Goal: Task Accomplishment & Management: Complete application form

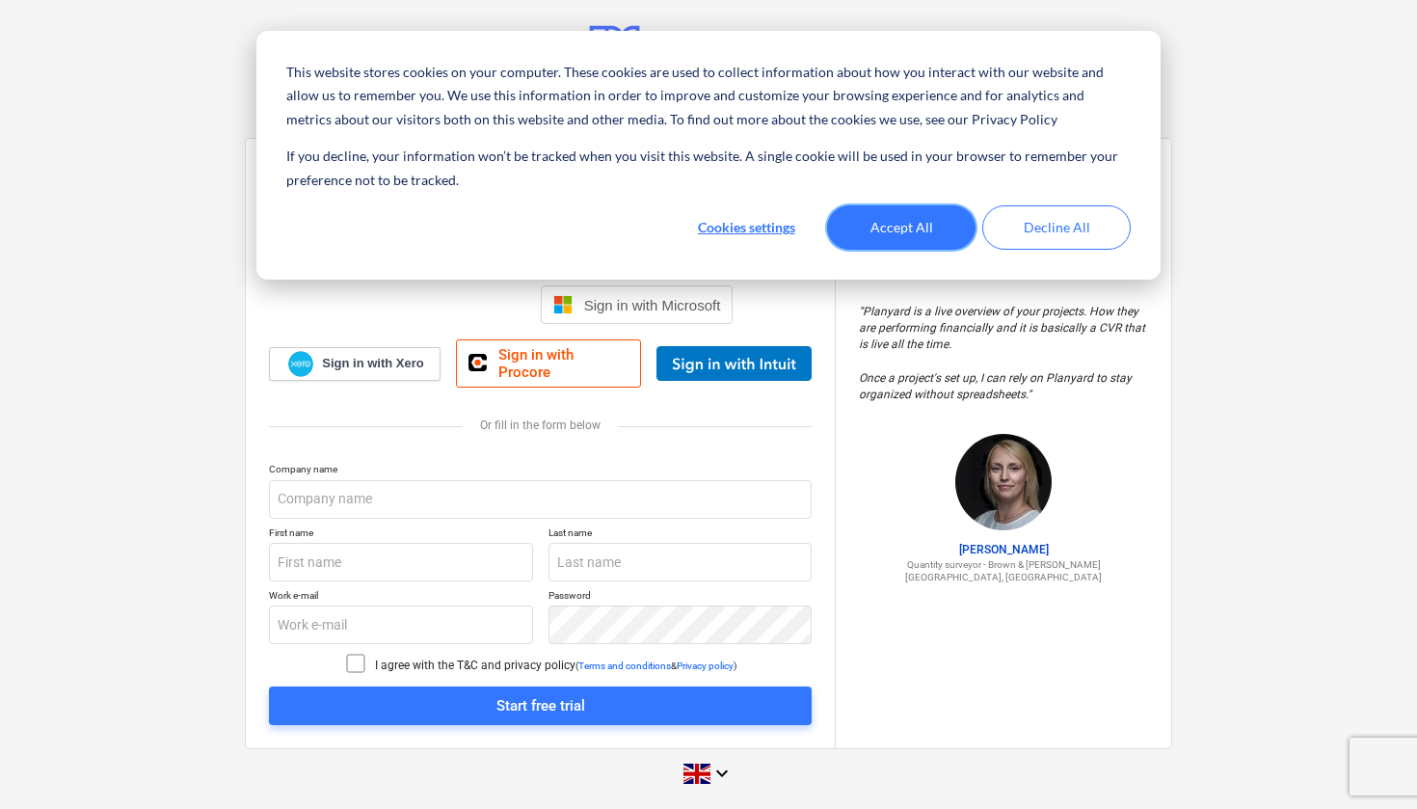
click at [912, 230] on button "Accept All" at bounding box center [901, 227] width 148 height 44
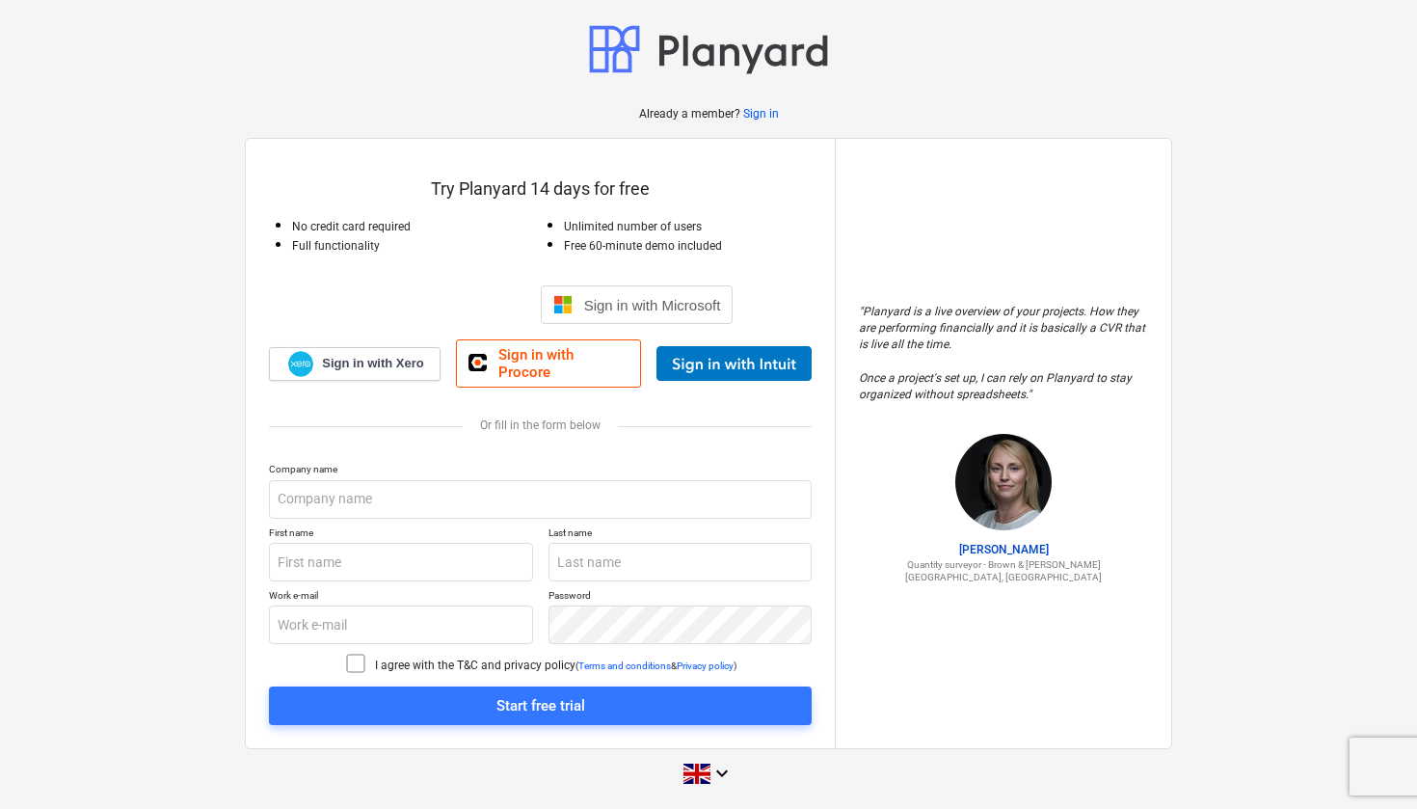
click at [352, 653] on icon at bounding box center [355, 662] width 23 height 23
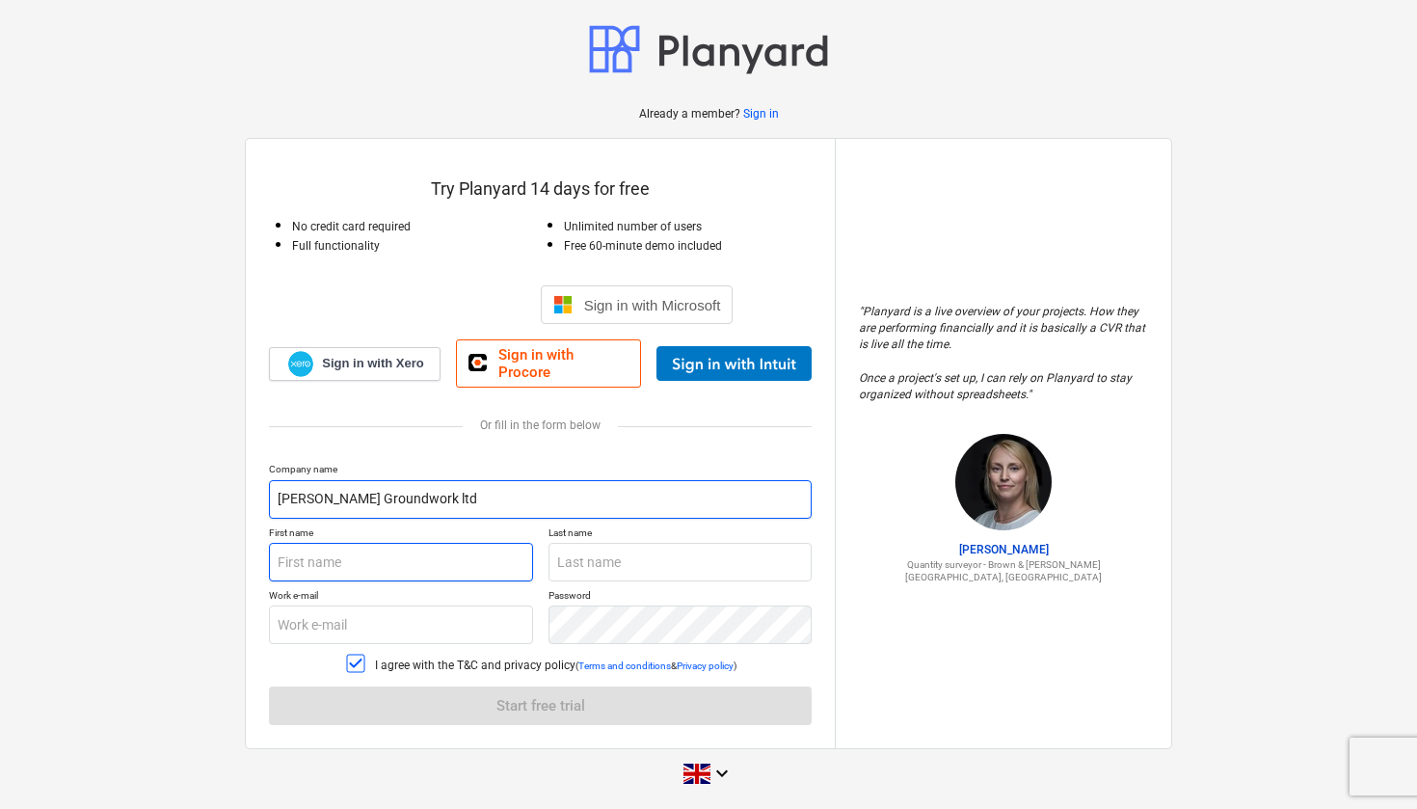
type input "[PERSON_NAME] Groundwork ltd"
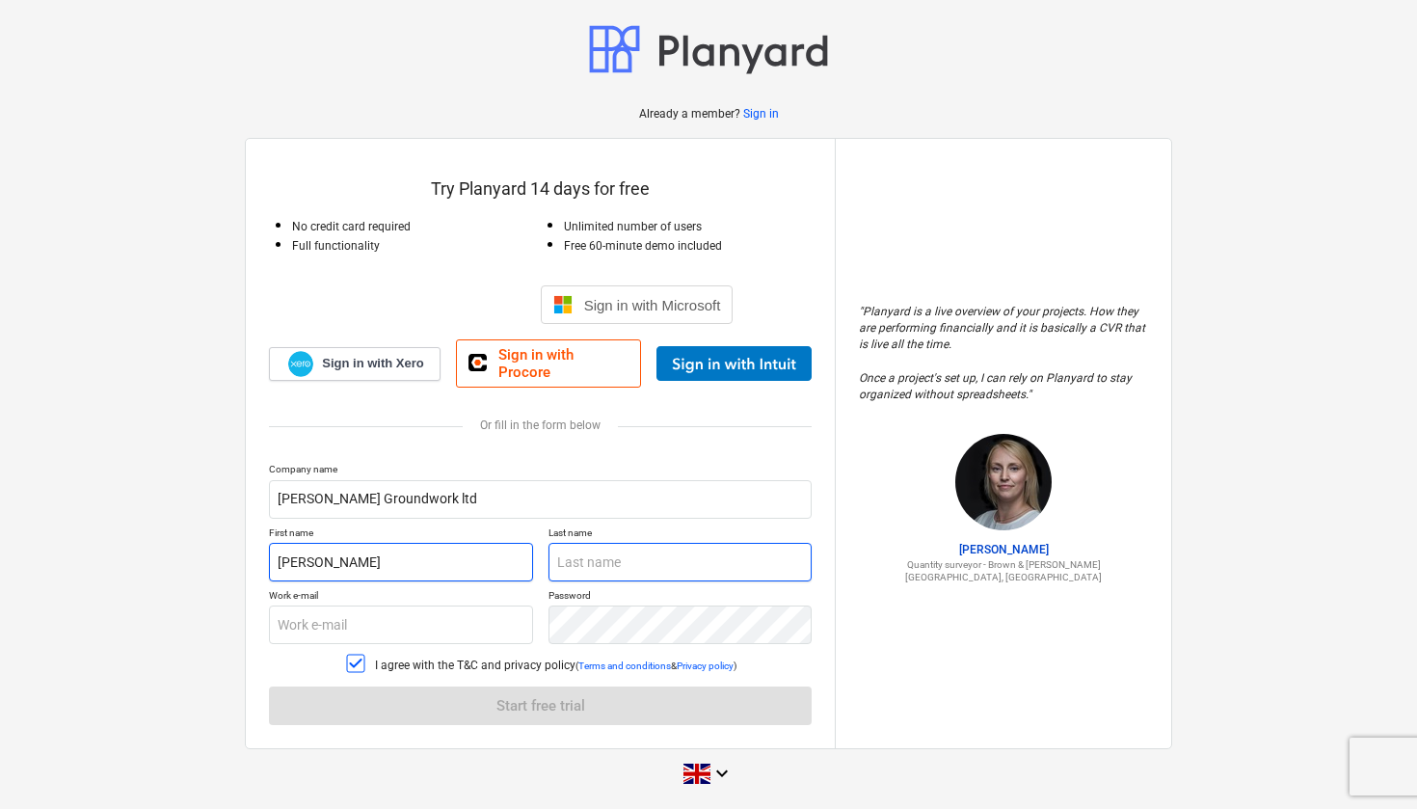
type input "[PERSON_NAME]"
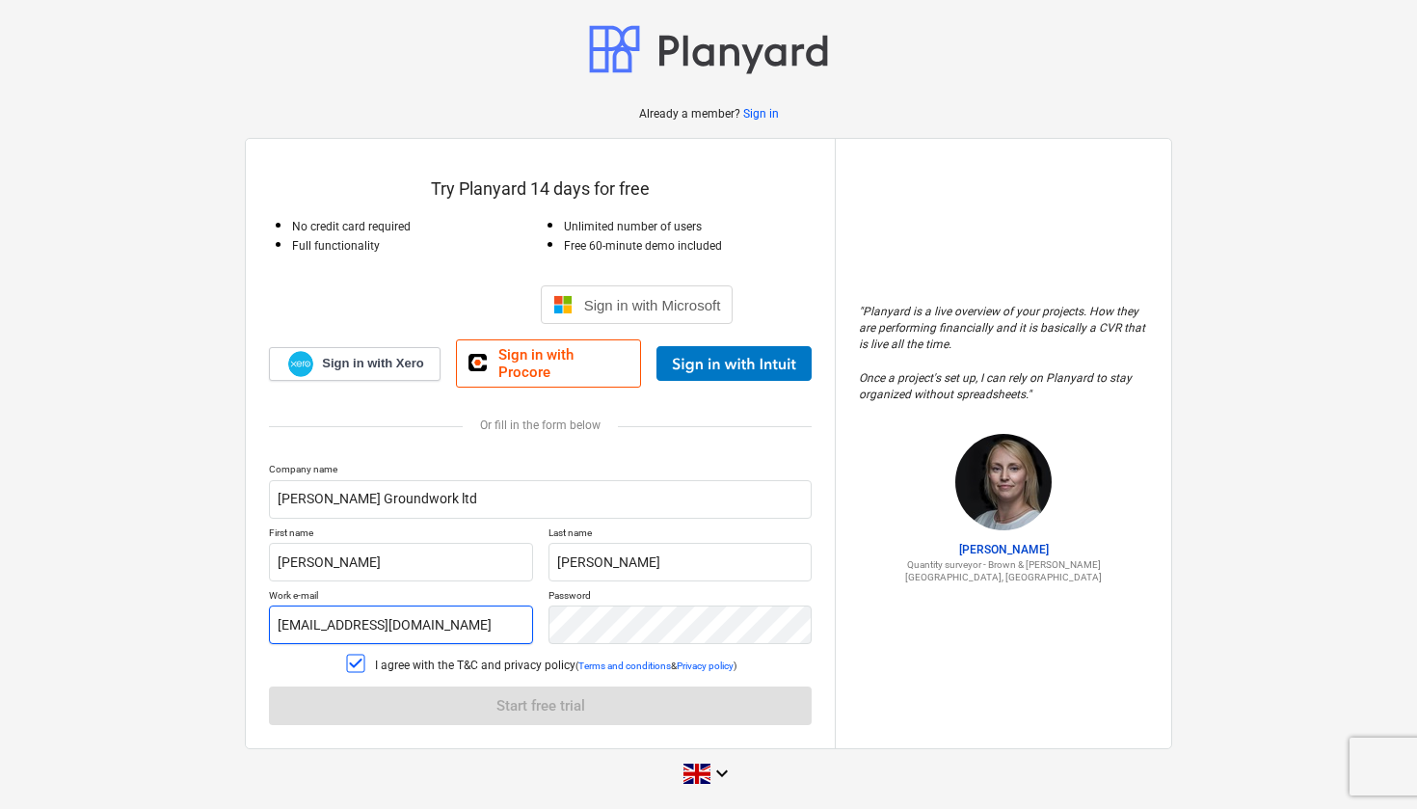
type input "[EMAIL_ADDRESS][DOMAIN_NAME]"
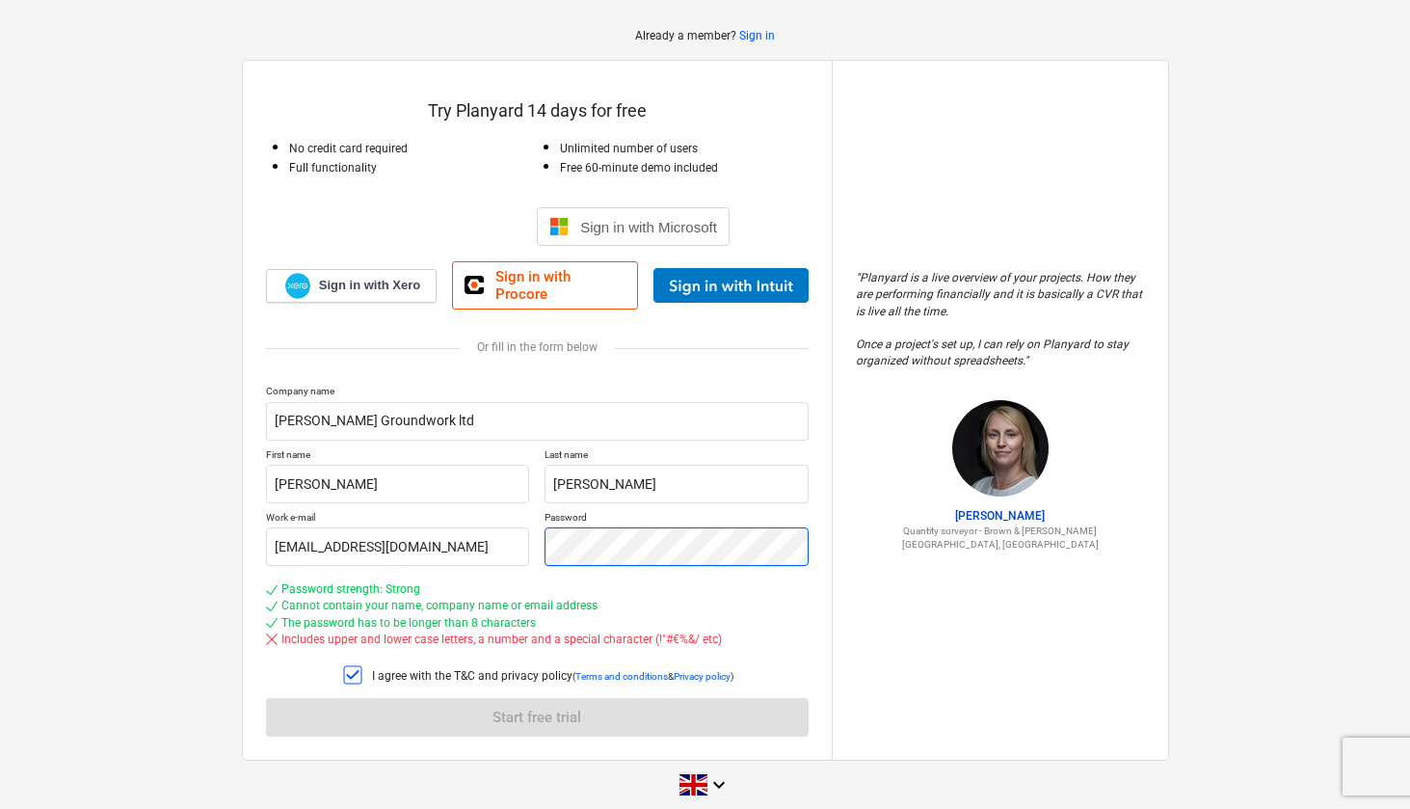
scroll to position [77, 0]
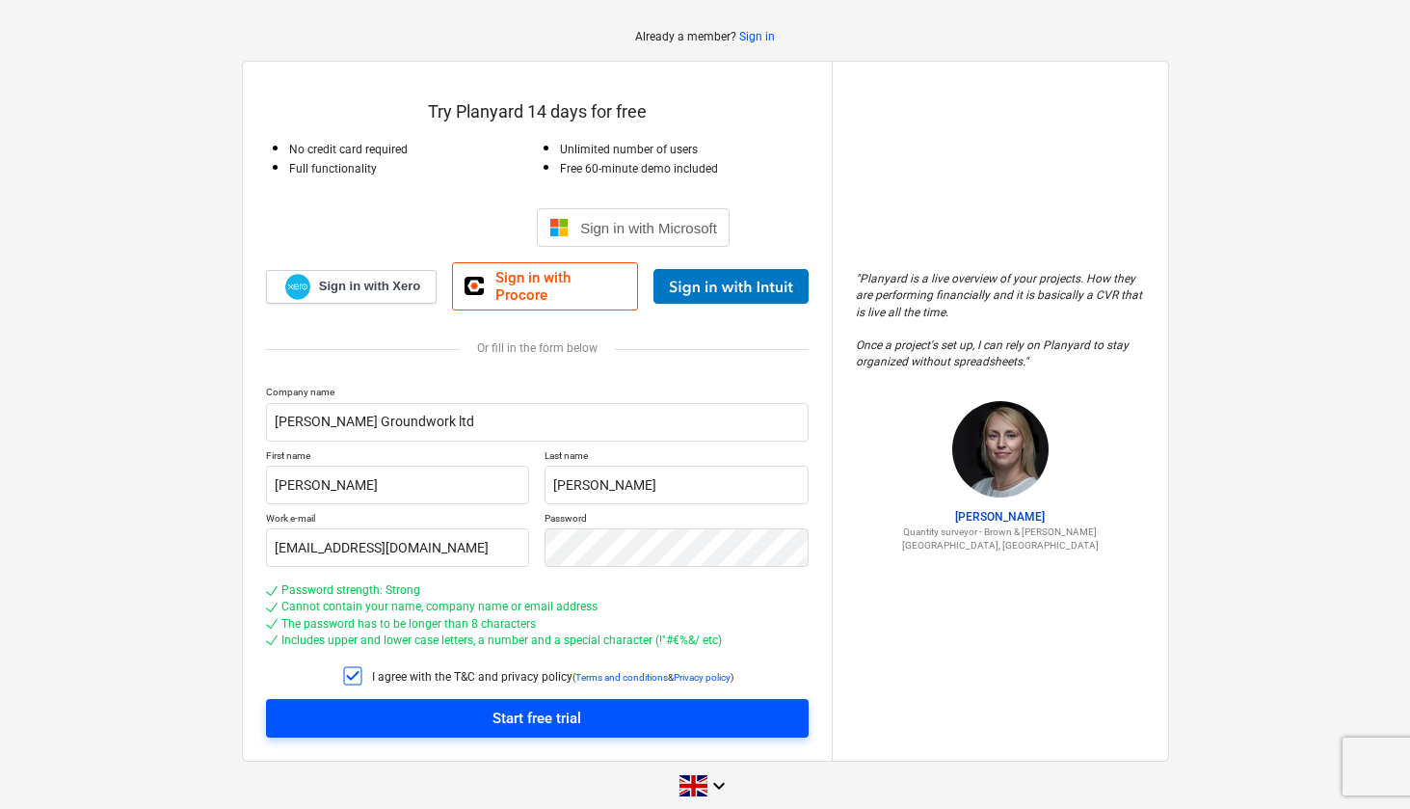
click at [516, 705] on div "Start free trial" at bounding box center [536, 717] width 89 height 25
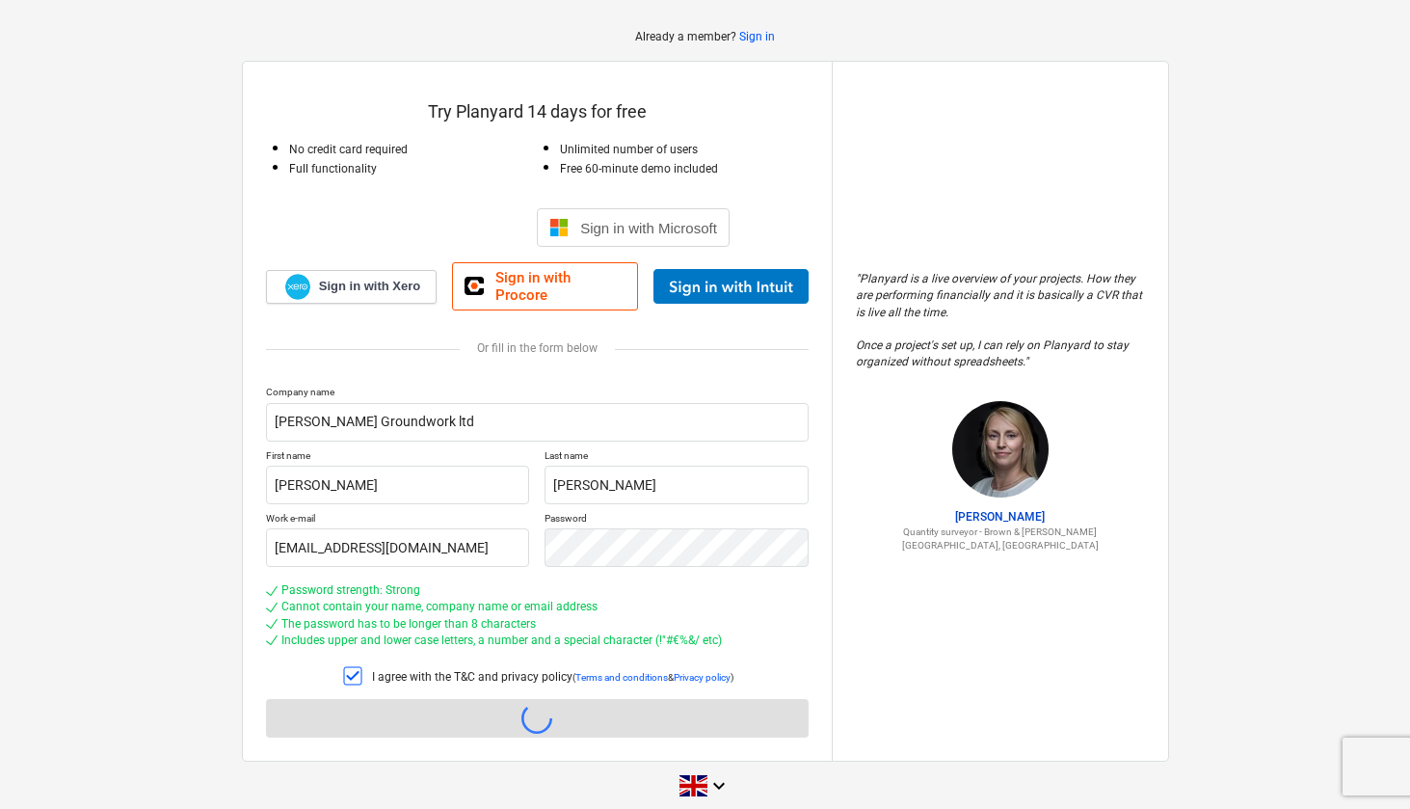
scroll to position [18, 0]
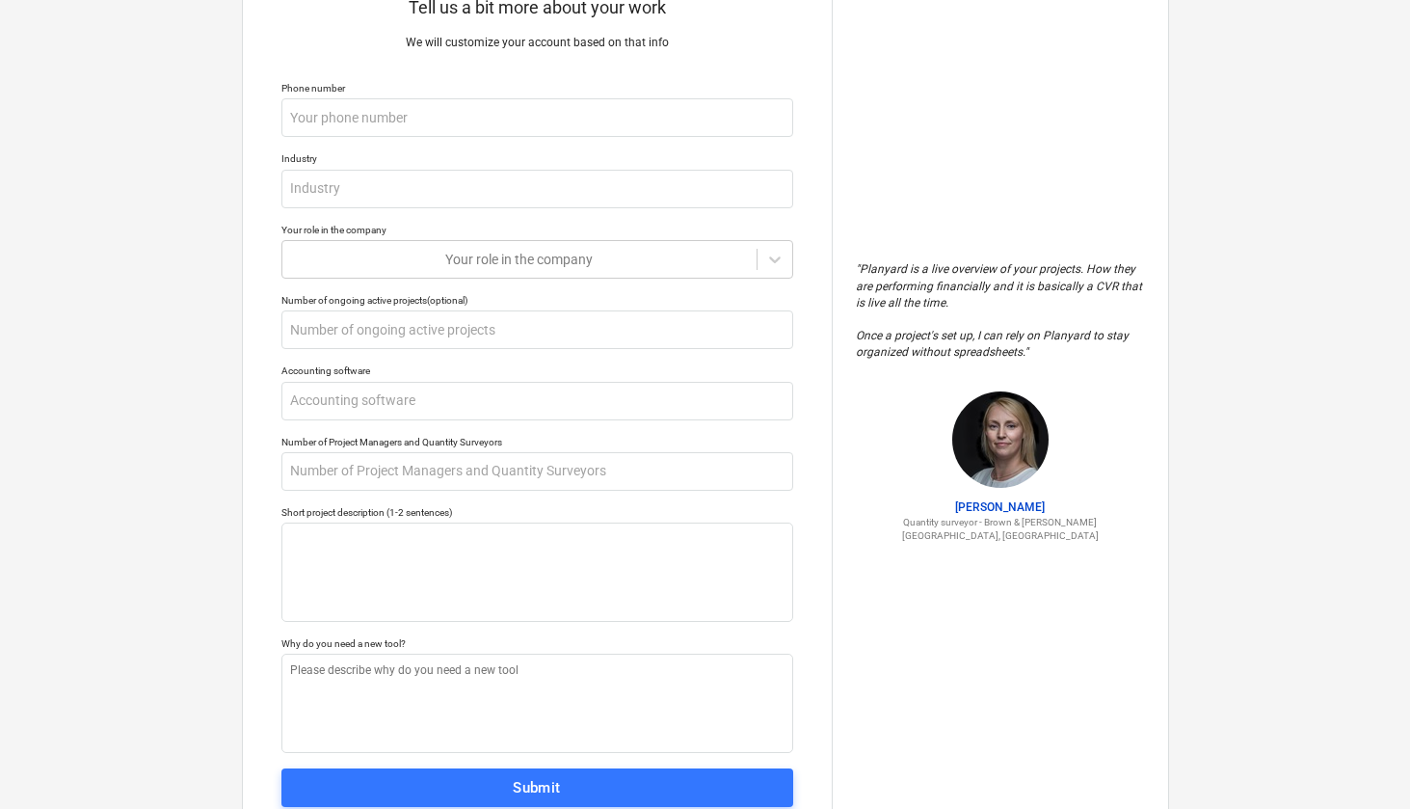
scroll to position [73, 0]
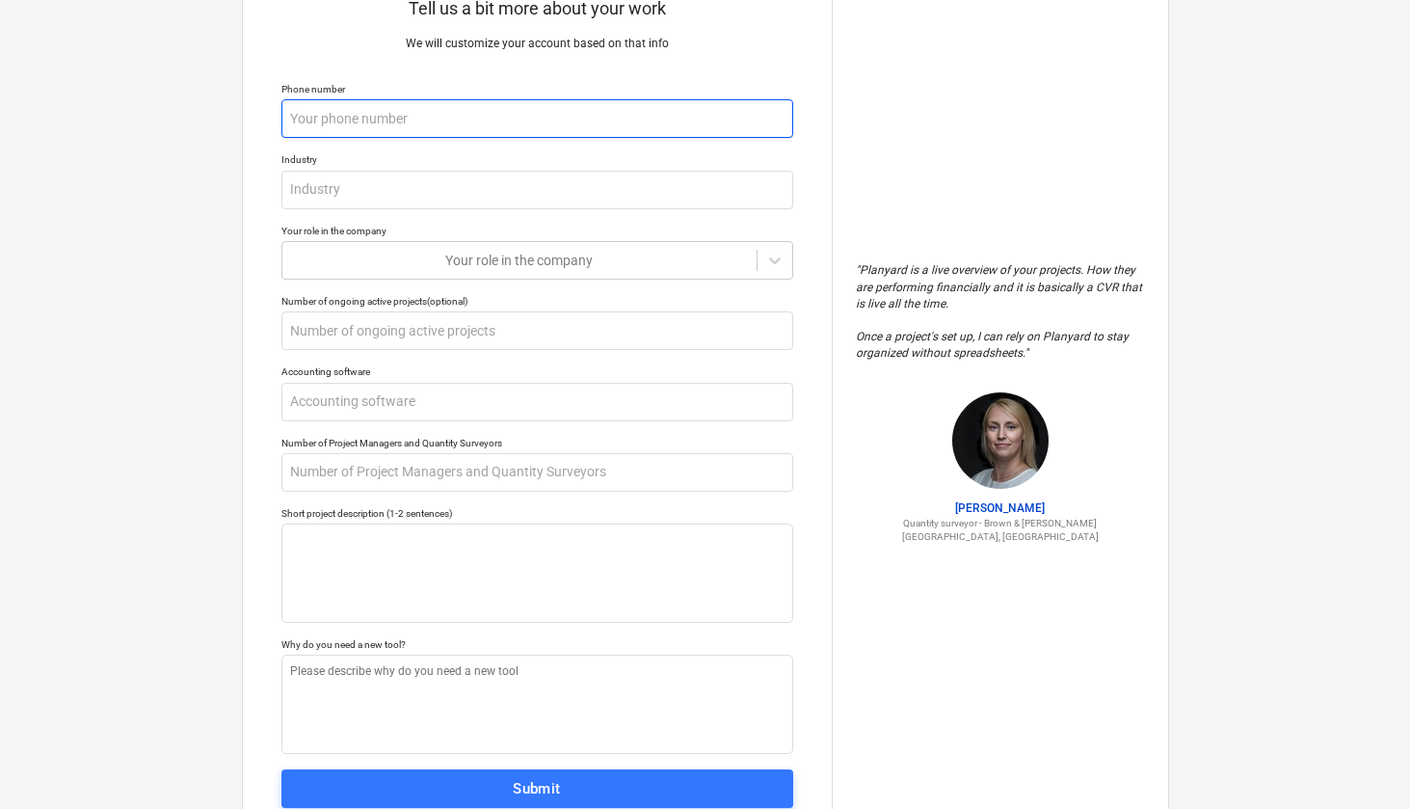
type textarea "x"
type input "0"
type textarea "x"
type input "07"
type textarea "x"
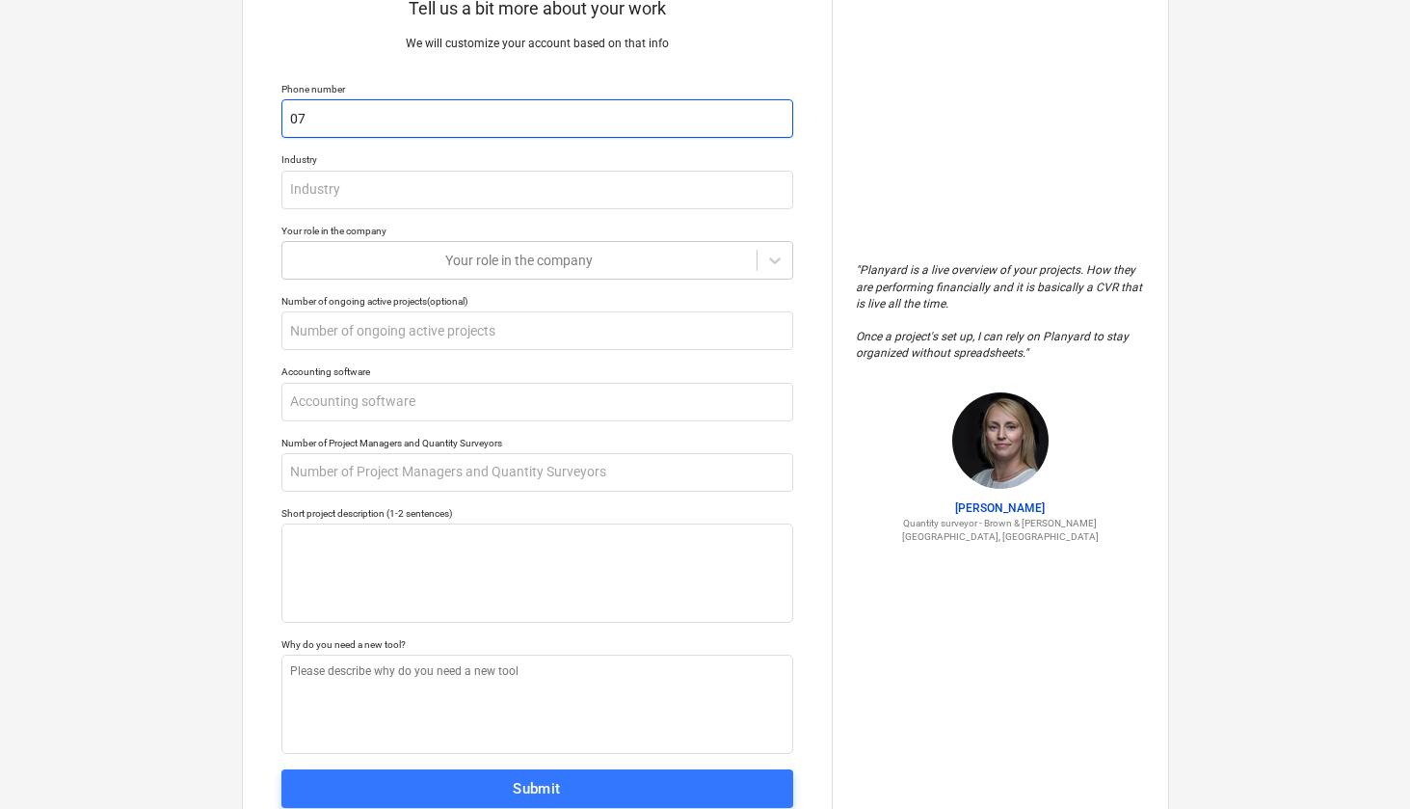
type input "079"
type textarea "x"
type input "0796"
type textarea "x"
type input "07960"
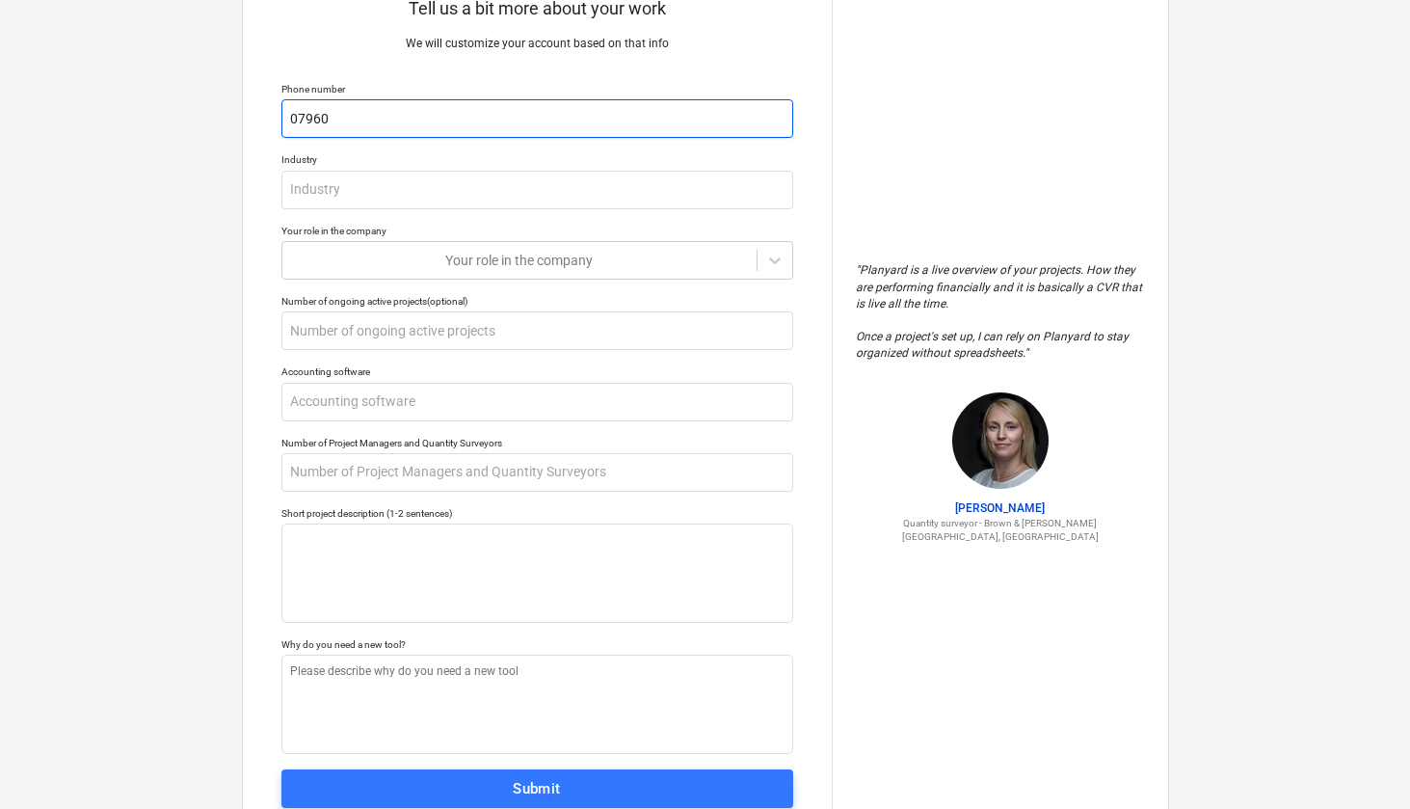
type textarea "x"
type input "079609"
type textarea "x"
type input "0796096"
type textarea "x"
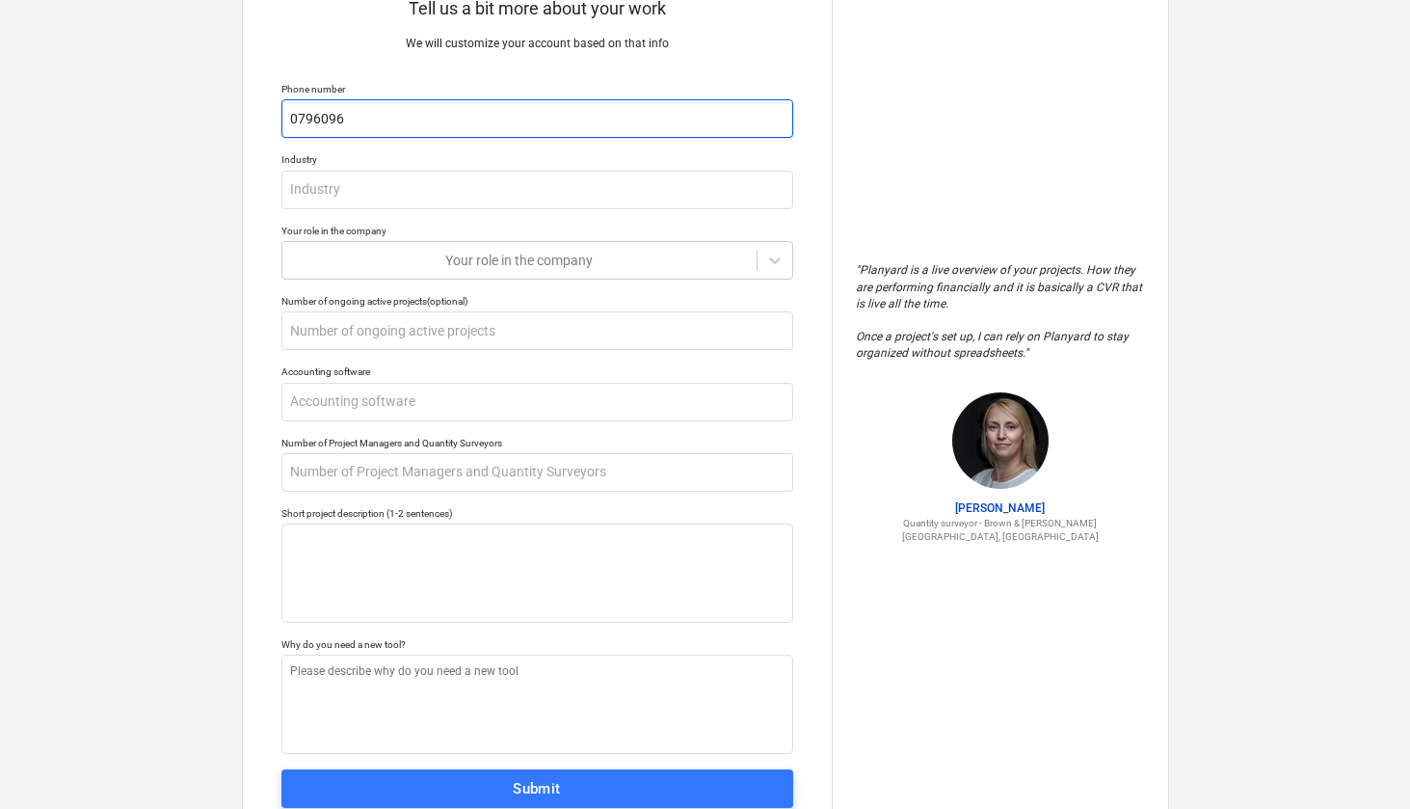
type input "07960967"
type textarea "x"
type input "079609678"
type textarea "x"
type input "0796096785"
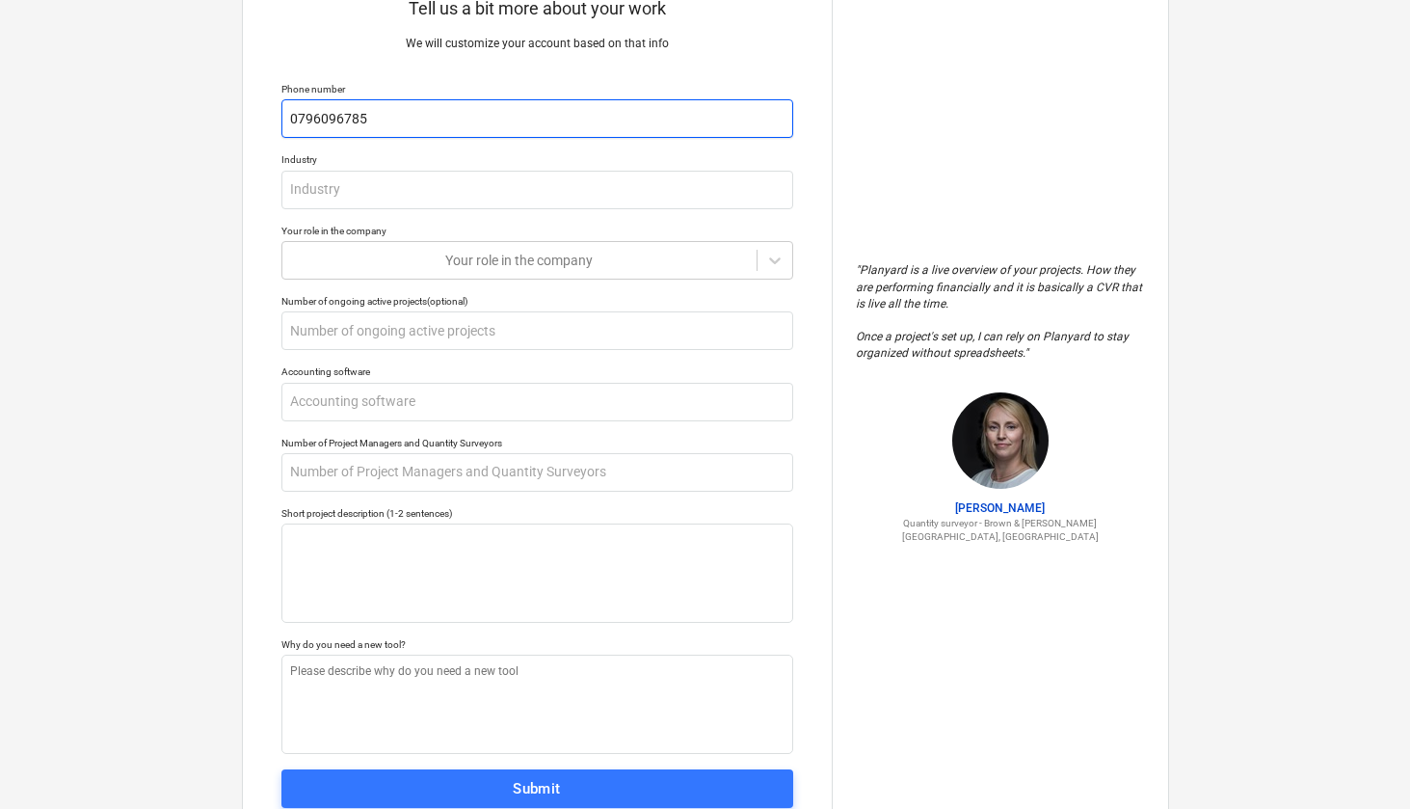
type textarea "x"
type input "07960967850"
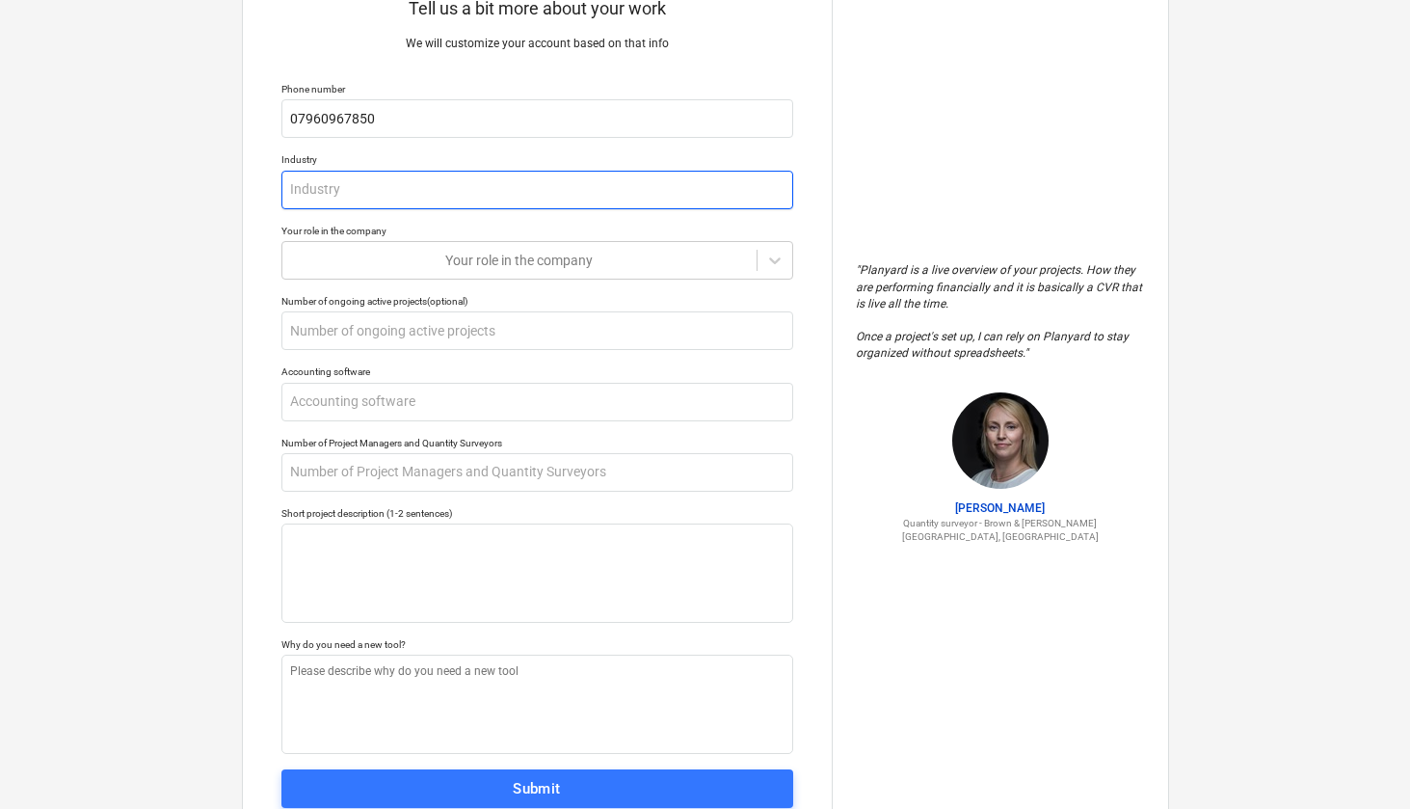
click at [344, 197] on input "text" at bounding box center [537, 190] width 512 height 39
type textarea "x"
type input "G"
type textarea "x"
type input "Gr"
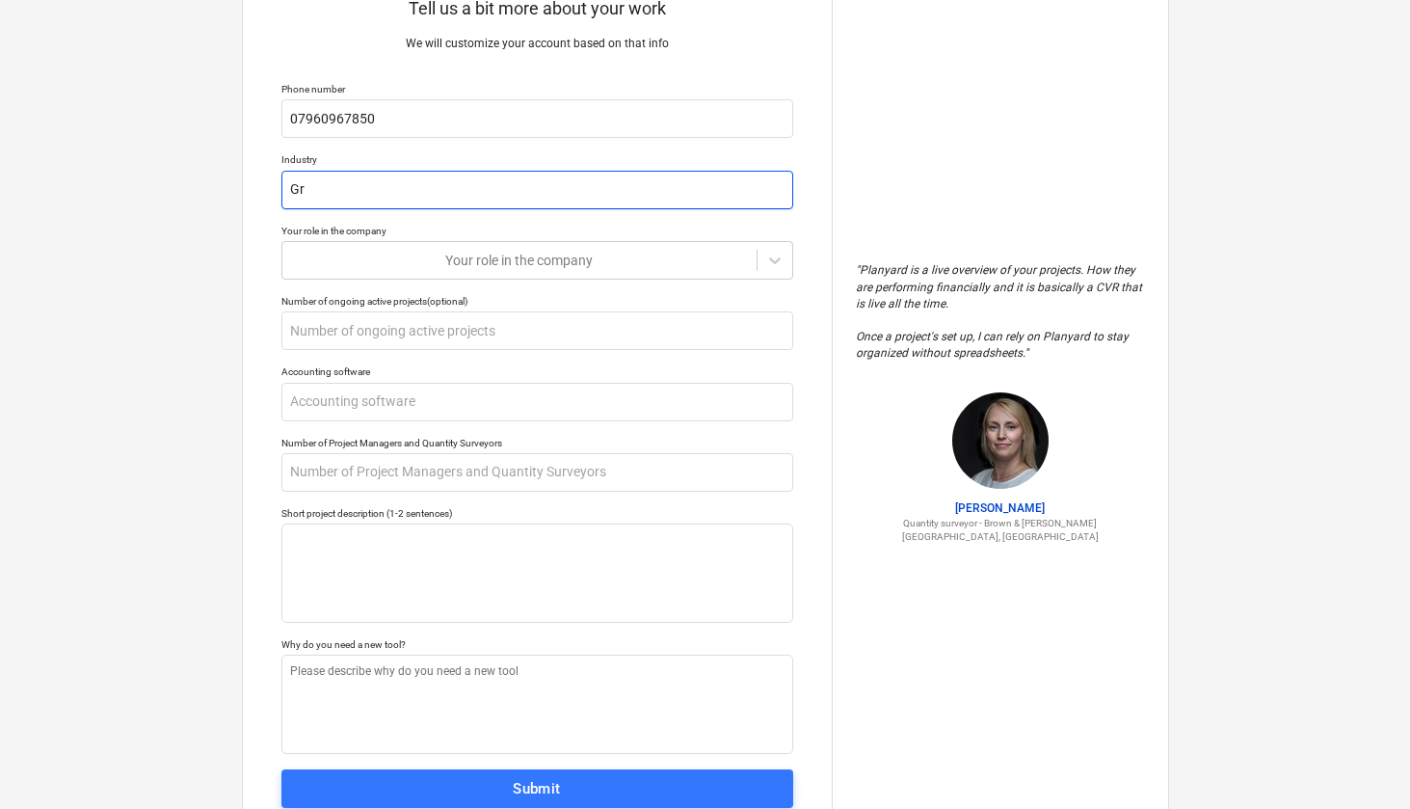
type textarea "x"
type input "Gro"
type textarea "x"
type input "Grou"
type textarea "x"
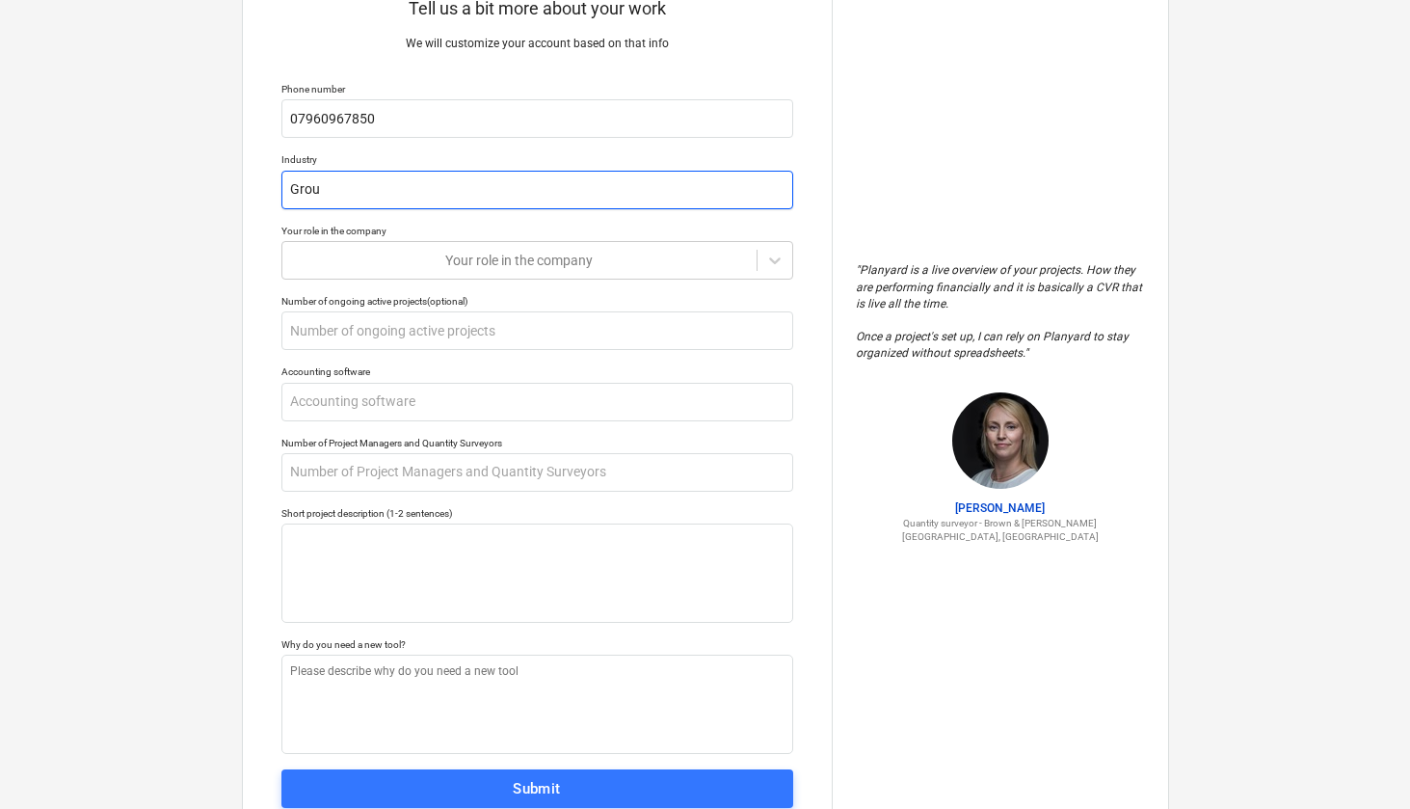
type input "Groun"
type textarea "x"
type input "Ground"
type textarea "x"
type input "Groundw"
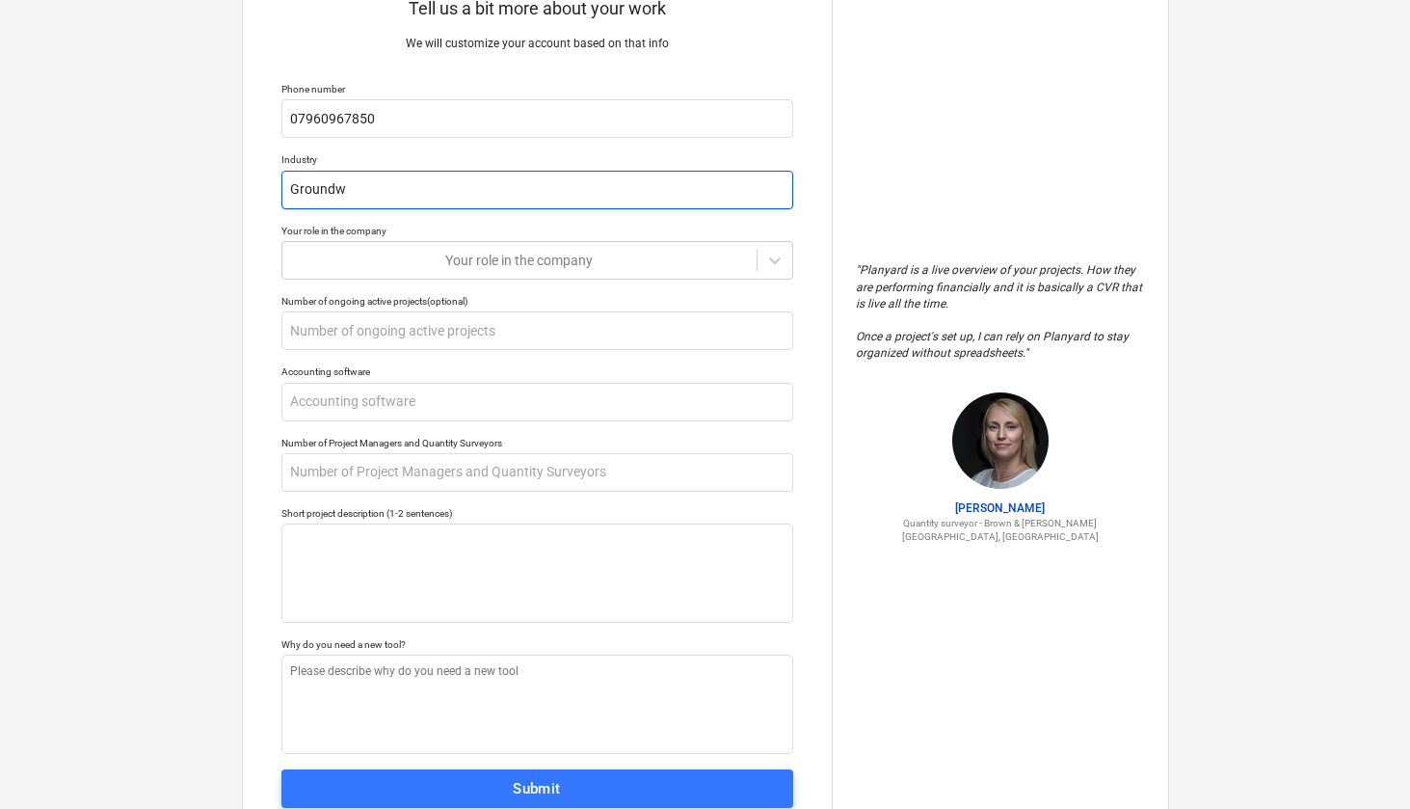
type textarea "x"
type input "Groundwo"
type textarea "x"
type input "Groundwor"
type textarea "x"
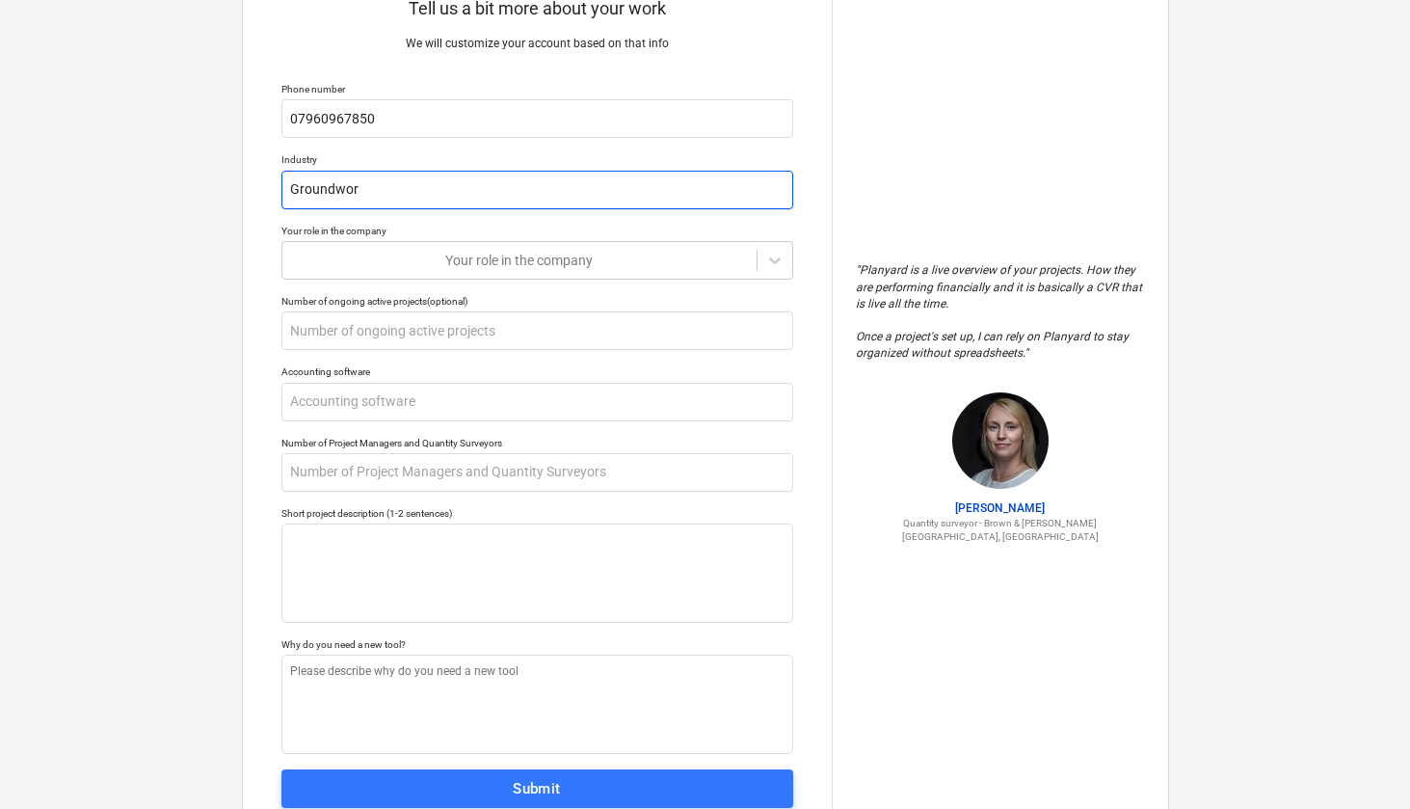
type input "Groundwork"
type textarea "x"
type input "Groundworks"
type textarea "x"
type input "Groundworks"
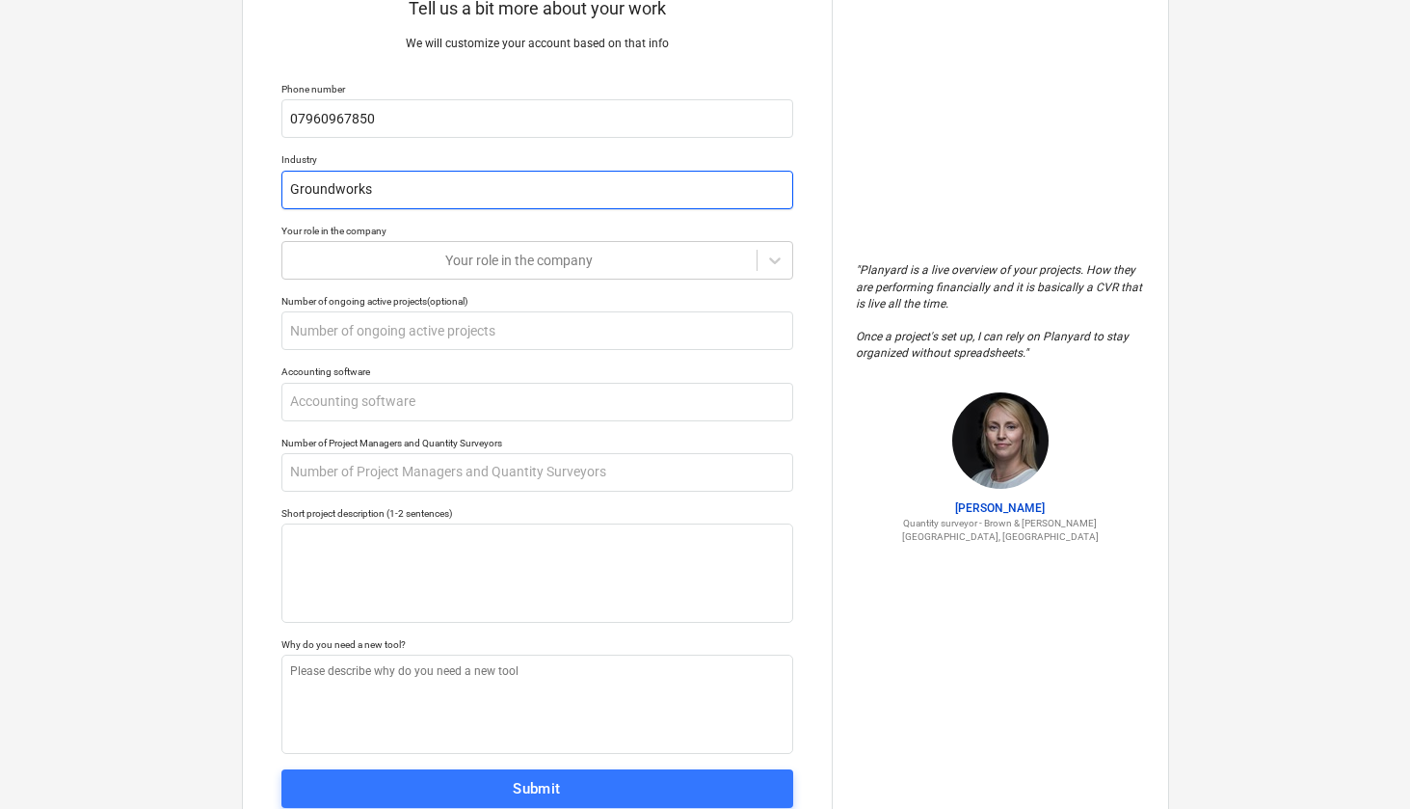
type textarea "x"
type input "Groundworks /"
type textarea "x"
type input "Groundworks /"
type textarea "x"
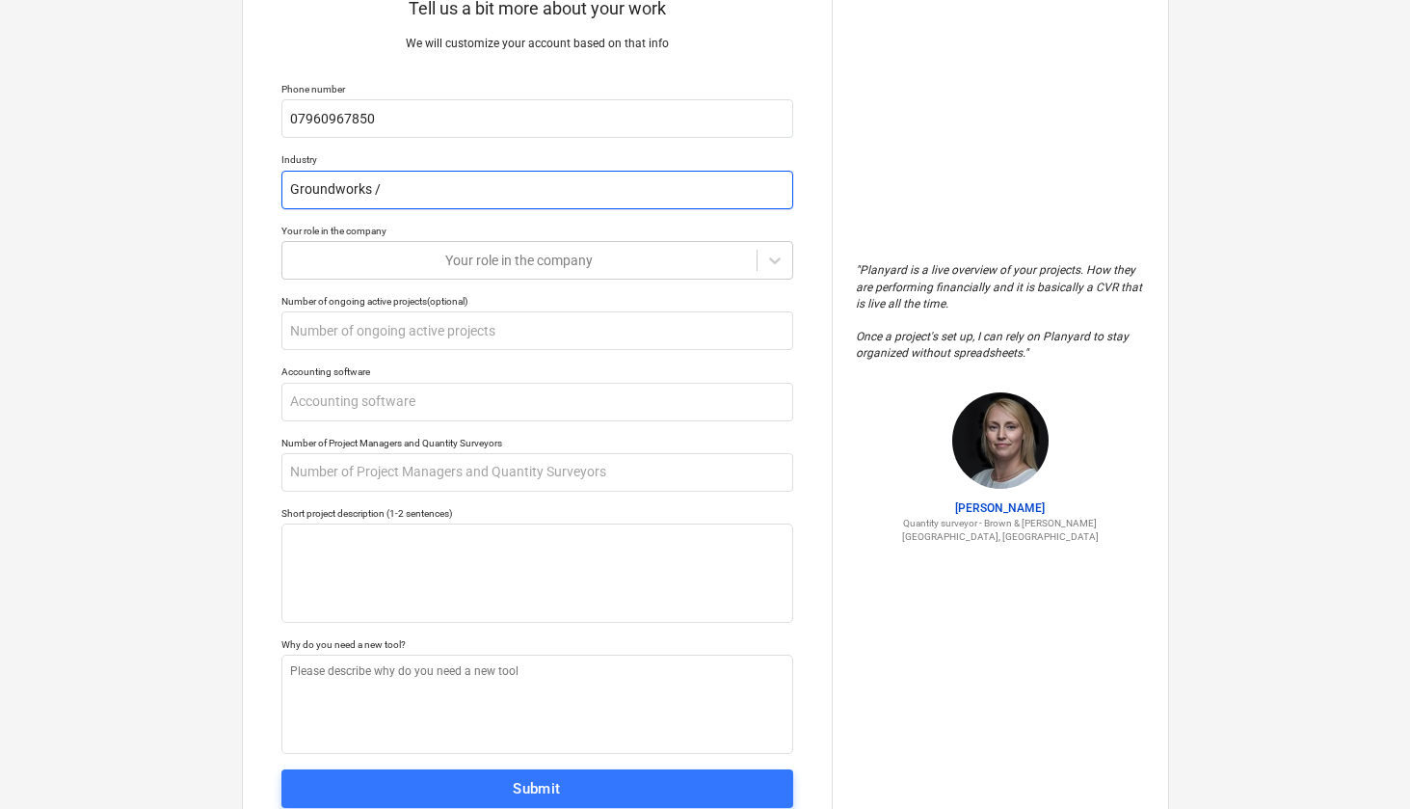
type input "Groundworks / c"
type textarea "x"
type input "Groundworks / ci"
type textarea "x"
type input "Groundworks / civ"
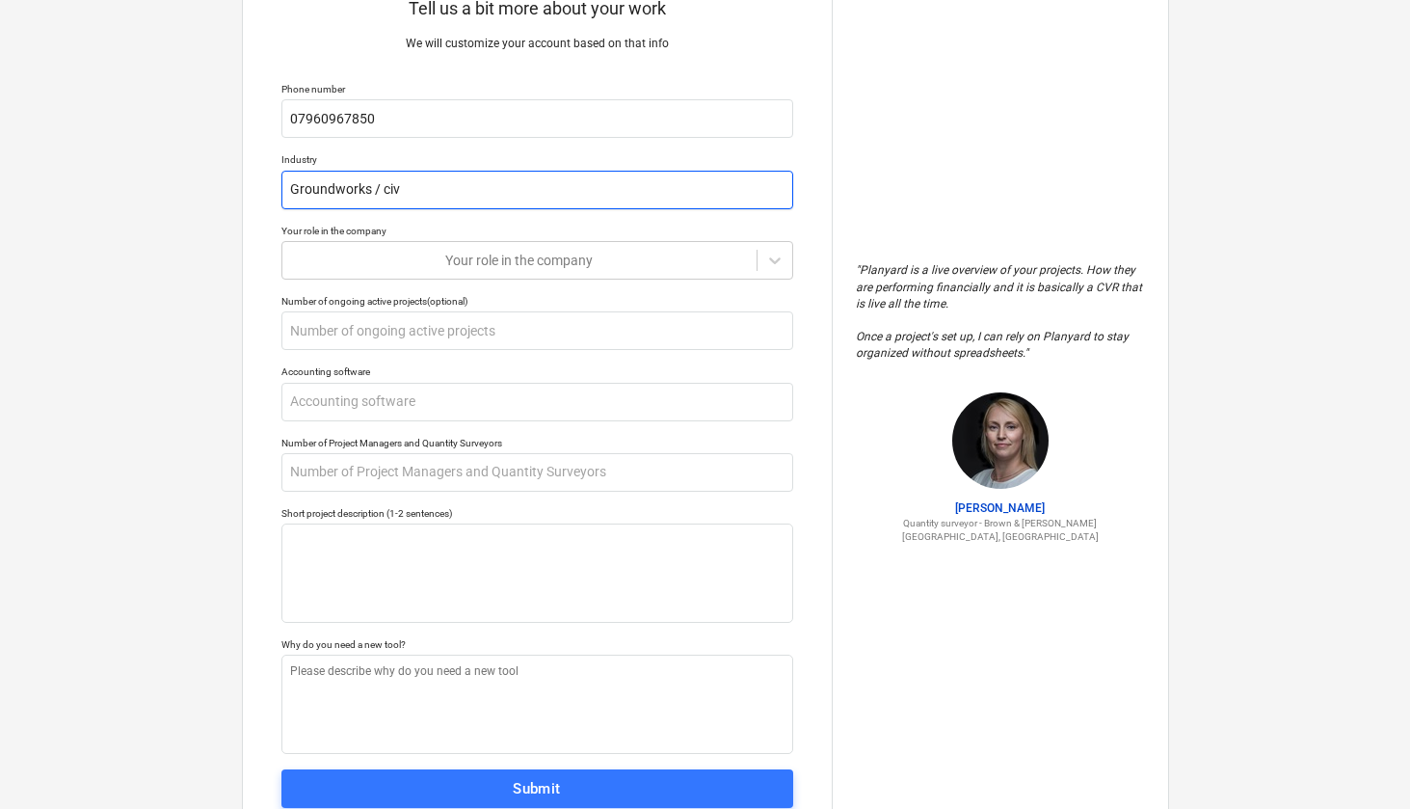
type textarea "x"
type input "Groundworks / civi"
type textarea "x"
type input "Groundworks / civil"
type textarea "x"
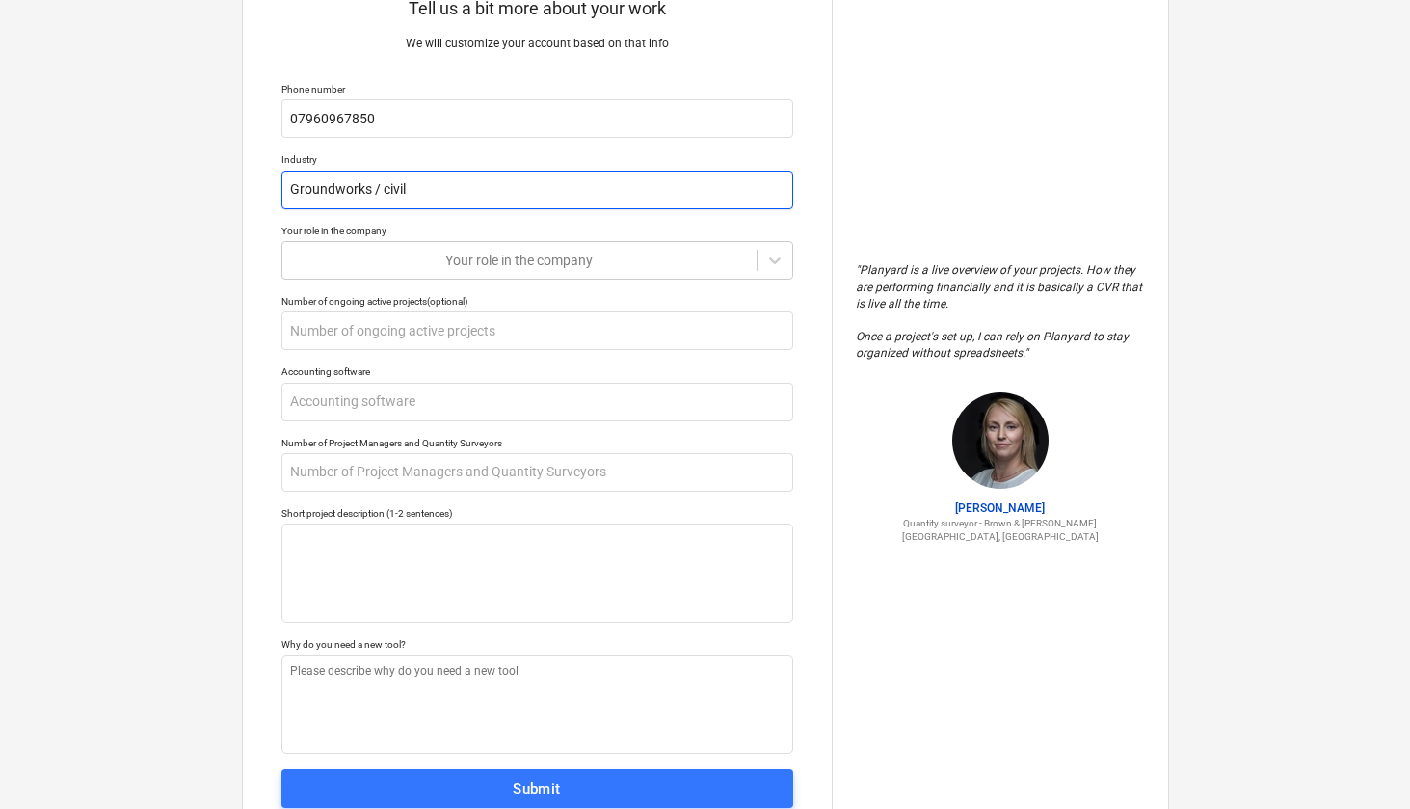
type input "Groundworks / civil"
type textarea "x"
type input "Groundworks / civil e"
type textarea "x"
type input "Groundworks / civil en"
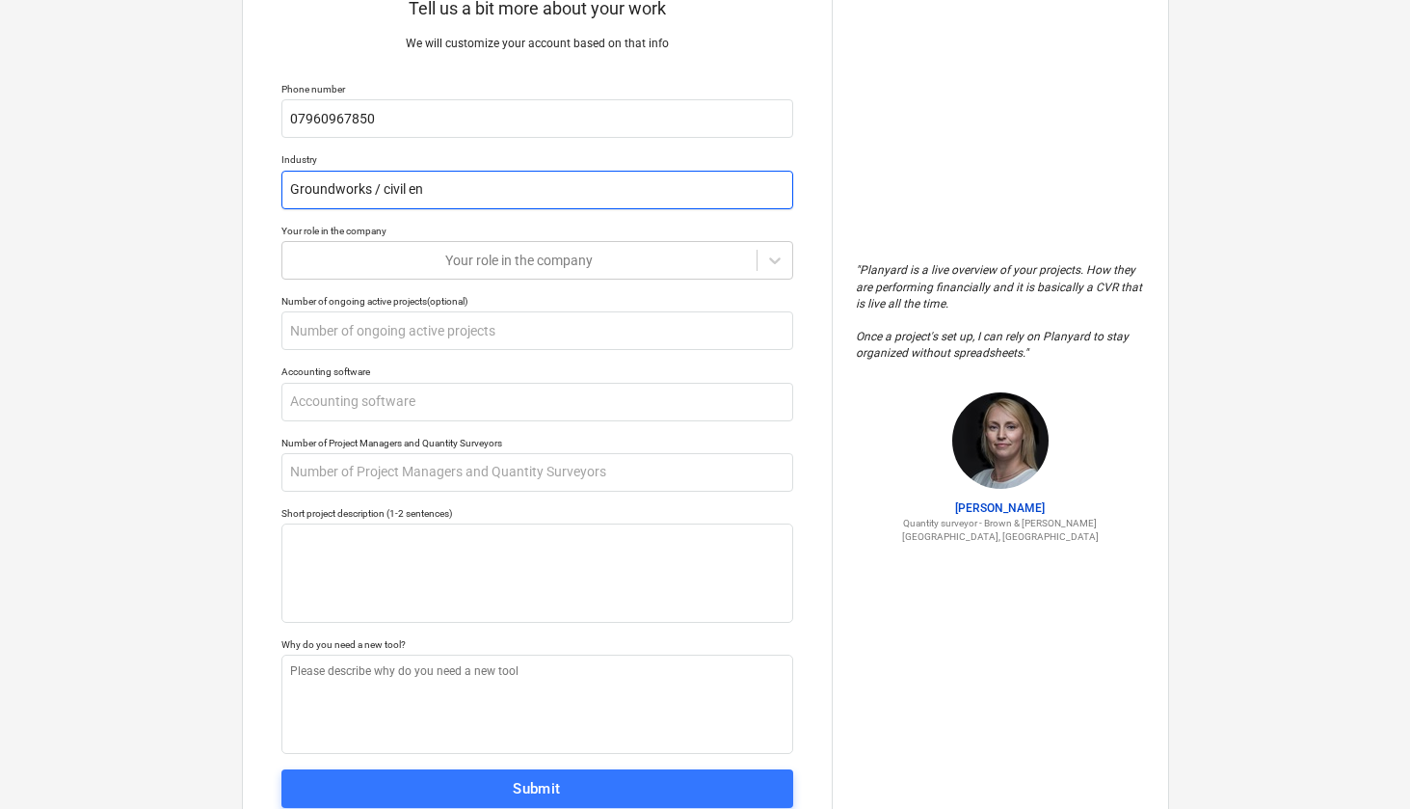
type textarea "x"
type input "Groundworks / civil eng"
type textarea "x"
type input "Groundworks / civil engi"
type textarea "x"
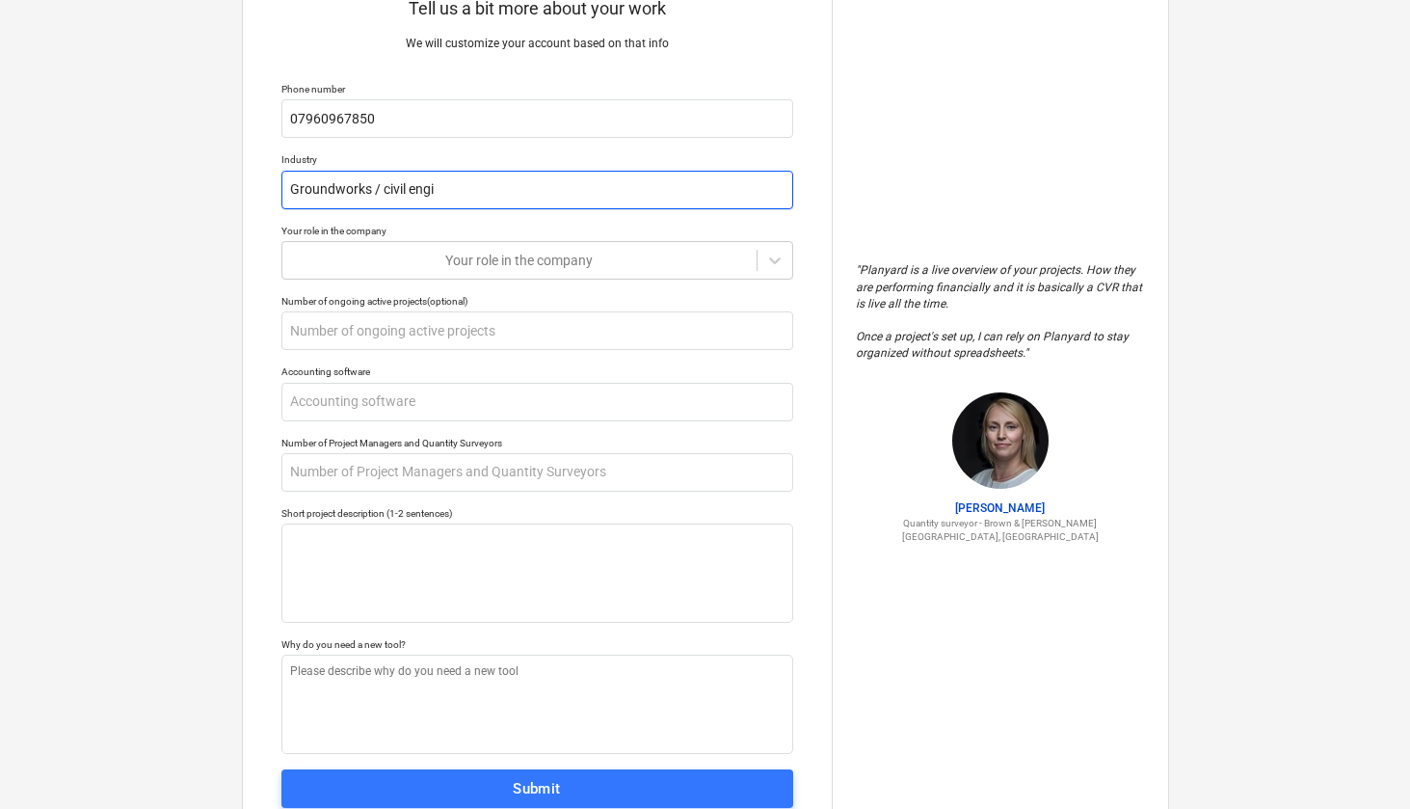
type input "Groundworks / civil engin"
type textarea "x"
type input "Groundworks / civil engine"
type textarea "x"
type input "Groundworks / civil enginee"
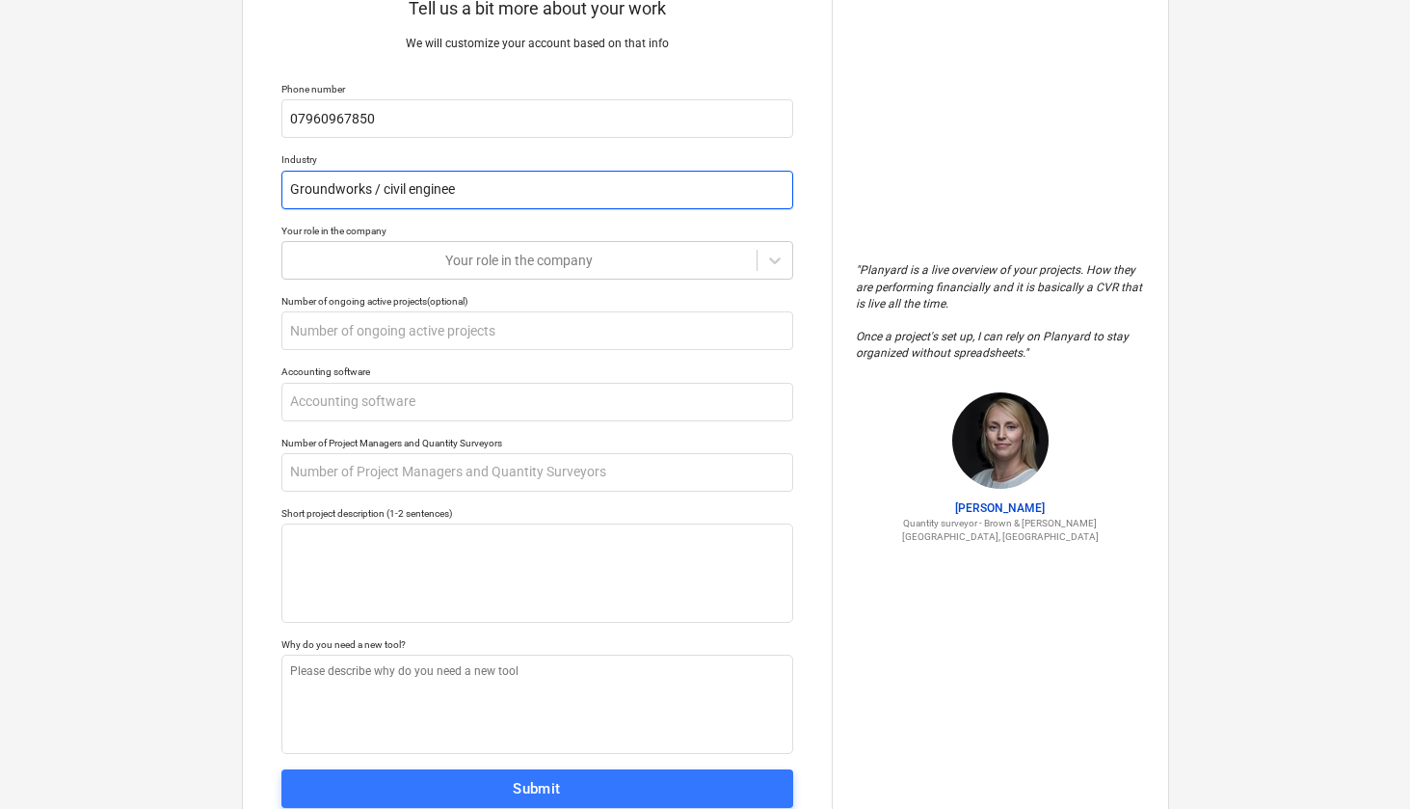
type textarea "x"
type input "Groundworks / civil engineer"
type textarea "x"
type input "Groundworks / civil engineeri"
type textarea "x"
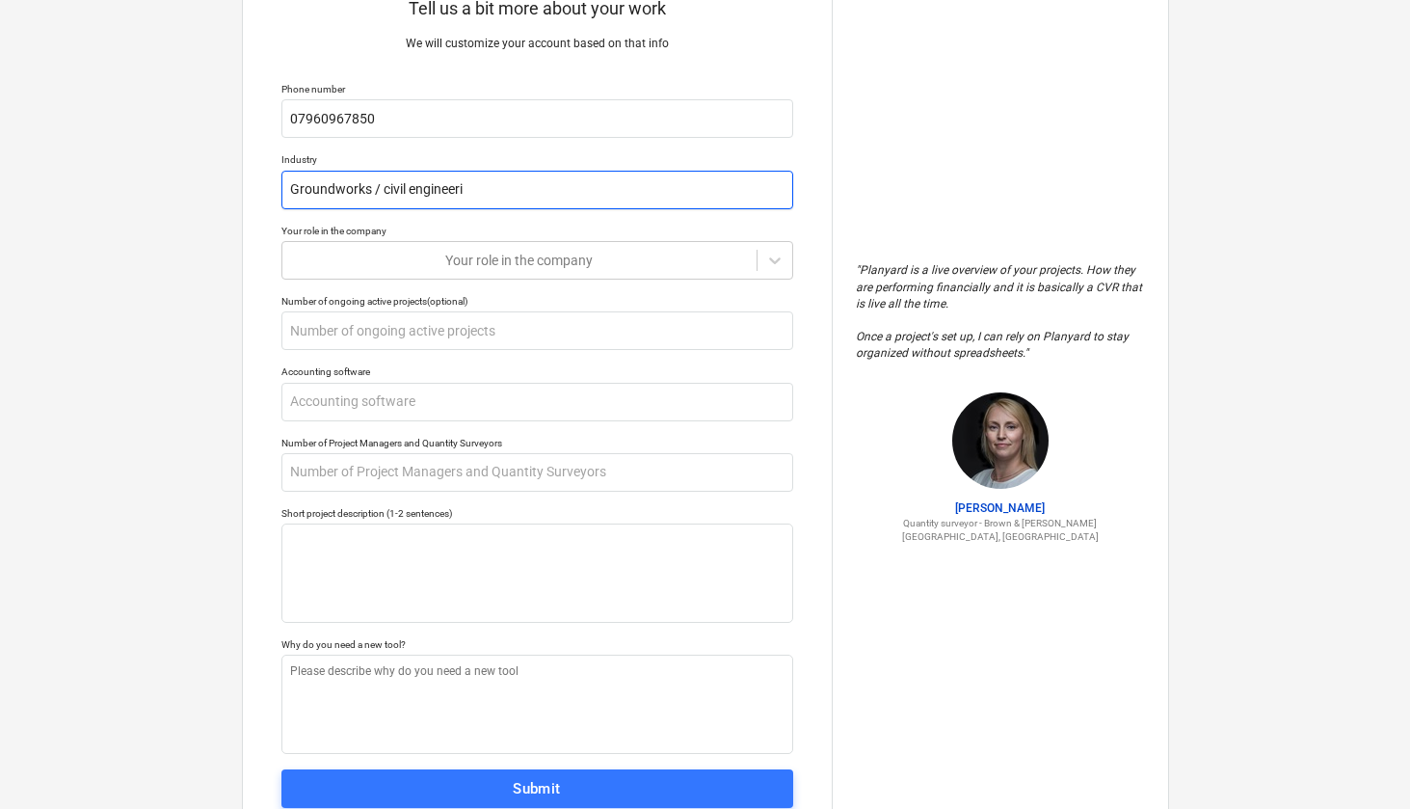
type input "Groundworks / civil engineerin"
type textarea "x"
type input "Groundworks / civil engineering"
click at [480, 263] on div "Your role in the company" at bounding box center [519, 260] width 455 height 15
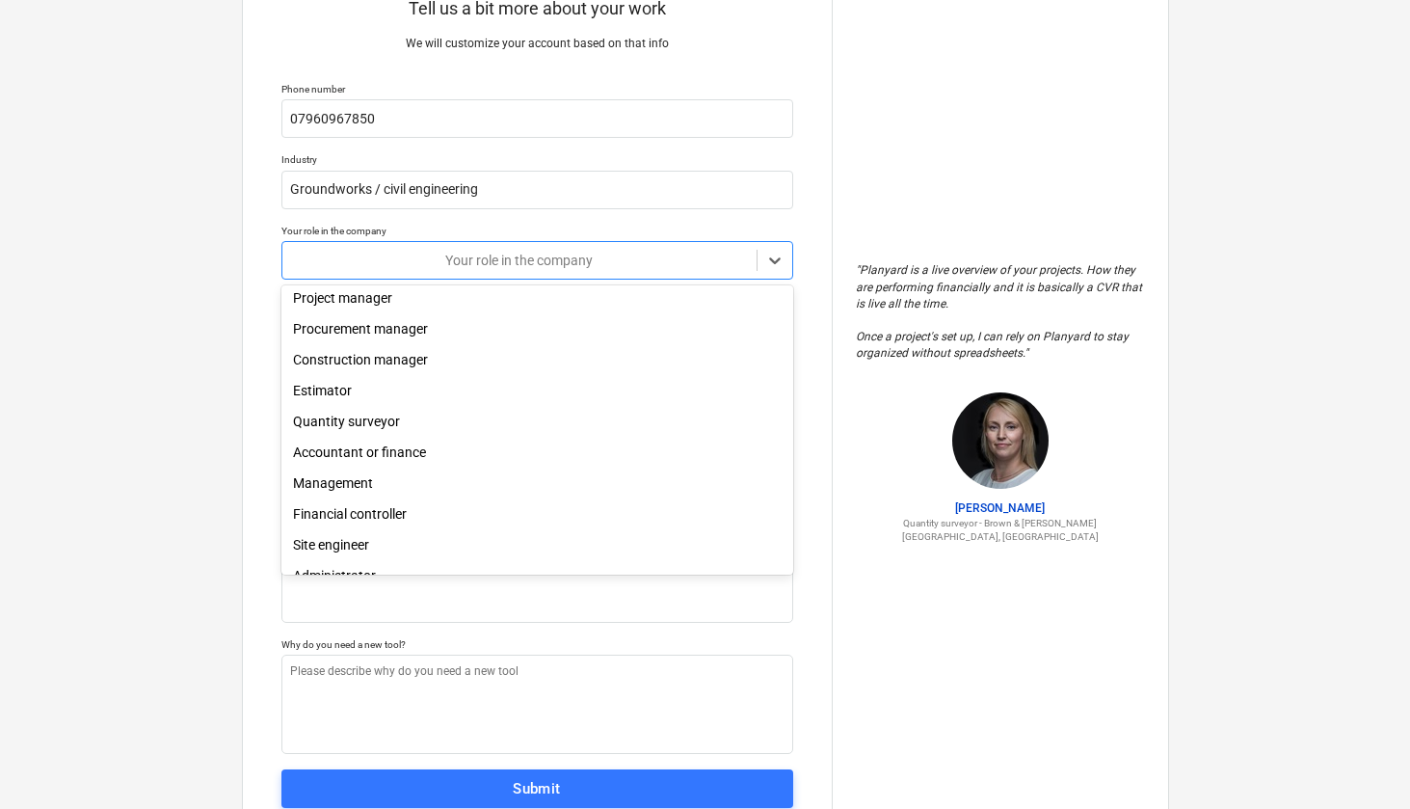
scroll to position [0, 0]
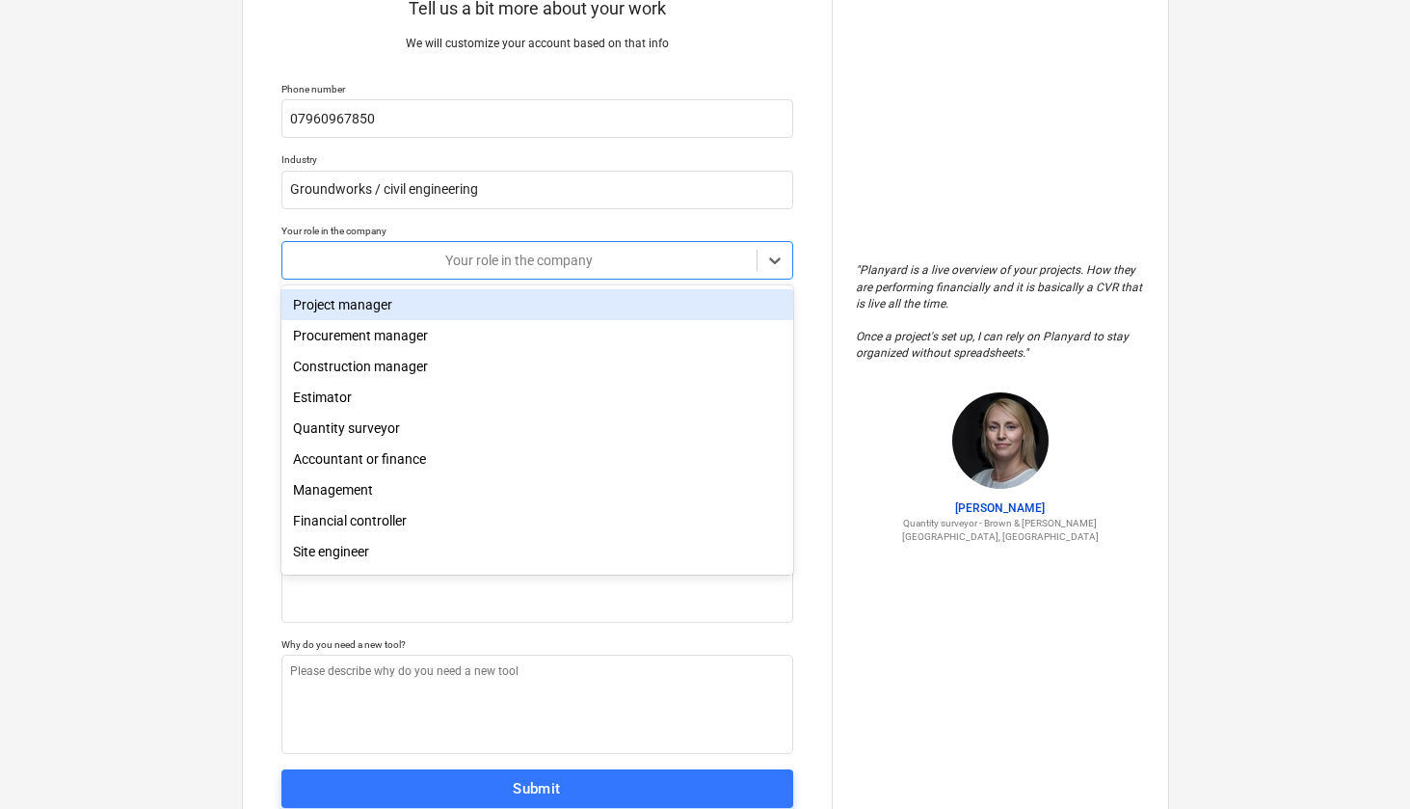
click at [348, 303] on div "Project manager" at bounding box center [537, 304] width 512 height 31
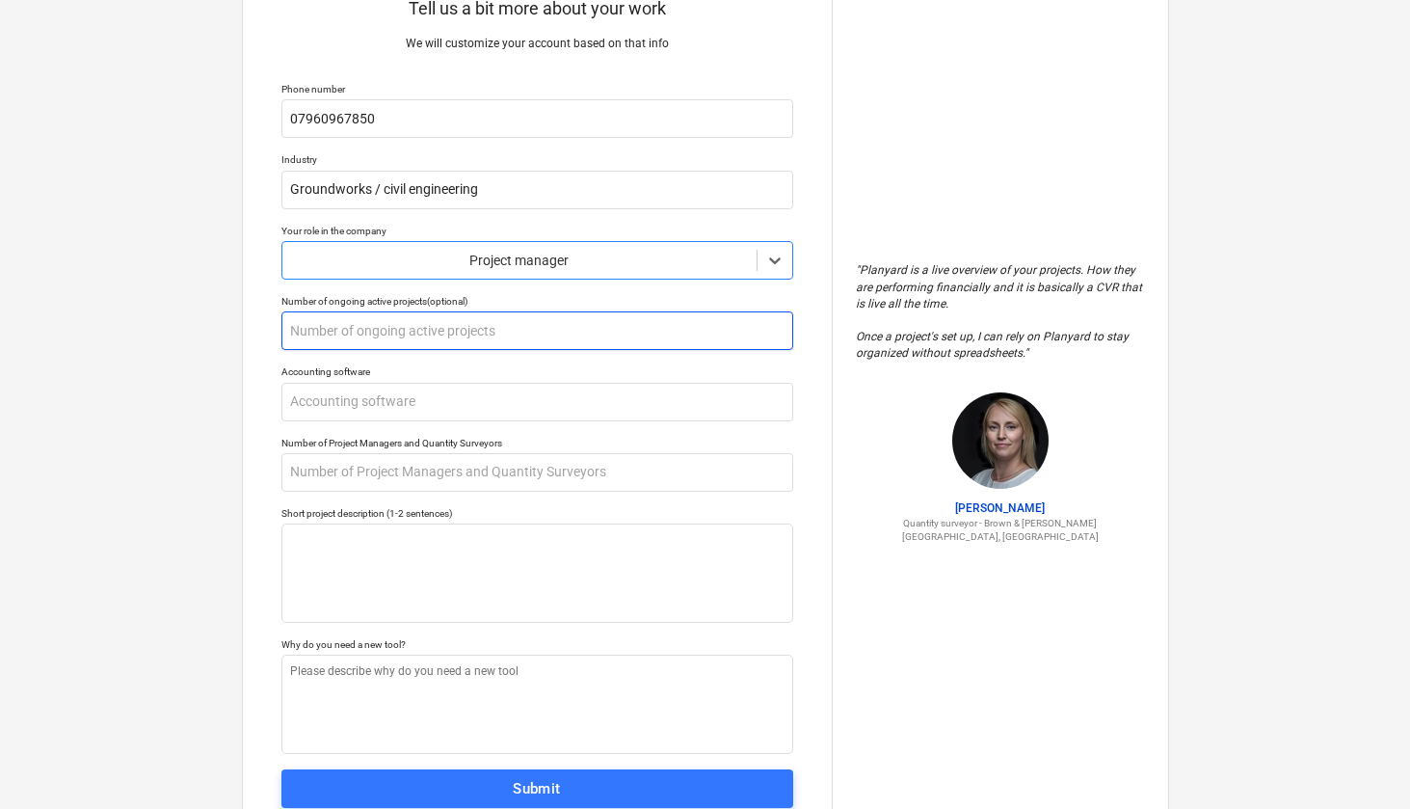
click at [371, 333] on input "text" at bounding box center [537, 330] width 512 height 39
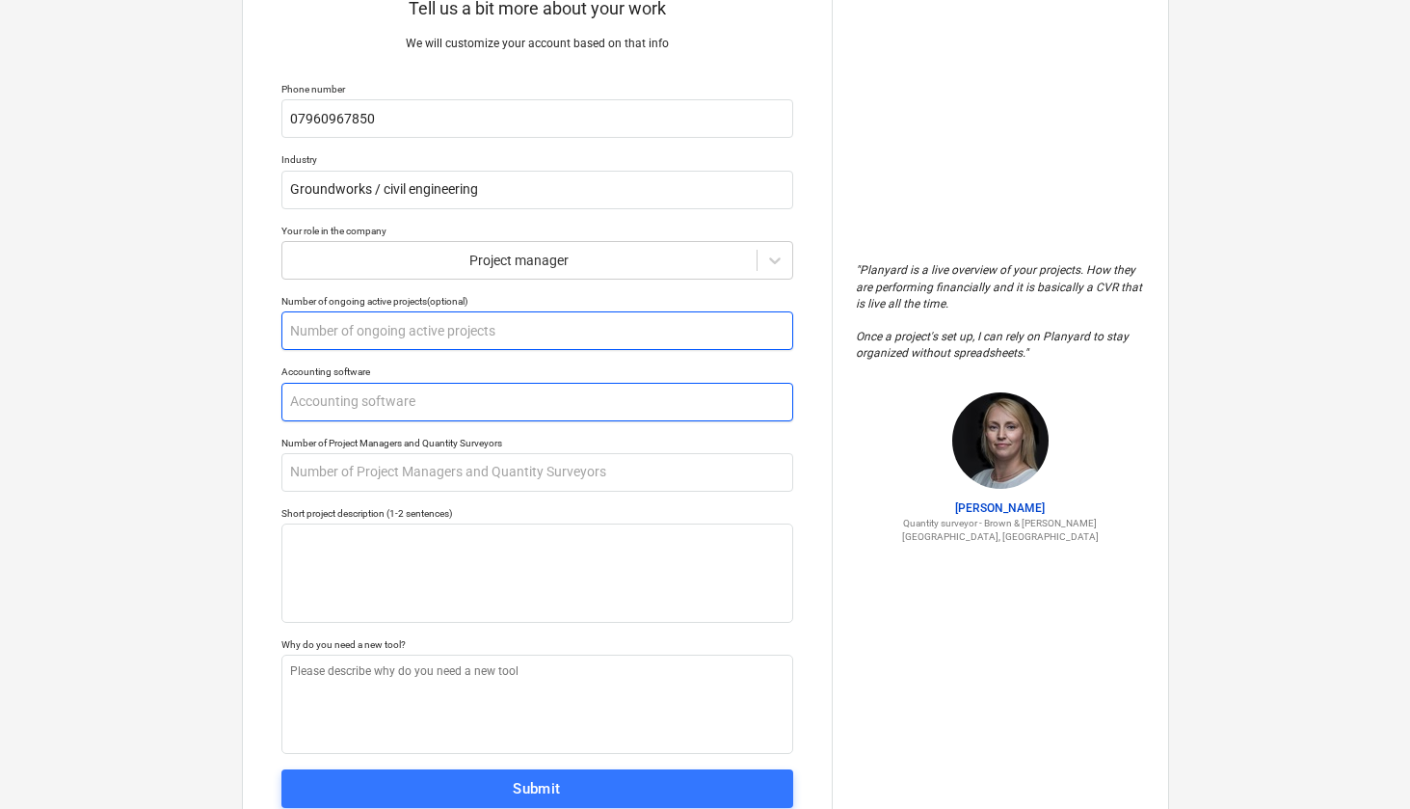
type textarea "x"
type input "3"
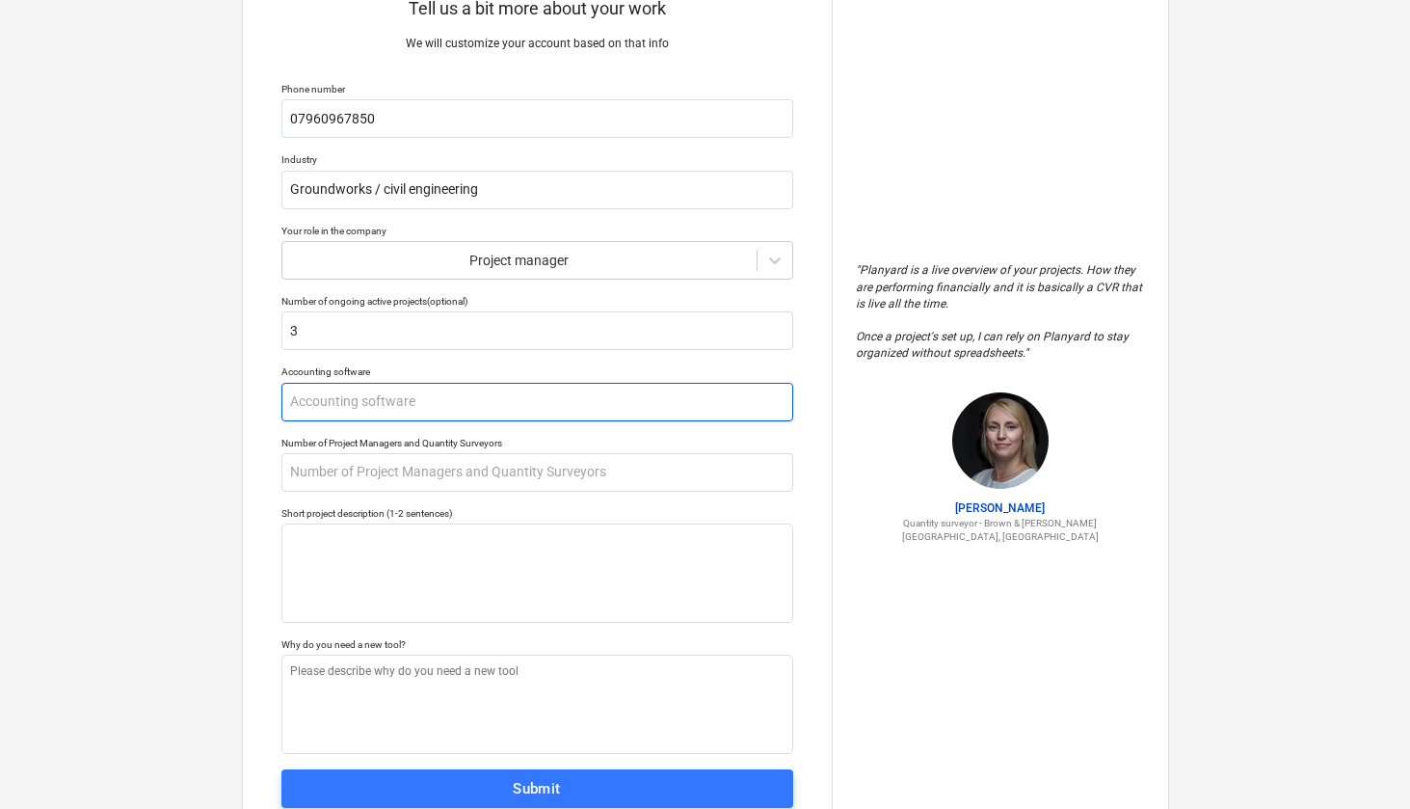
click at [394, 405] on input "text" at bounding box center [537, 402] width 512 height 39
type textarea "x"
type input "x"
type textarea "x"
type input "xe"
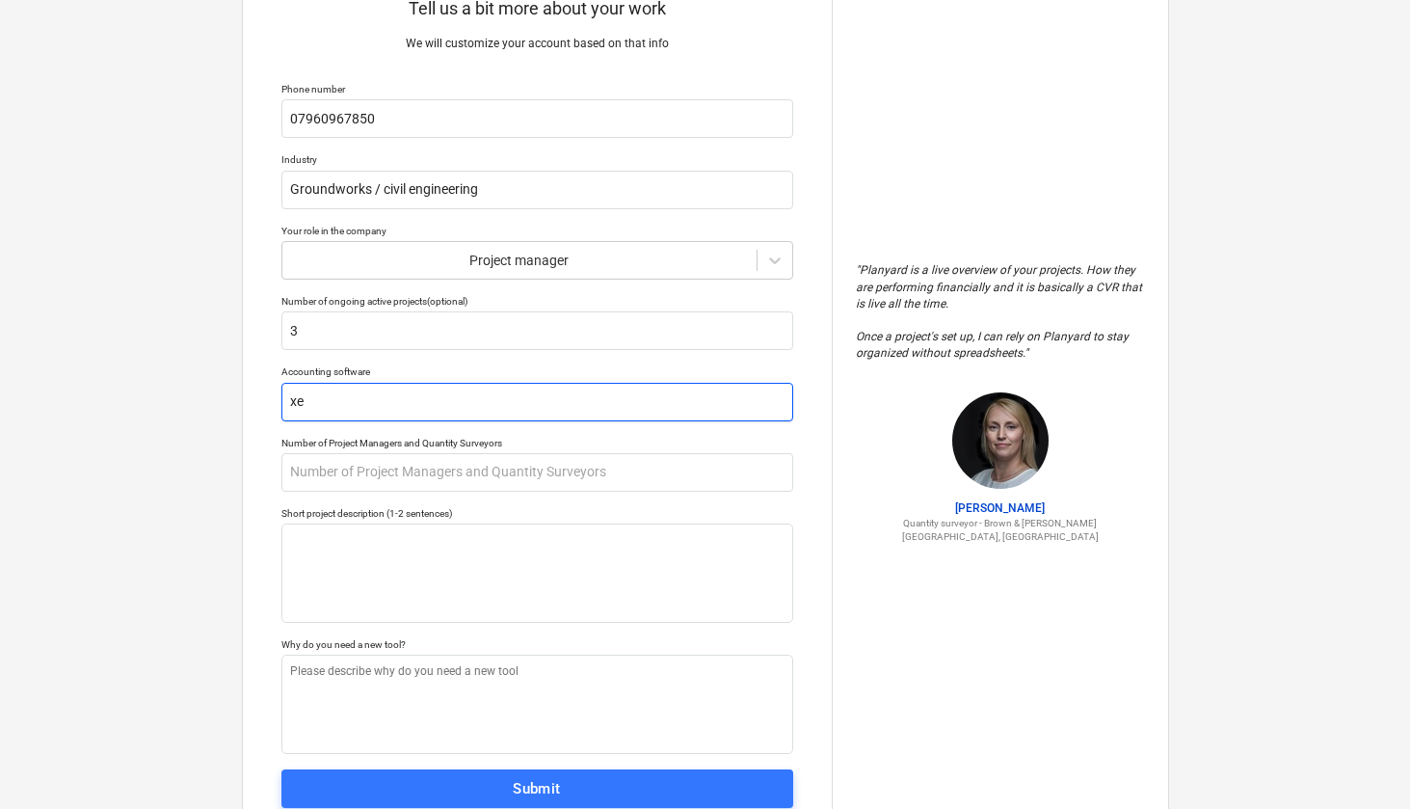
type textarea "x"
type input "xer"
type textarea "x"
type input "xero"
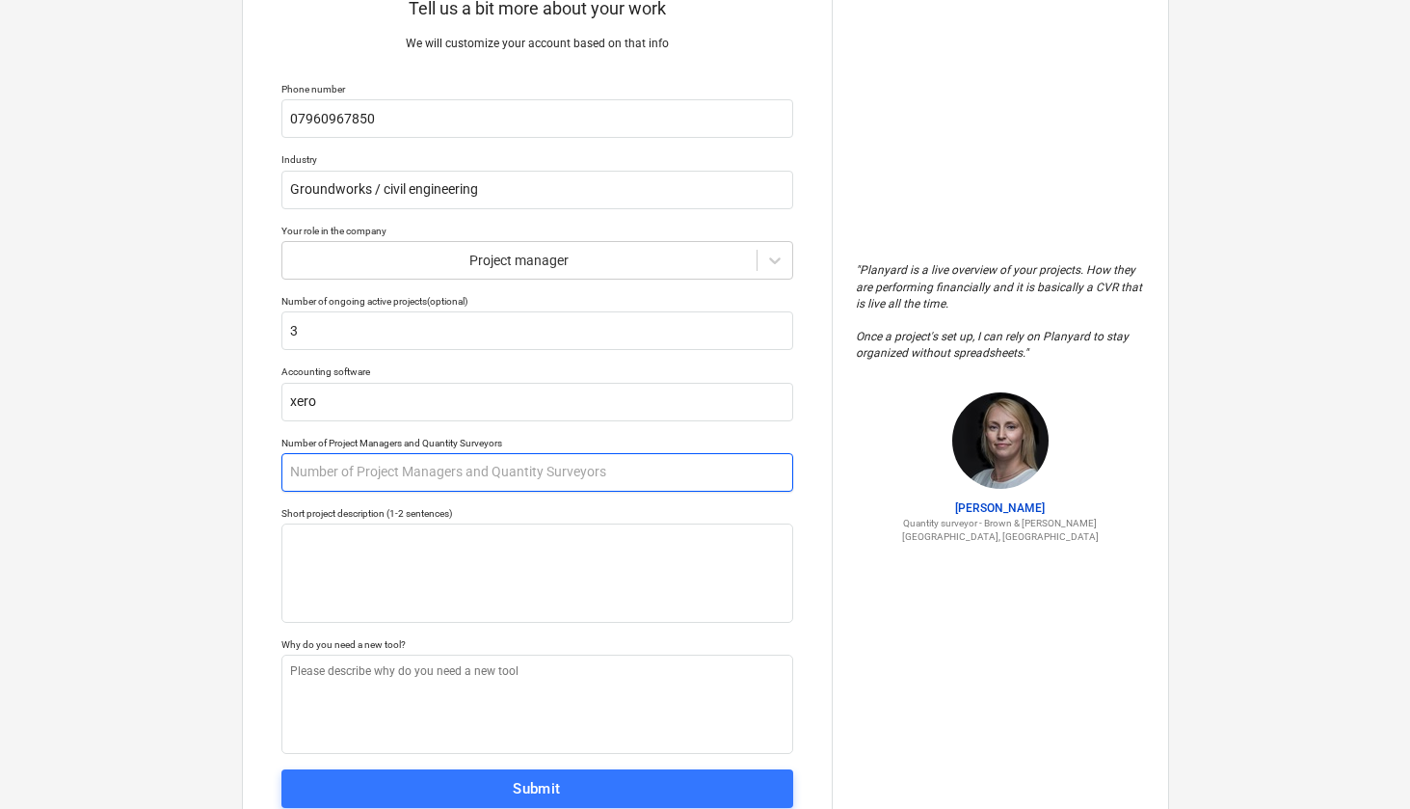
click at [321, 473] on input "text" at bounding box center [537, 472] width 512 height 39
type textarea "x"
type input "1"
type textarea "x"
type input "1"
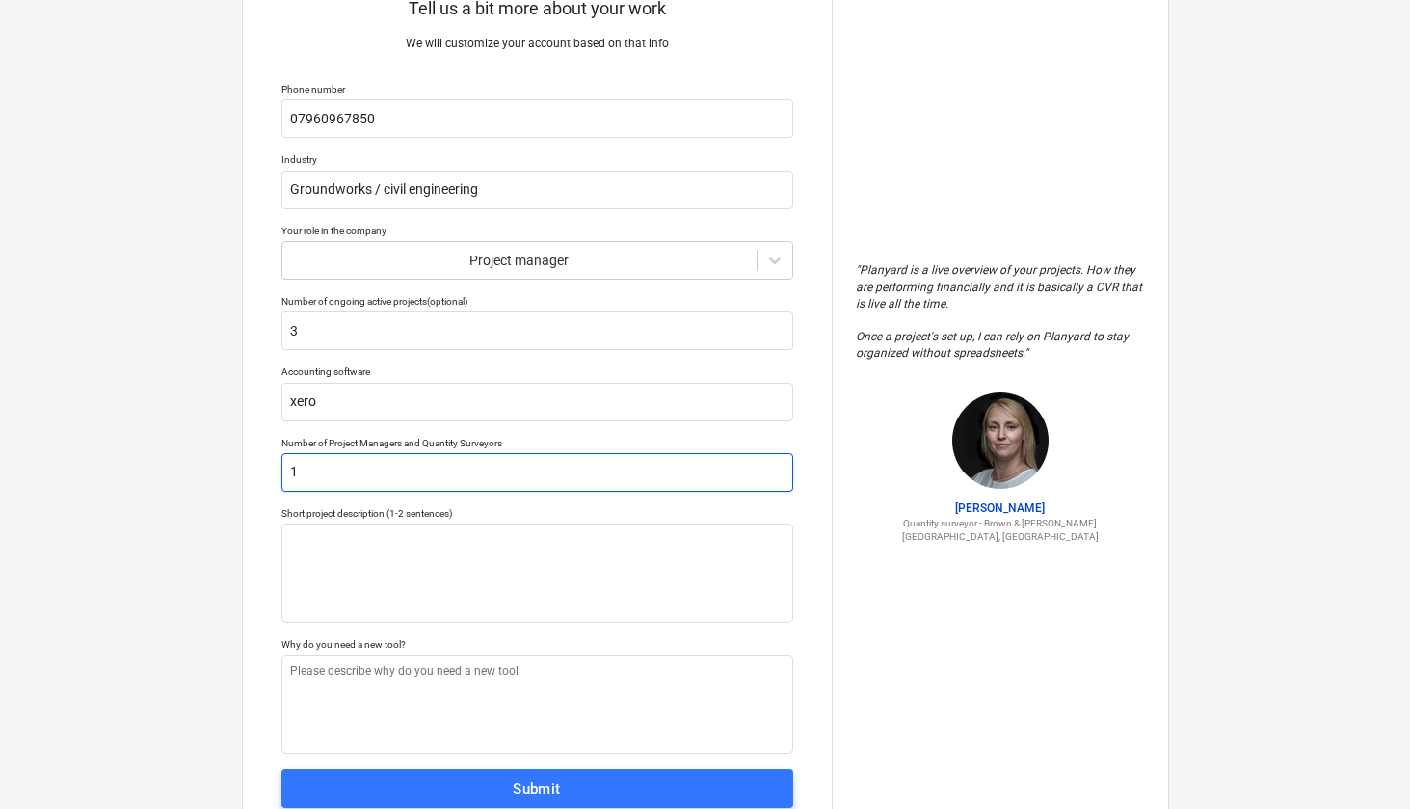
type textarea "x"
type input "1 p"
type textarea "x"
type input "1 pr"
type textarea "x"
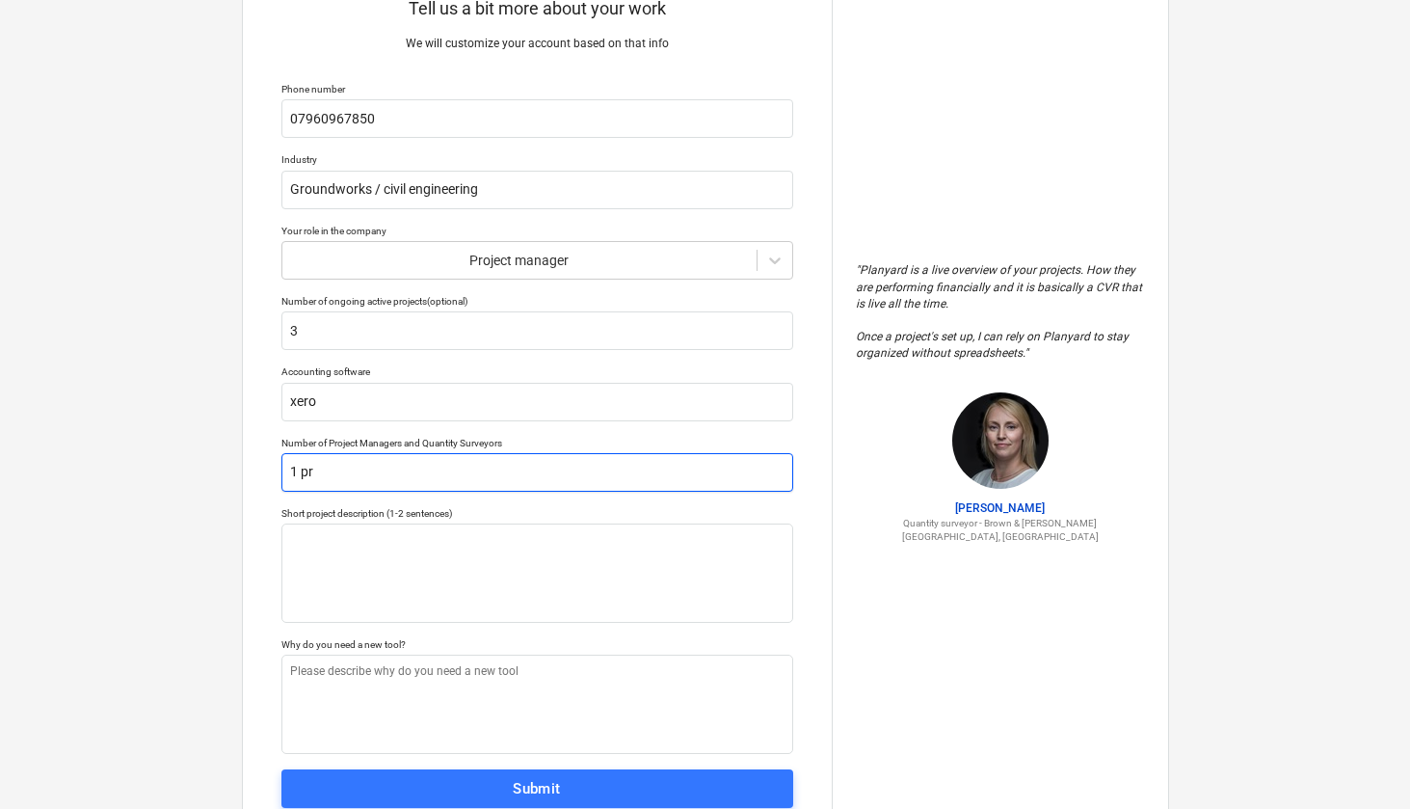
type input "1 pro"
type textarea "x"
type input "1 proj"
type textarea "x"
type input "1 proje"
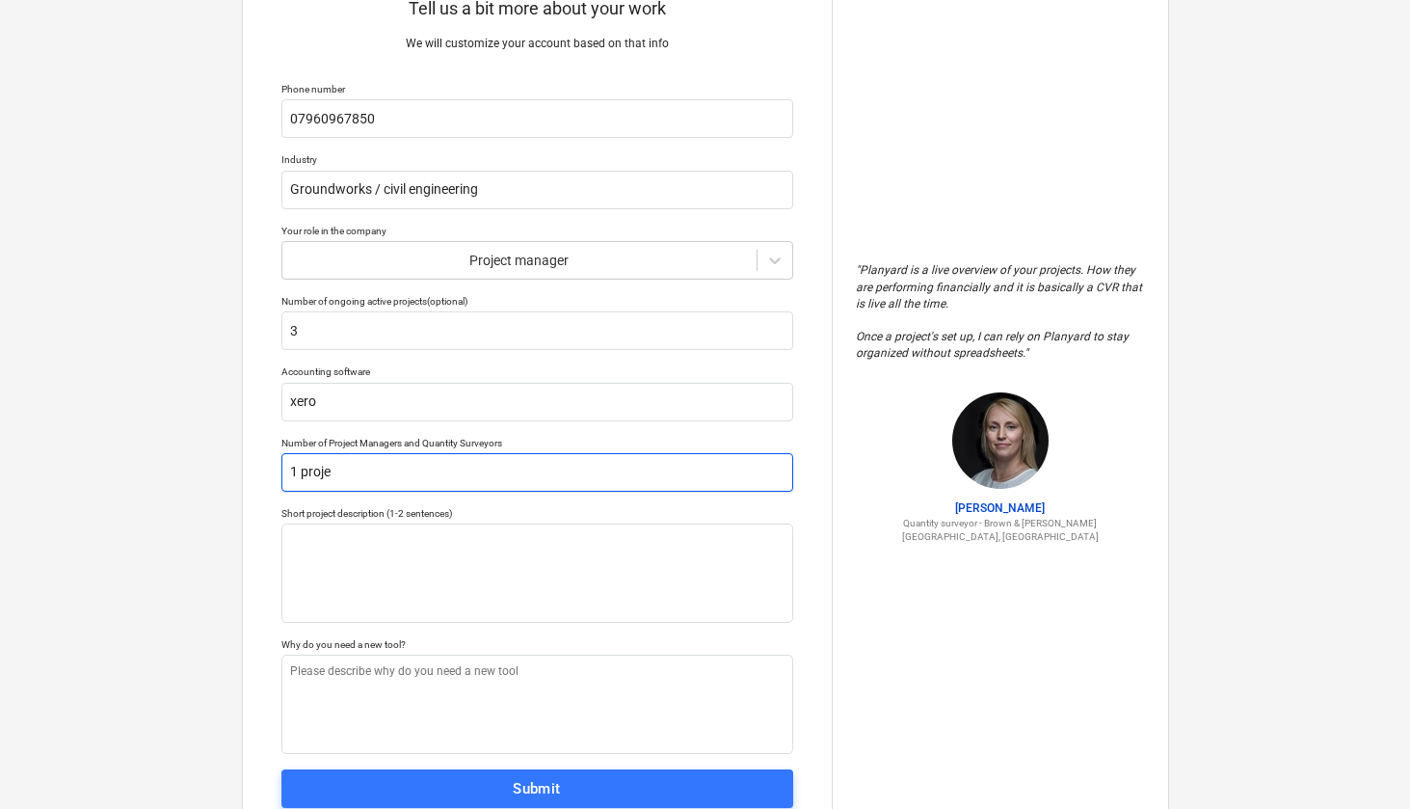
type textarea "x"
type input "1 projec"
type textarea "x"
type input "1 project"
type textarea "x"
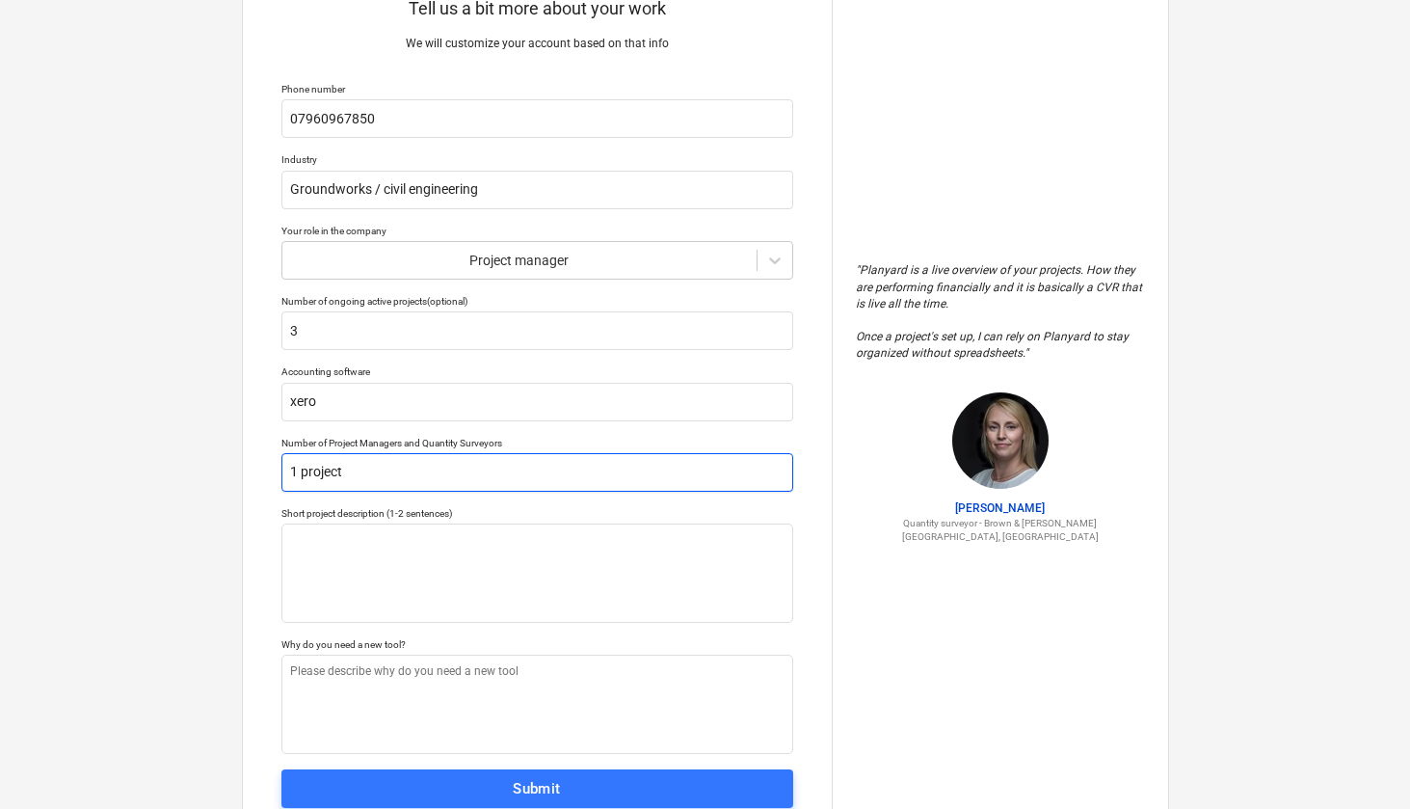
type input "1 project"
type textarea "x"
type input "1 project m"
type textarea "x"
type input "1 project ma"
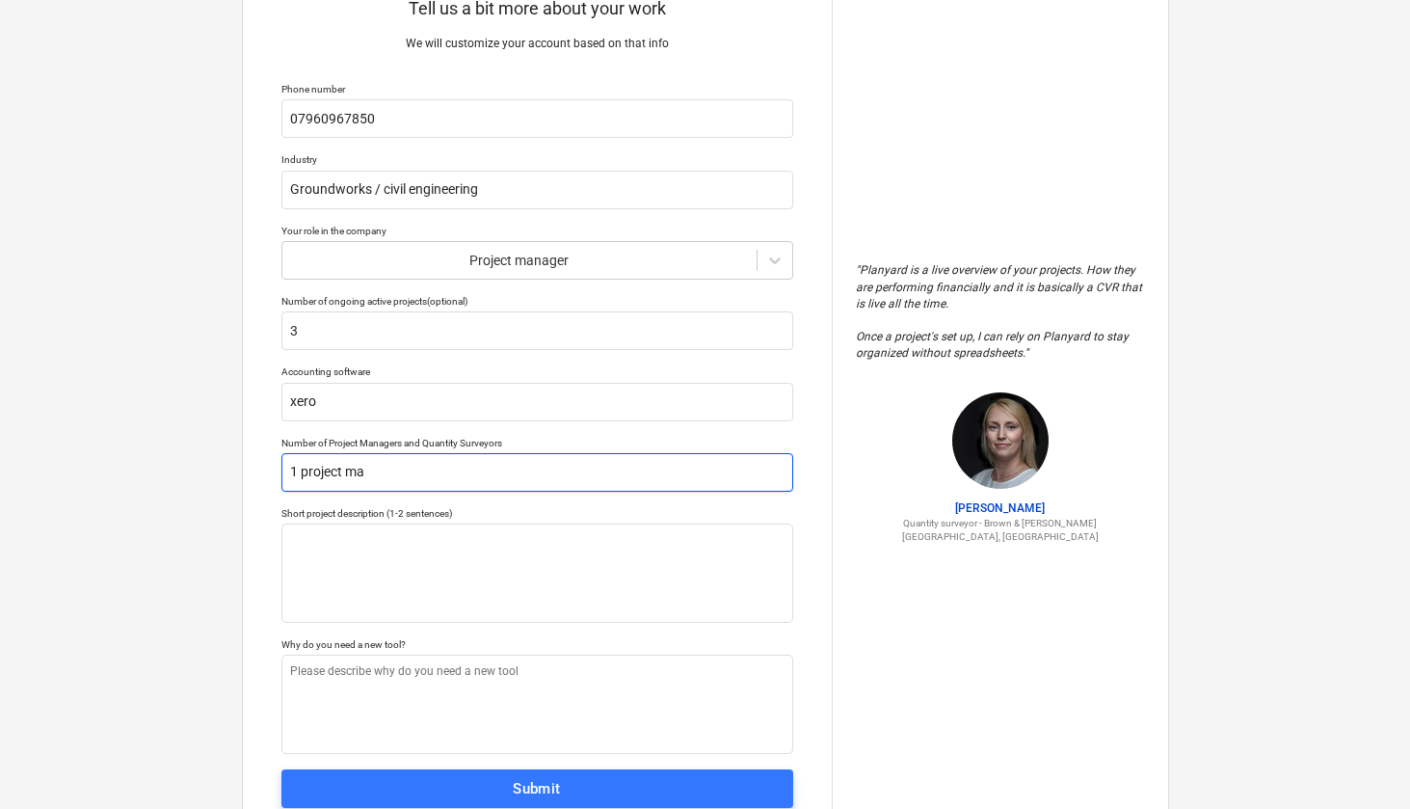
type textarea "x"
type input "1 project man"
type textarea "x"
type input "1 project mana"
type textarea "x"
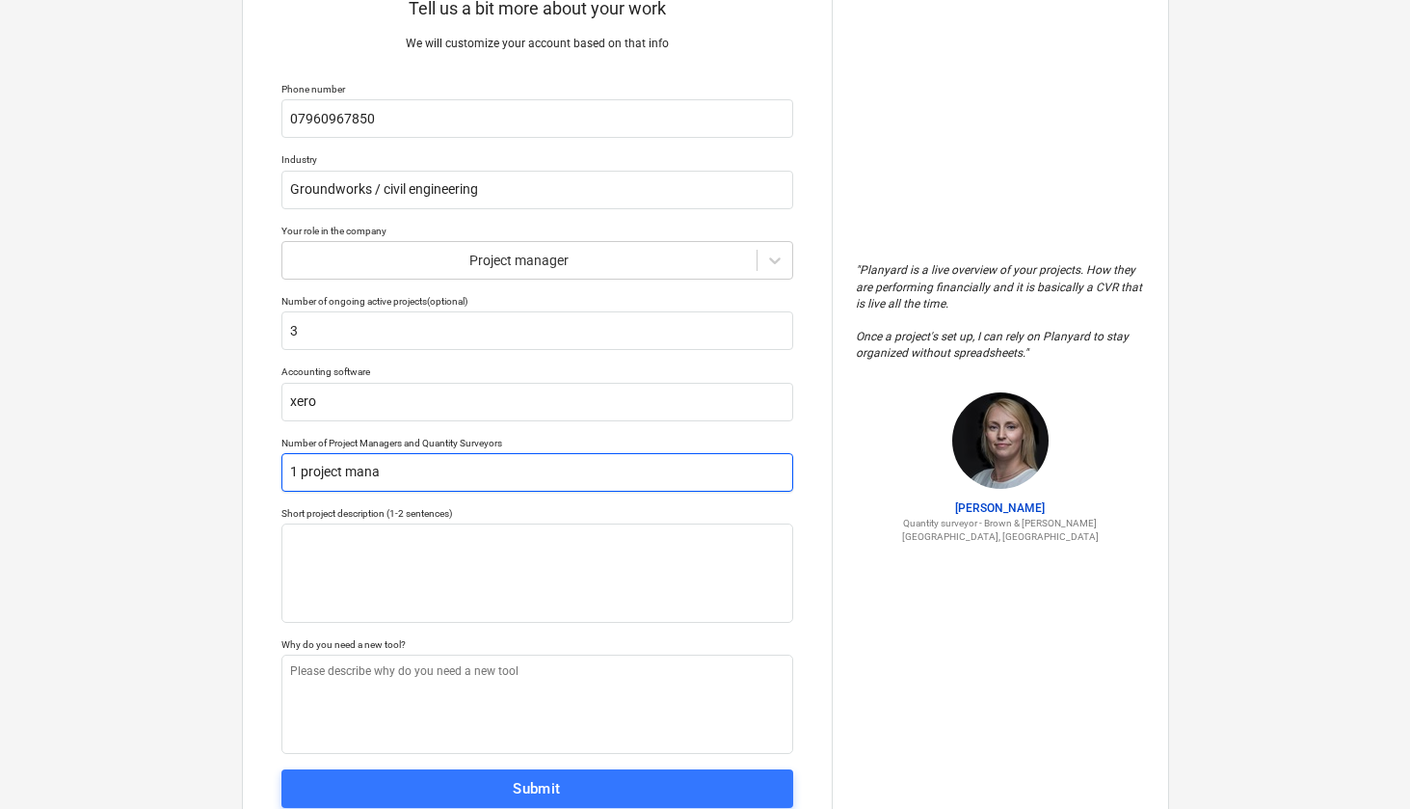
type input "1 project manag"
type textarea "x"
type input "1 project manage"
type textarea "x"
type input "1 project manager"
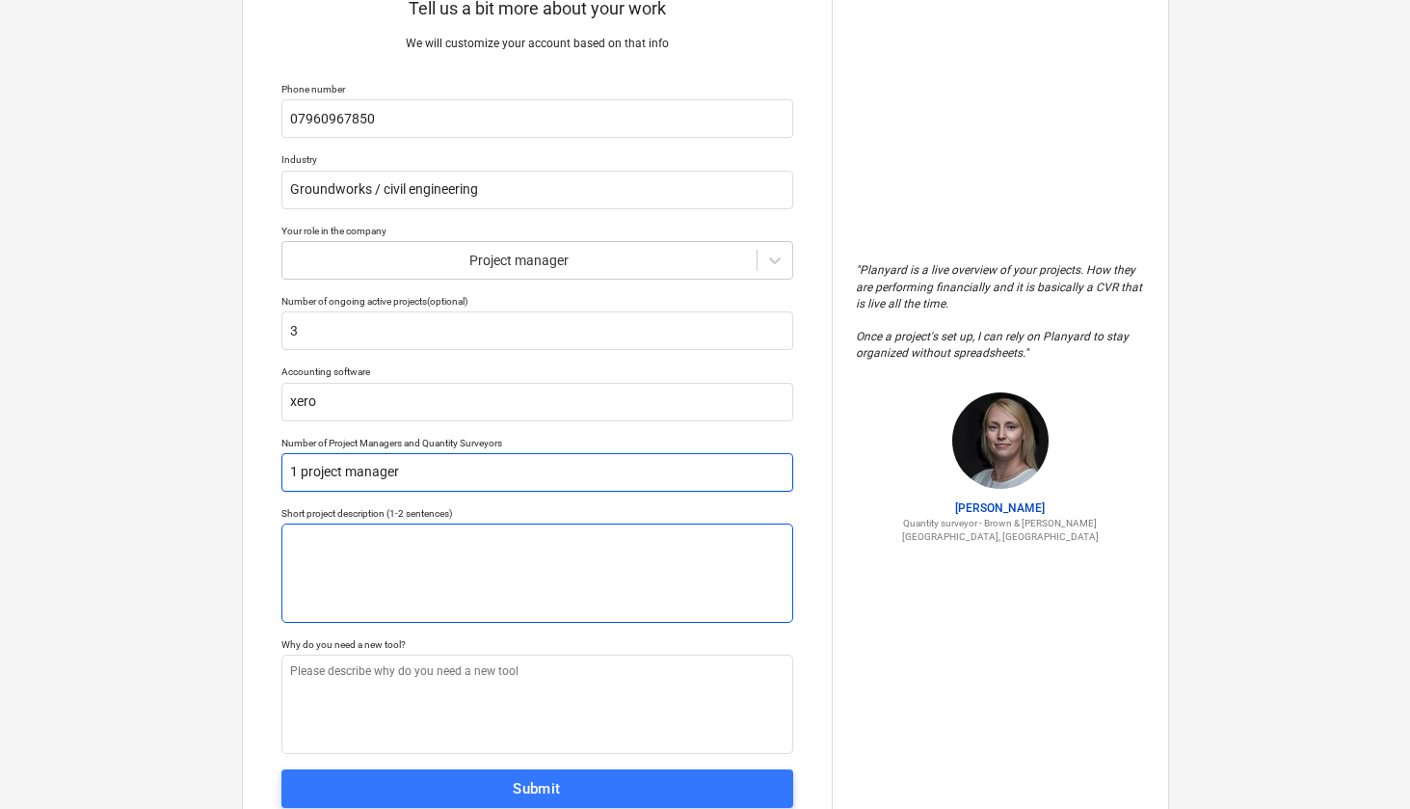
type textarea "x"
type input "1 project manager"
type textarea "x"
type input "1 project manager 1"
type textarea "x"
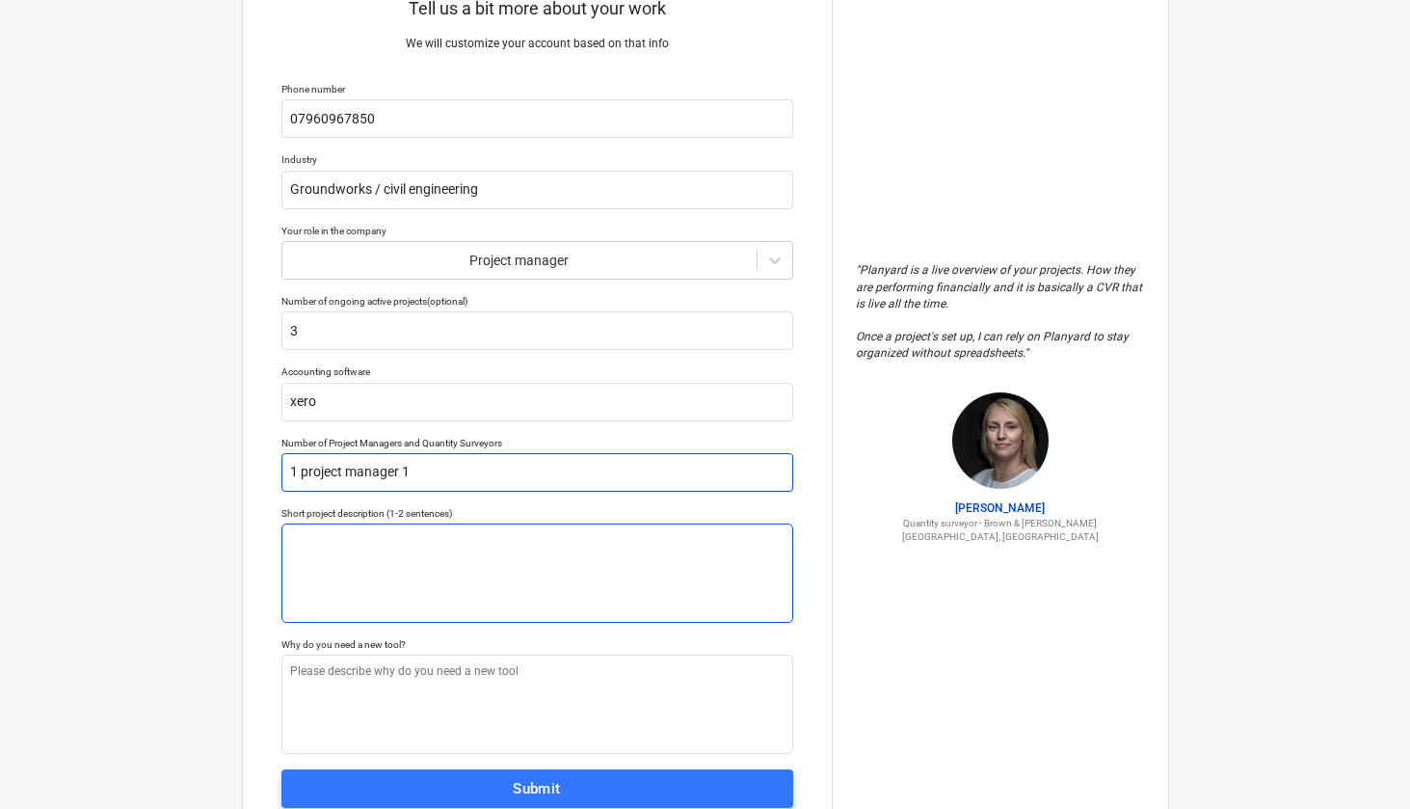
type input "1 project manager 1"
type textarea "x"
type input "1 project manager 1 Q"
type textarea "x"
type input "1 project manager 1 QS"
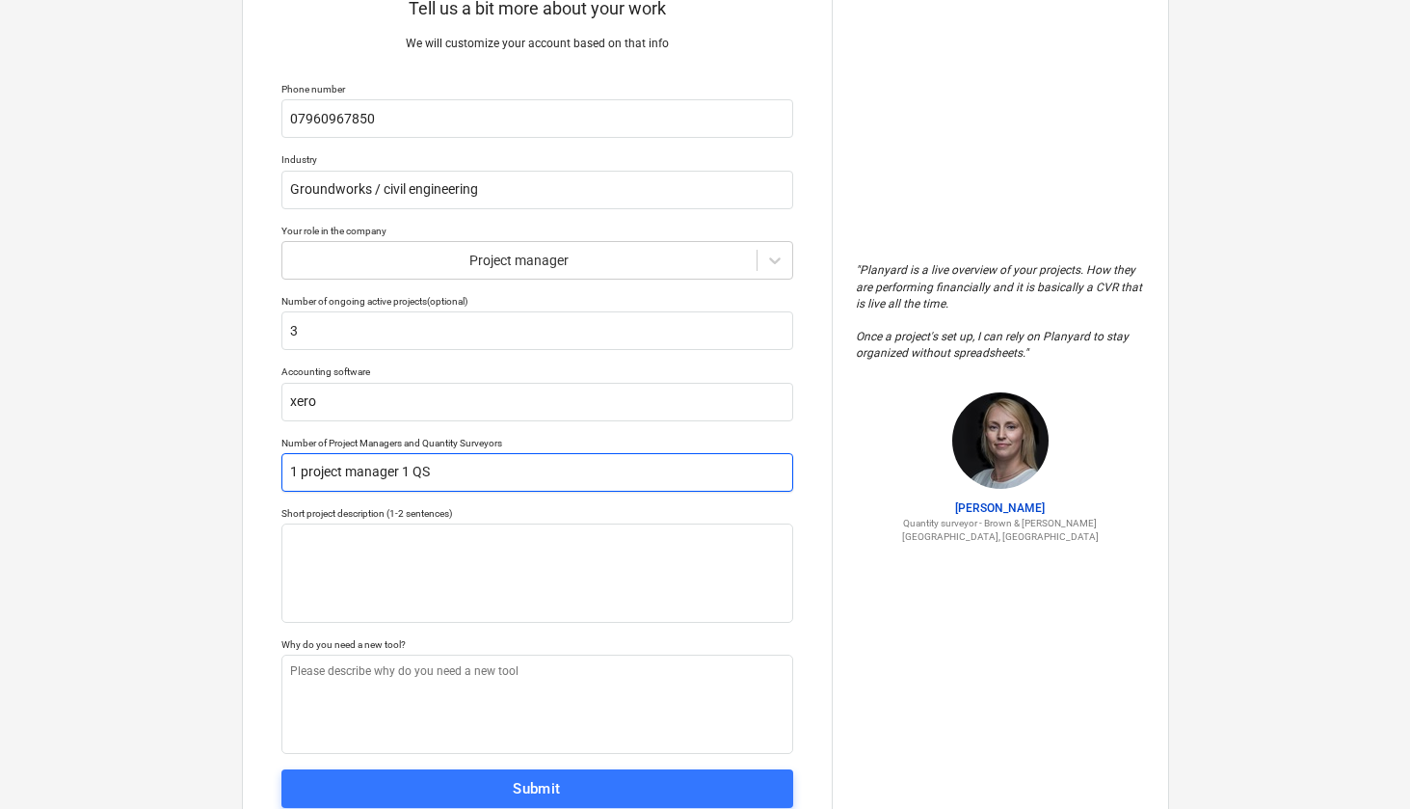
click at [413, 467] on input "1 project manager 1 QS" at bounding box center [537, 472] width 512 height 39
type textarea "x"
type input "1 project manager 1 xQS"
type textarea "x"
type input "1 project manager 1 x QS"
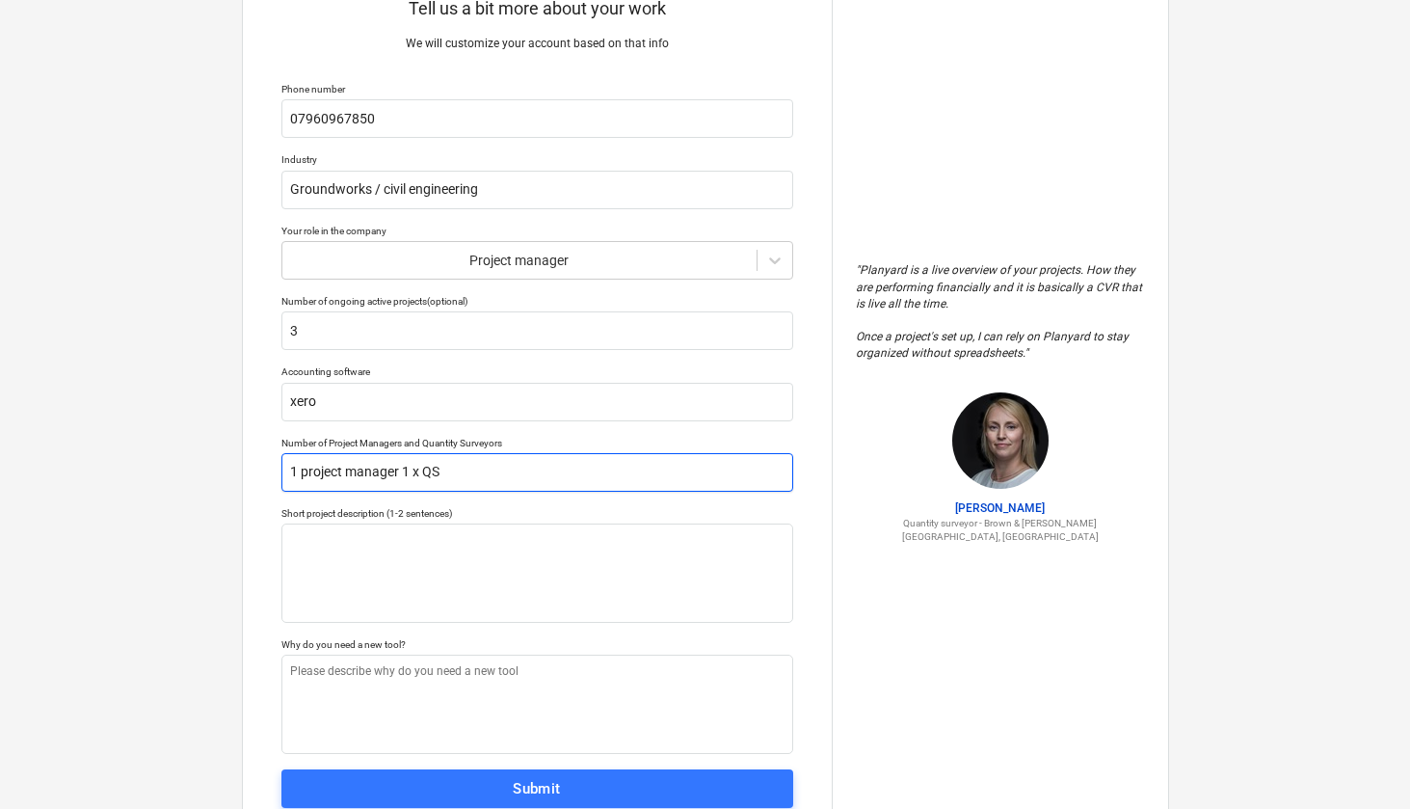
click at [305, 465] on input "1 project manager 1 x QS" at bounding box center [537, 472] width 512 height 39
drag, startPoint x: 302, startPoint y: 470, endPoint x: 398, endPoint y: 473, distance: 96.4
click at [398, 473] on input "1 project manager 1 x QS" at bounding box center [537, 472] width 512 height 39
type textarea "x"
type input "1 1 x QS"
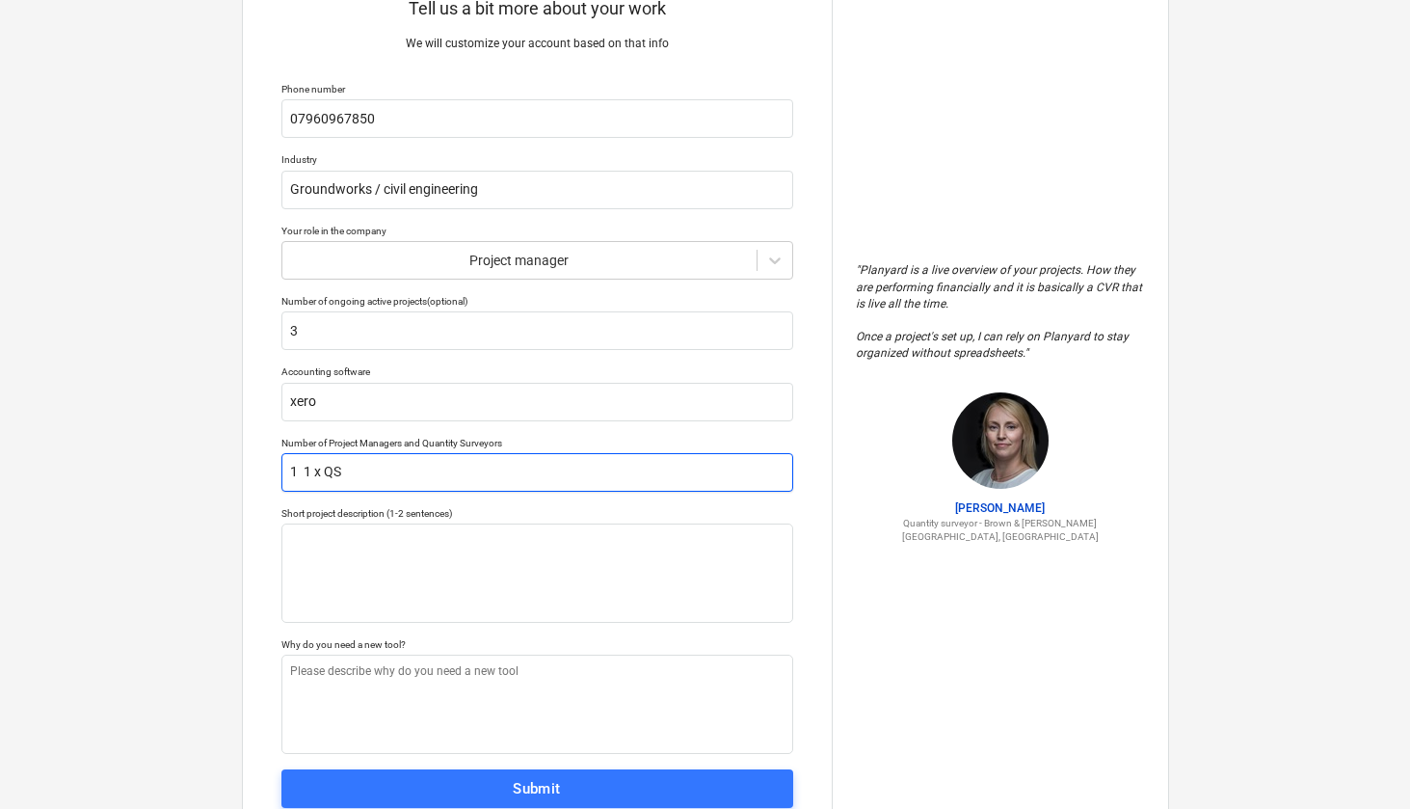
type textarea "x"
type input "1 x 1 x QS"
type textarea "x"
type input "1 x 1 x QS"
type textarea "x"
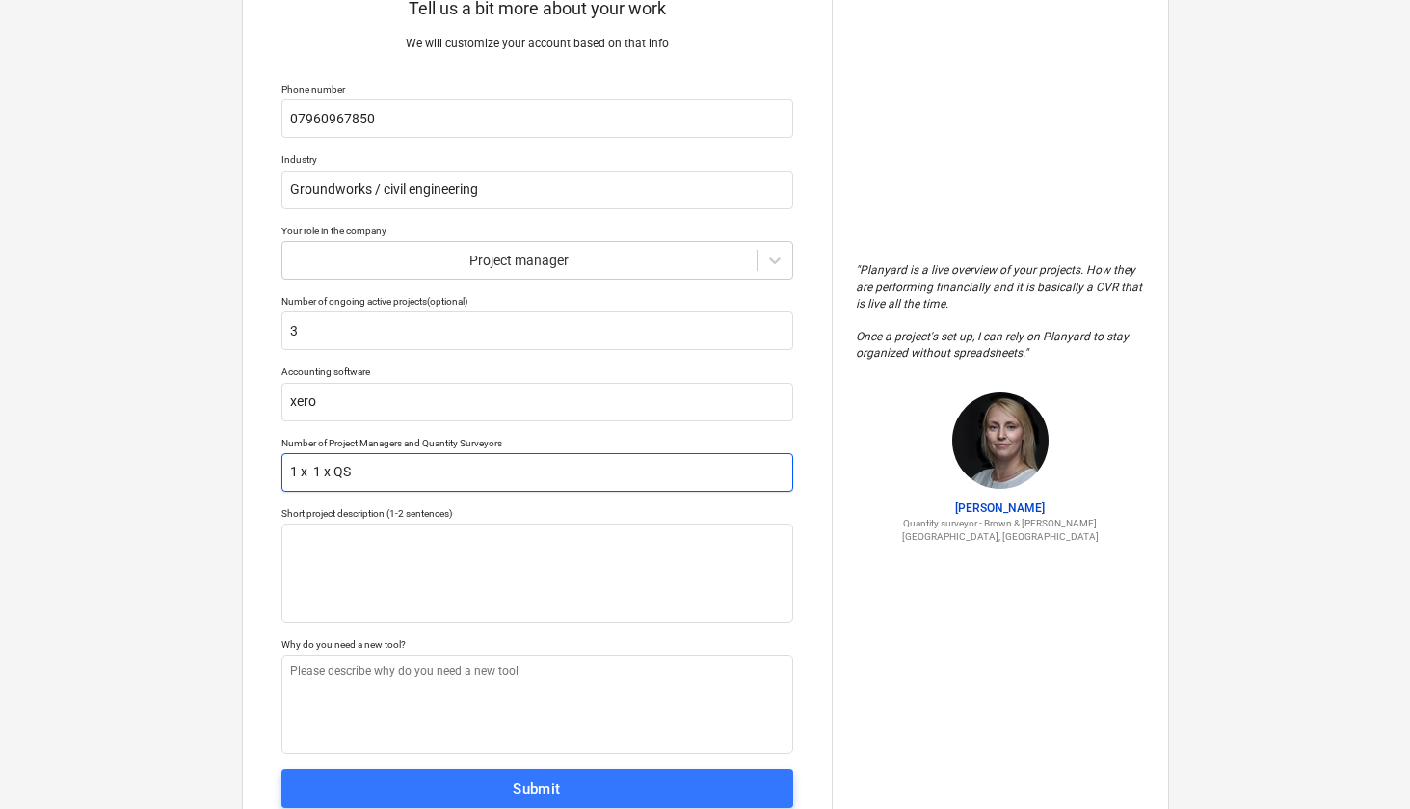
type input "1 x P 1 x QS"
type textarea "x"
type input "1 x PM 1 x QS"
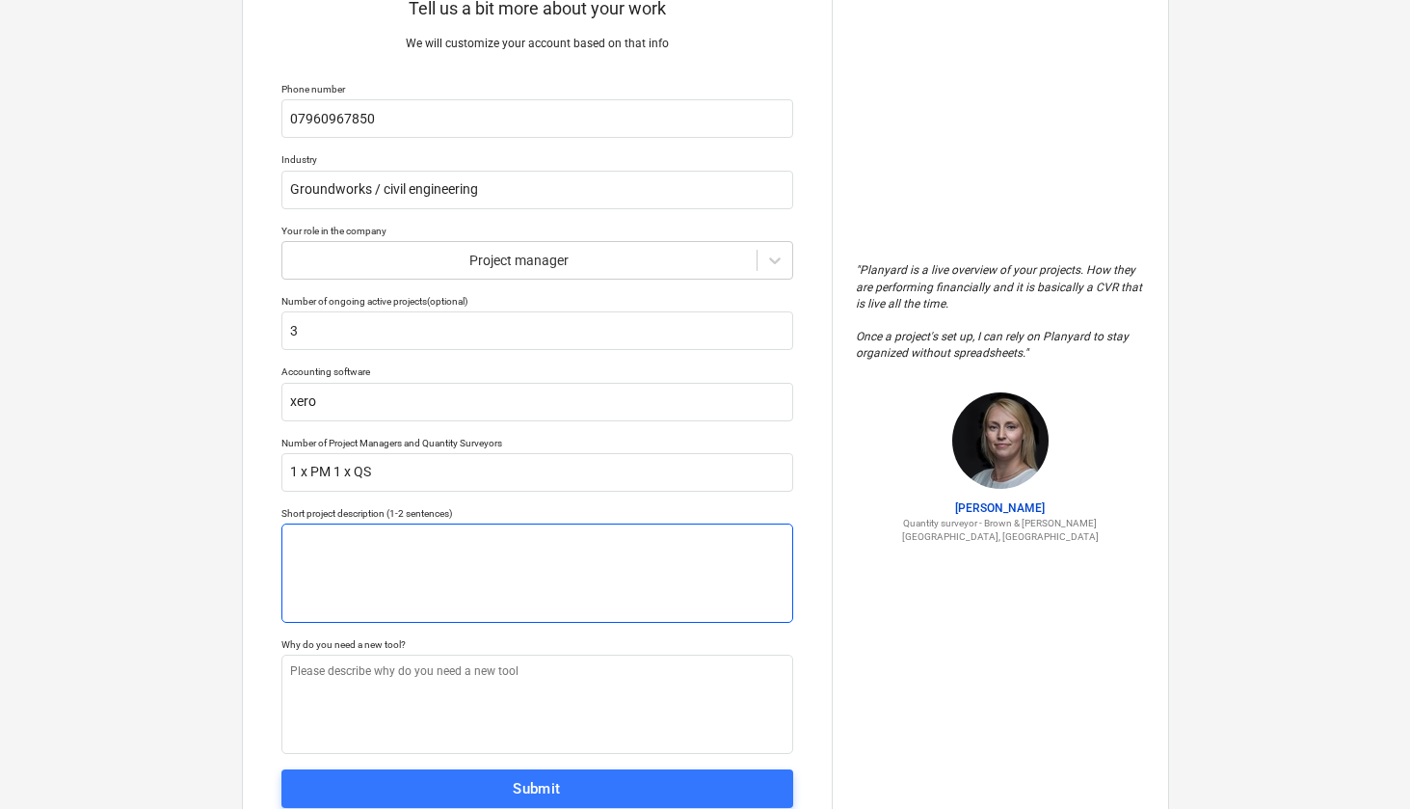
click at [396, 525] on textarea at bounding box center [537, 572] width 512 height 99
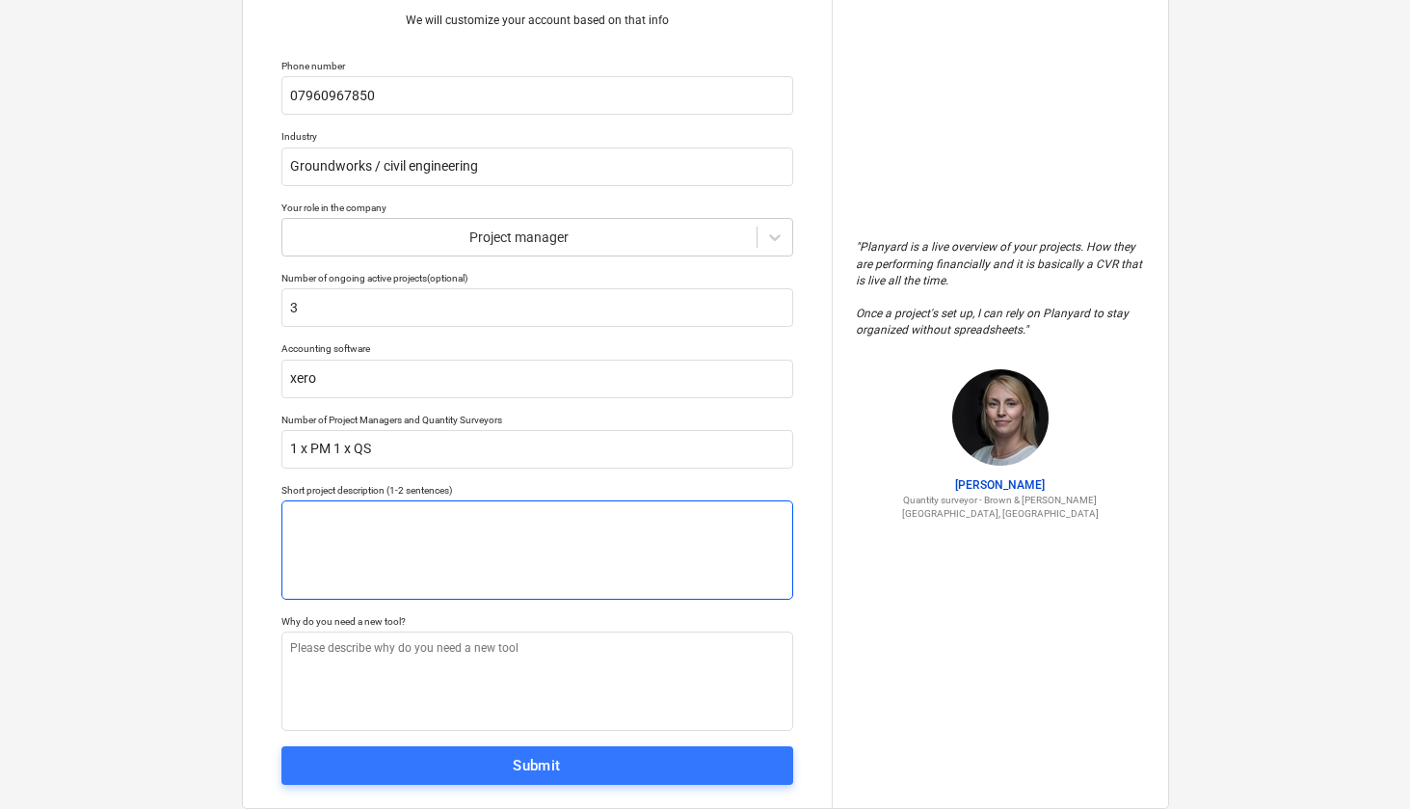
scroll to position [94, 0]
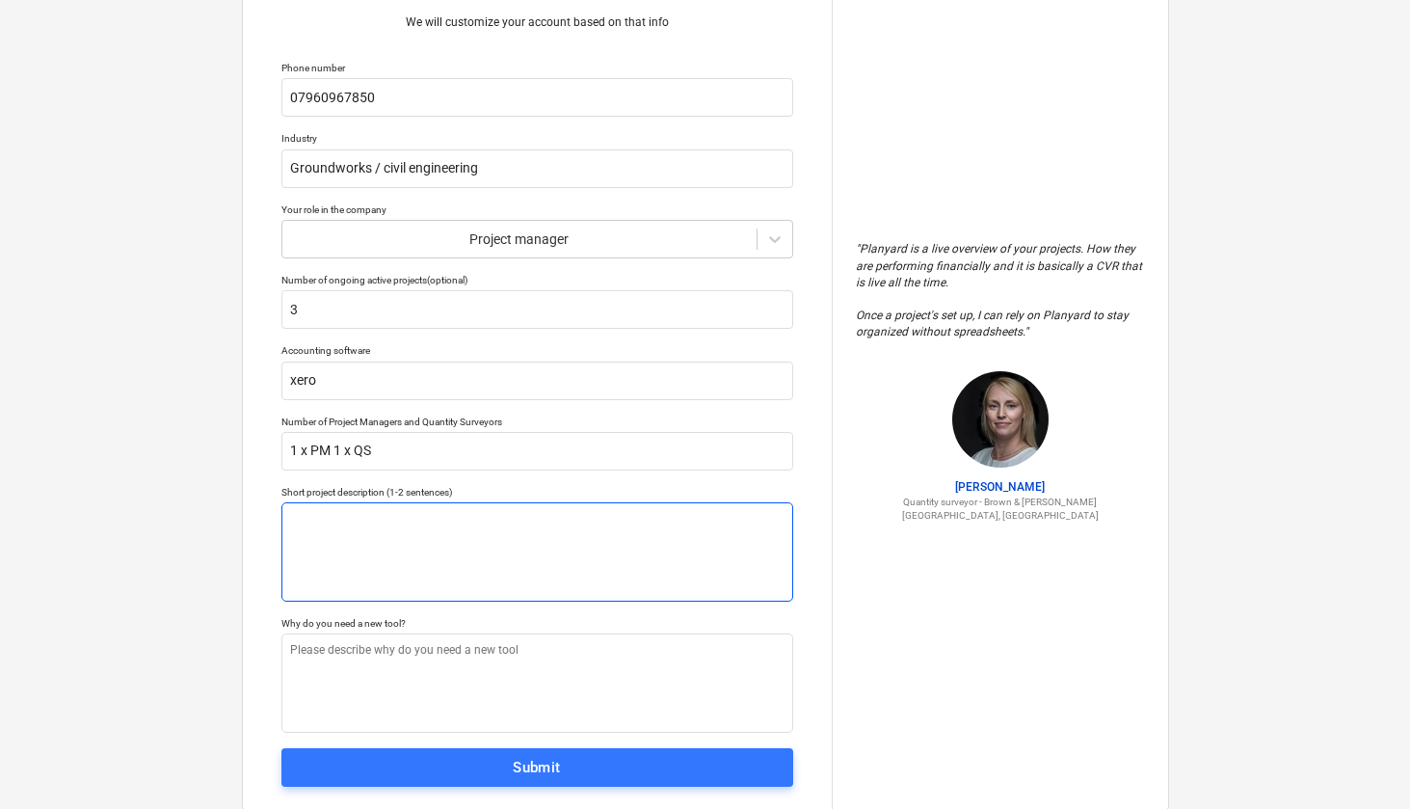
type textarea "x"
type textarea "G"
type textarea "x"
type textarea "Gr"
type textarea "x"
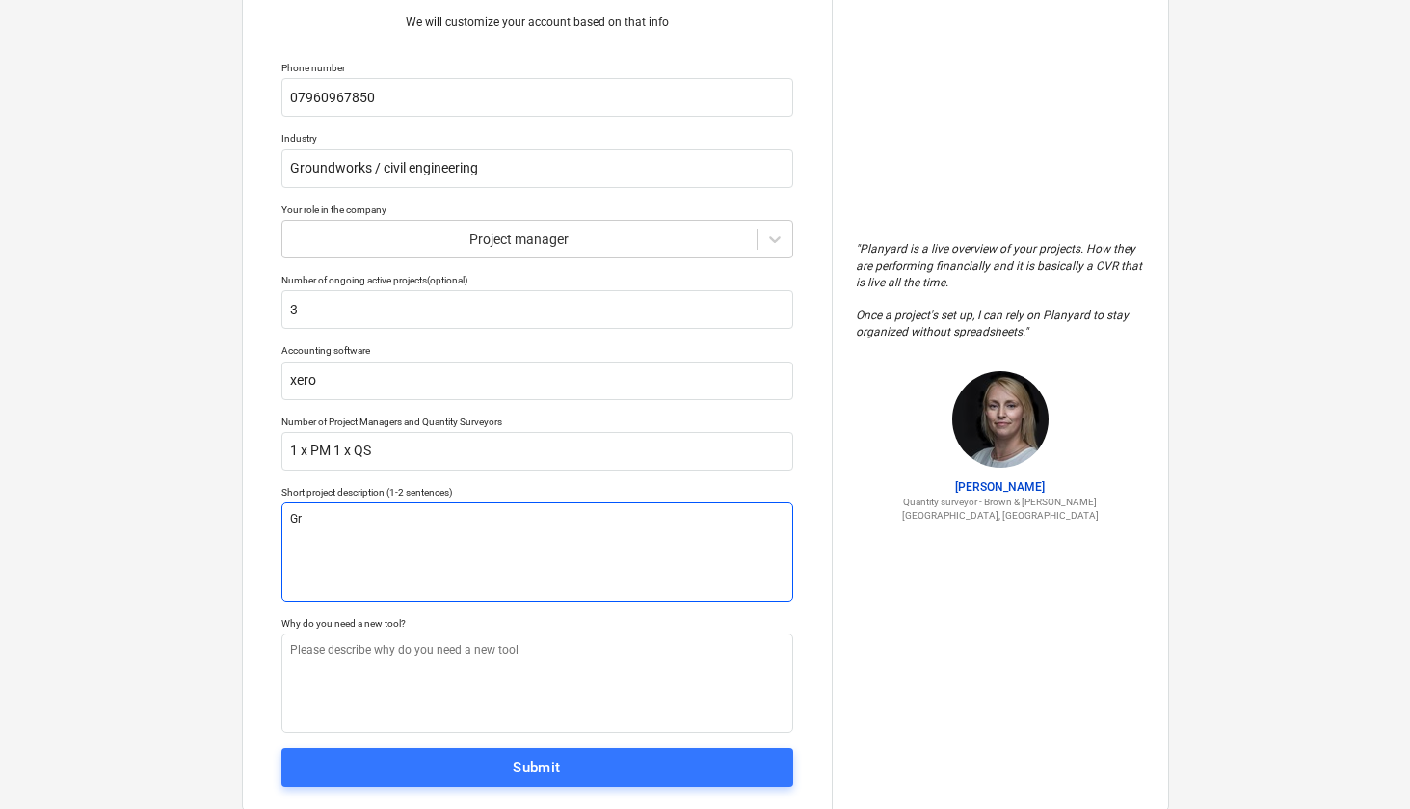
type textarea "Gro"
type textarea "x"
type textarea "Grou"
type textarea "x"
type textarea "Groun"
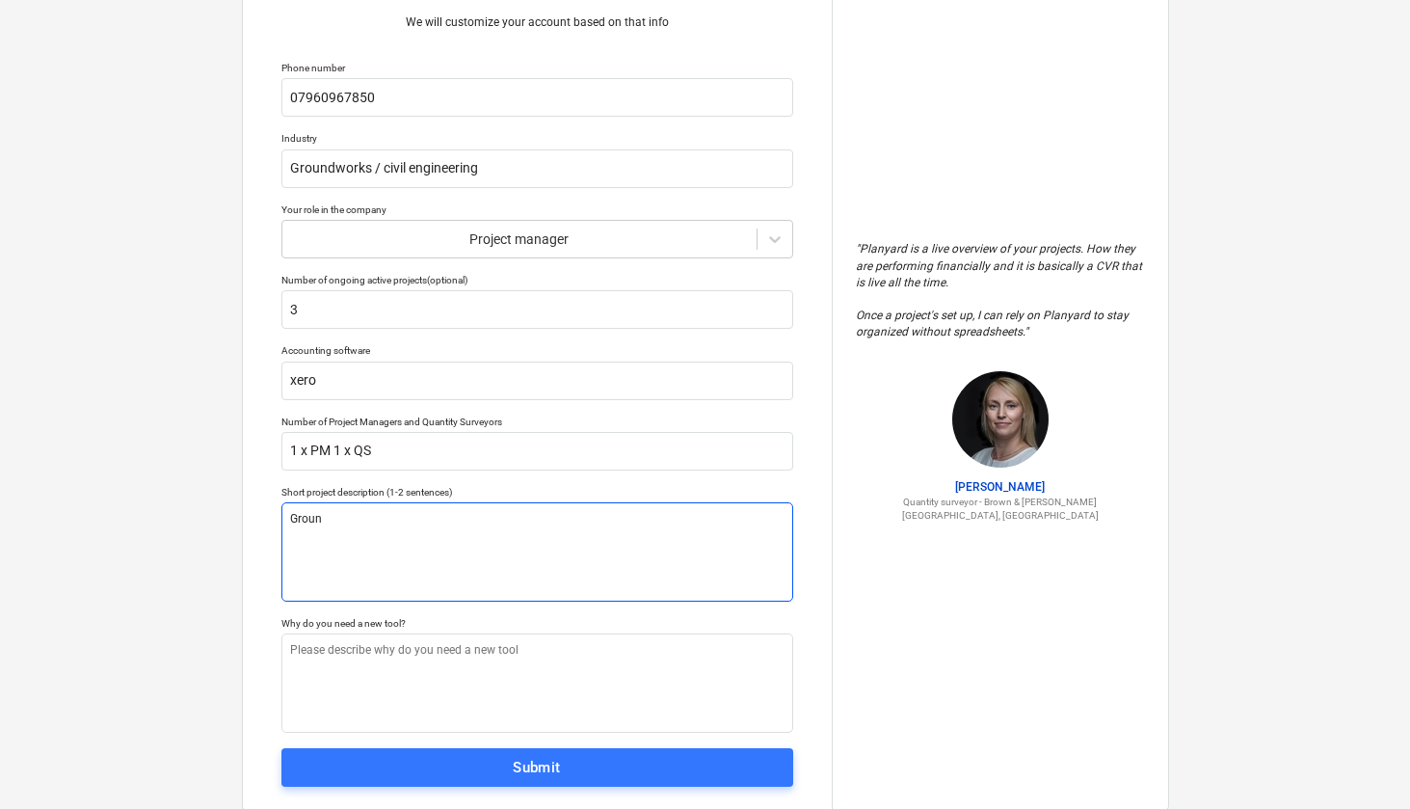
type textarea "x"
type textarea "Ground"
type textarea "x"
type textarea "Groundw"
type textarea "x"
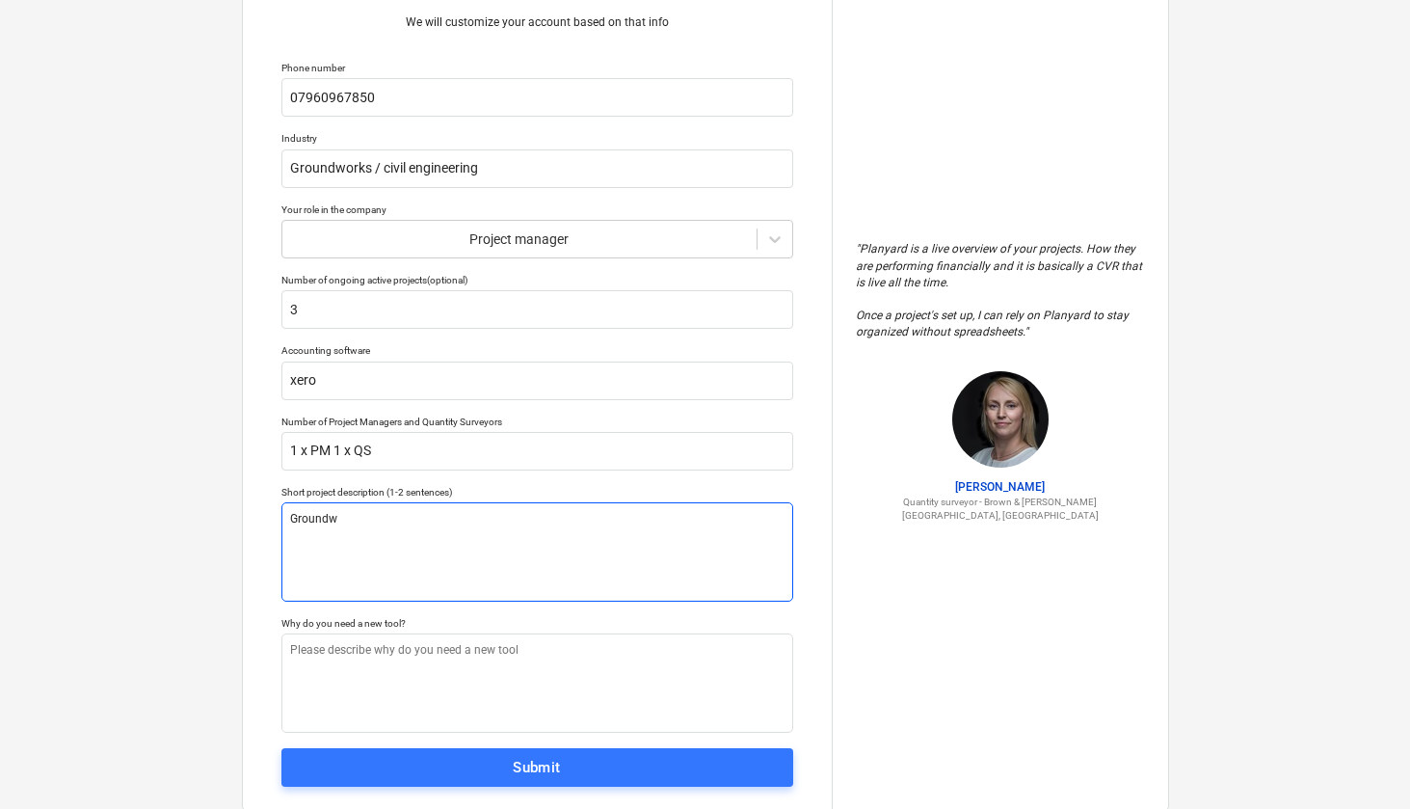
type textarea "Groundwo"
type textarea "x"
type textarea "Groundwor"
type textarea "x"
type textarea "Groundwork"
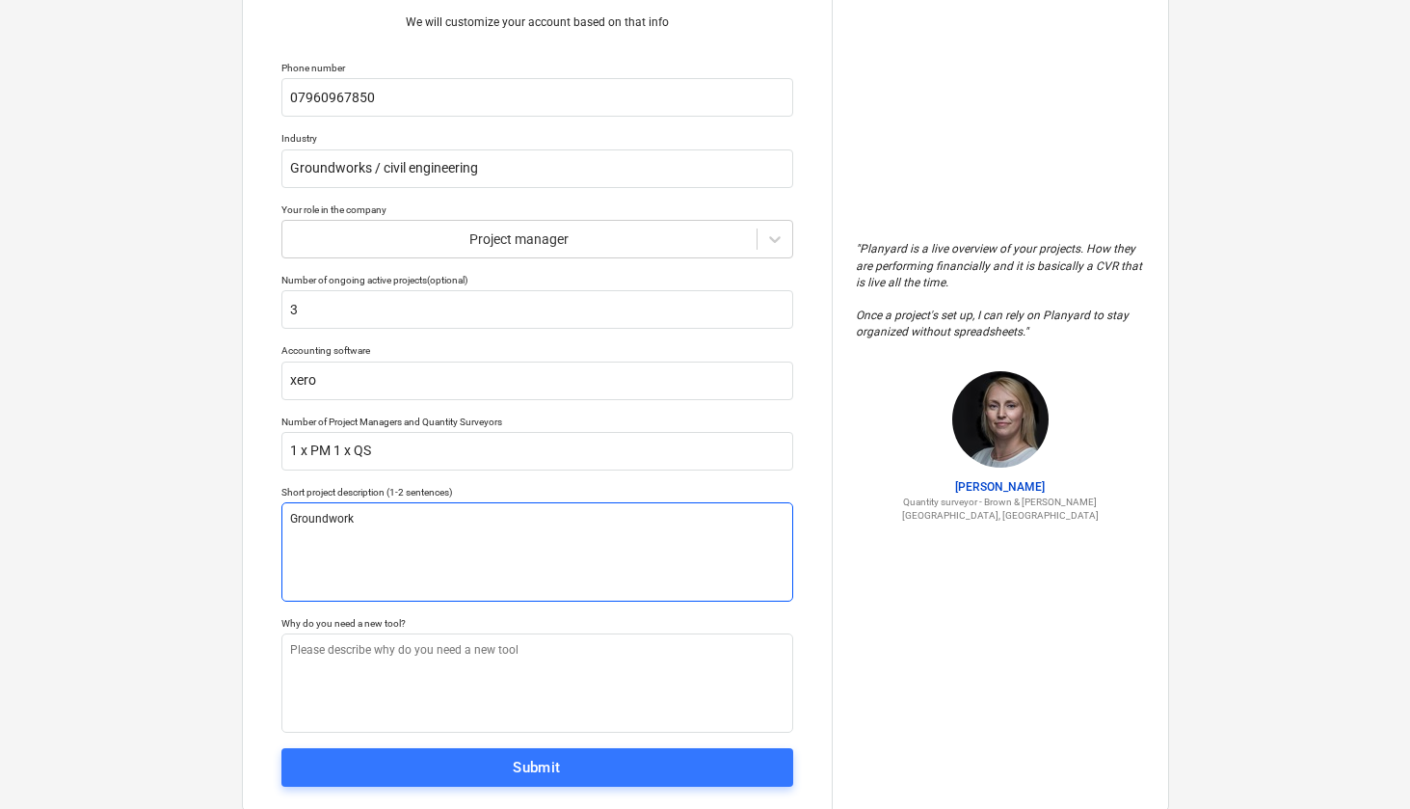
type textarea "x"
type textarea "Groundworks"
type textarea "x"
type textarea "Groundworks"
type textarea "x"
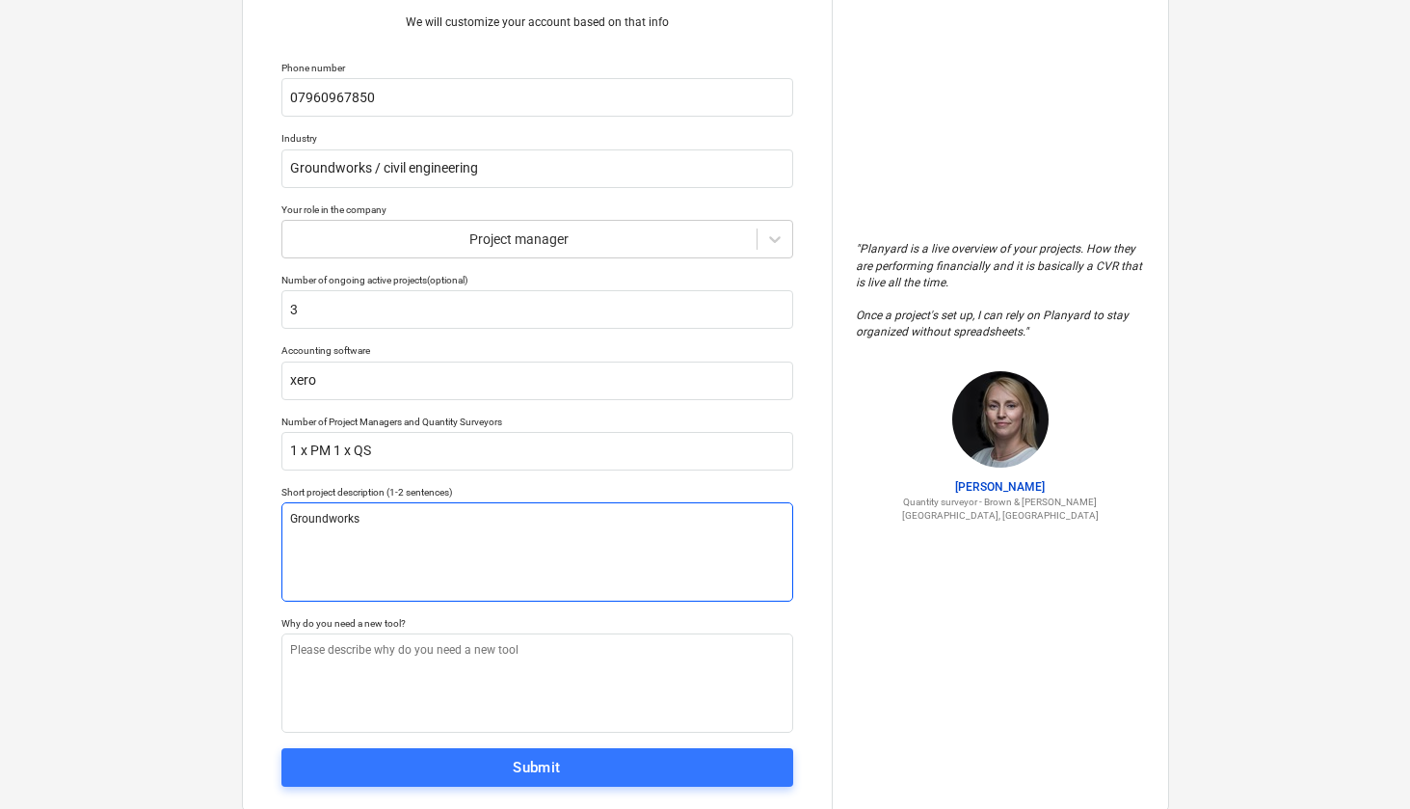
type textarea "Groundworks a"
type textarea "x"
type textarea "Groundworks an"
type textarea "x"
type textarea "Groundworks and"
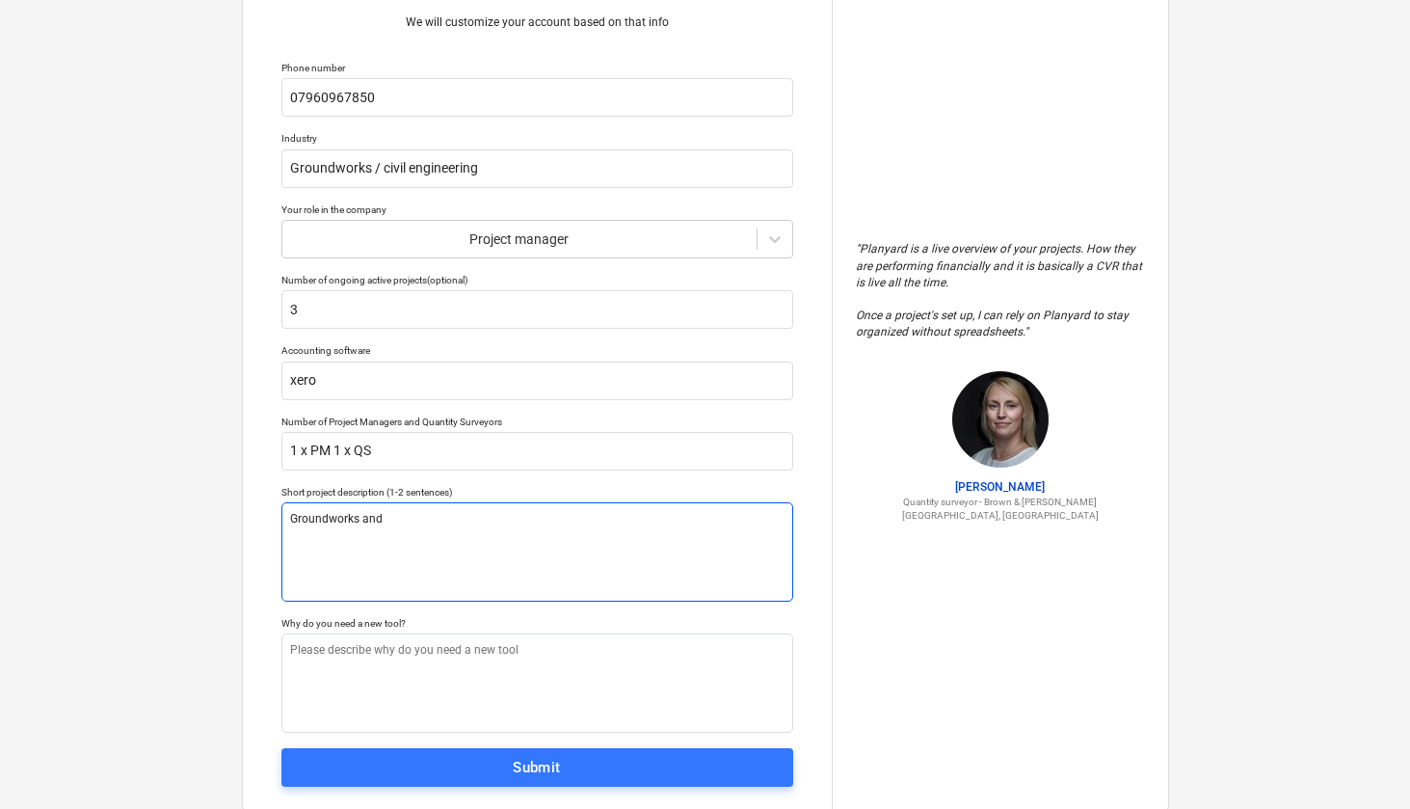
type textarea "x"
type textarea "Groundworks and"
type textarea "x"
type textarea "Groundworks and c"
type textarea "x"
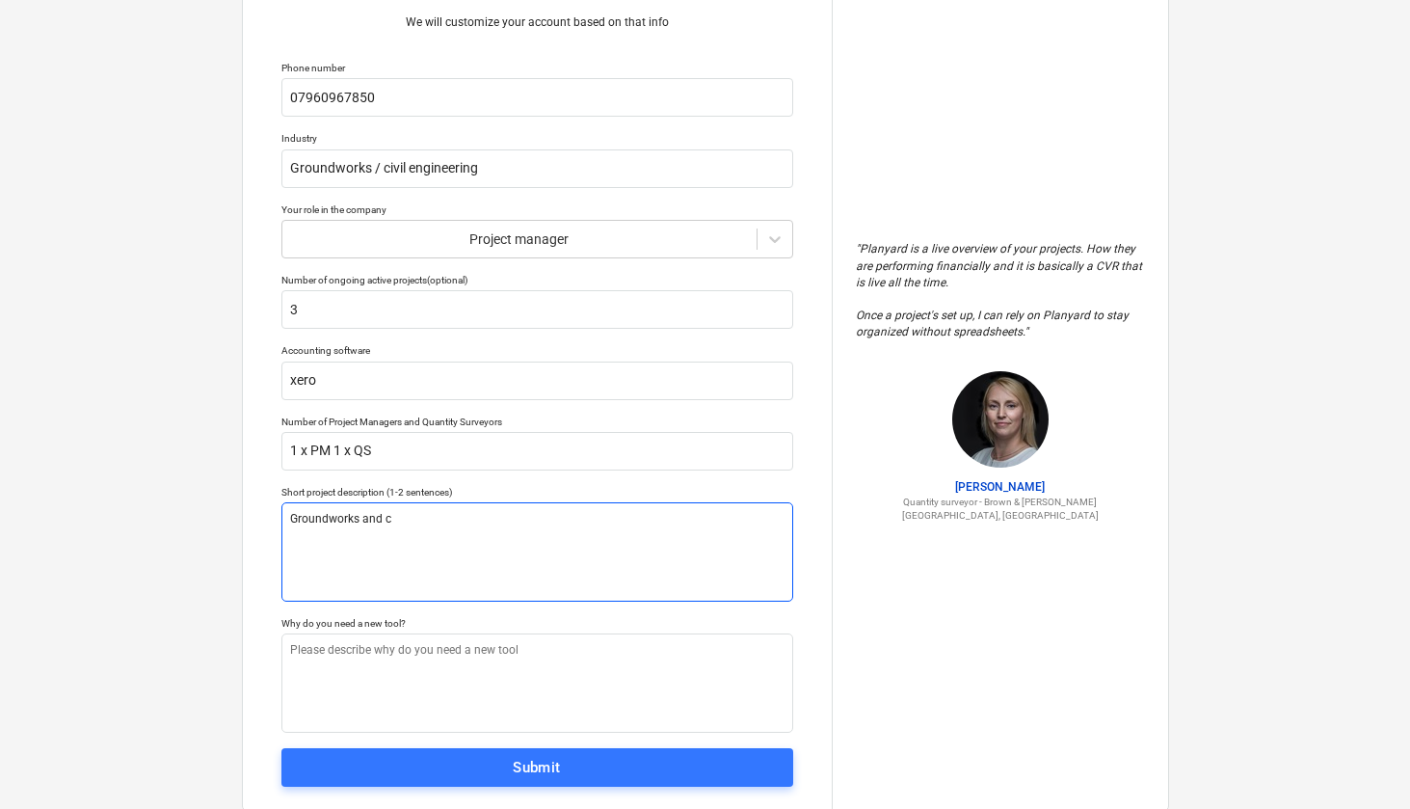
type textarea "Groundworks and ci"
type textarea "x"
type textarea "Groundworks and civ"
type textarea "x"
type textarea "Groundworks and civi"
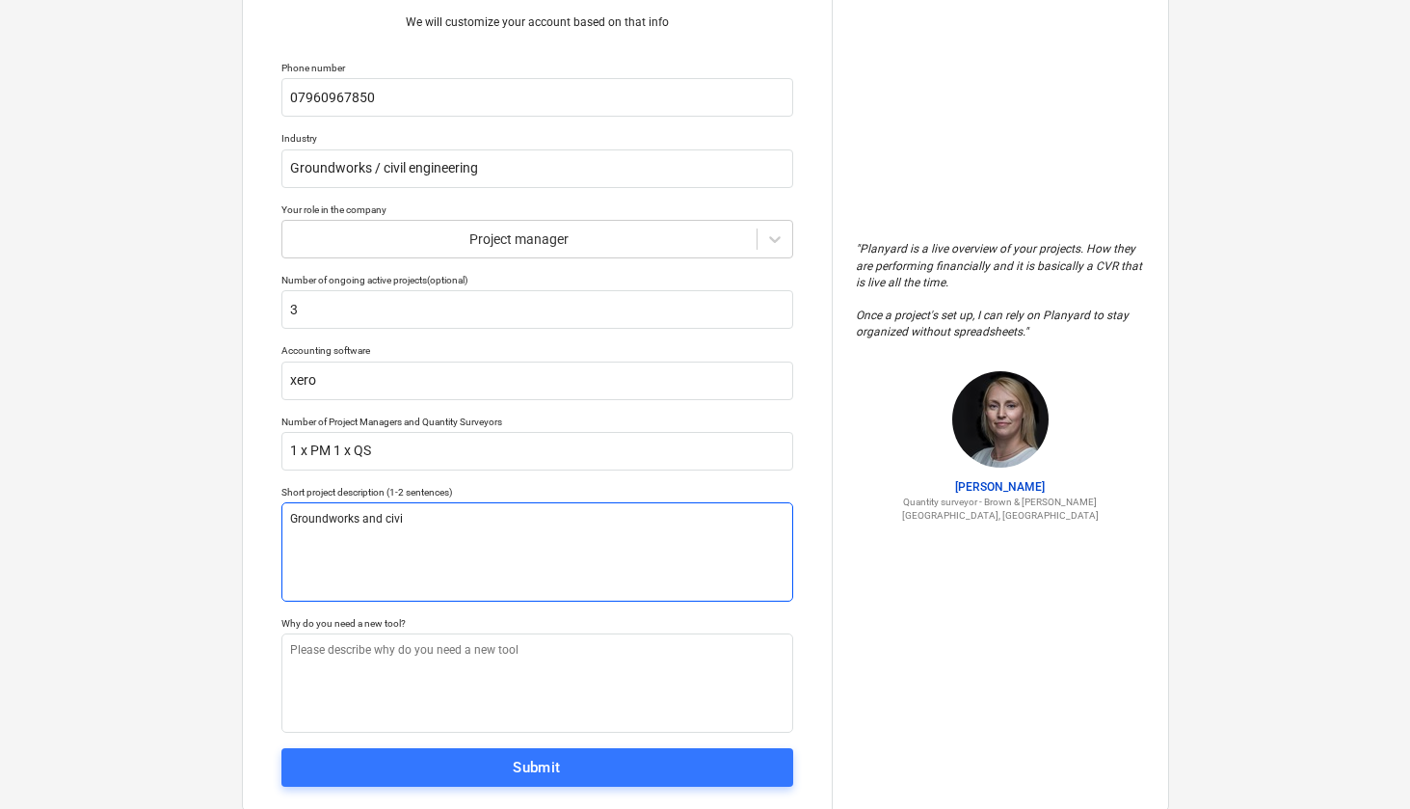
type textarea "x"
type textarea "Groundworks and civil"
type textarea "x"
type textarea "Groundworks and civil"
click at [519, 514] on textarea "Groundworks and civil engineering projects g" at bounding box center [537, 551] width 512 height 99
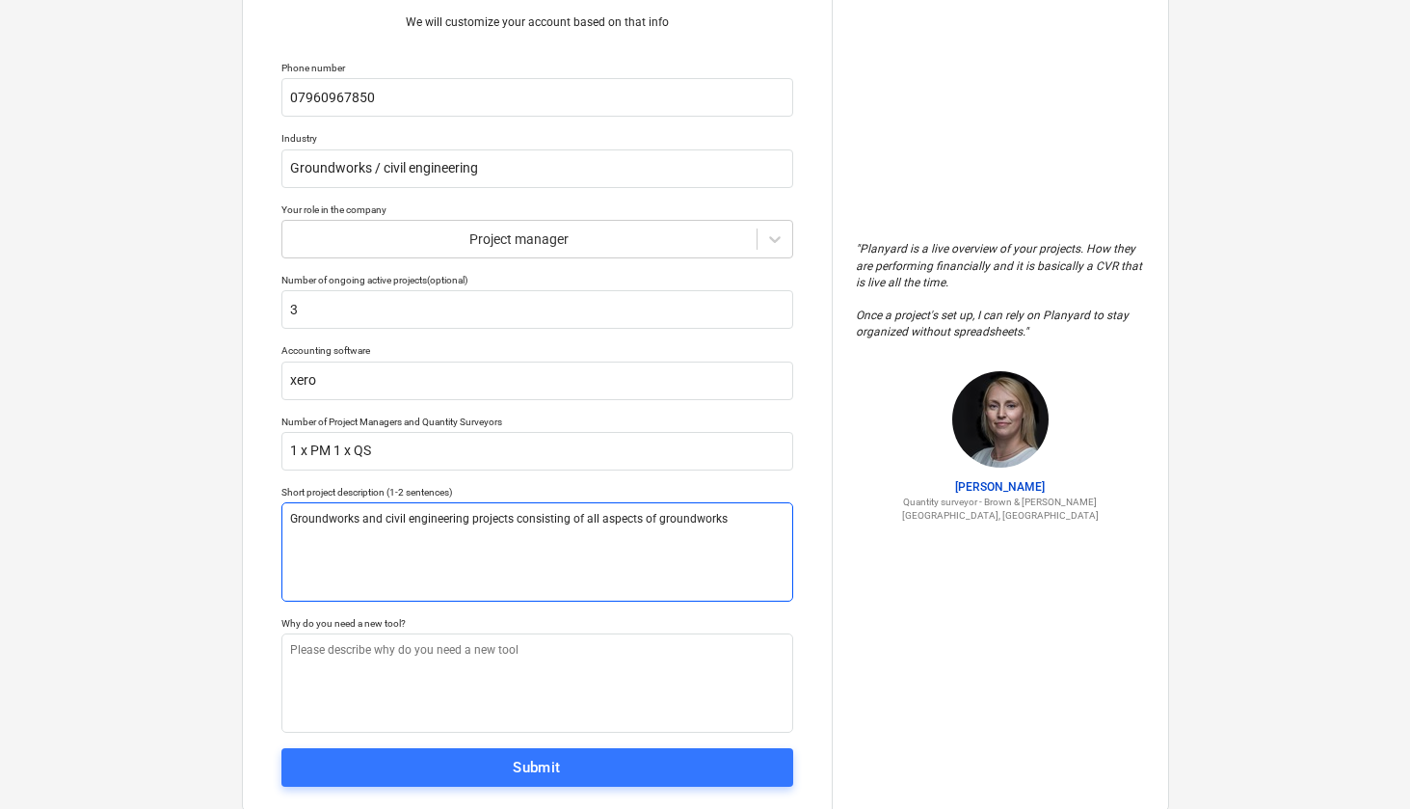
scroll to position [124, 0]
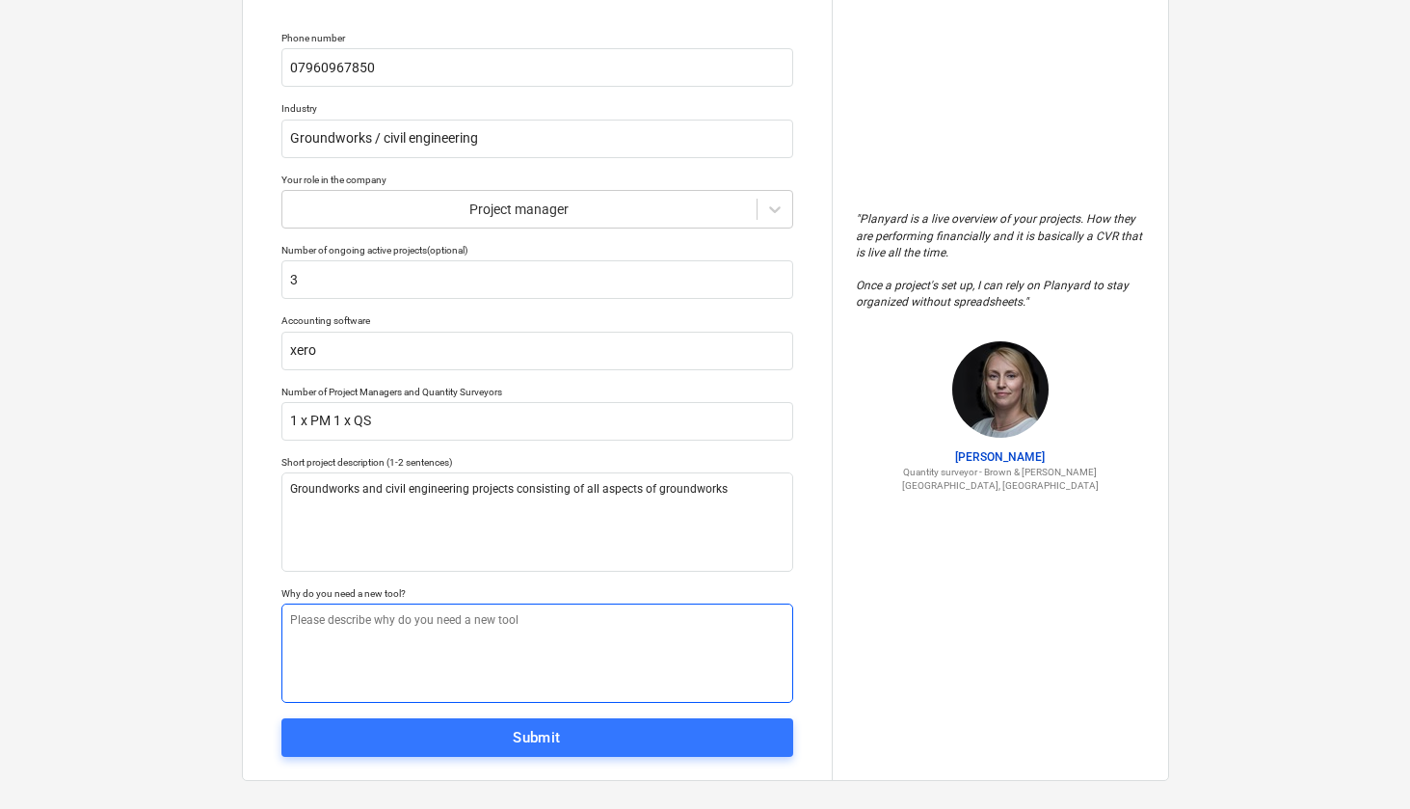
click at [406, 623] on textarea at bounding box center [537, 652] width 512 height 99
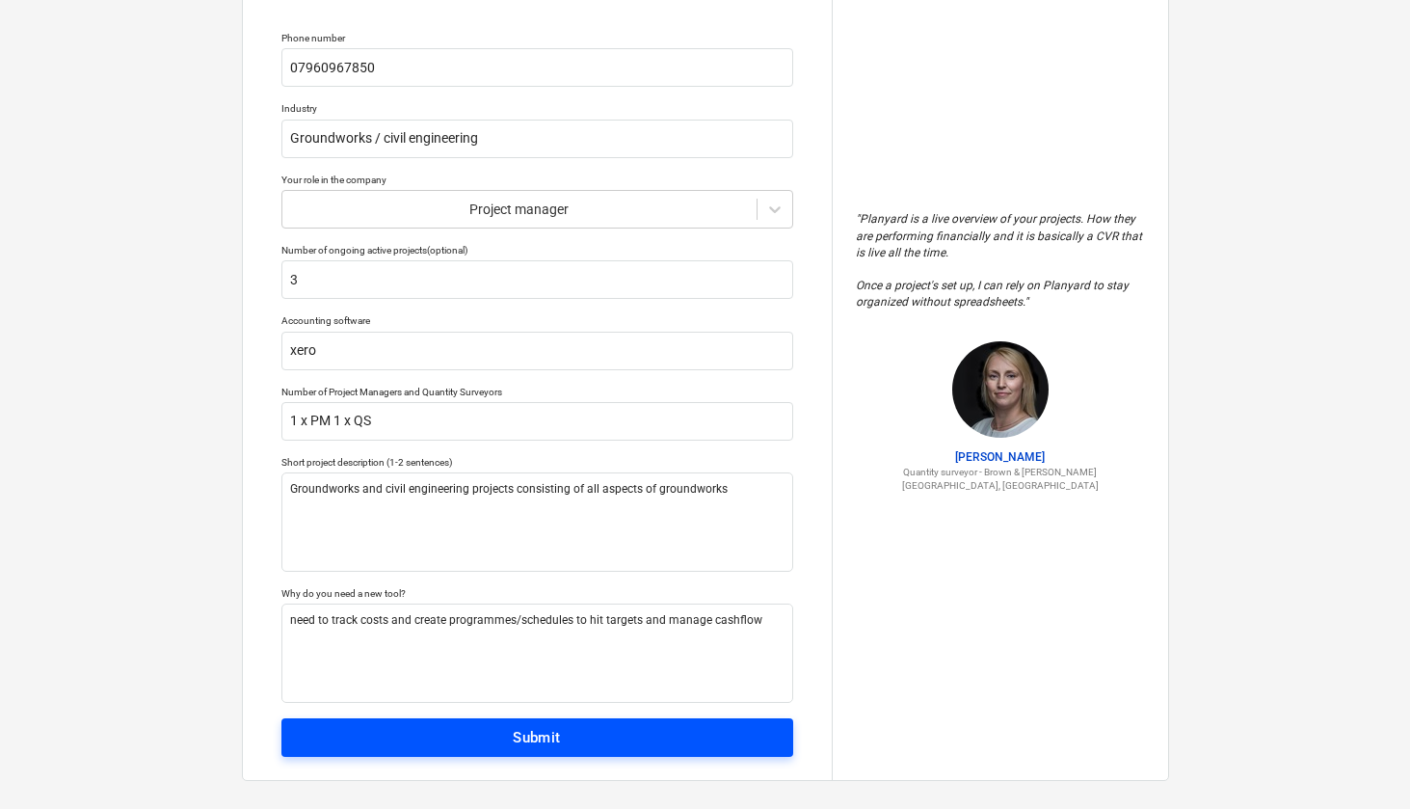
click at [522, 739] on div "Submit" at bounding box center [537, 737] width 48 height 25
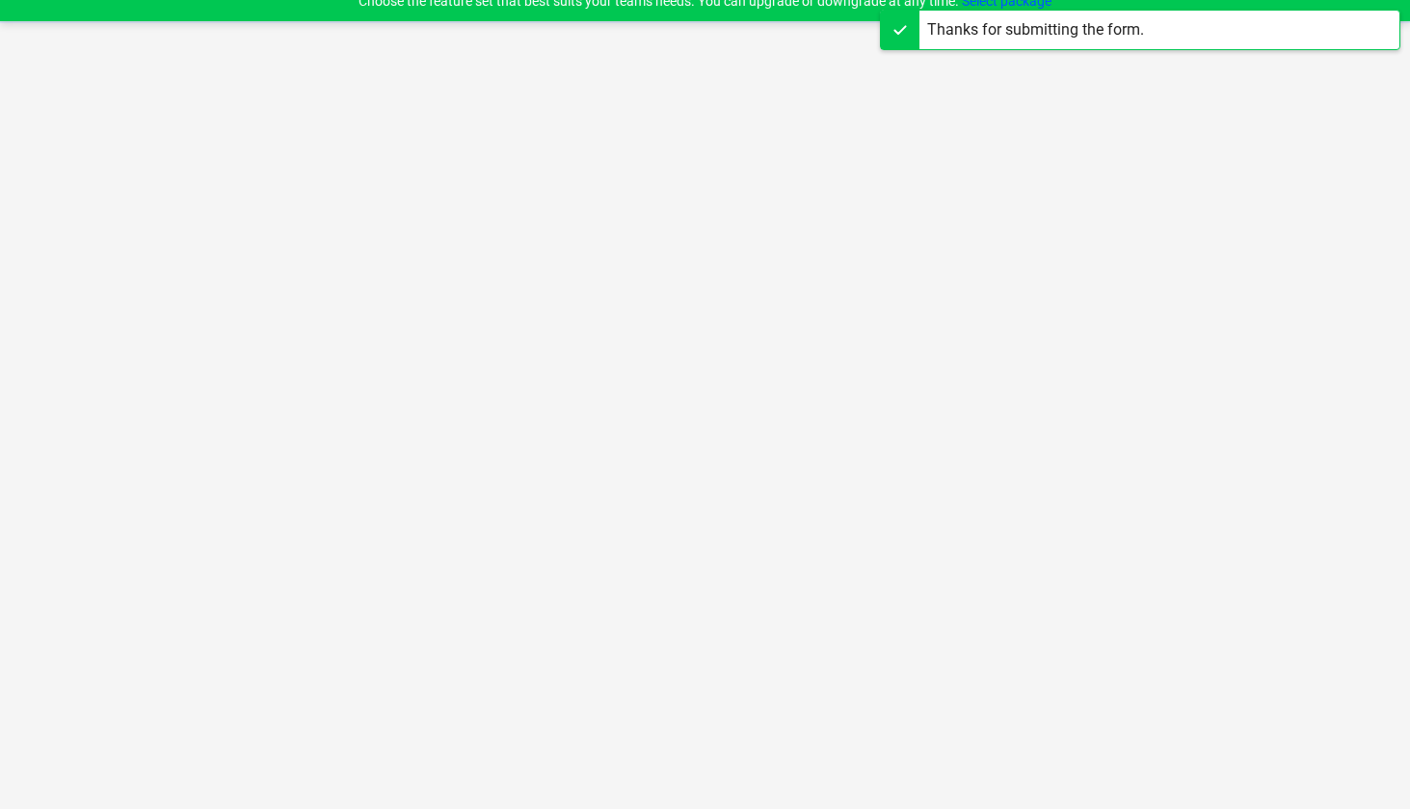
scroll to position [18, 0]
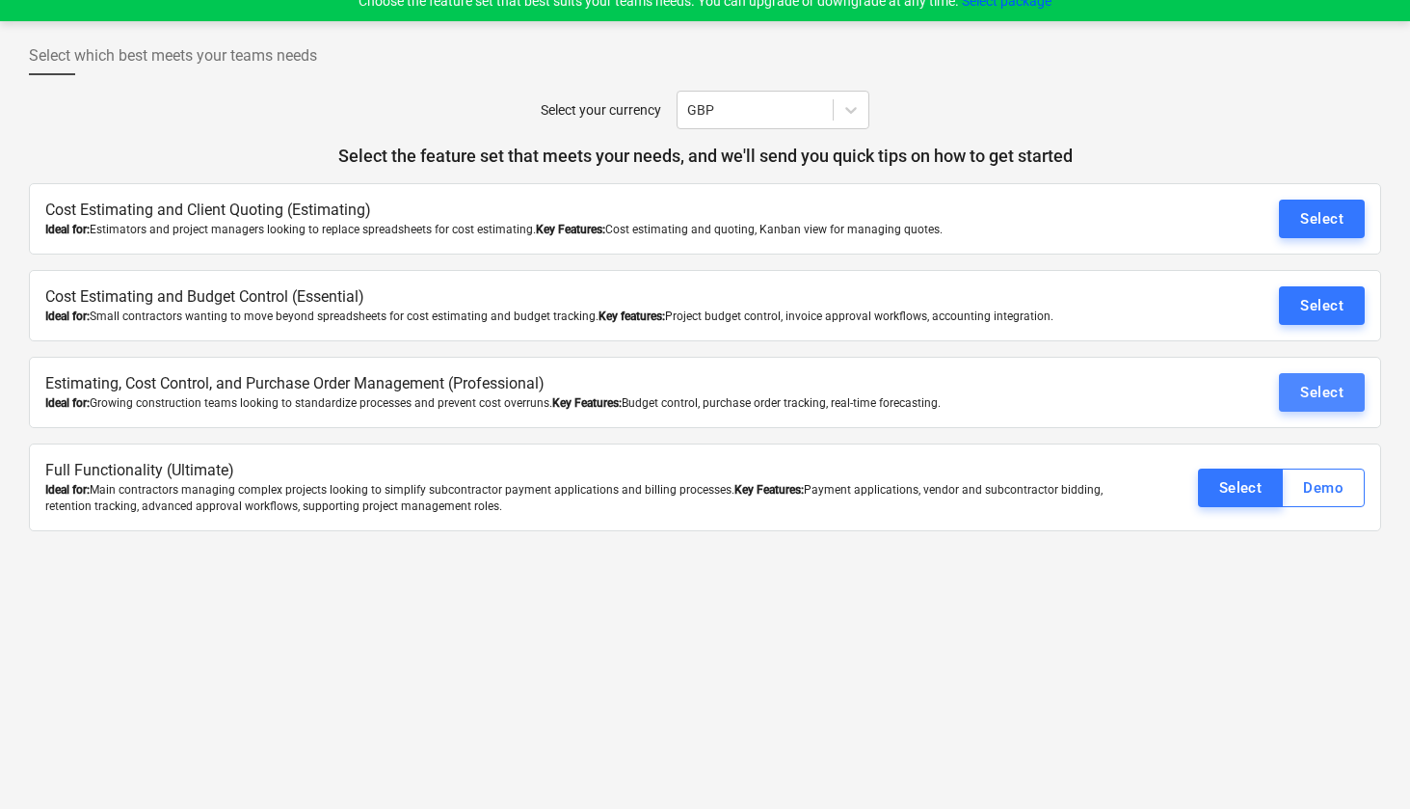
click at [1307, 400] on div "Select" at bounding box center [1321, 392] width 43 height 25
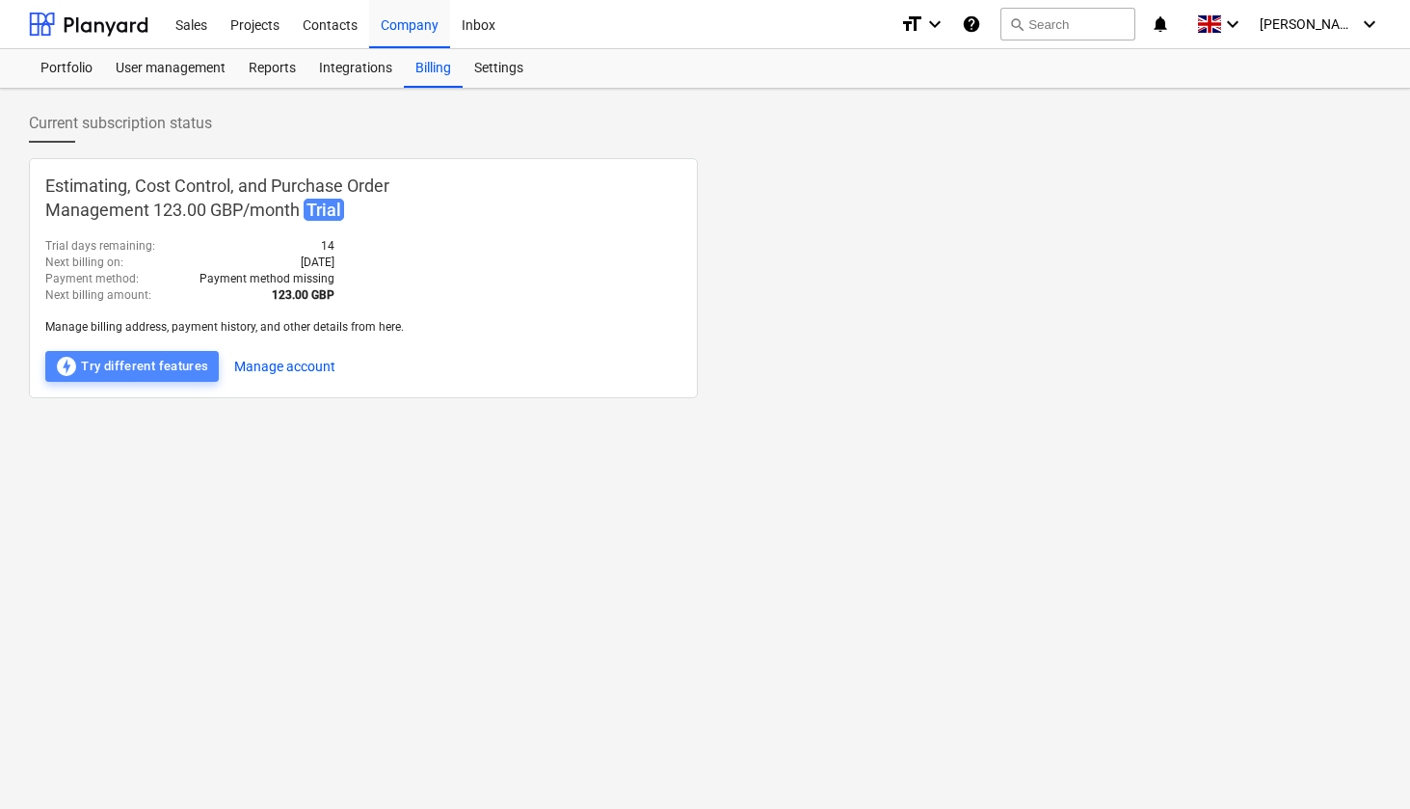
click at [155, 369] on div "offline_bolt Try different features" at bounding box center [132, 366] width 154 height 23
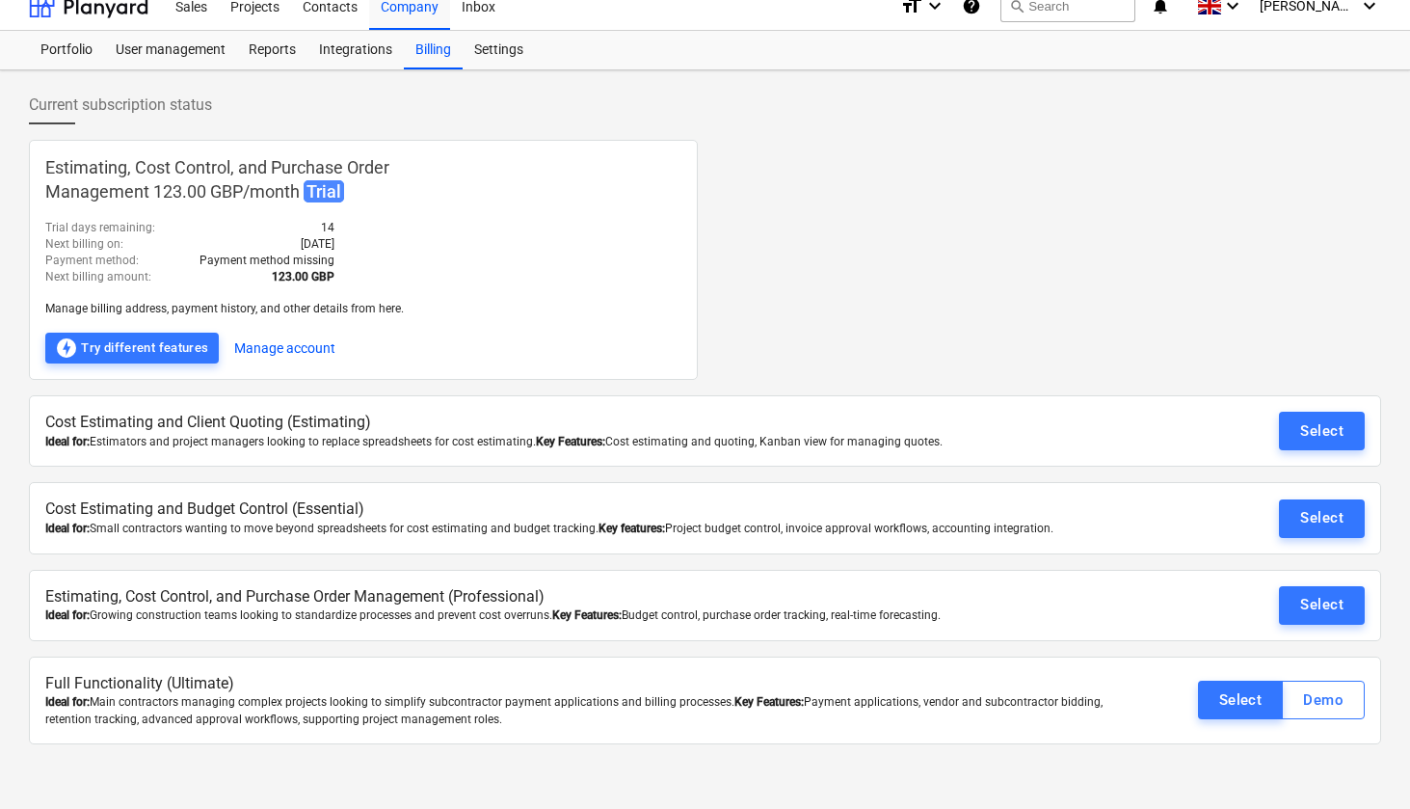
scroll to position [18, 0]
click at [1327, 695] on div "Demo" at bounding box center [1323, 699] width 40 height 25
click at [1309, 602] on div "Select" at bounding box center [1321, 604] width 43 height 25
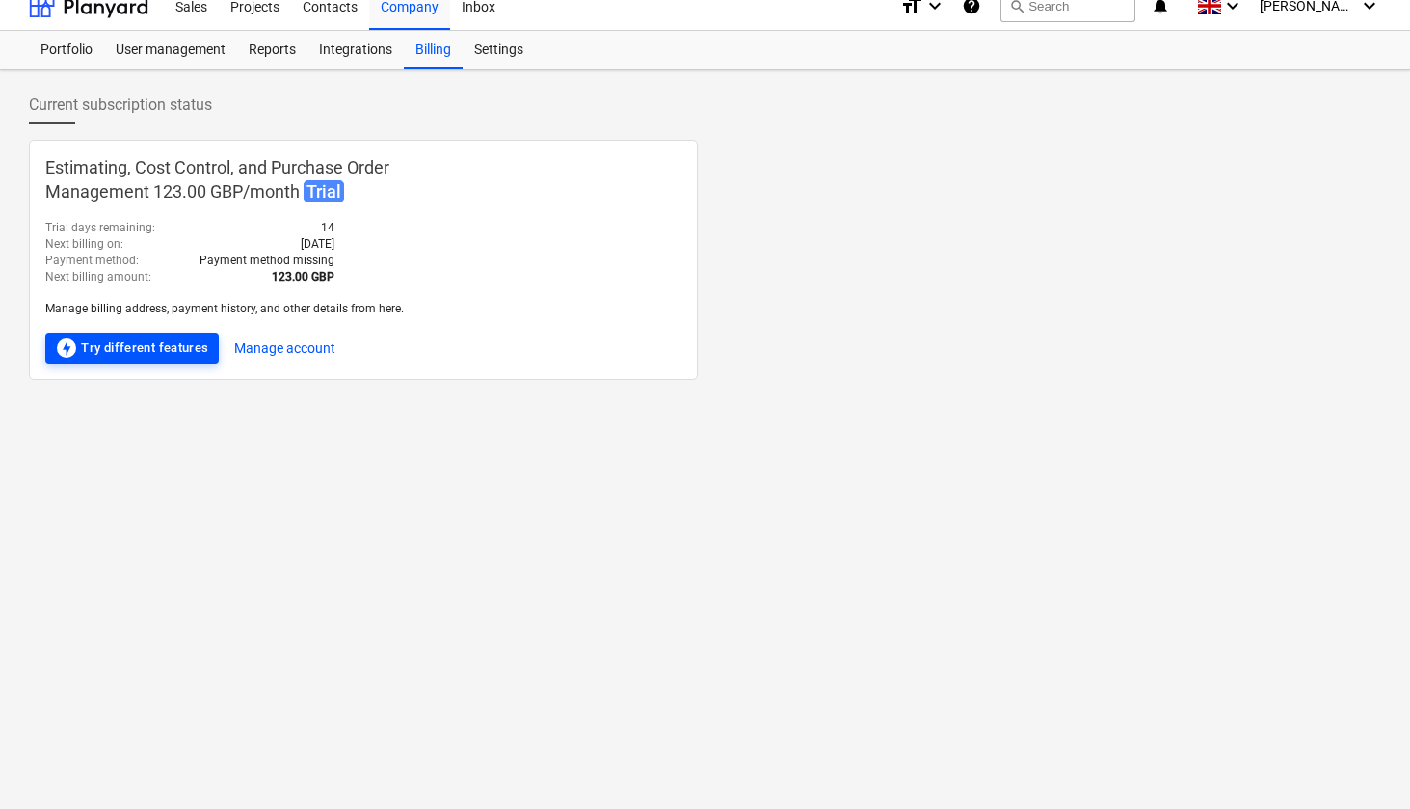
click at [184, 341] on div "offline_bolt Try different features" at bounding box center [132, 347] width 154 height 23
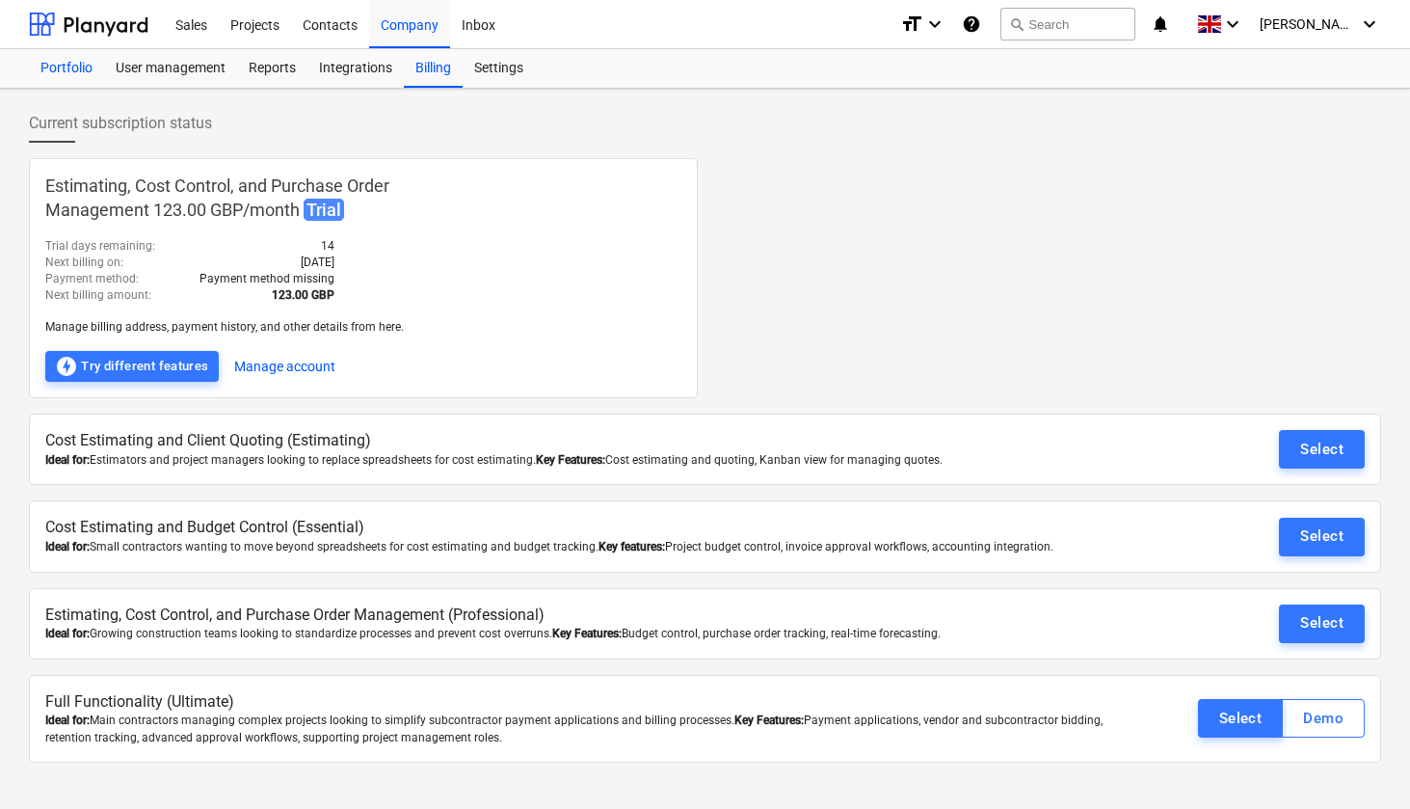
click at [64, 67] on div "Portfolio" at bounding box center [66, 68] width 75 height 39
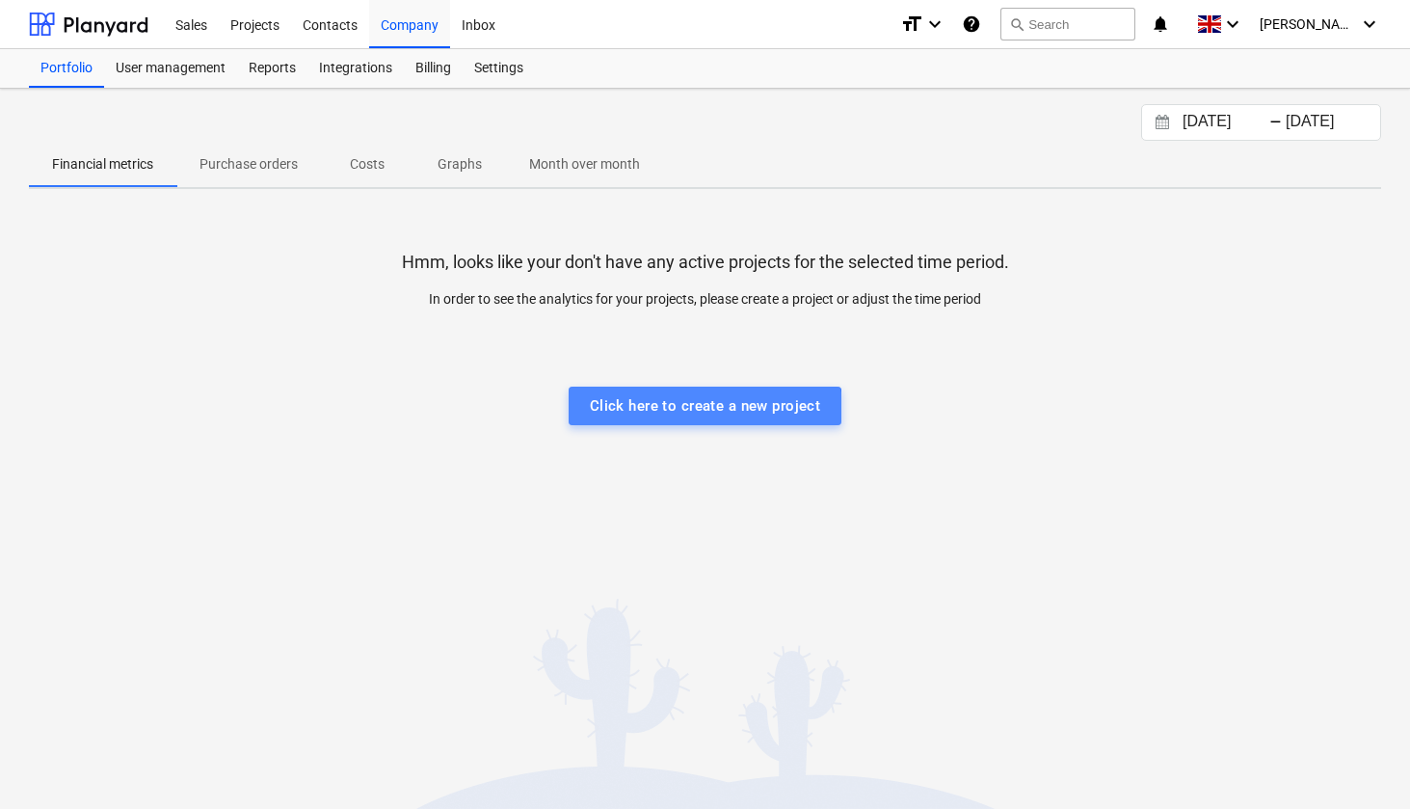
click at [701, 408] on div "Click here to create a new project" at bounding box center [705, 405] width 231 height 25
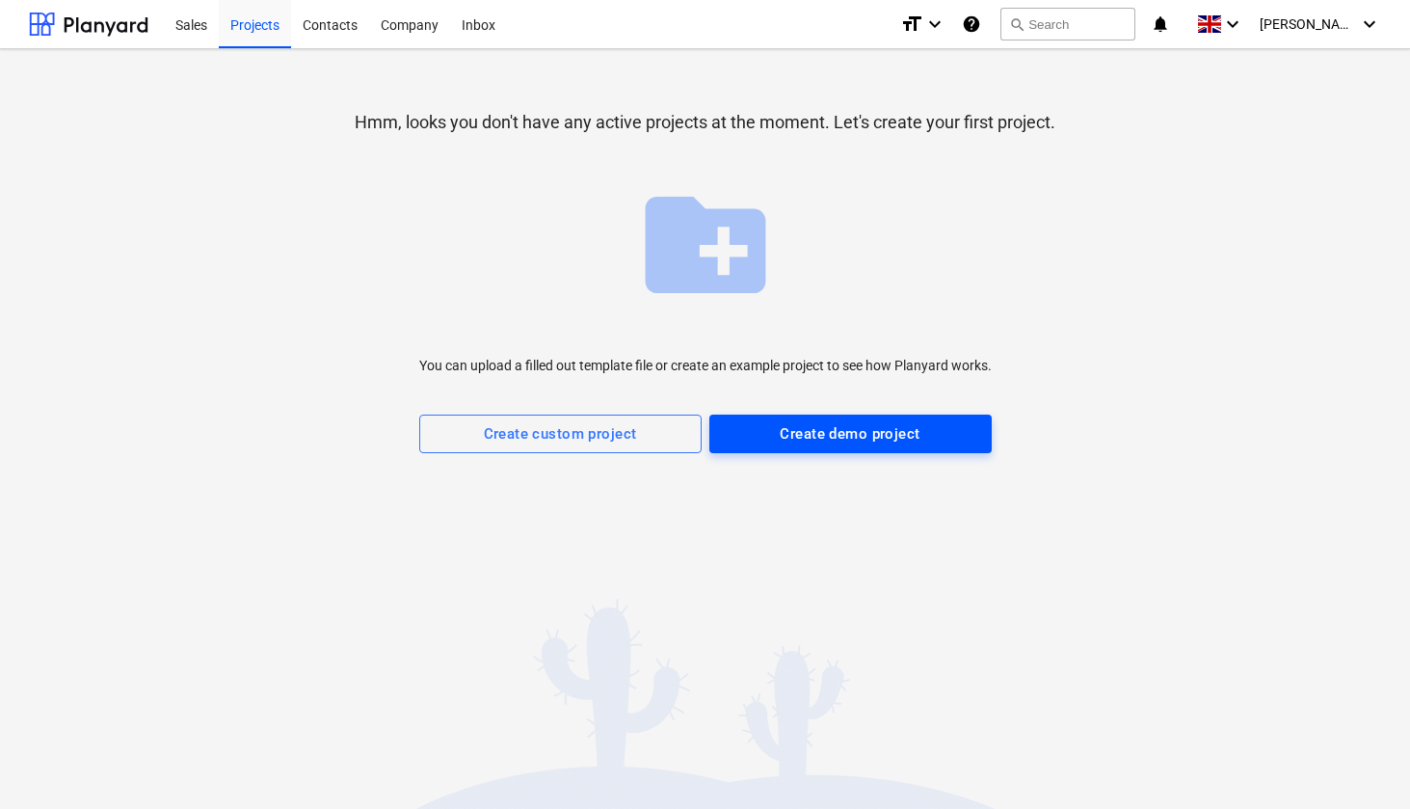
click at [849, 438] on div "Create demo project" at bounding box center [850, 433] width 140 height 25
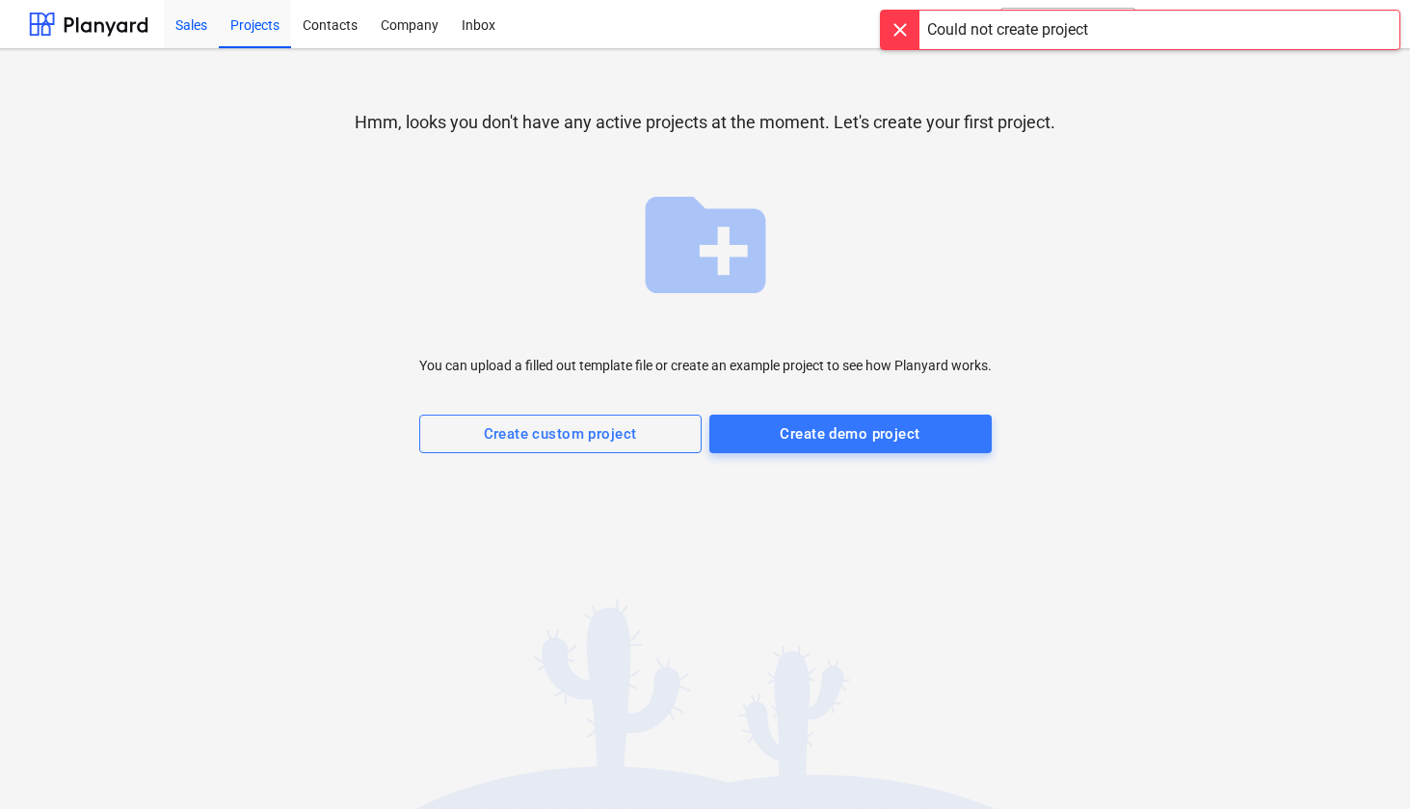
click at [192, 22] on div "Sales" at bounding box center [191, 23] width 55 height 49
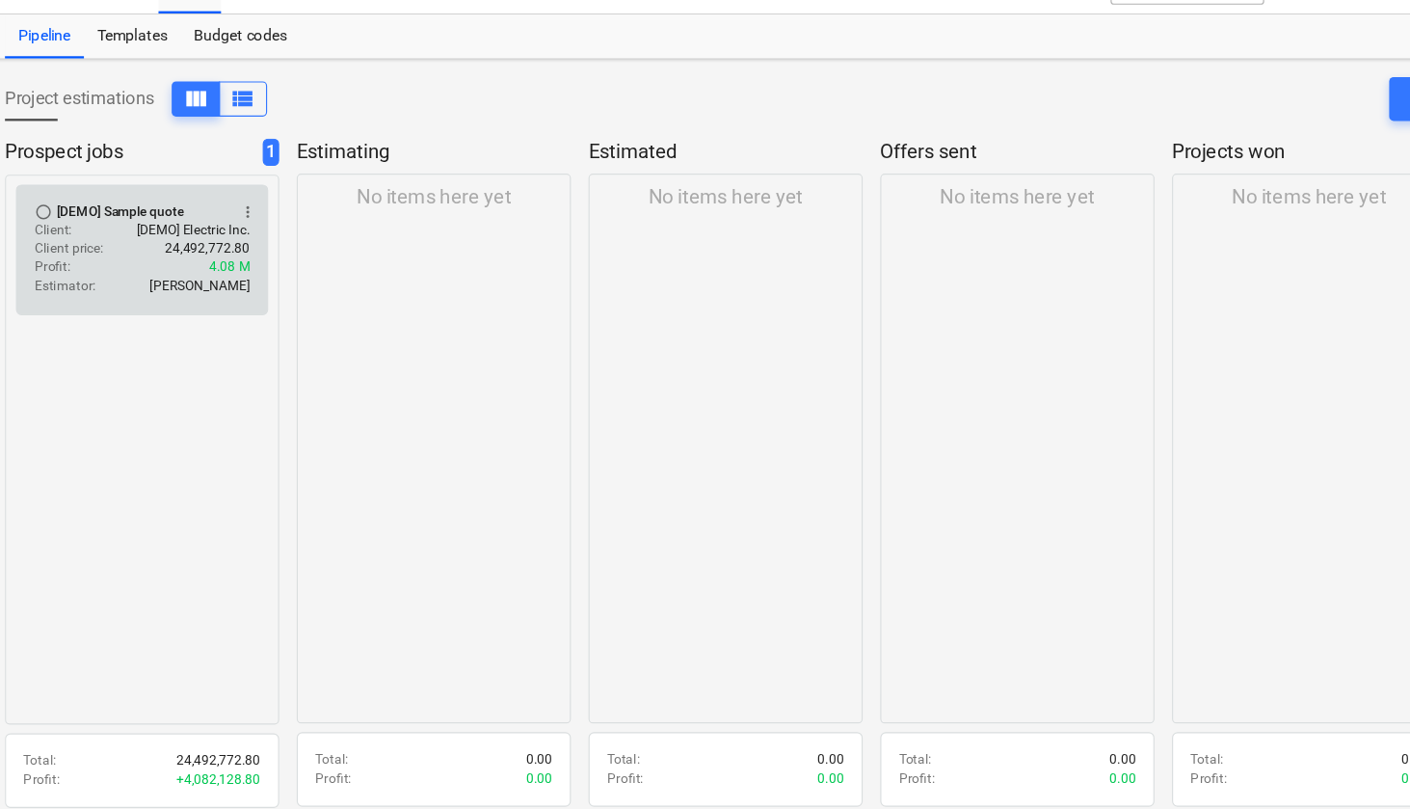
scroll to position [1, 0]
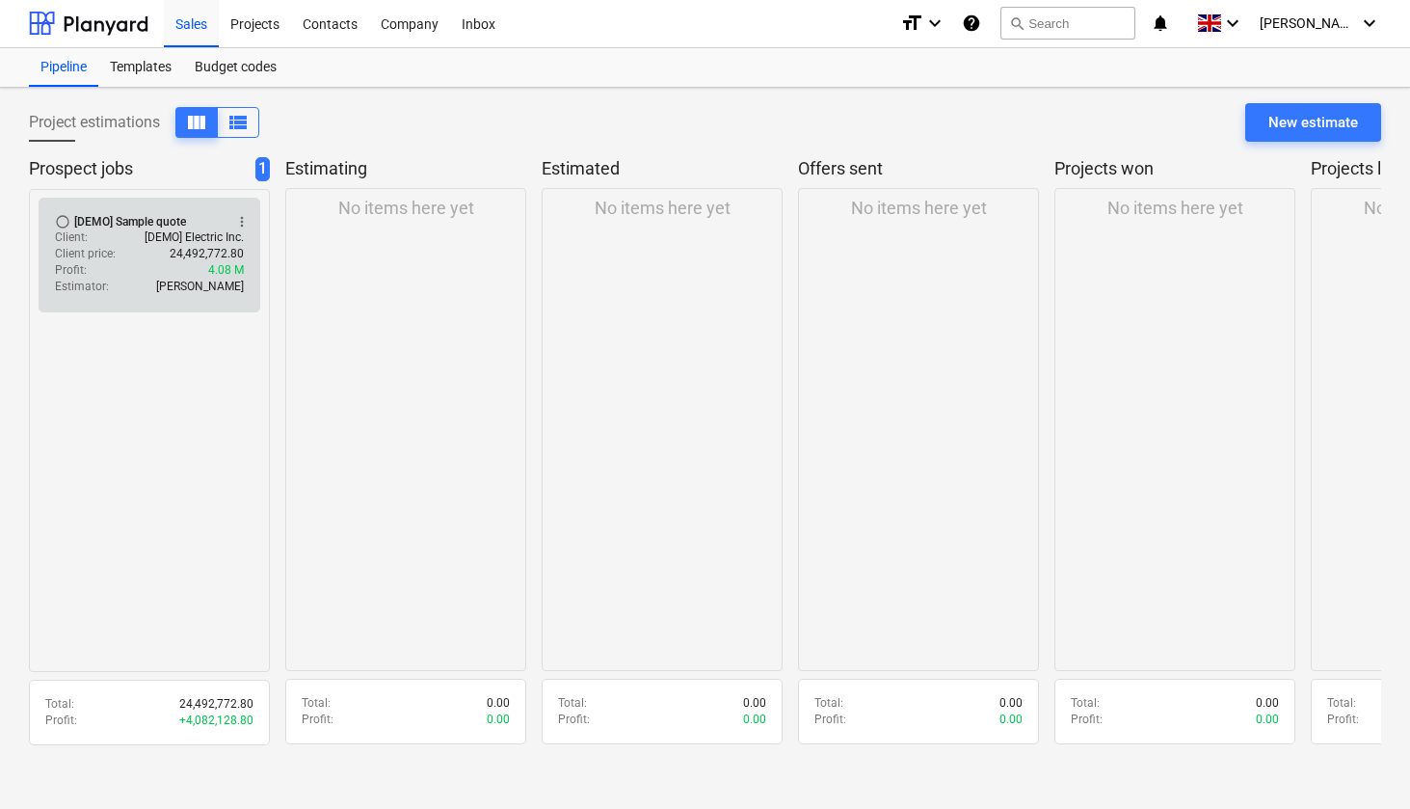
click at [159, 252] on div "Client price : 24,492,772.80" at bounding box center [149, 254] width 189 height 16
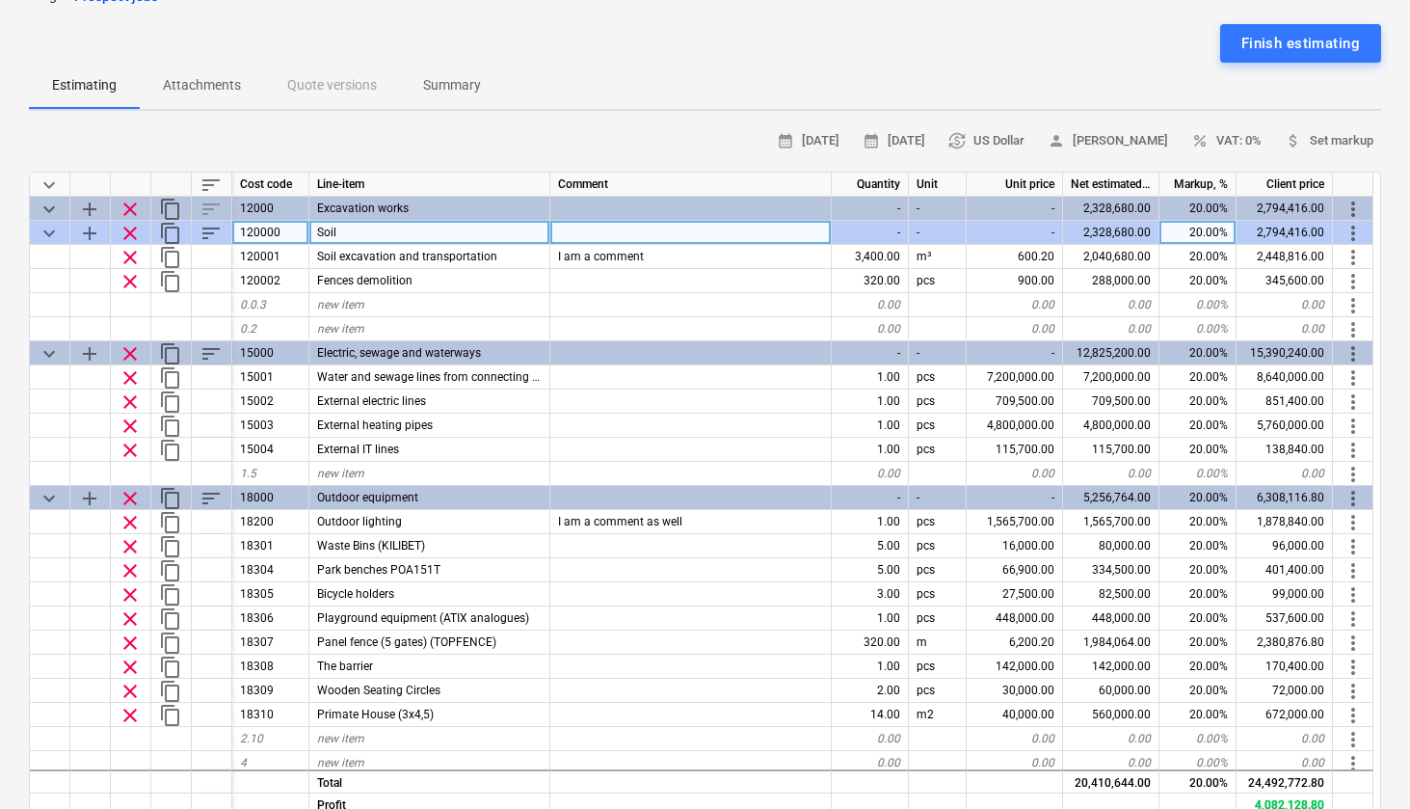
scroll to position [137, 0]
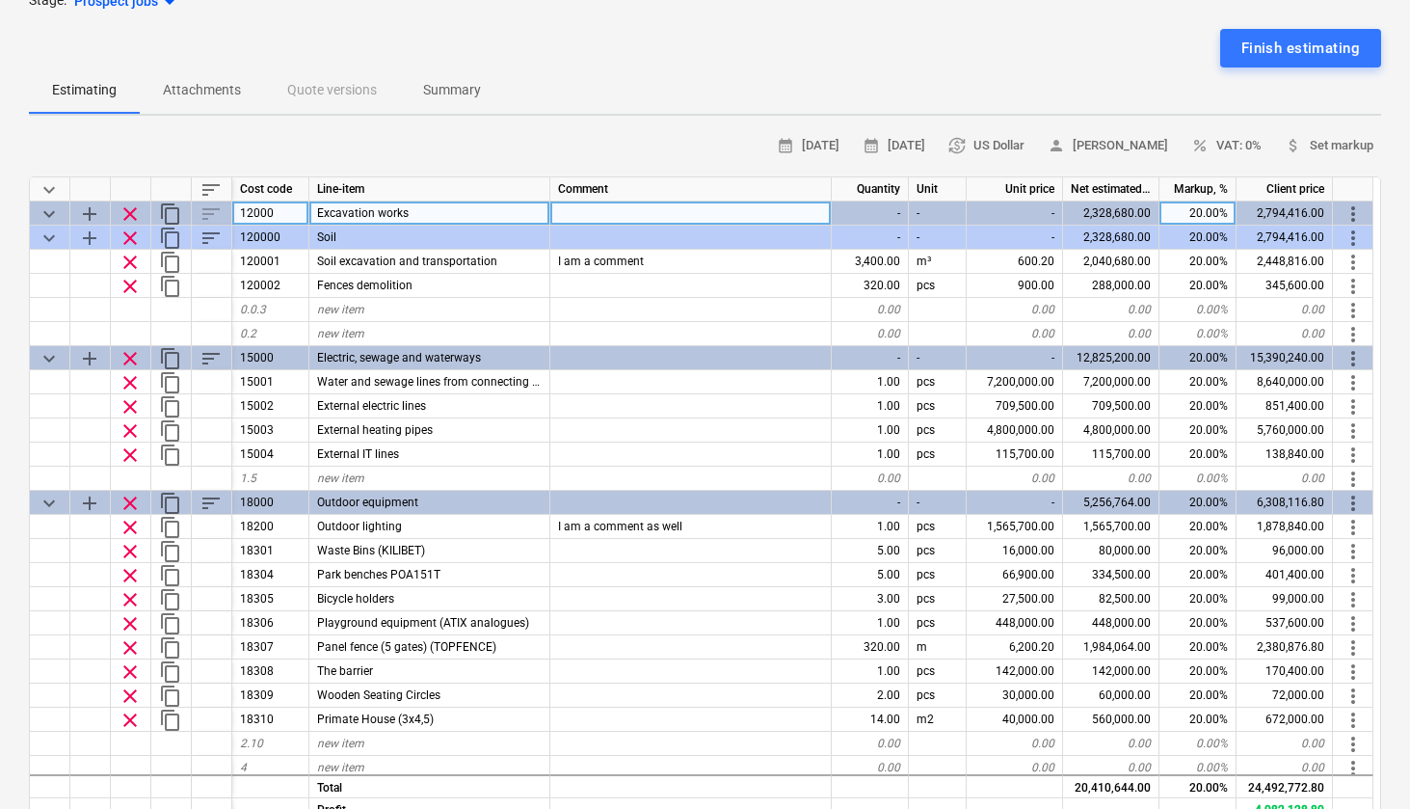
click at [1359, 211] on span "more_vert" at bounding box center [1353, 213] width 23 height 23
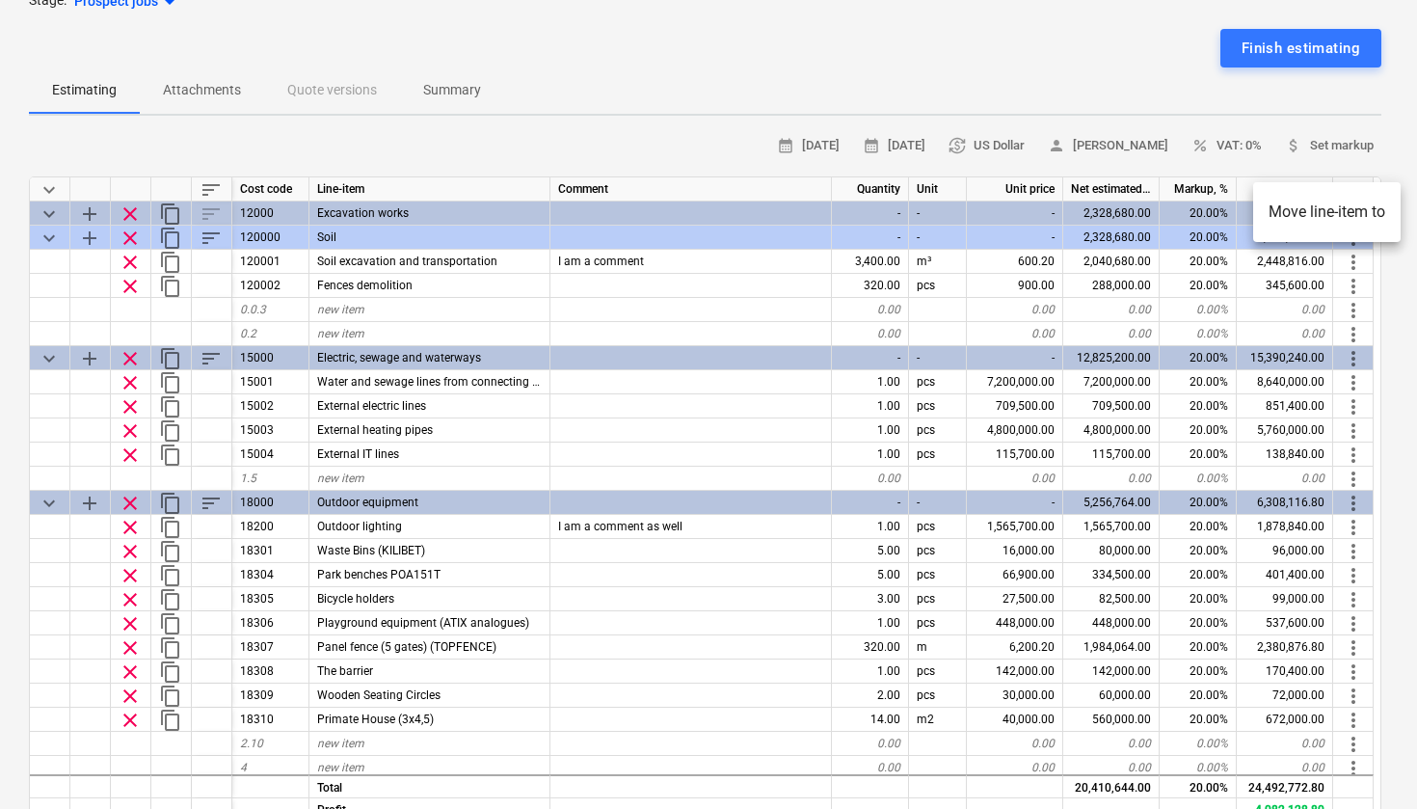
click at [1285, 288] on div at bounding box center [708, 404] width 1417 height 809
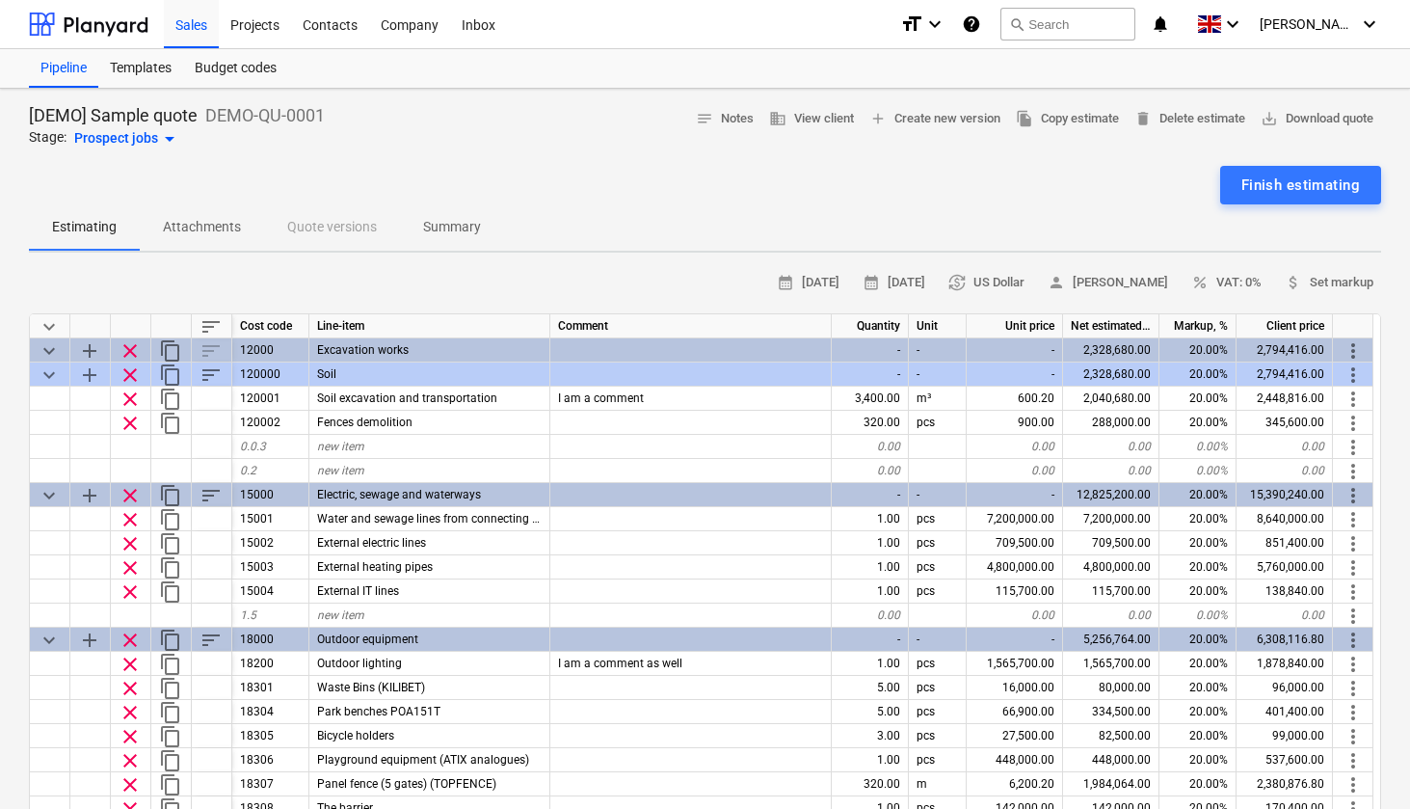
scroll to position [0, 0]
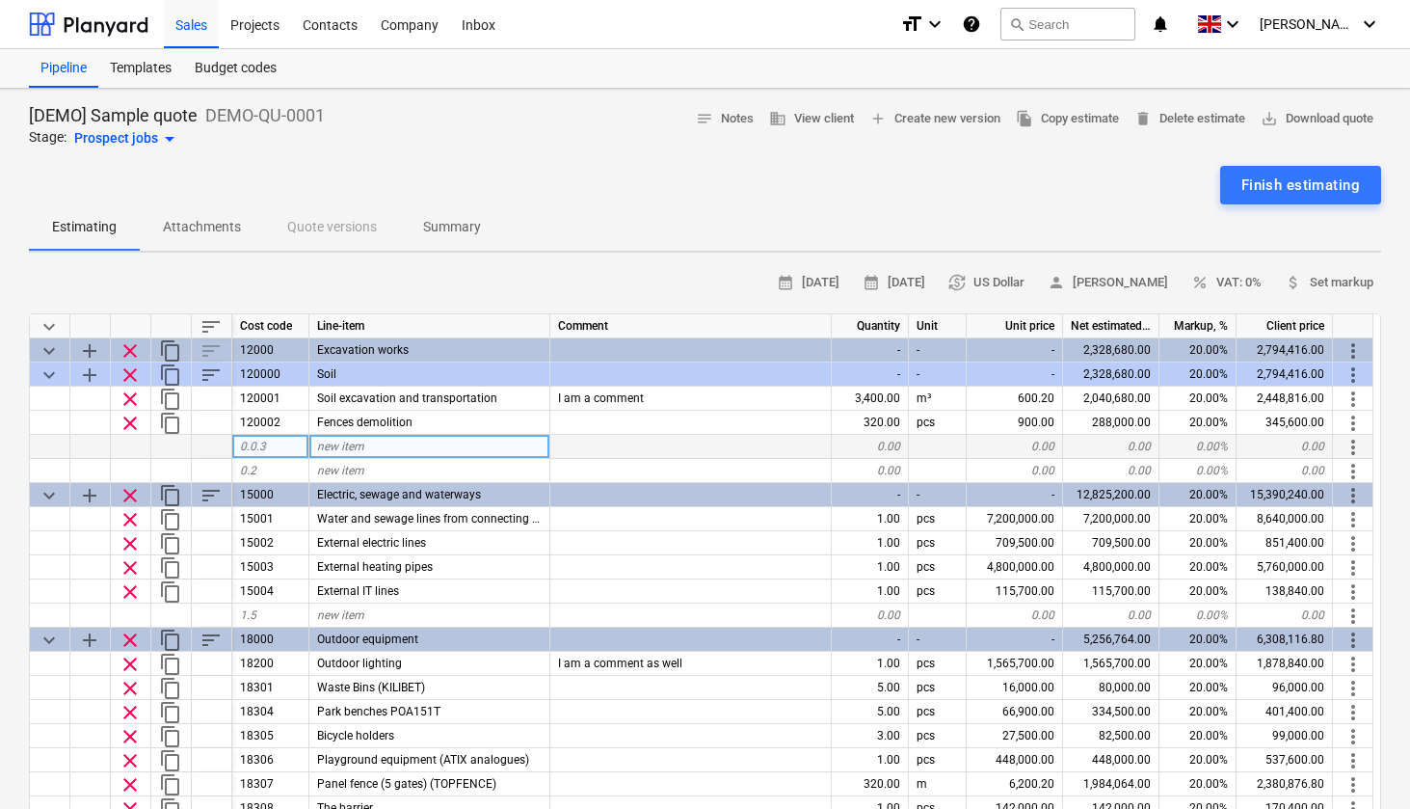
click at [352, 437] on div "new item" at bounding box center [429, 447] width 241 height 24
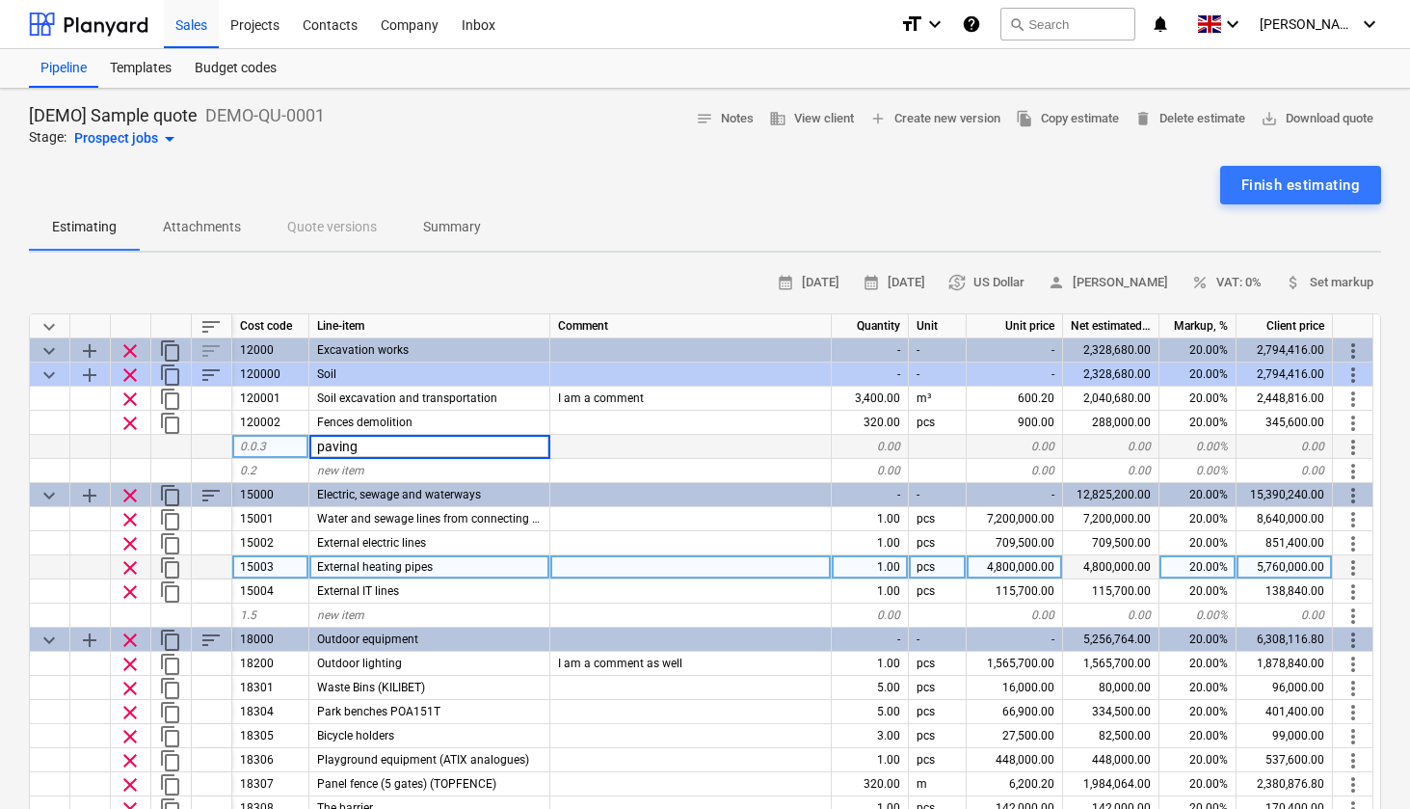
click at [334, 557] on div "External heating pipes" at bounding box center [429, 567] width 241 height 24
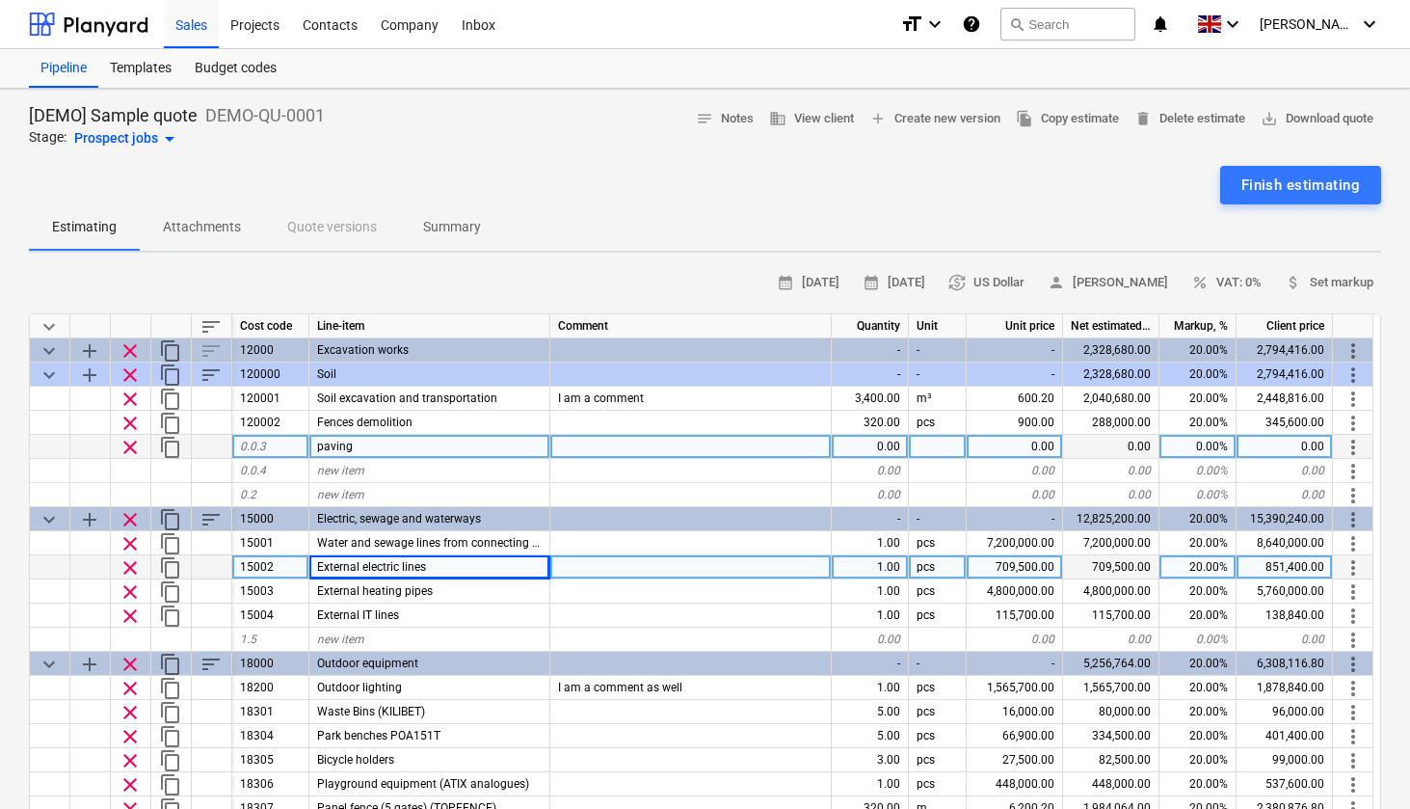
click at [279, 440] on div "0.0.3" at bounding box center [270, 447] width 77 height 24
click at [403, 555] on div "External electric lines" at bounding box center [429, 567] width 241 height 24
click at [869, 440] on div "0.00" at bounding box center [870, 447] width 77 height 24
click at [947, 452] on div at bounding box center [938, 447] width 58 height 24
click at [1048, 447] on div "0.00" at bounding box center [1015, 447] width 96 height 24
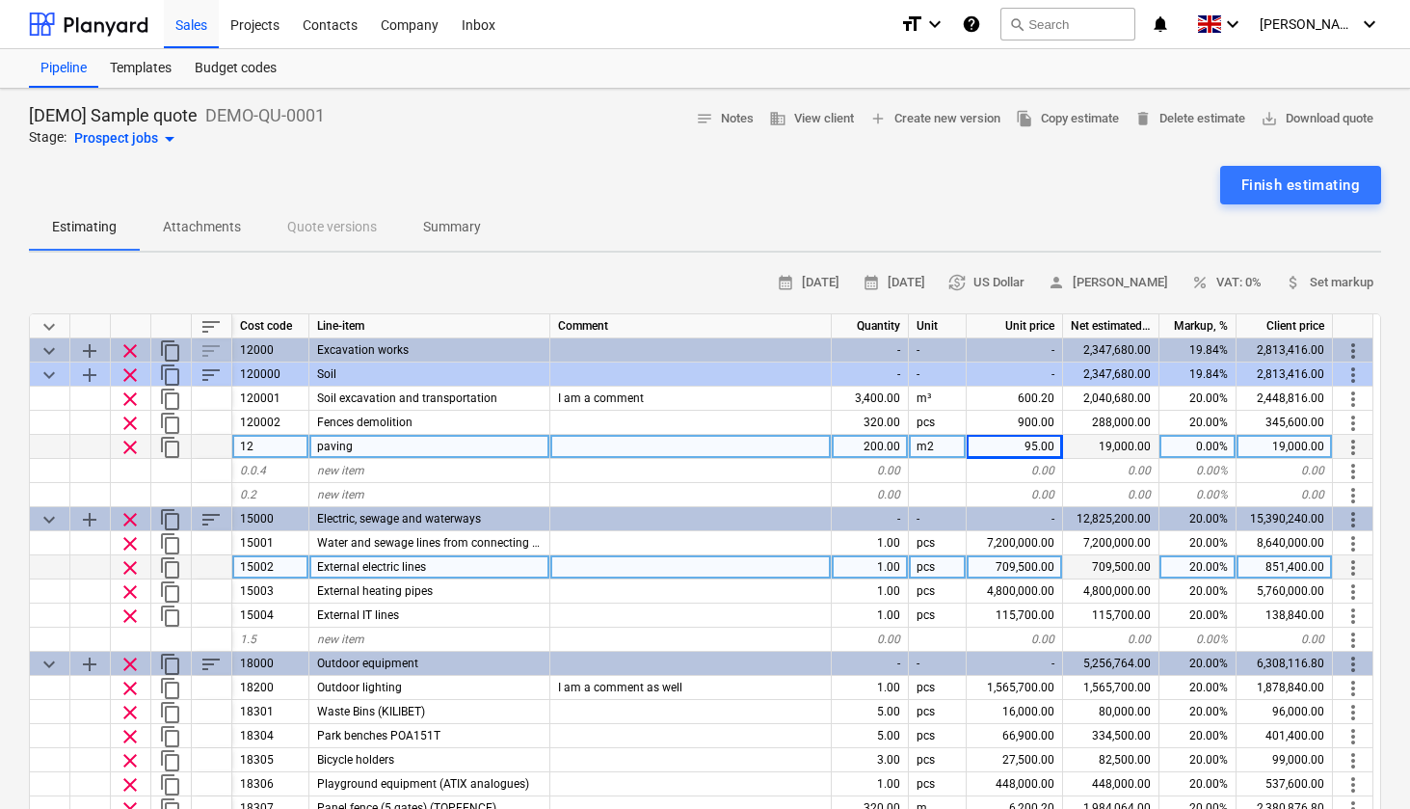
click at [1210, 437] on div "0.00%" at bounding box center [1197, 447] width 77 height 24
click at [260, 25] on div "Projects" at bounding box center [255, 23] width 72 height 49
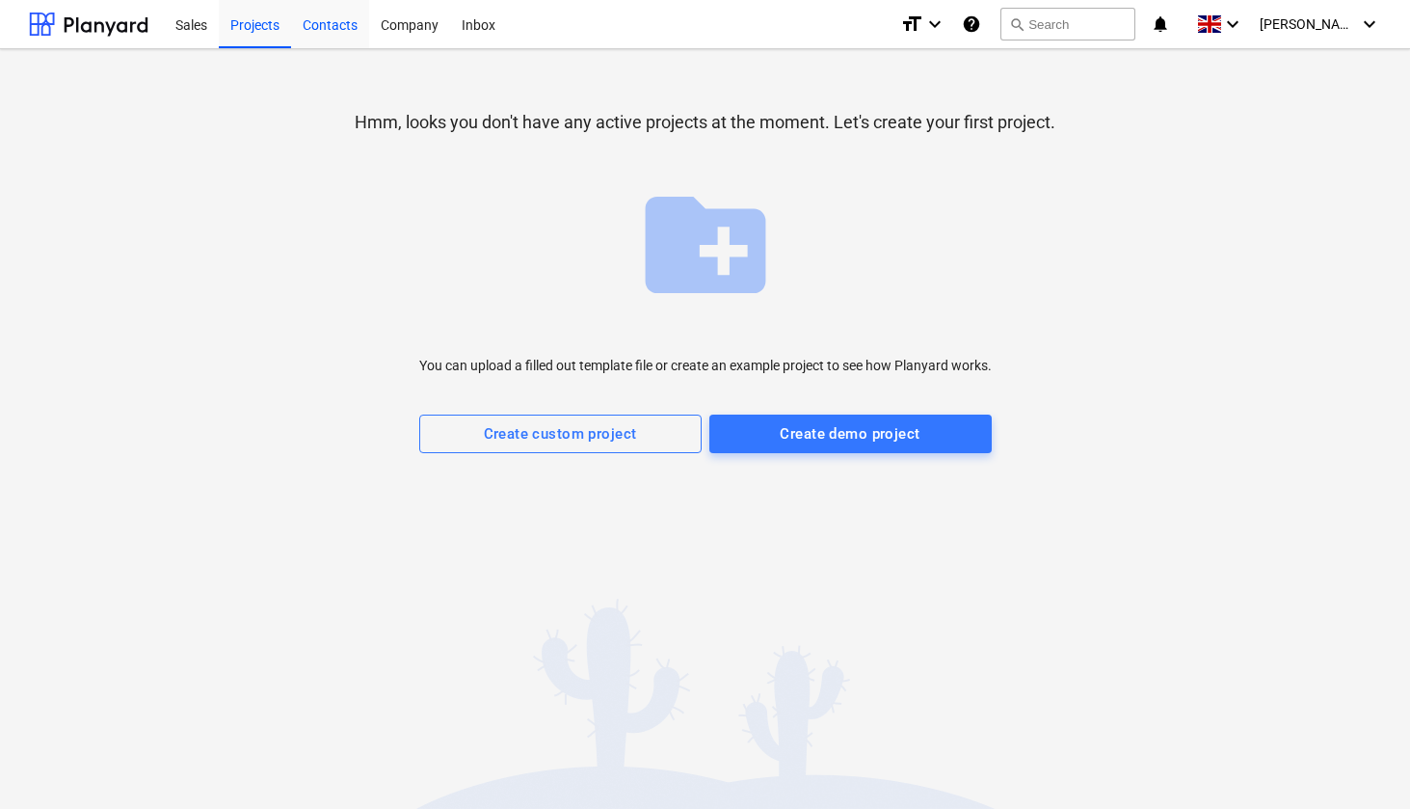
click at [348, 28] on div "Contacts" at bounding box center [330, 23] width 78 height 49
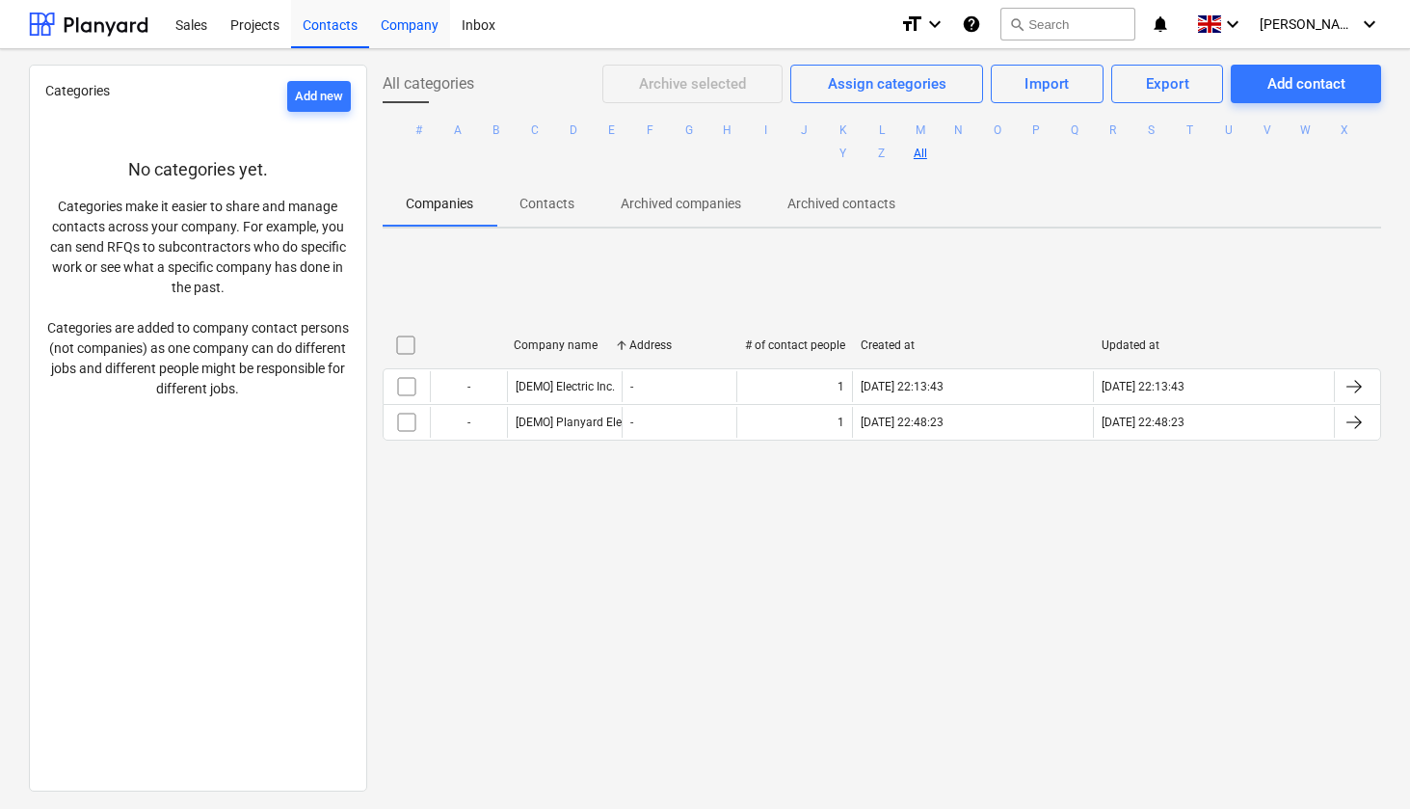
click at [428, 34] on div "Company" at bounding box center [409, 23] width 81 height 49
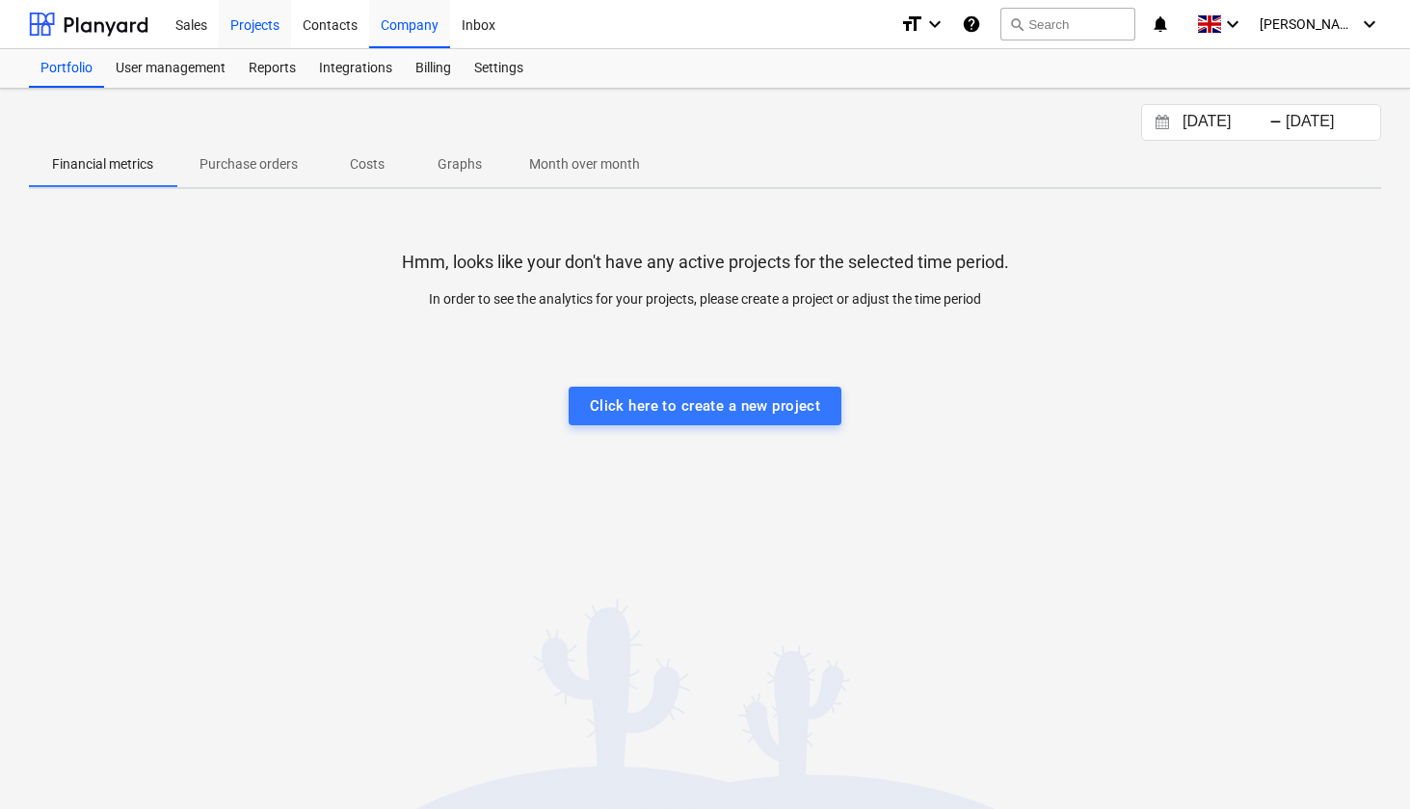
click at [267, 31] on div "Projects" at bounding box center [255, 23] width 72 height 49
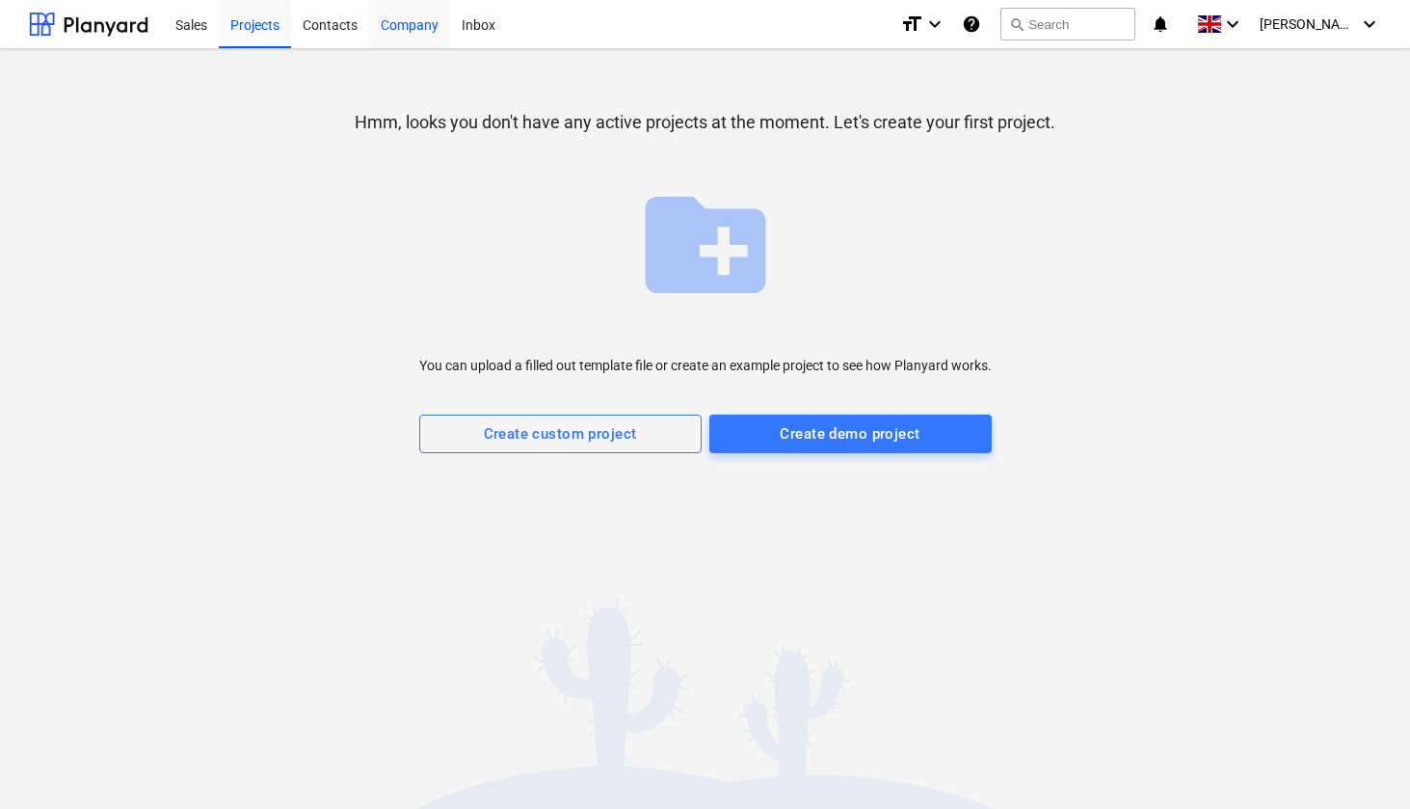
click at [409, 36] on div "Company" at bounding box center [409, 23] width 81 height 49
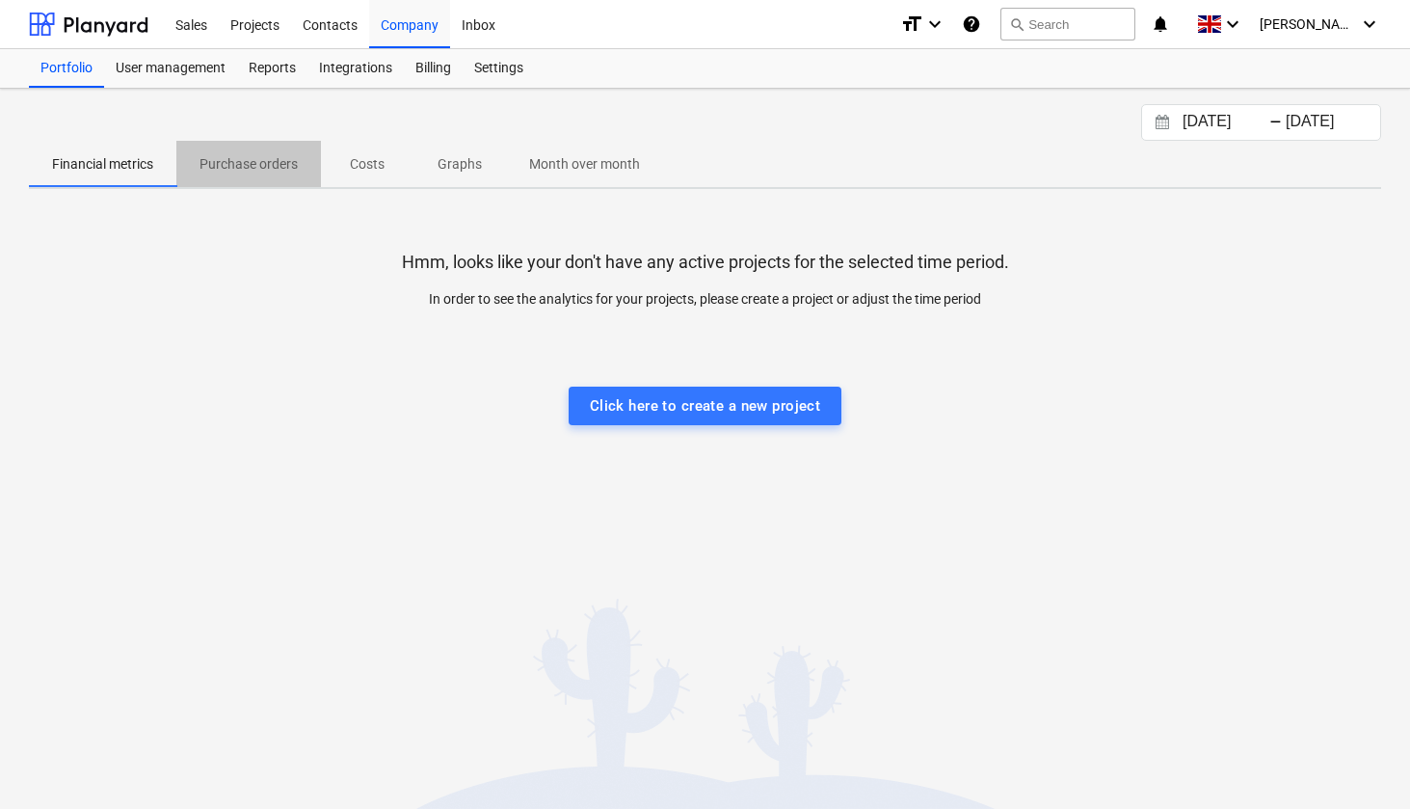
click at [245, 162] on p "Purchase orders" at bounding box center [248, 164] width 98 height 20
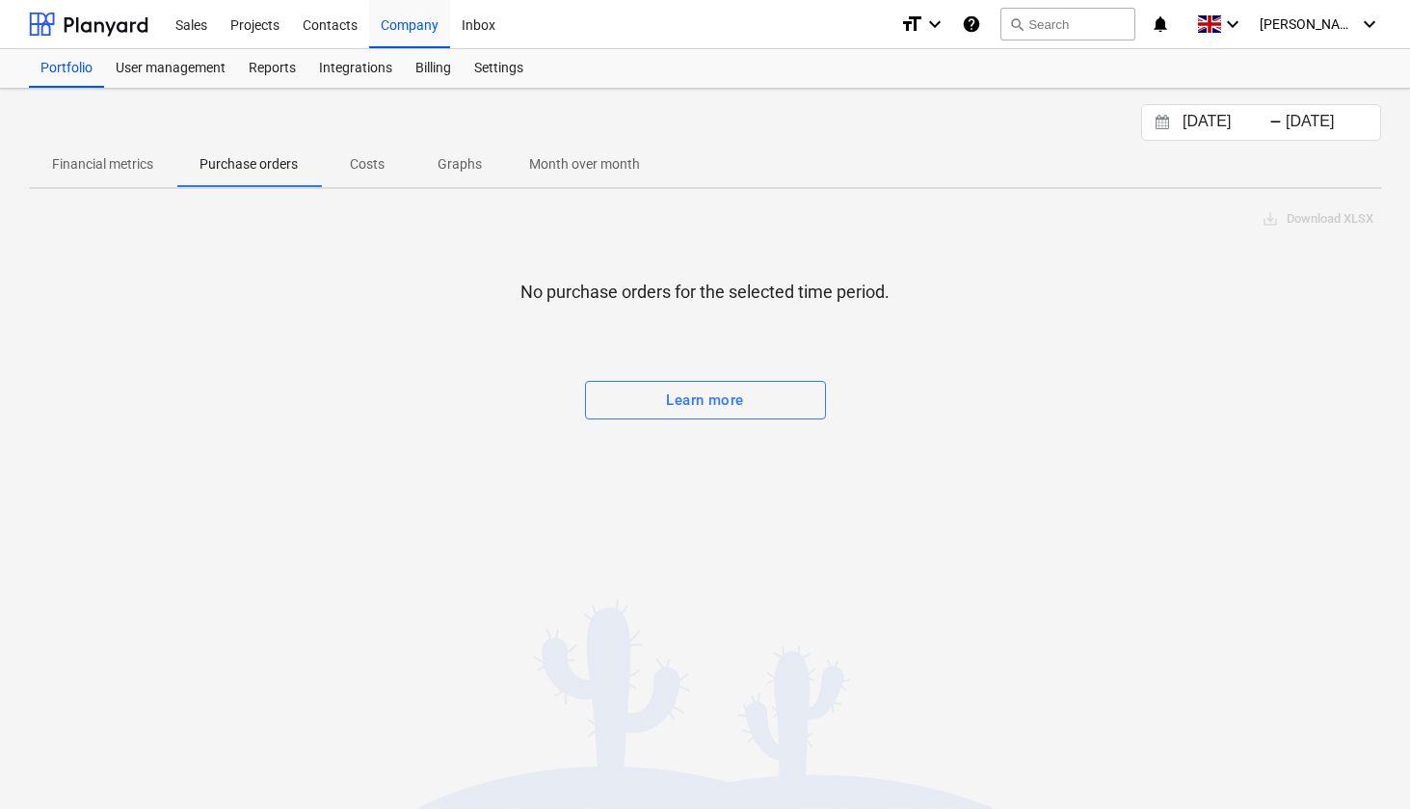
click at [379, 167] on p "Costs" at bounding box center [367, 164] width 46 height 20
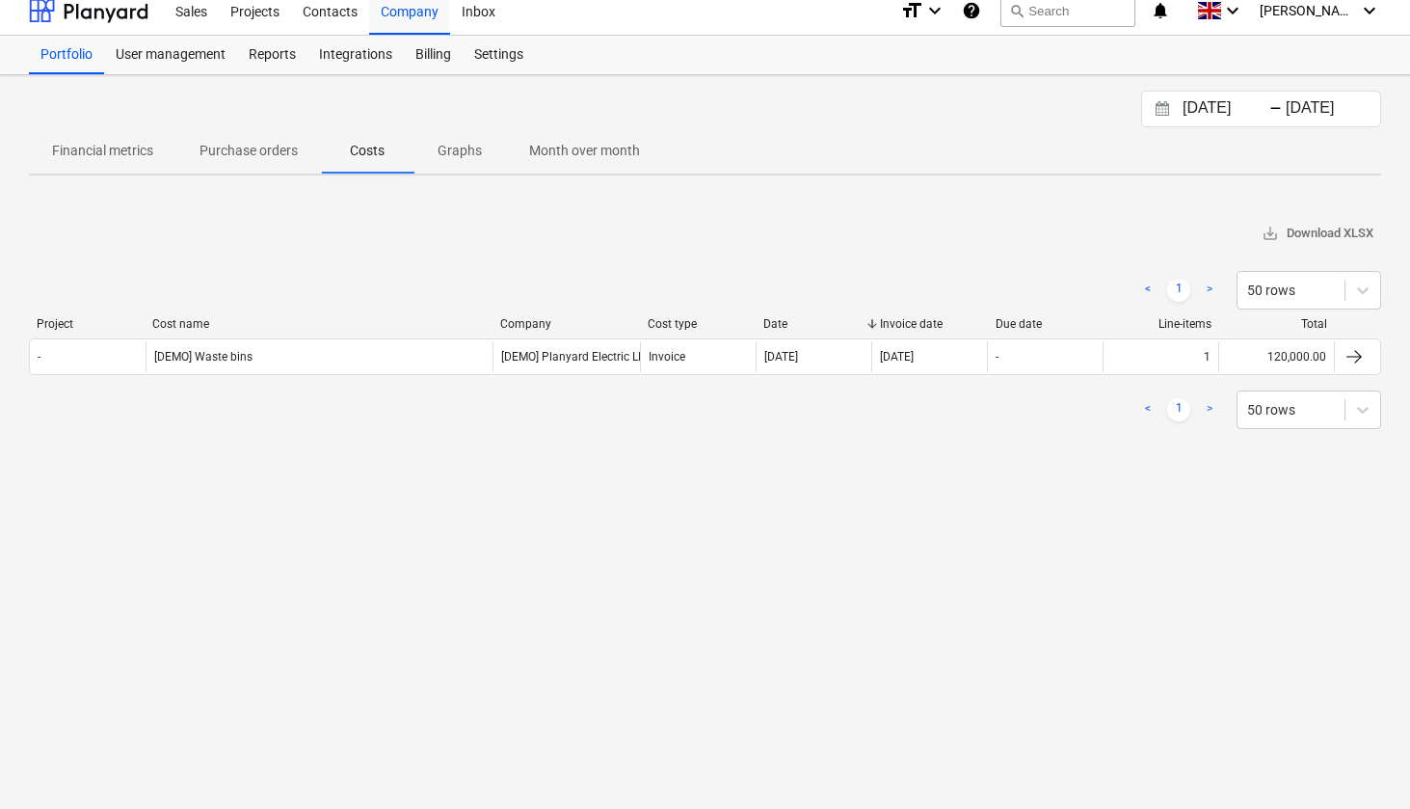
scroll to position [13, 0]
click at [1368, 411] on icon at bounding box center [1362, 409] width 19 height 19
click at [995, 510] on div "18.08.2025 Press the down arrow key to interact with the calendar and select a …" at bounding box center [705, 435] width 1410 height 720
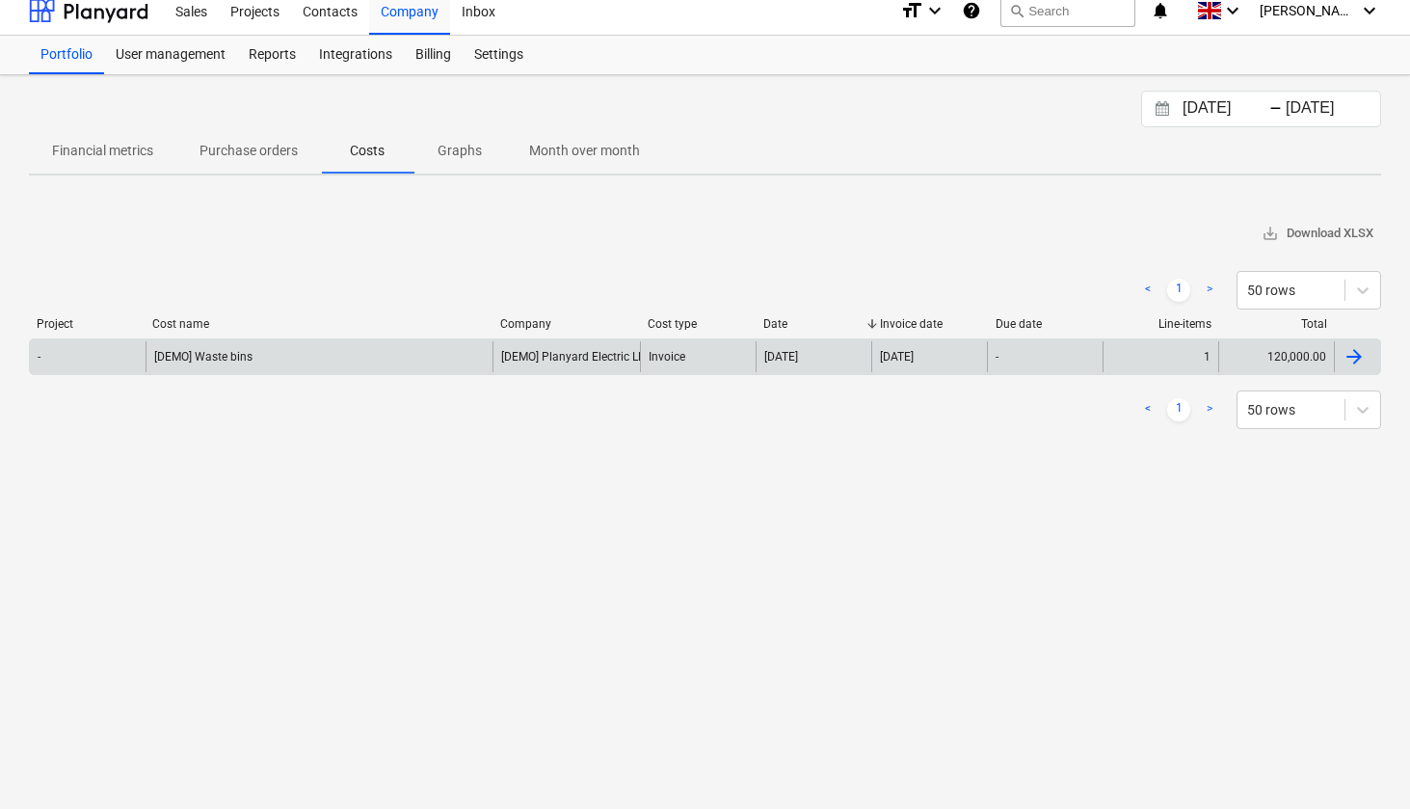
click at [1355, 355] on div at bounding box center [1354, 356] width 23 height 23
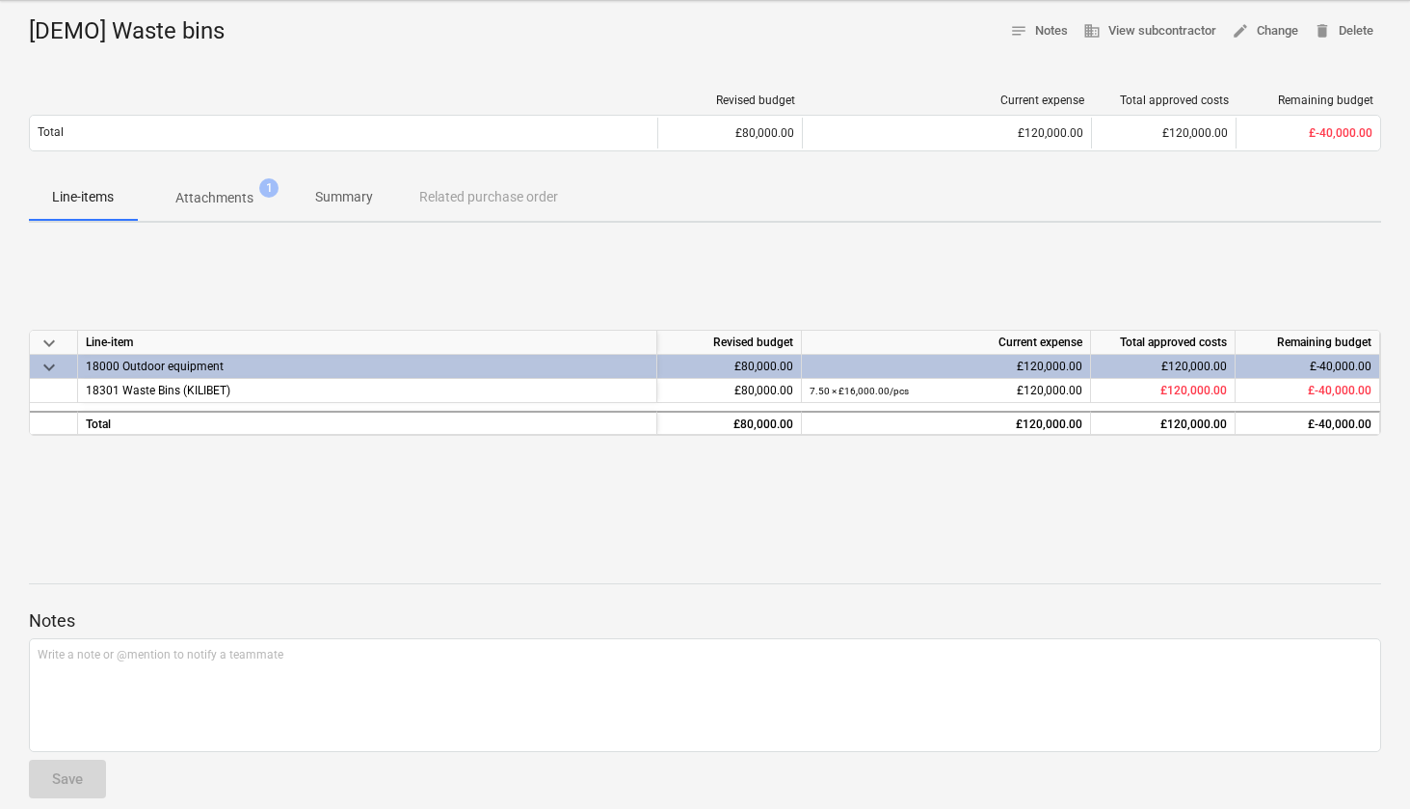
scroll to position [68, 0]
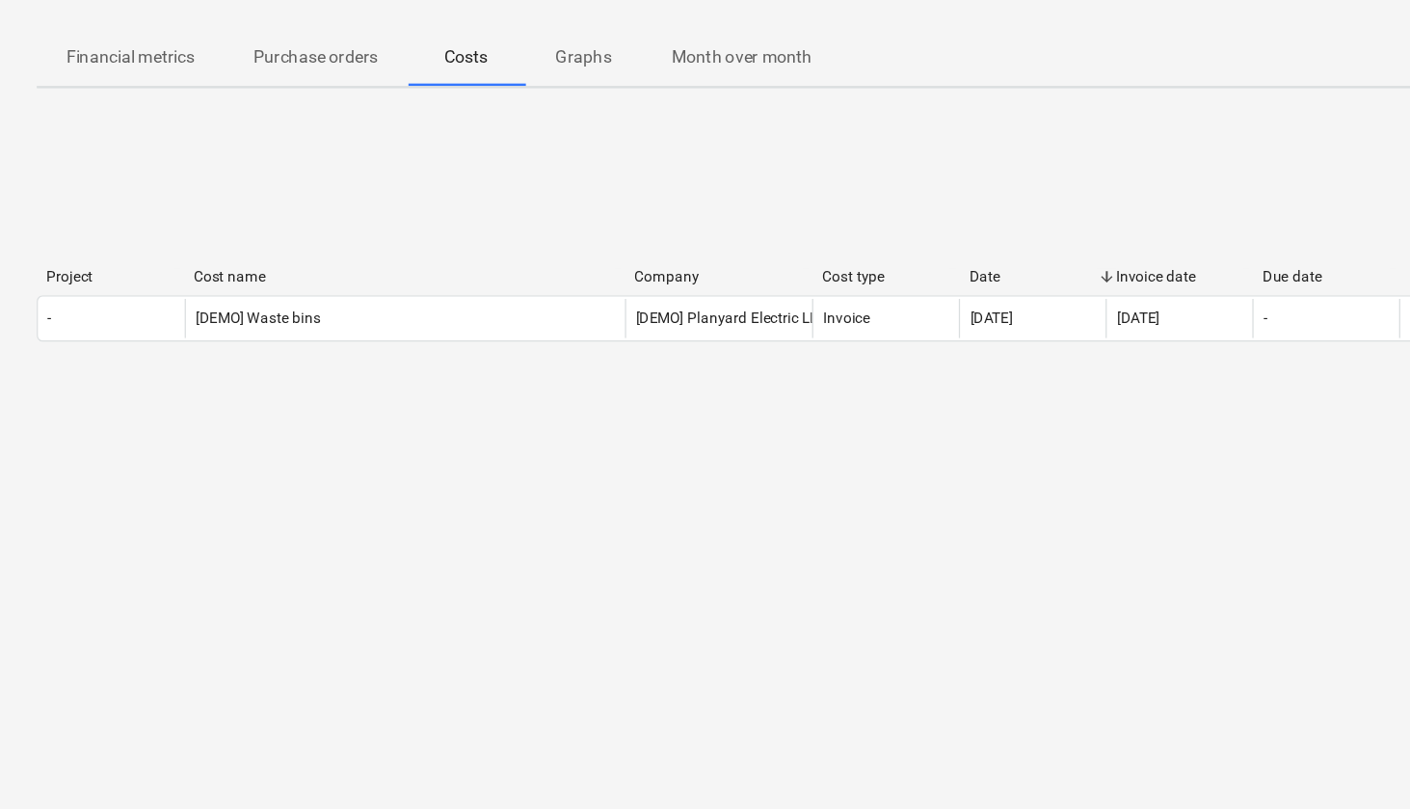
scroll to position [13, 0]
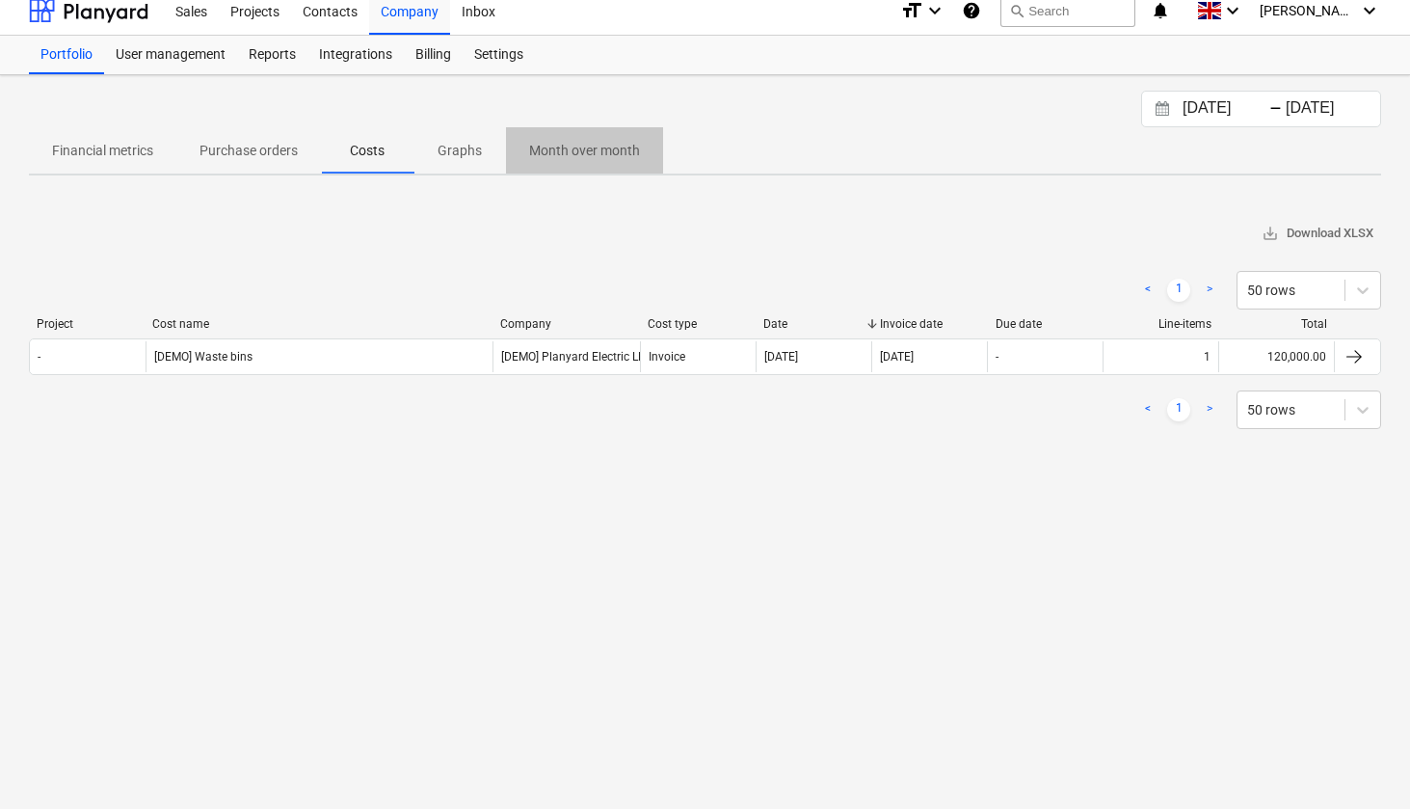
click at [599, 151] on p "Month over month" at bounding box center [584, 151] width 111 height 20
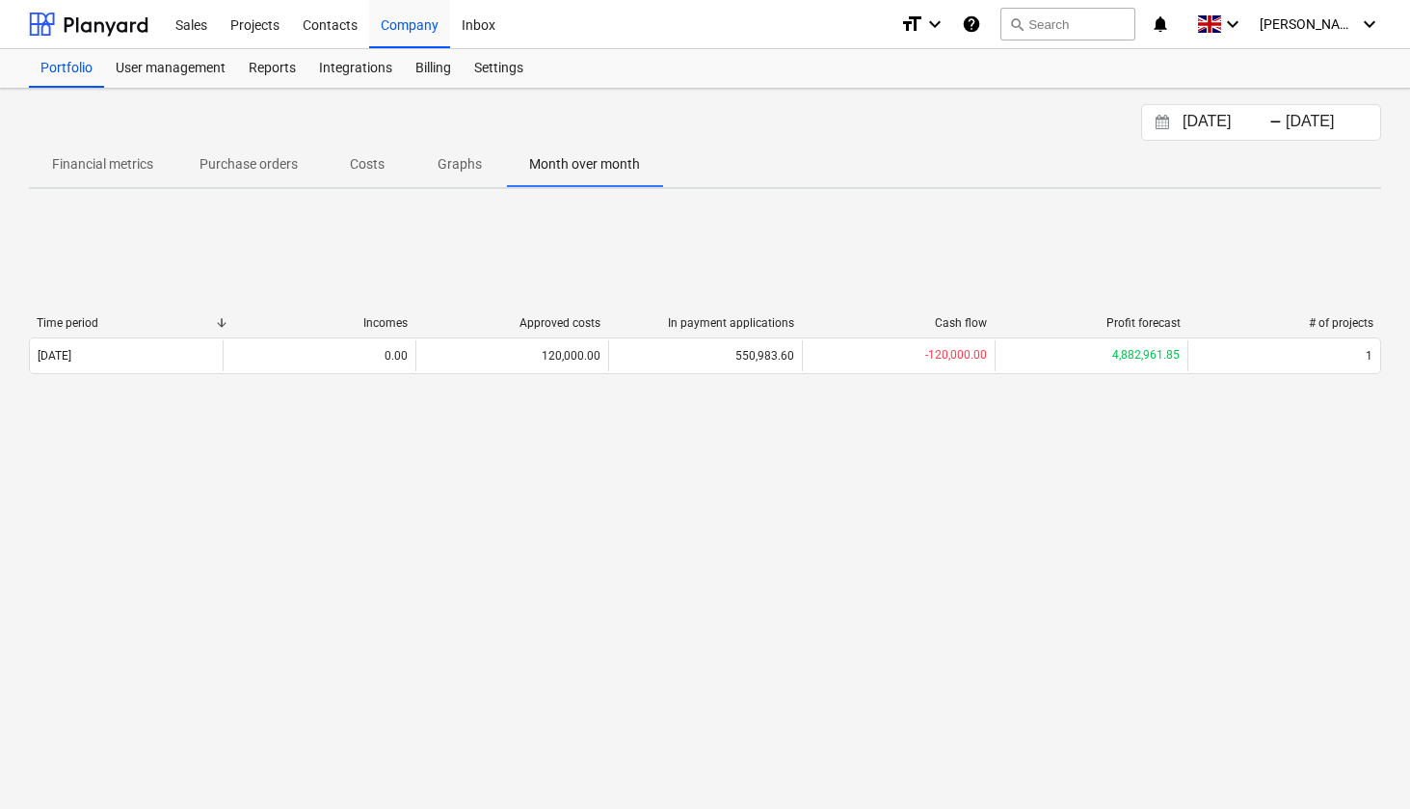
click at [468, 167] on p "Graphs" at bounding box center [460, 164] width 46 height 20
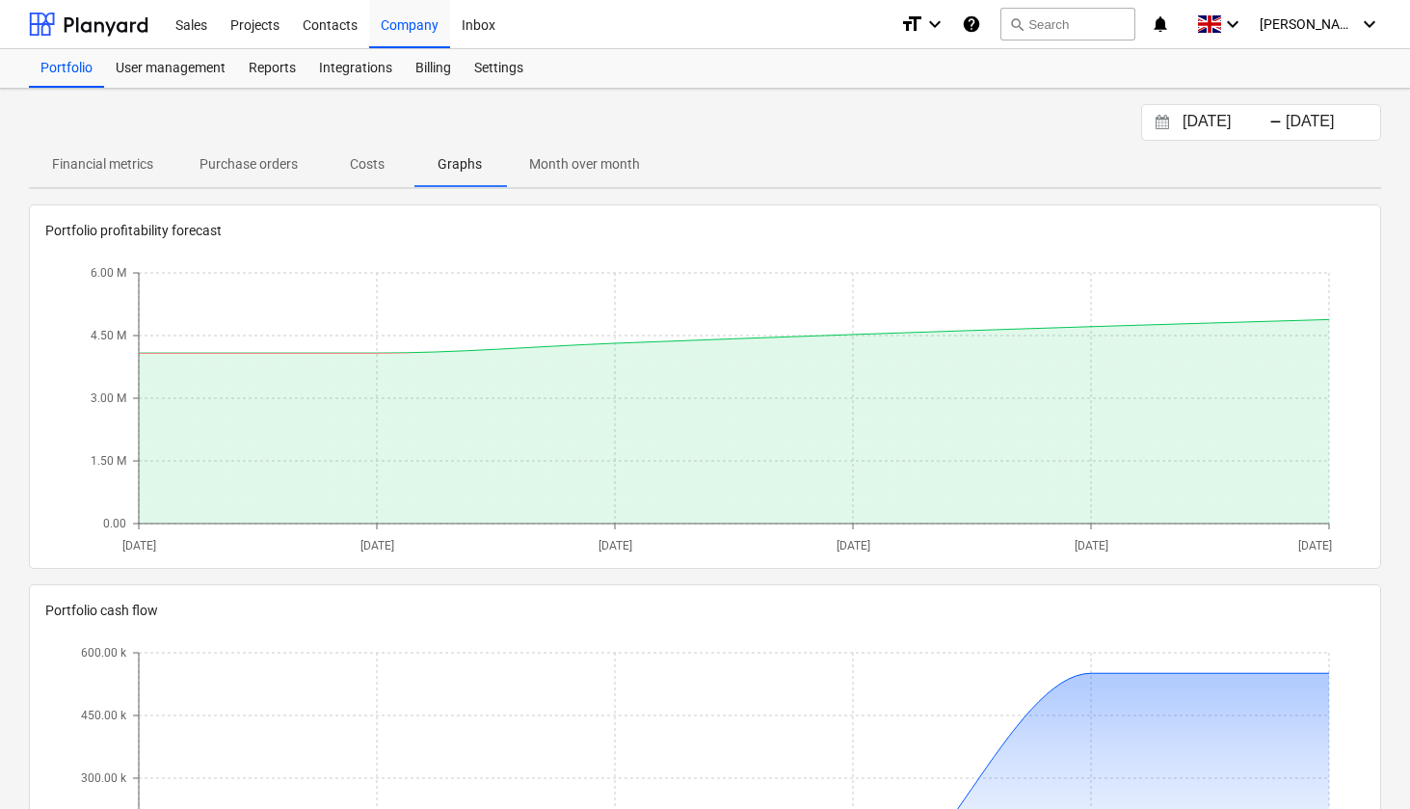
click at [122, 166] on p "Financial metrics" at bounding box center [102, 164] width 101 height 20
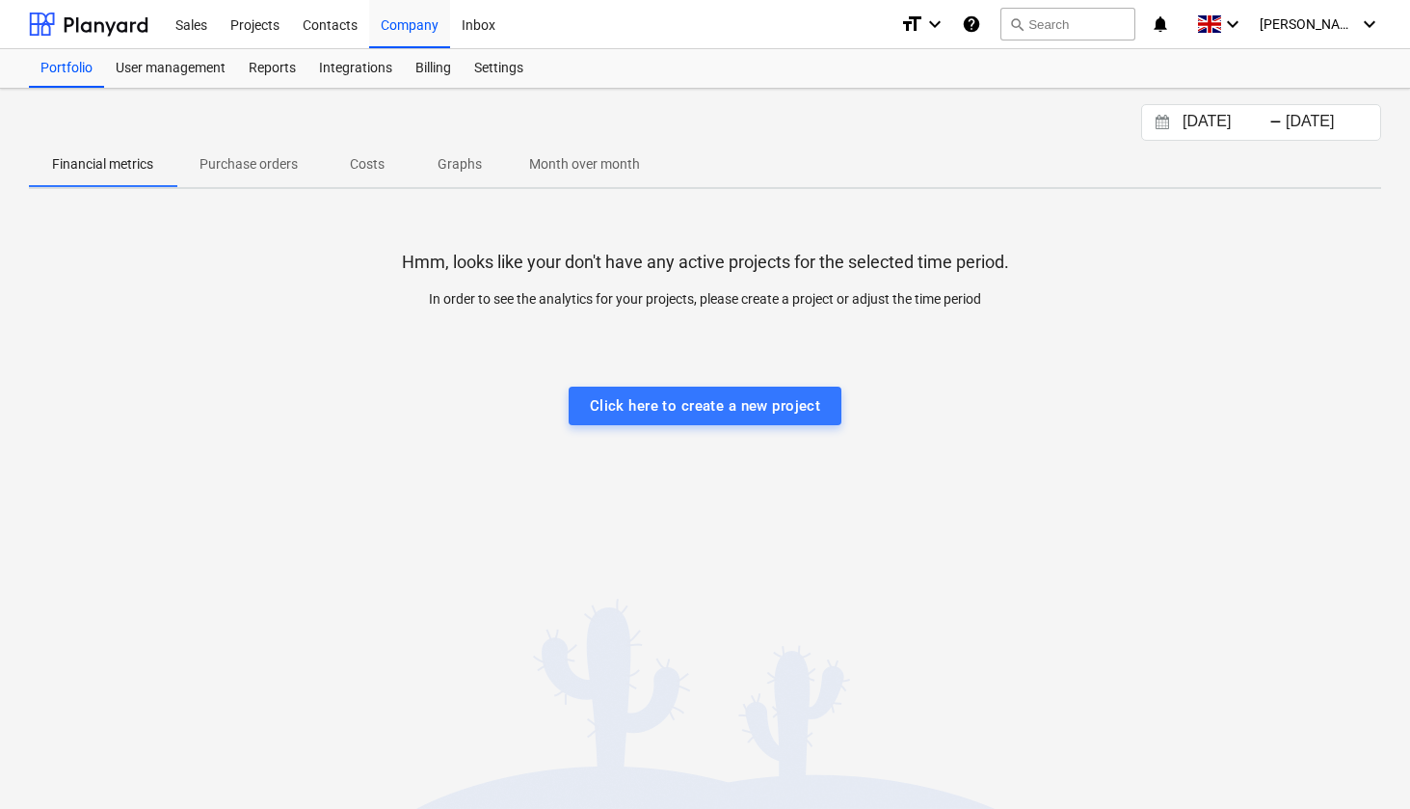
click at [266, 173] on p "Purchase orders" at bounding box center [248, 164] width 98 height 20
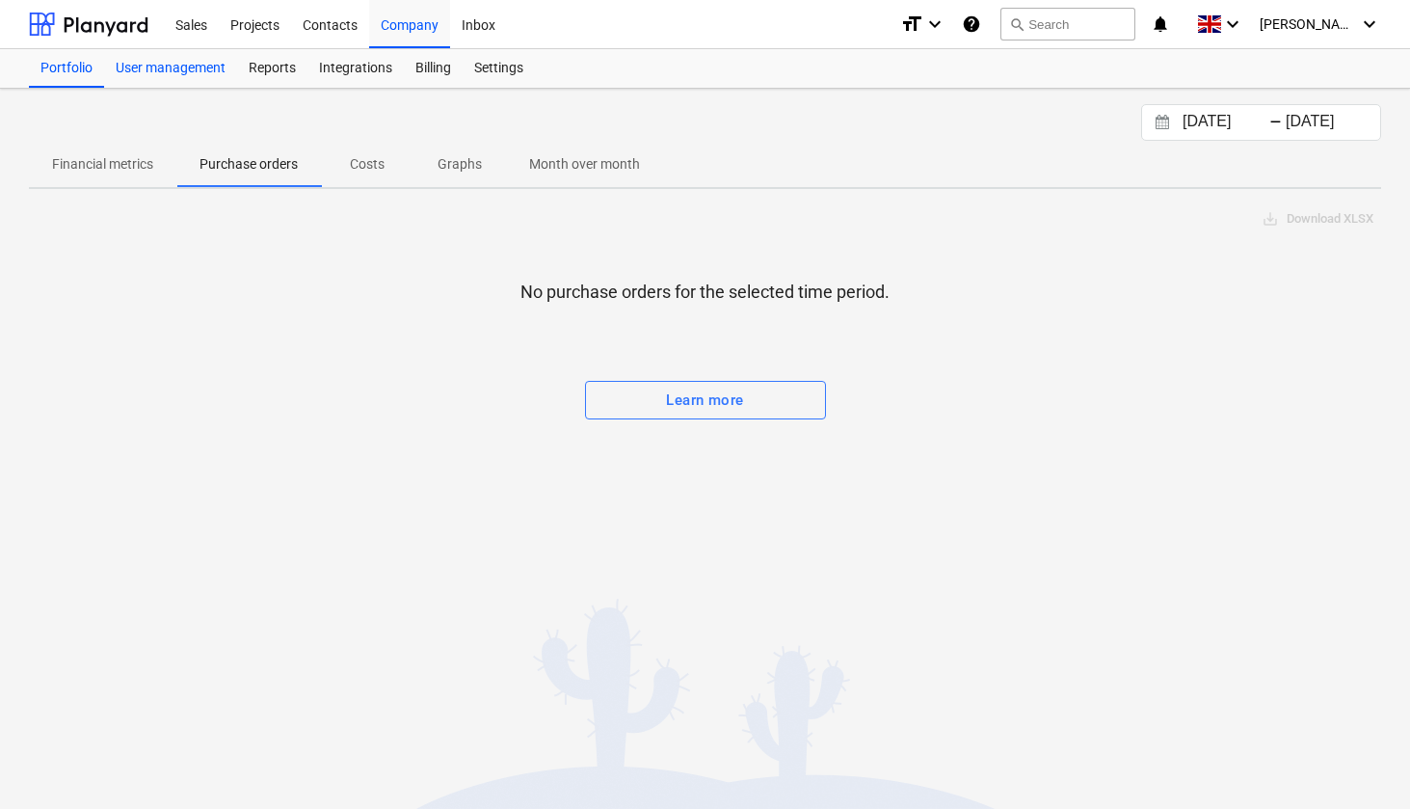
click at [146, 74] on div "User management" at bounding box center [170, 68] width 133 height 39
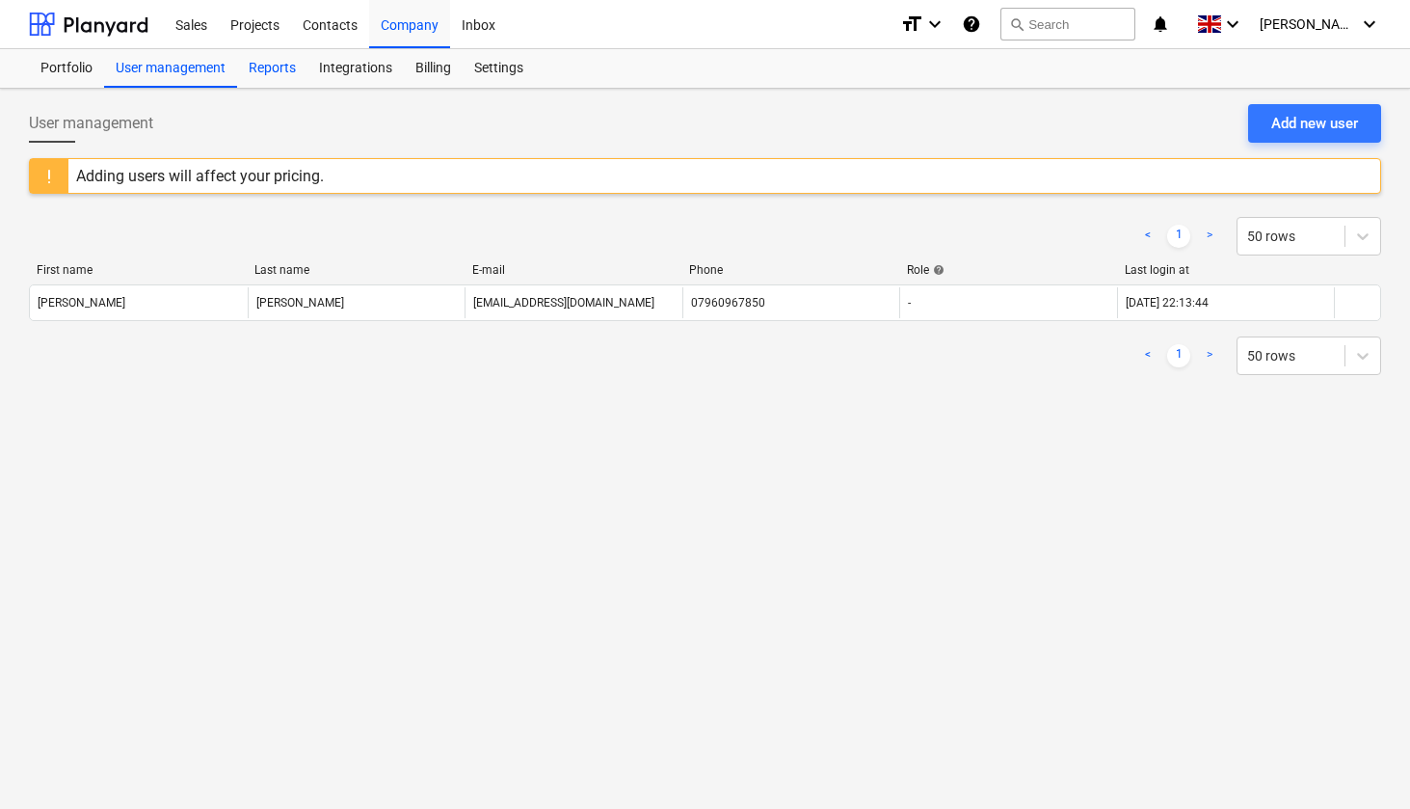
click at [282, 73] on div "Reports" at bounding box center [272, 68] width 70 height 39
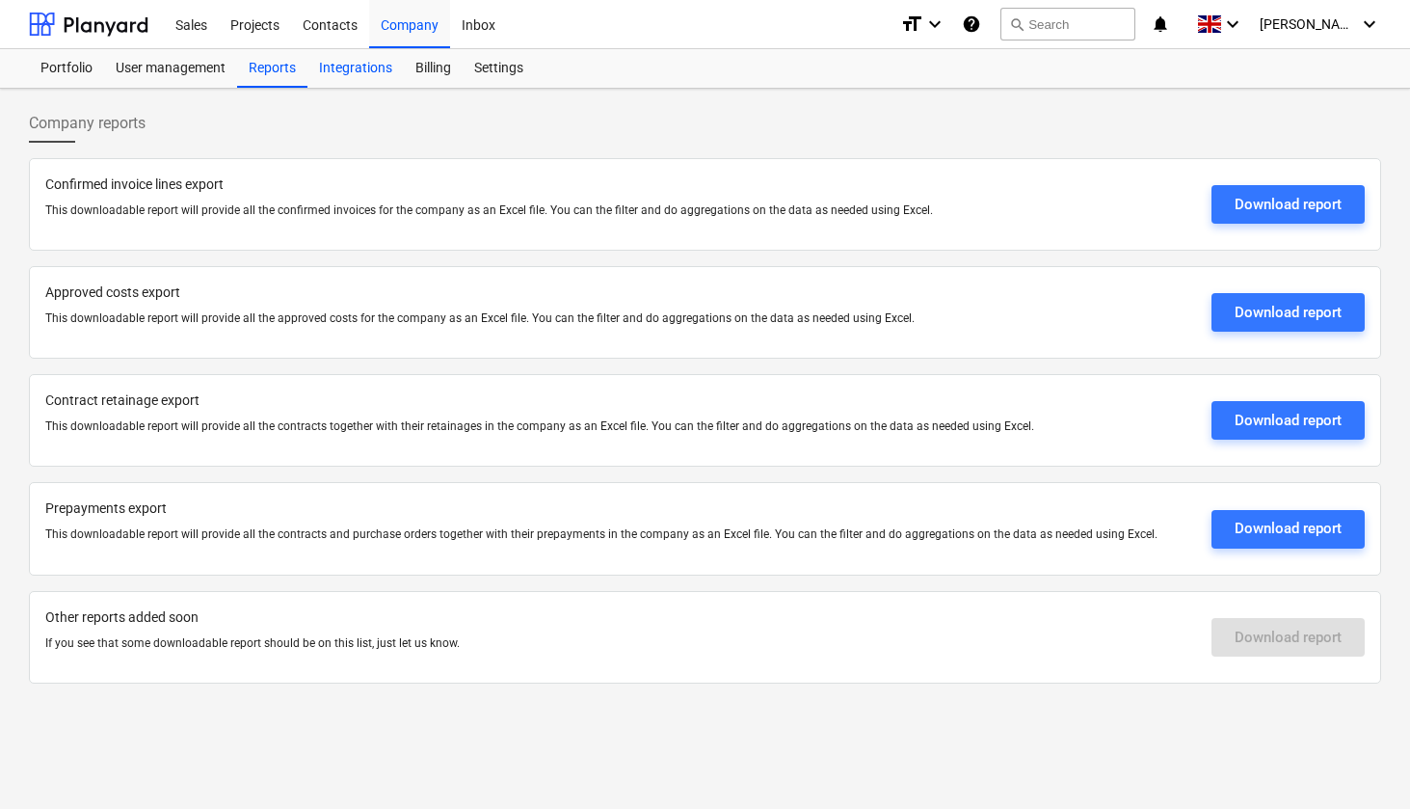
click at [359, 80] on div "Integrations" at bounding box center [355, 68] width 96 height 39
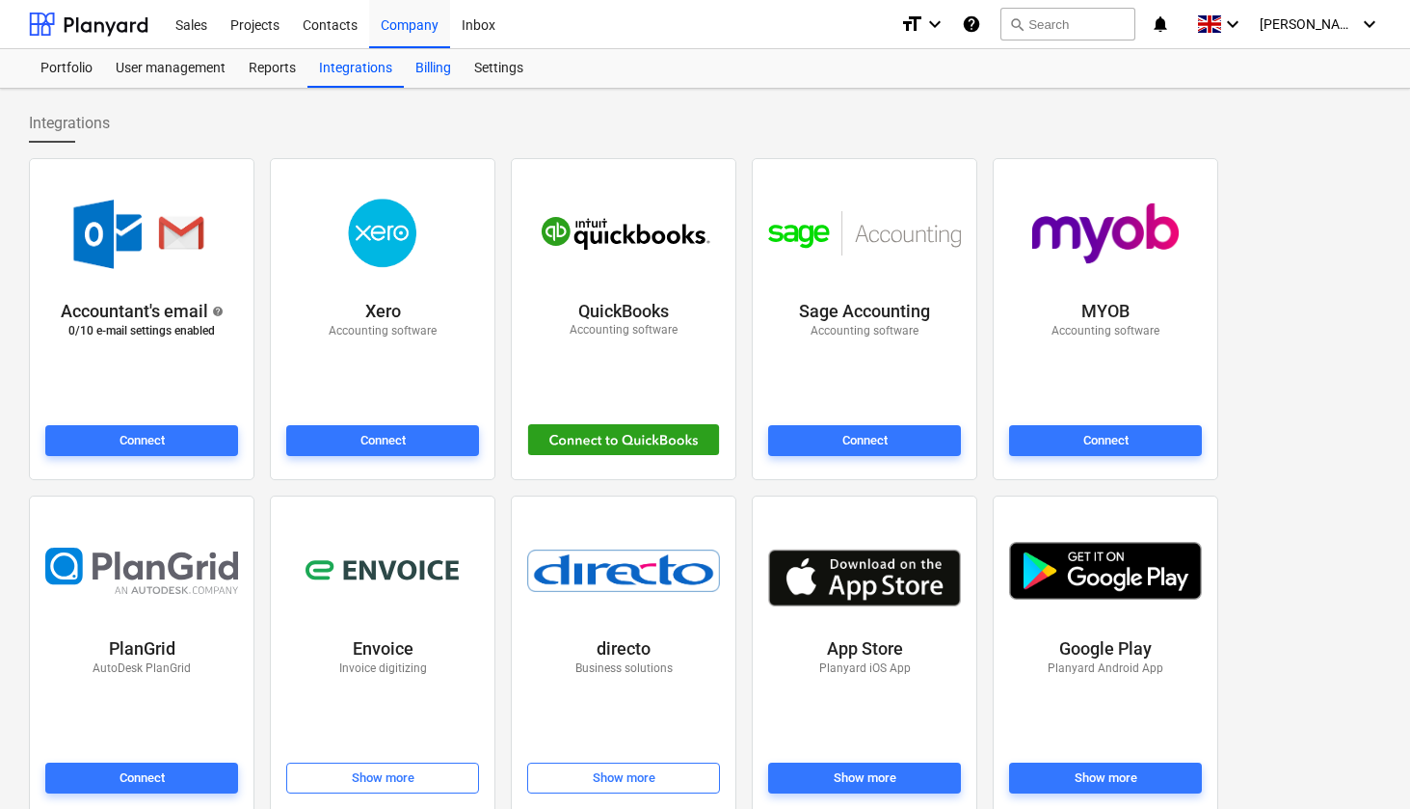
click at [437, 74] on div "Billing" at bounding box center [433, 68] width 59 height 39
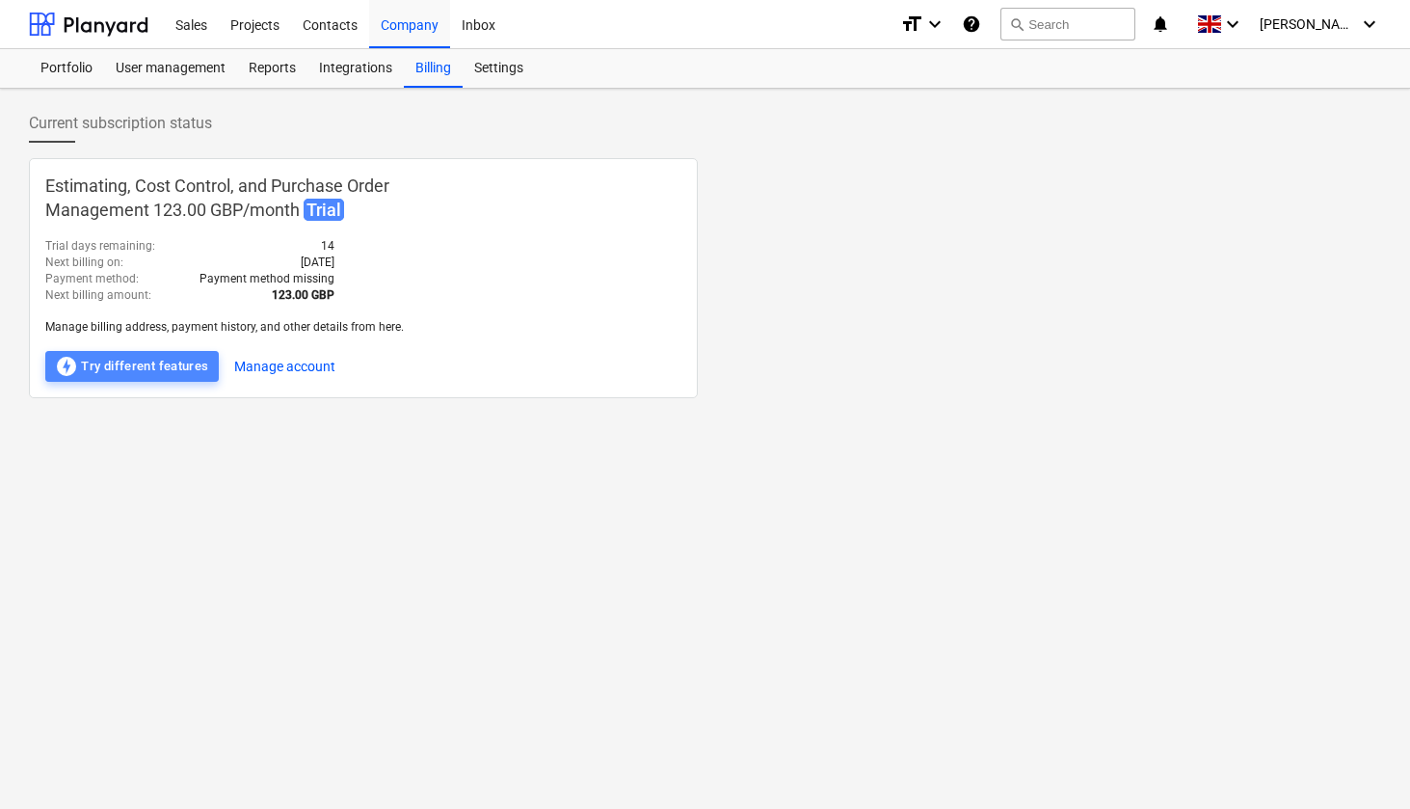
click at [152, 359] on div "offline_bolt Try different features" at bounding box center [132, 366] width 154 height 23
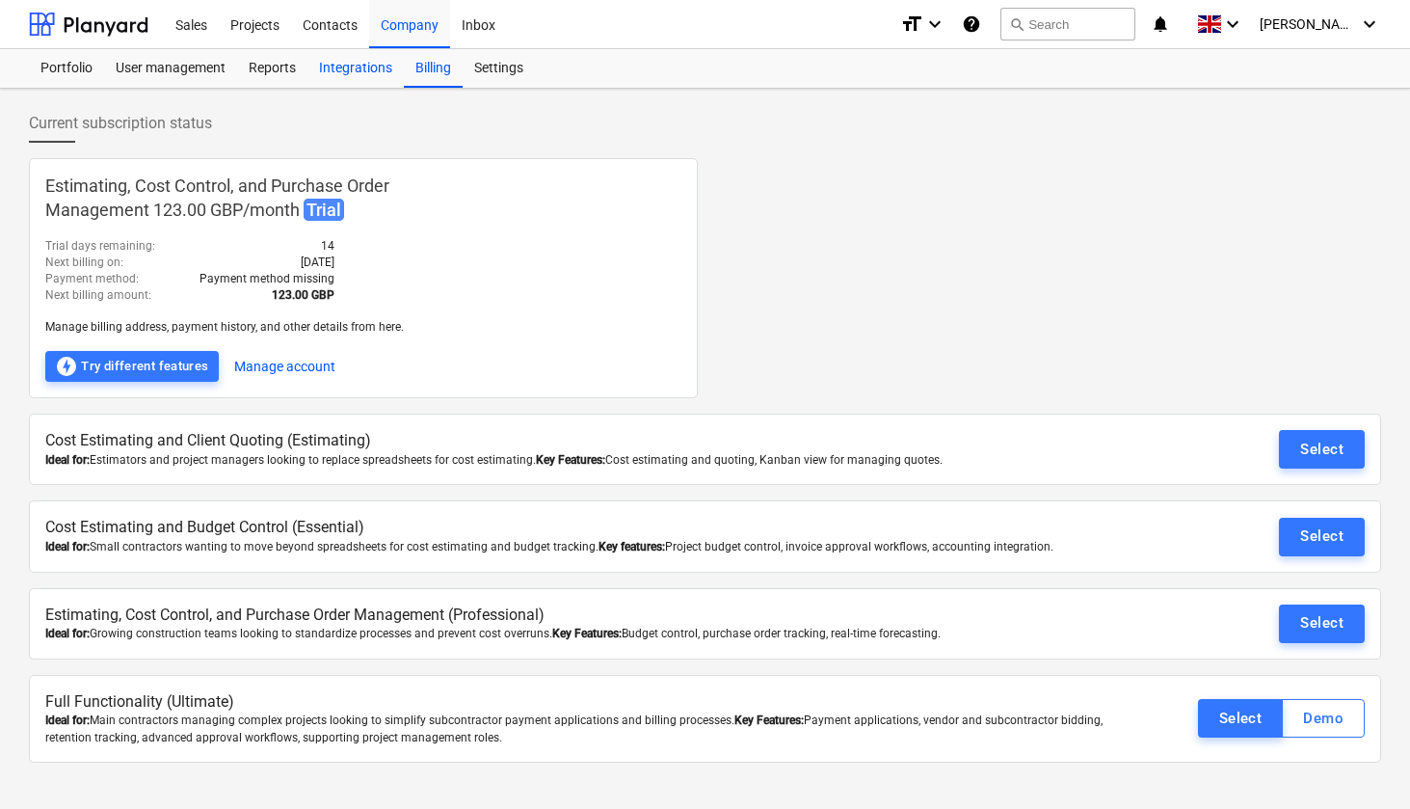
click at [344, 67] on div "Integrations" at bounding box center [355, 68] width 96 height 39
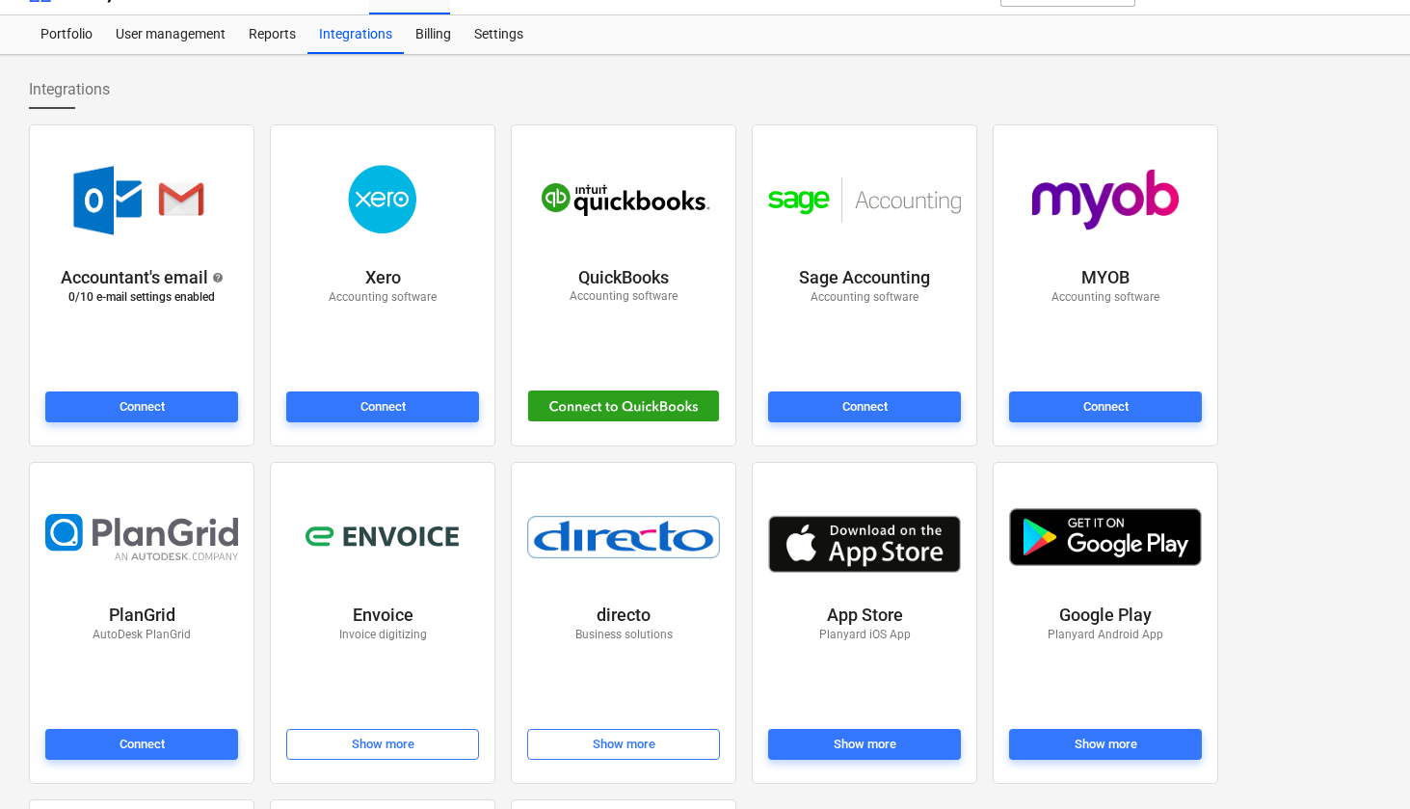
scroll to position [20, 0]
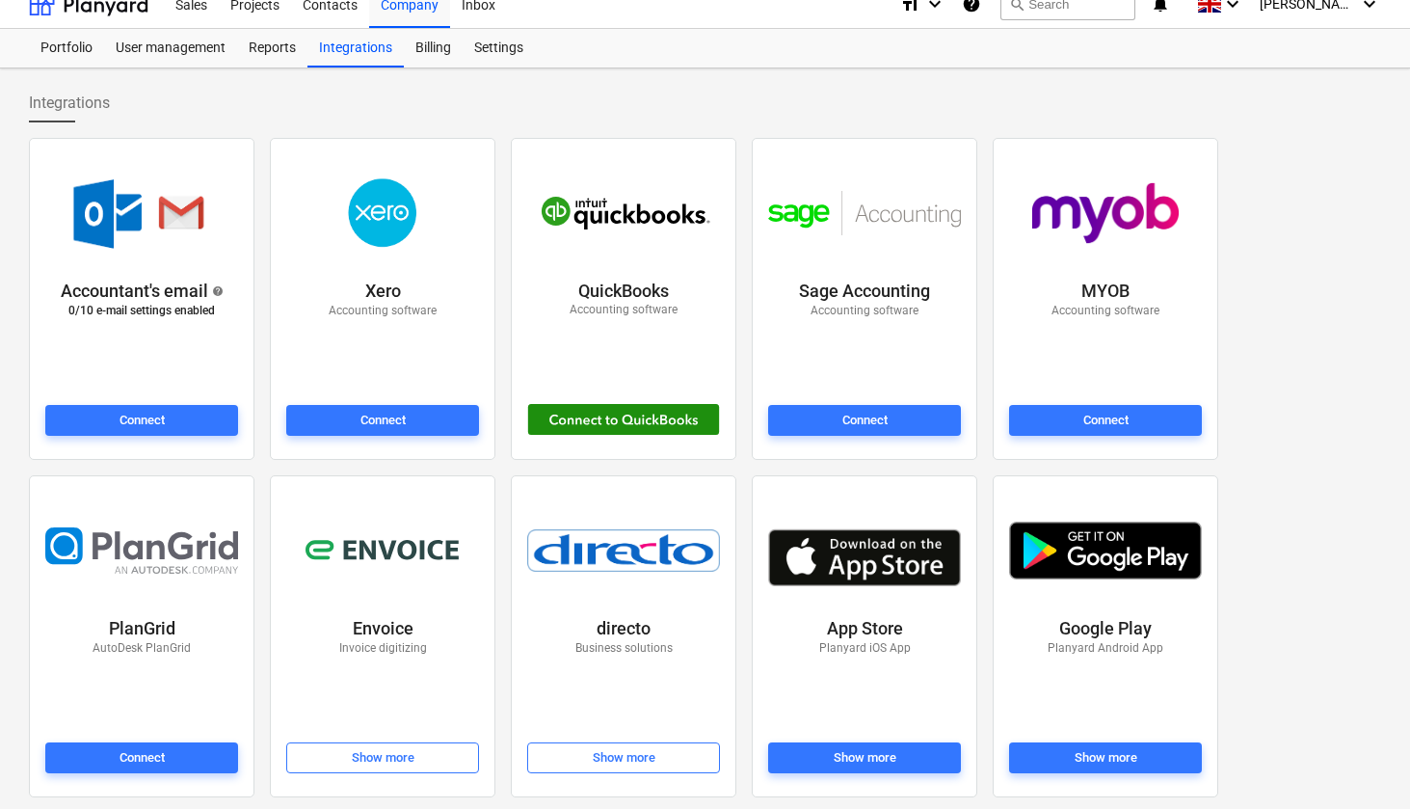
click at [626, 416] on div at bounding box center [623, 420] width 193 height 32
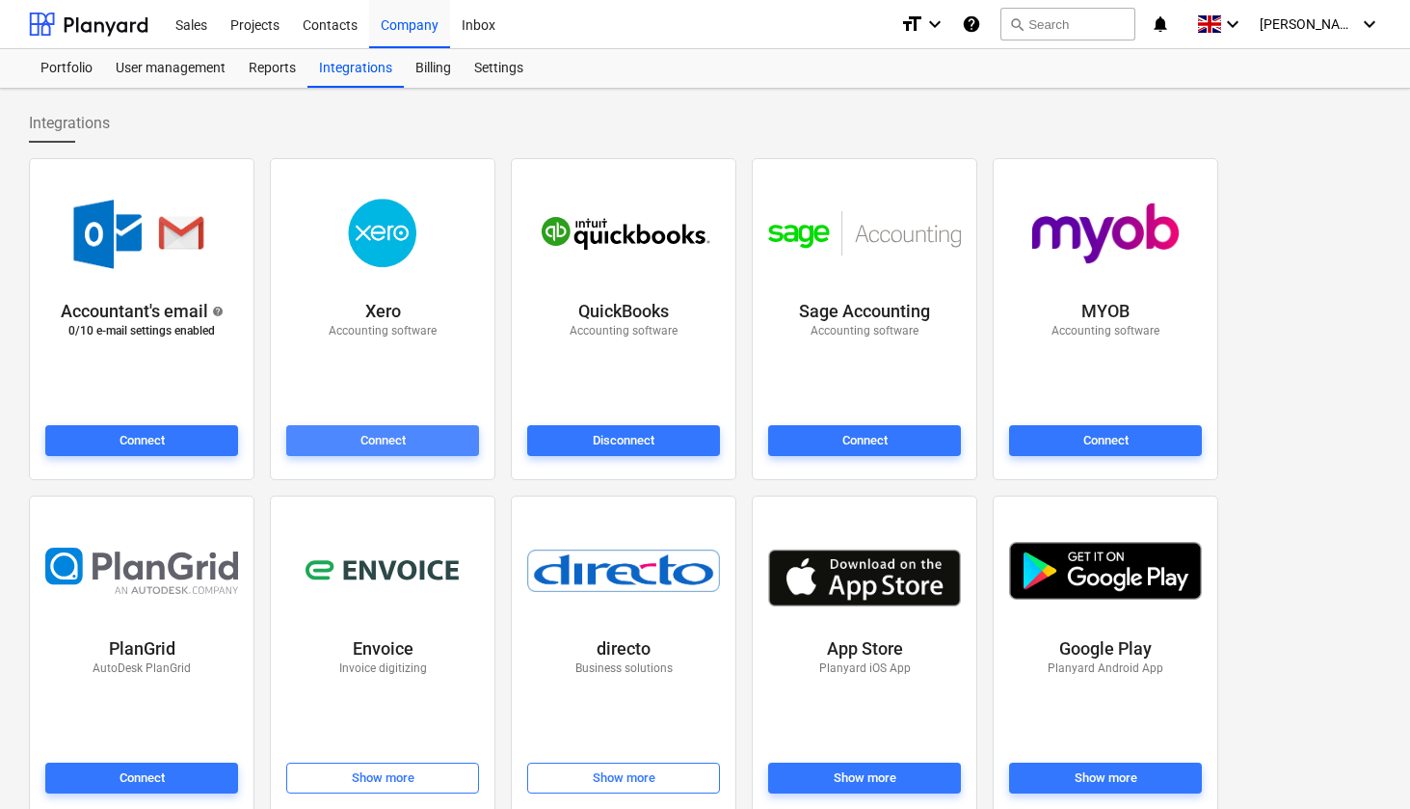
click at [432, 444] on span "Connect" at bounding box center [382, 441] width 177 height 22
click at [91, 64] on div "Portfolio" at bounding box center [66, 68] width 75 height 39
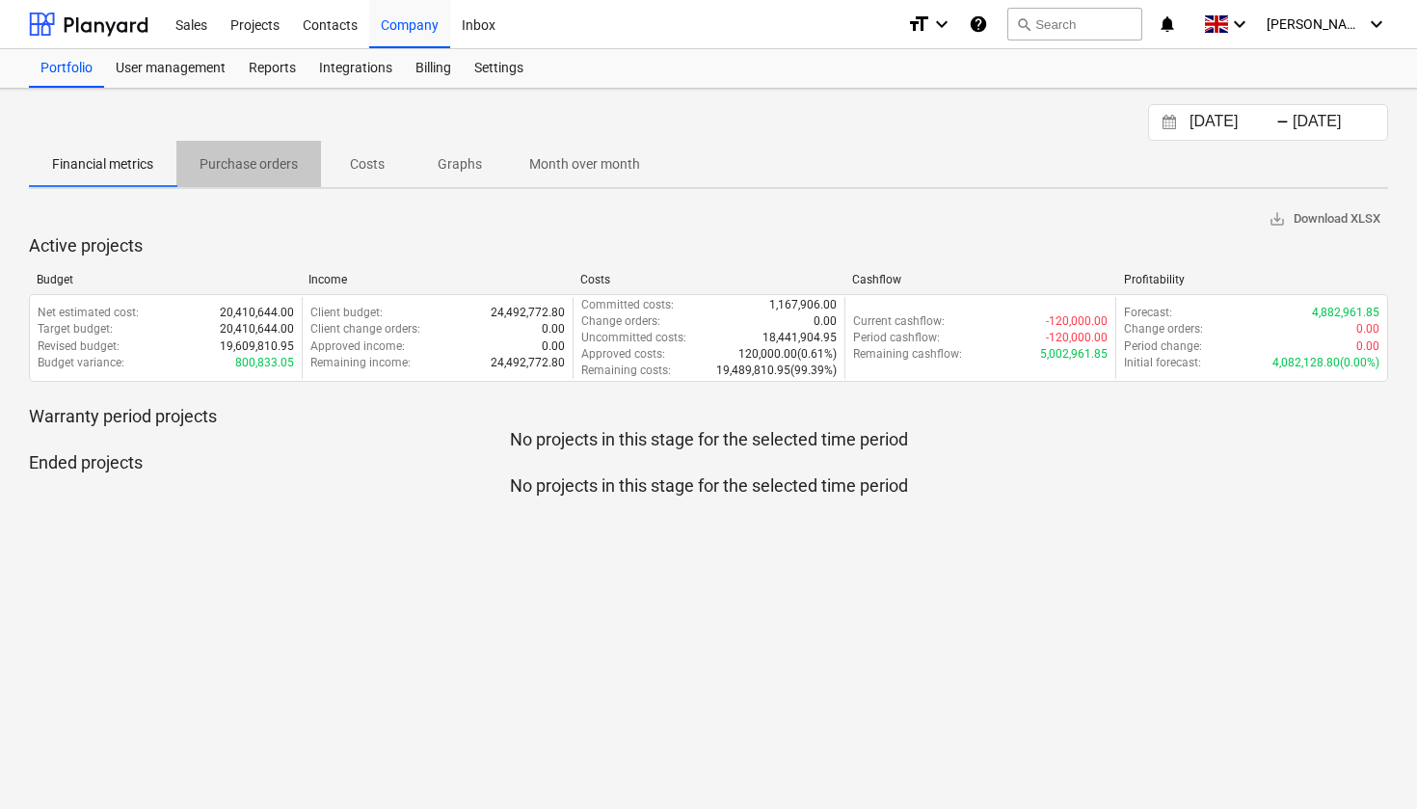
click at [236, 166] on p "Purchase orders" at bounding box center [248, 164] width 98 height 20
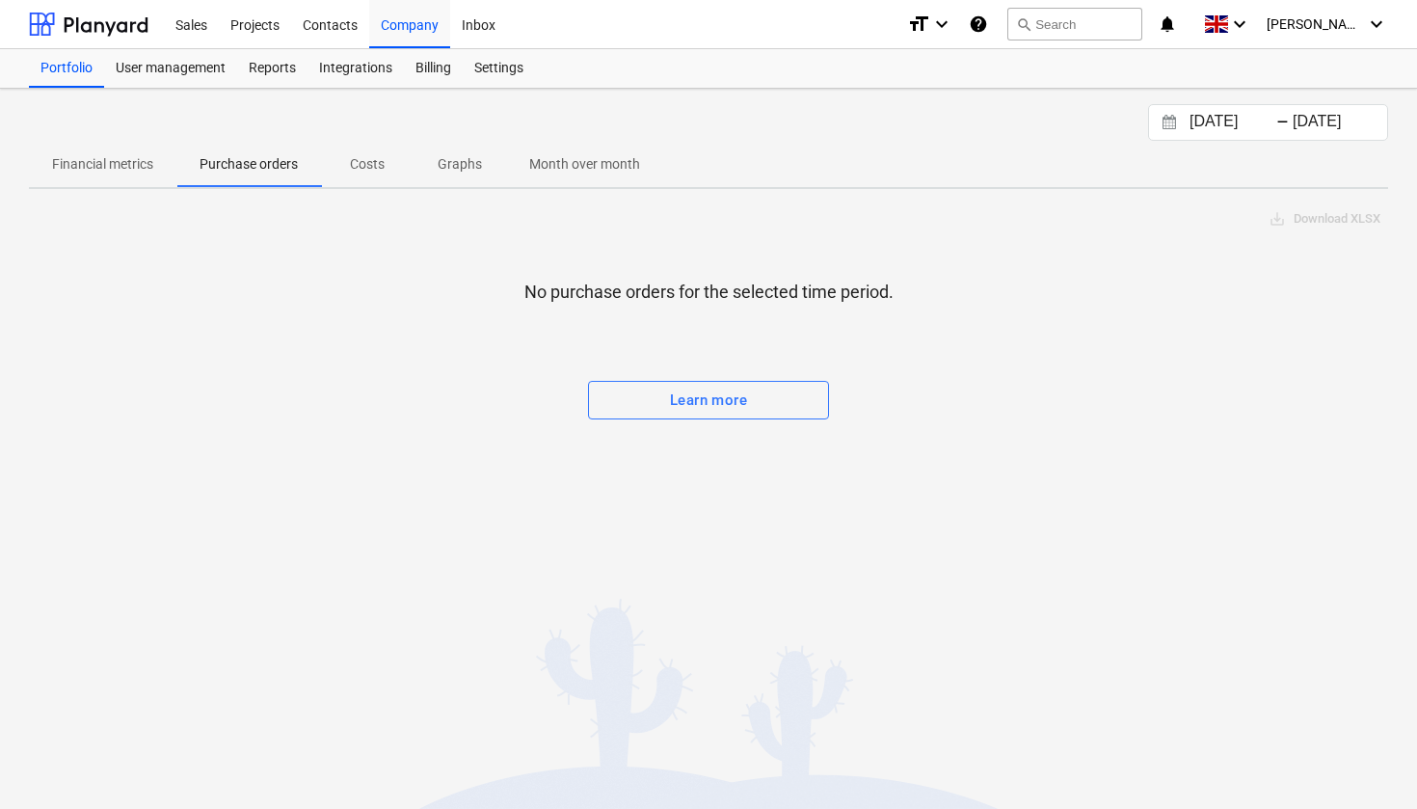
click at [135, 154] on p "Financial metrics" at bounding box center [102, 164] width 101 height 20
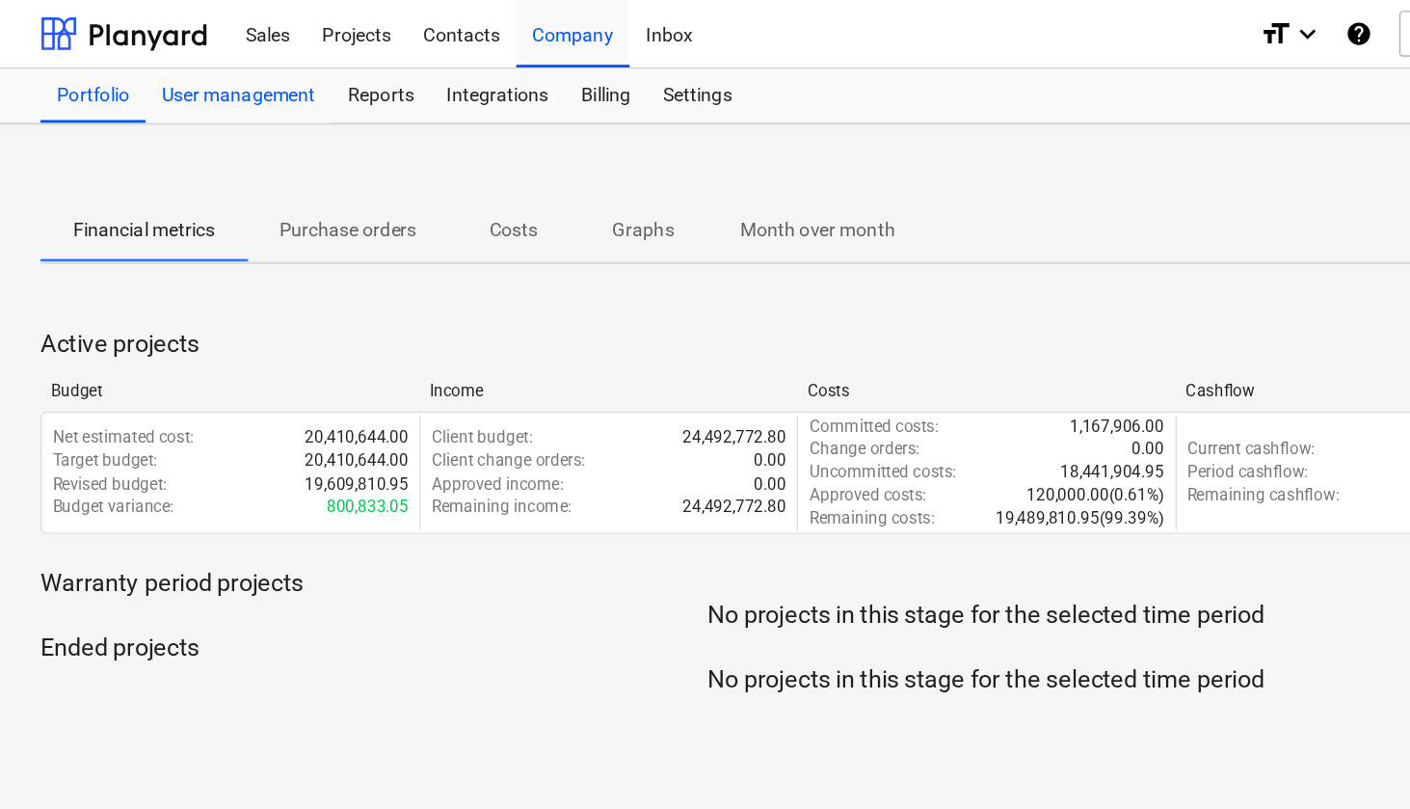
click at [177, 68] on div "User management" at bounding box center [170, 68] width 133 height 39
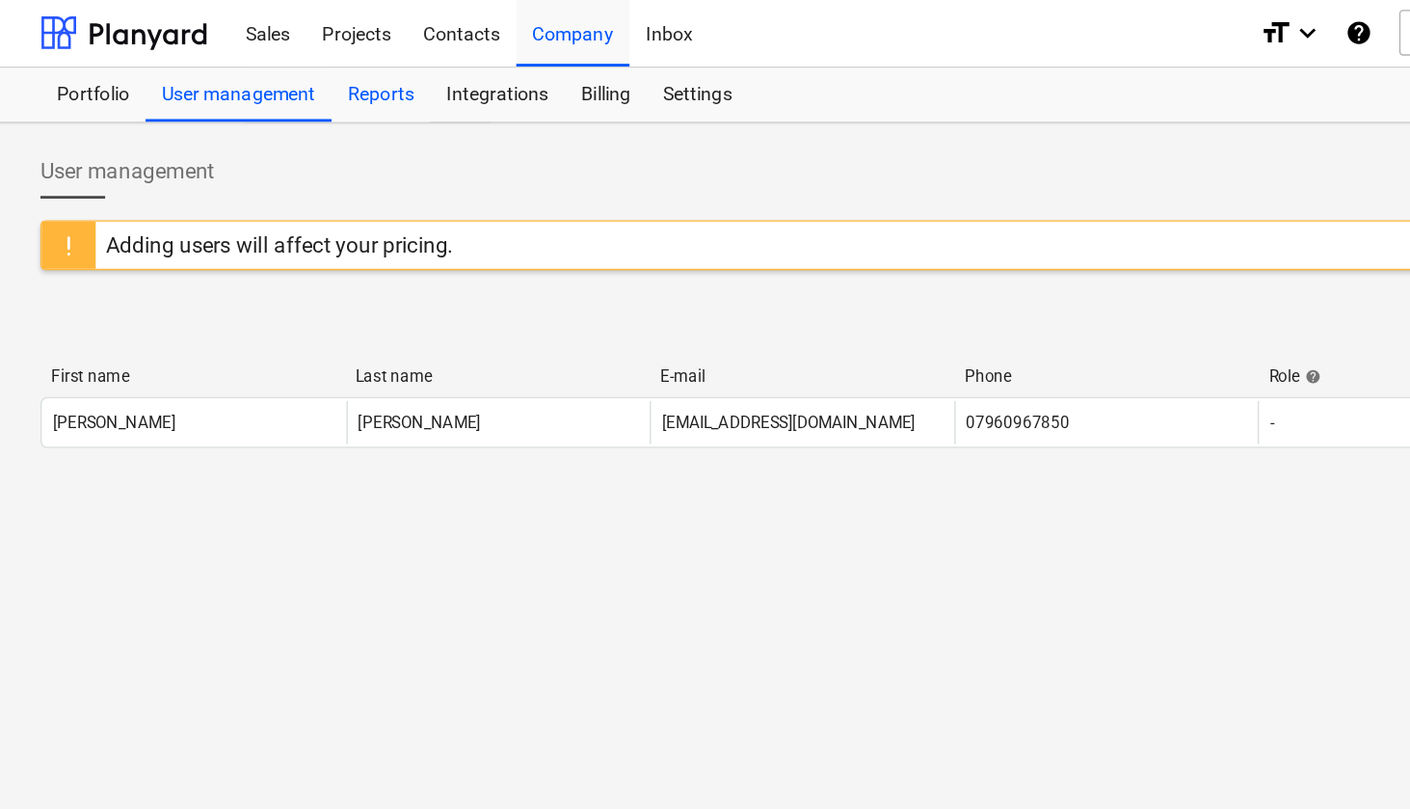
click at [282, 72] on div "Reports" at bounding box center [272, 68] width 70 height 39
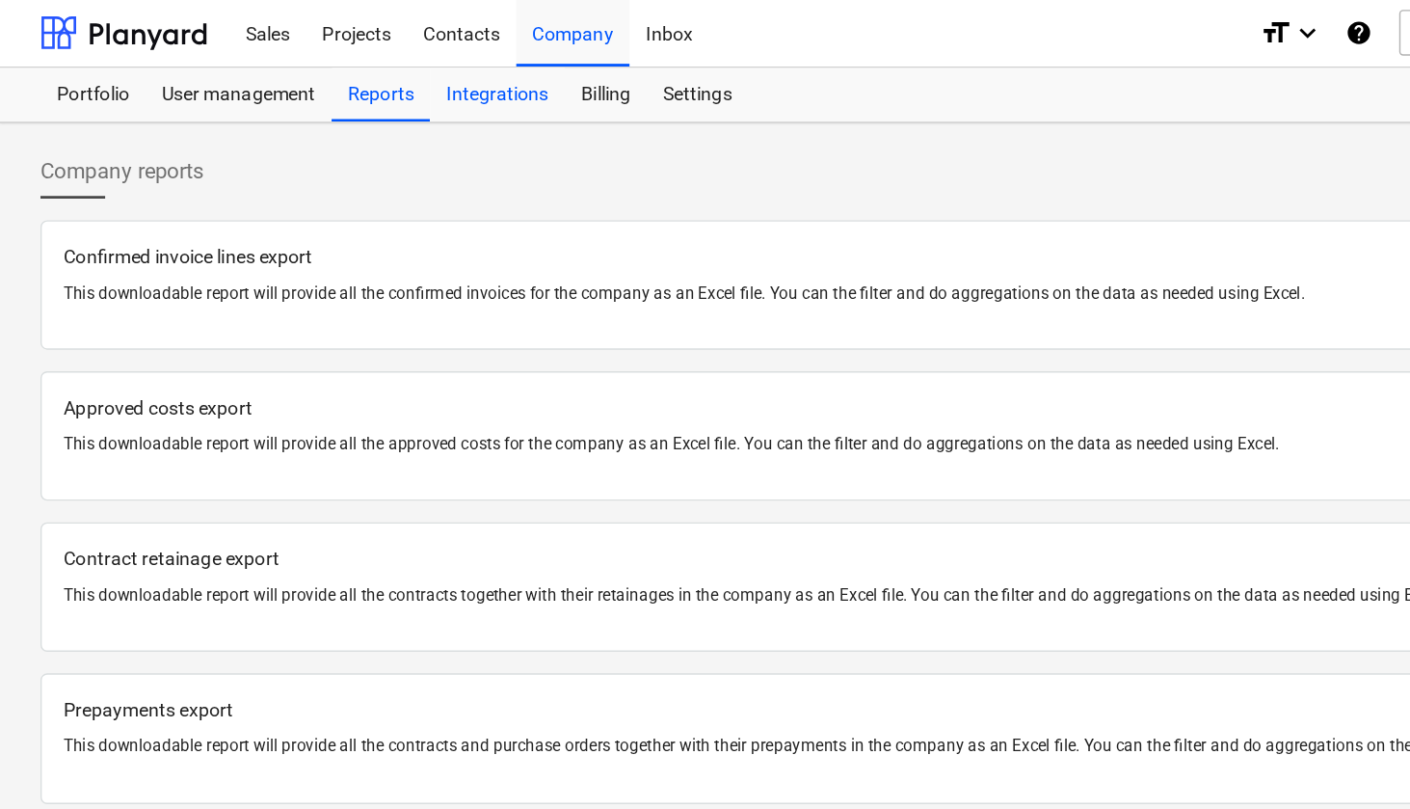
click at [356, 67] on div "Integrations" at bounding box center [355, 68] width 96 height 39
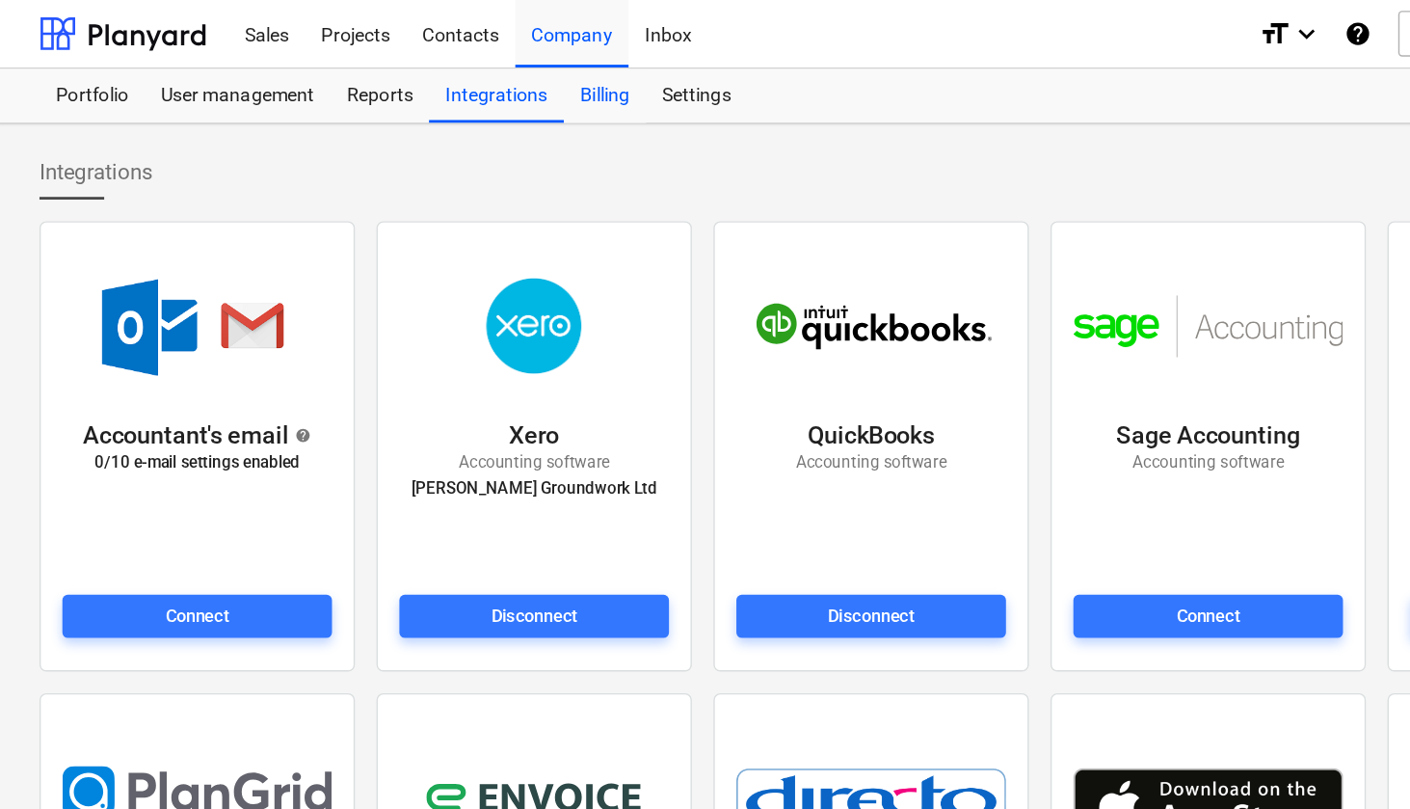
click at [435, 73] on div "Billing" at bounding box center [433, 68] width 59 height 39
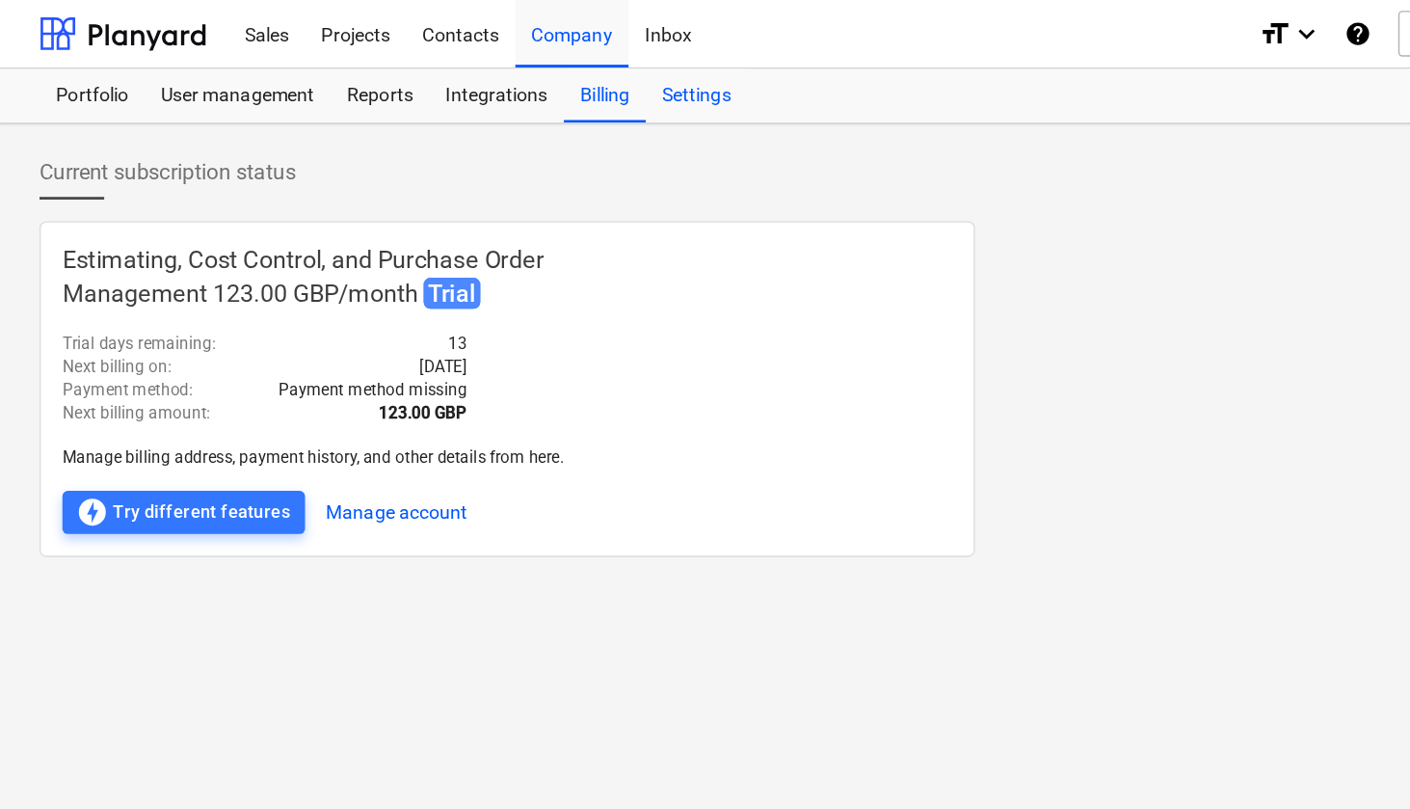
click at [492, 69] on div "Settings" at bounding box center [499, 68] width 72 height 39
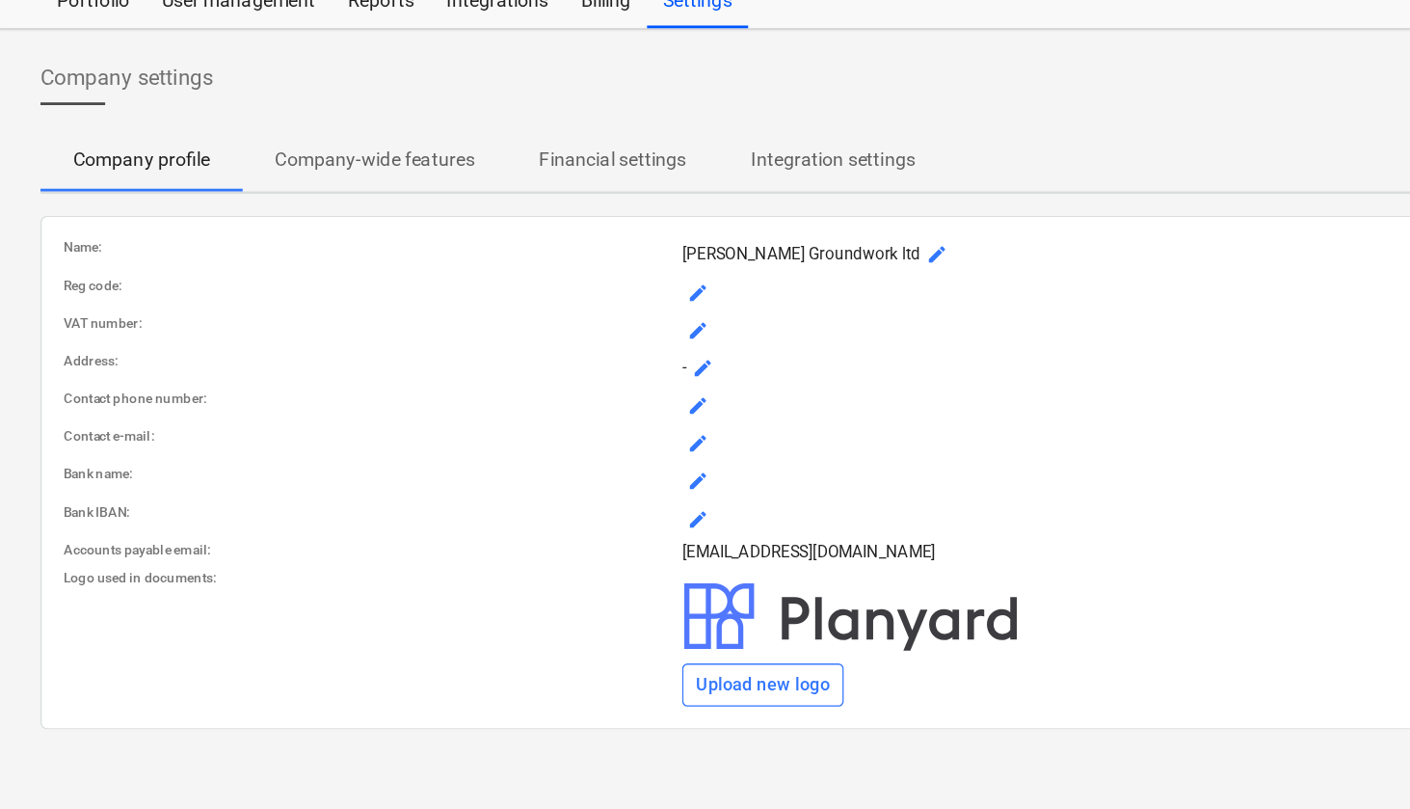
click at [500, 269] on span "mode_edit" at bounding box center [499, 276] width 15 height 15
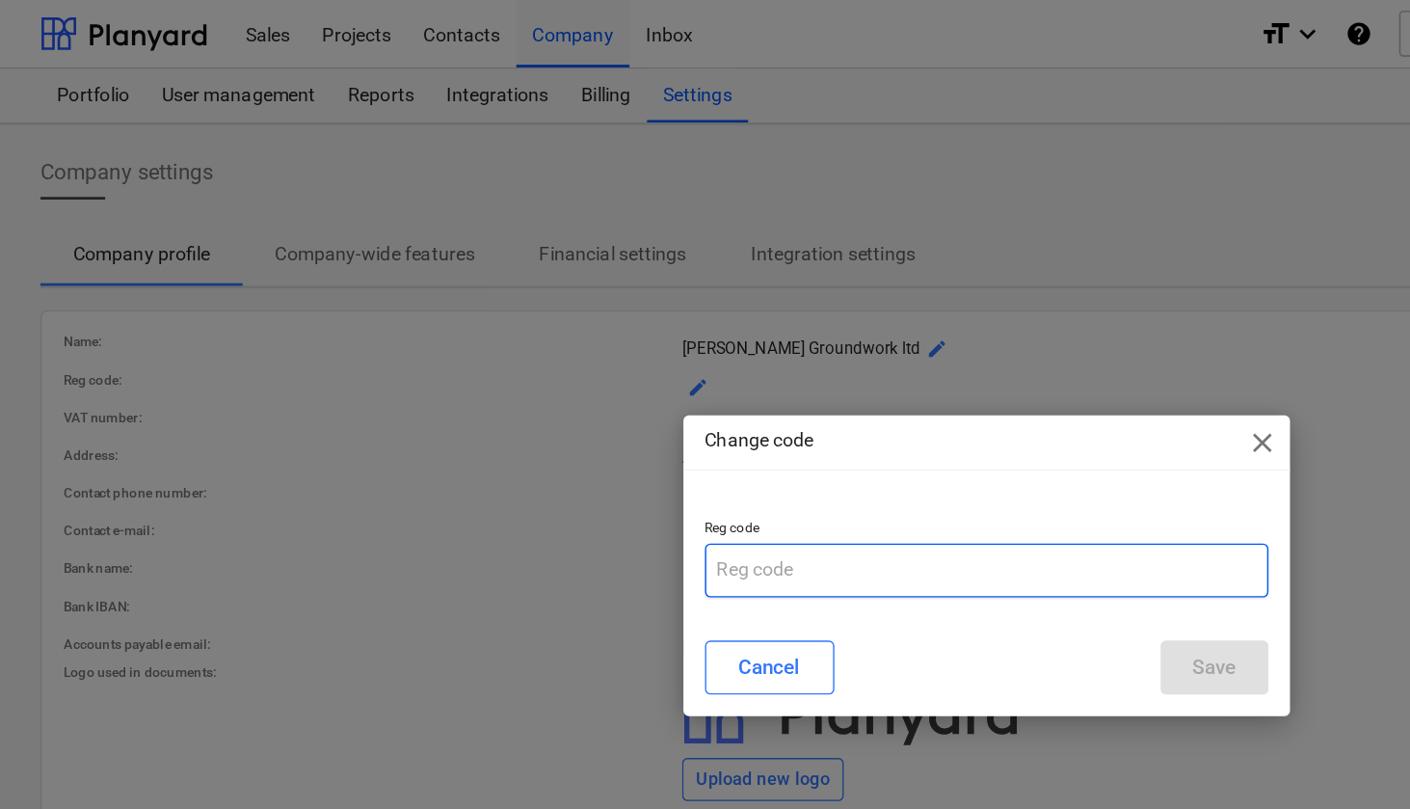
click at [565, 400] on input "text" at bounding box center [705, 407] width 403 height 39
click at [563, 405] on input "text" at bounding box center [705, 407] width 403 height 39
type input "12527036"
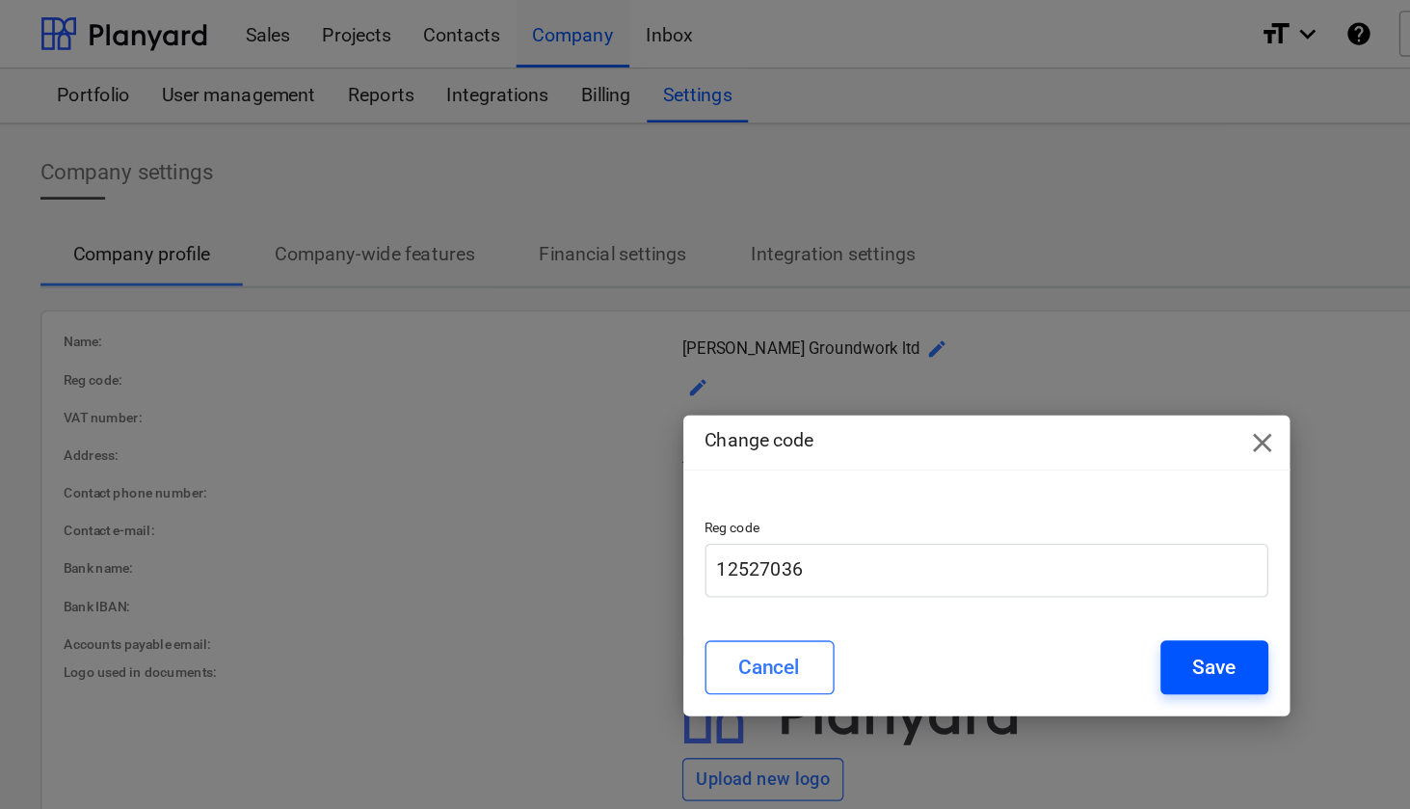
click at [857, 474] on div "Save" at bounding box center [868, 477] width 31 height 25
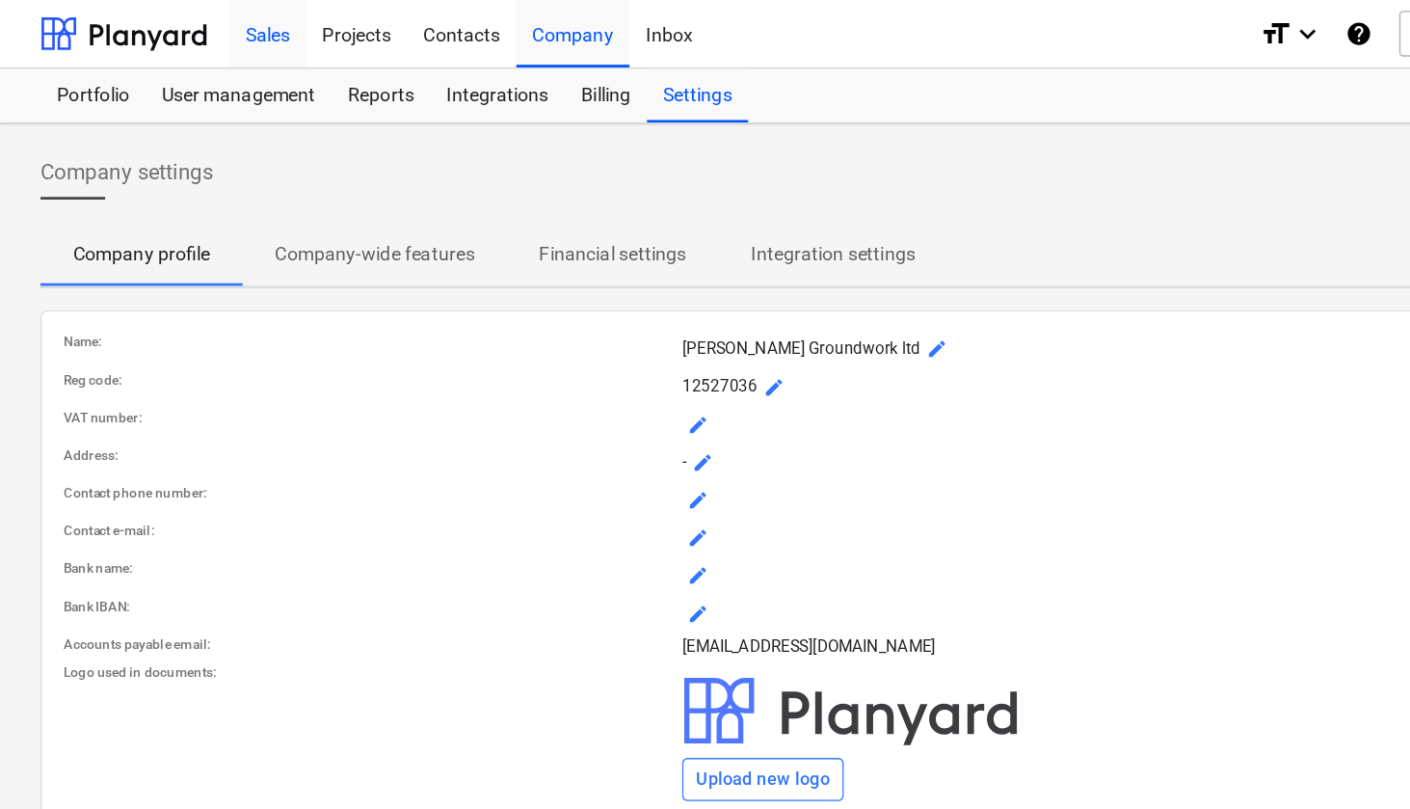
click at [202, 24] on div "Sales" at bounding box center [191, 23] width 55 height 49
click at [245, 32] on div "Projects" at bounding box center [255, 23] width 72 height 49
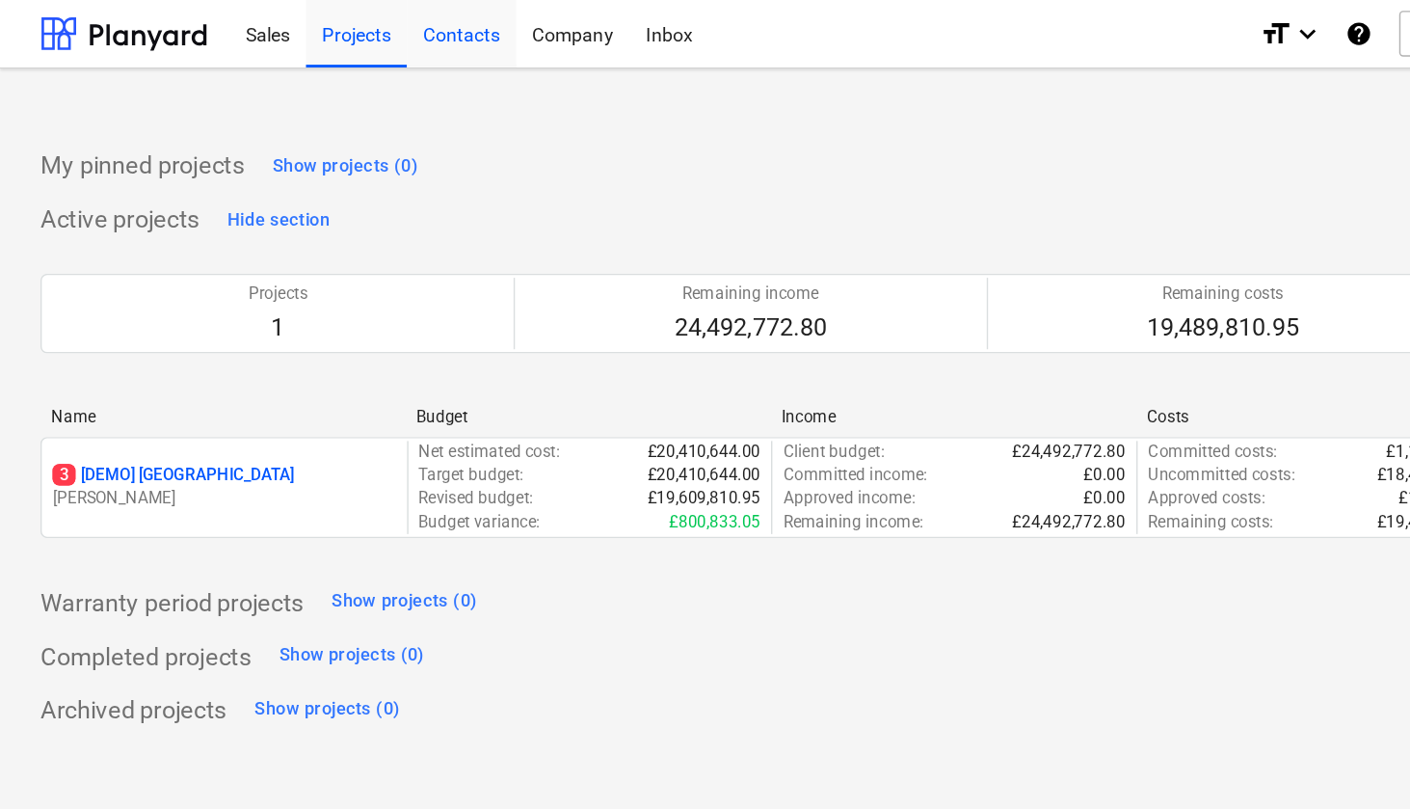
click at [332, 38] on div "Contacts" at bounding box center [330, 23] width 78 height 49
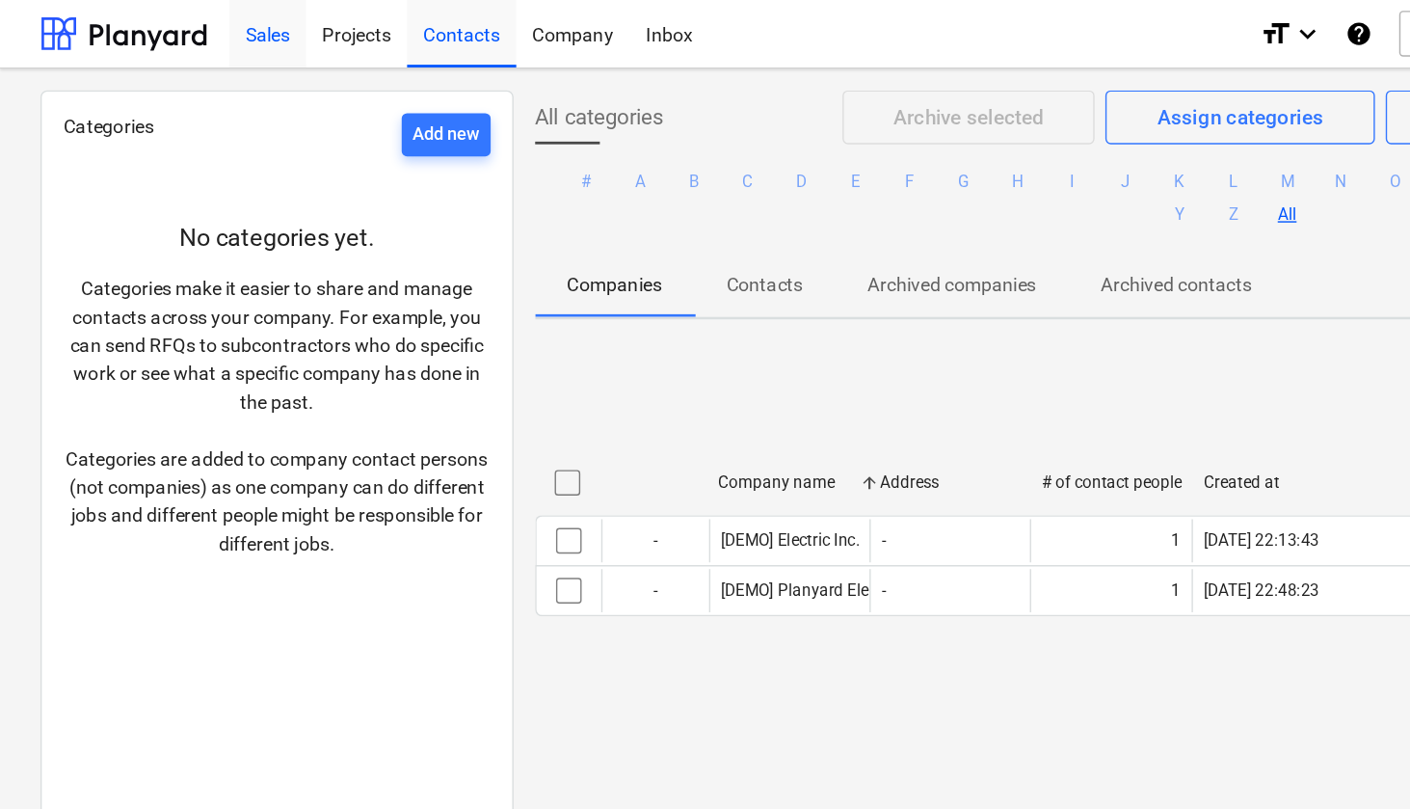
click at [189, 34] on div "Sales" at bounding box center [191, 23] width 55 height 49
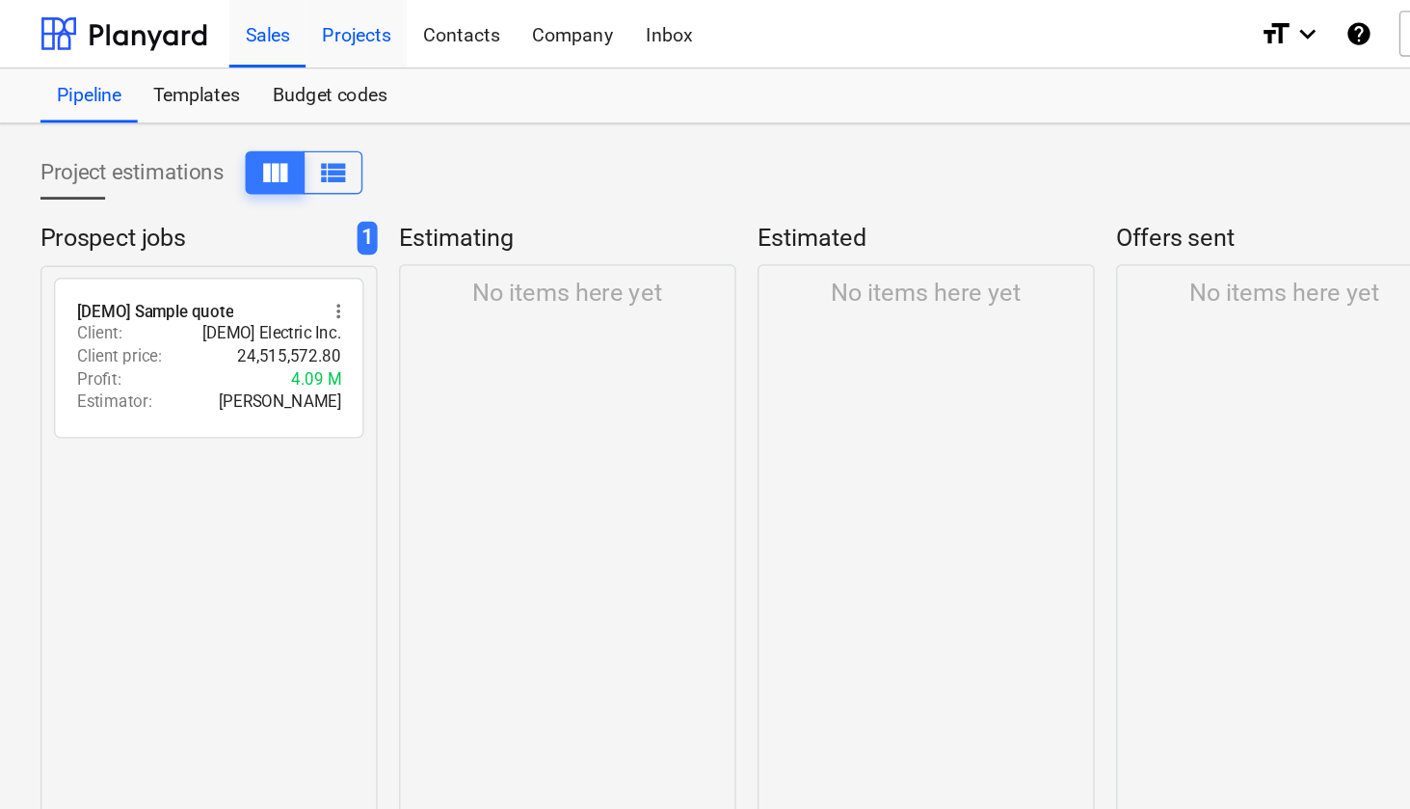
click at [255, 21] on div "Projects" at bounding box center [255, 23] width 72 height 49
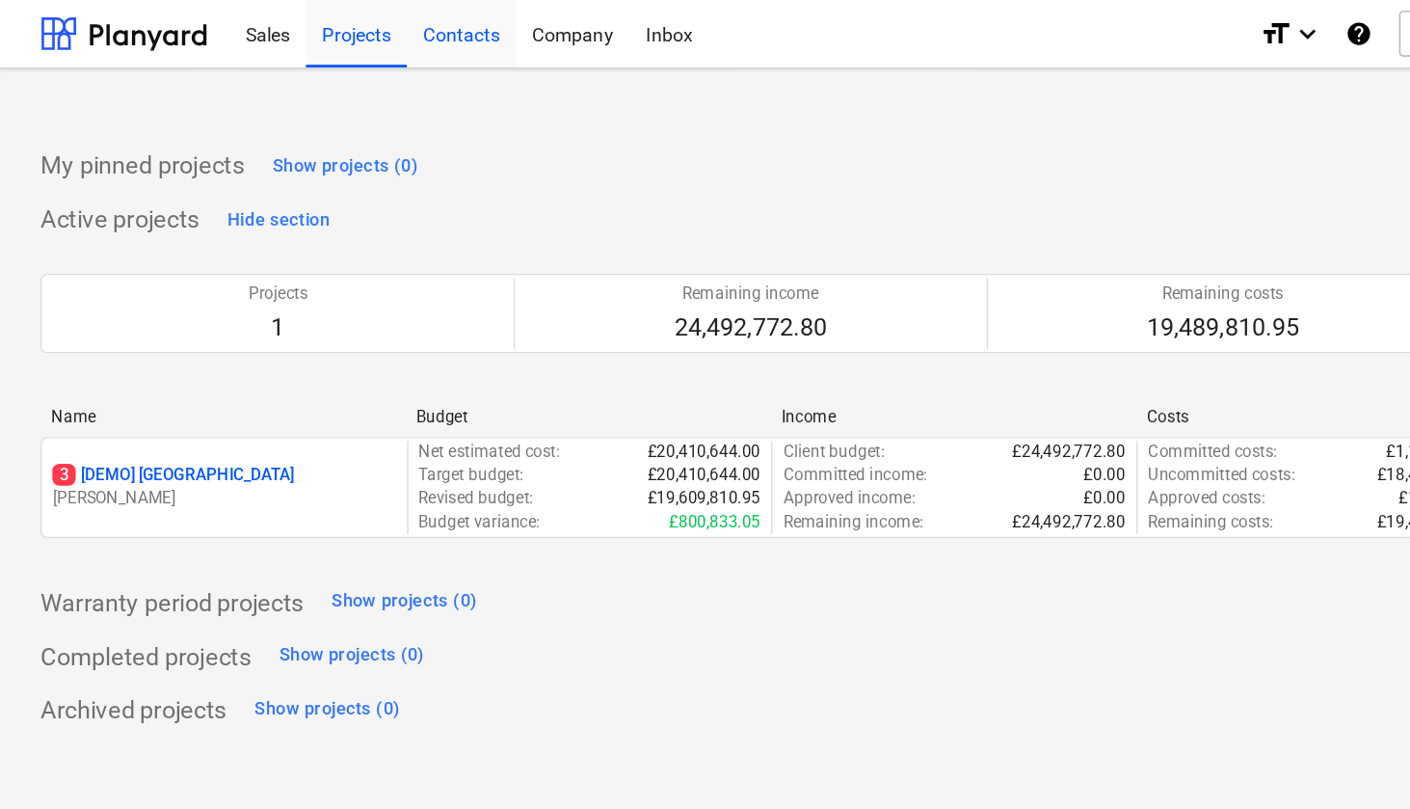
click at [329, 27] on div "Contacts" at bounding box center [330, 23] width 78 height 49
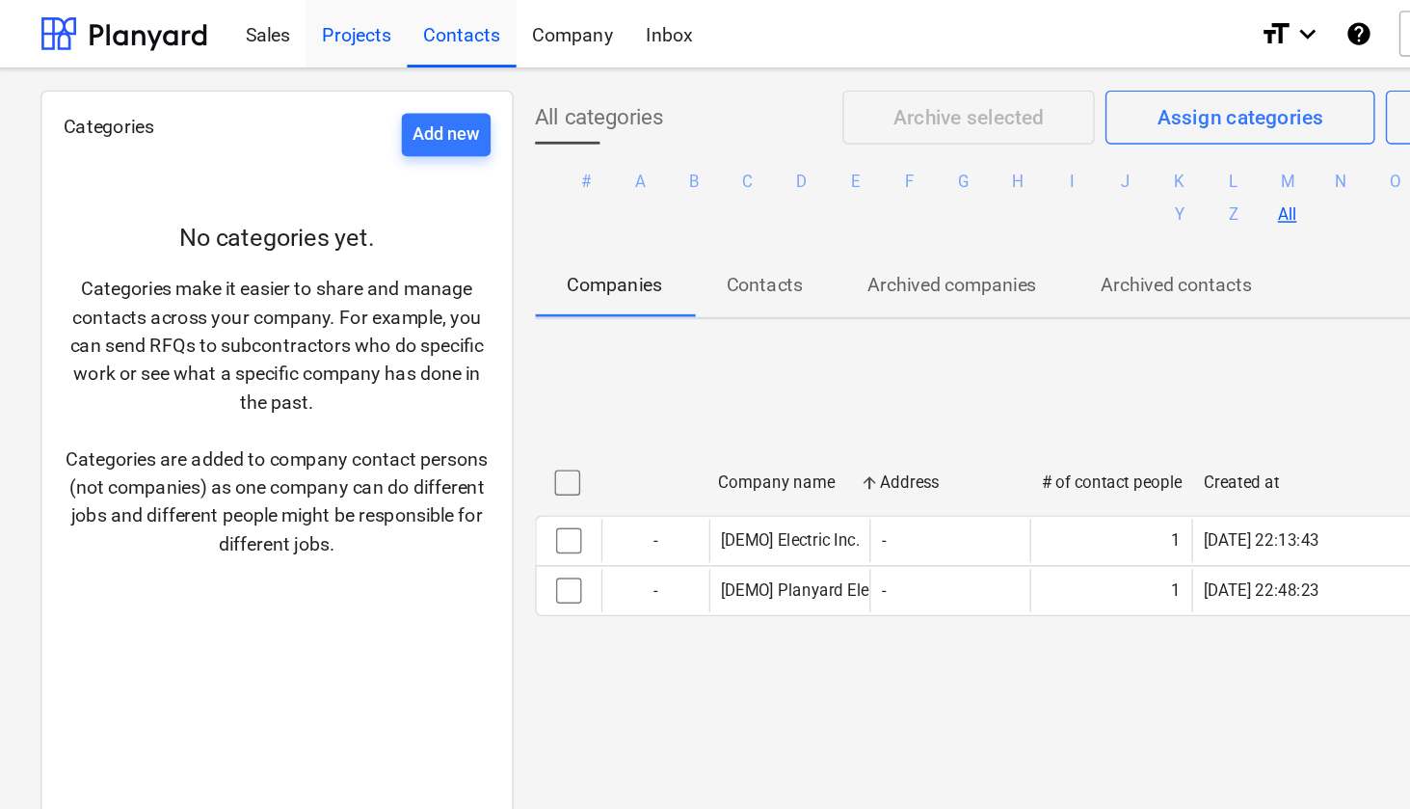
click at [262, 34] on div "Projects" at bounding box center [255, 23] width 72 height 49
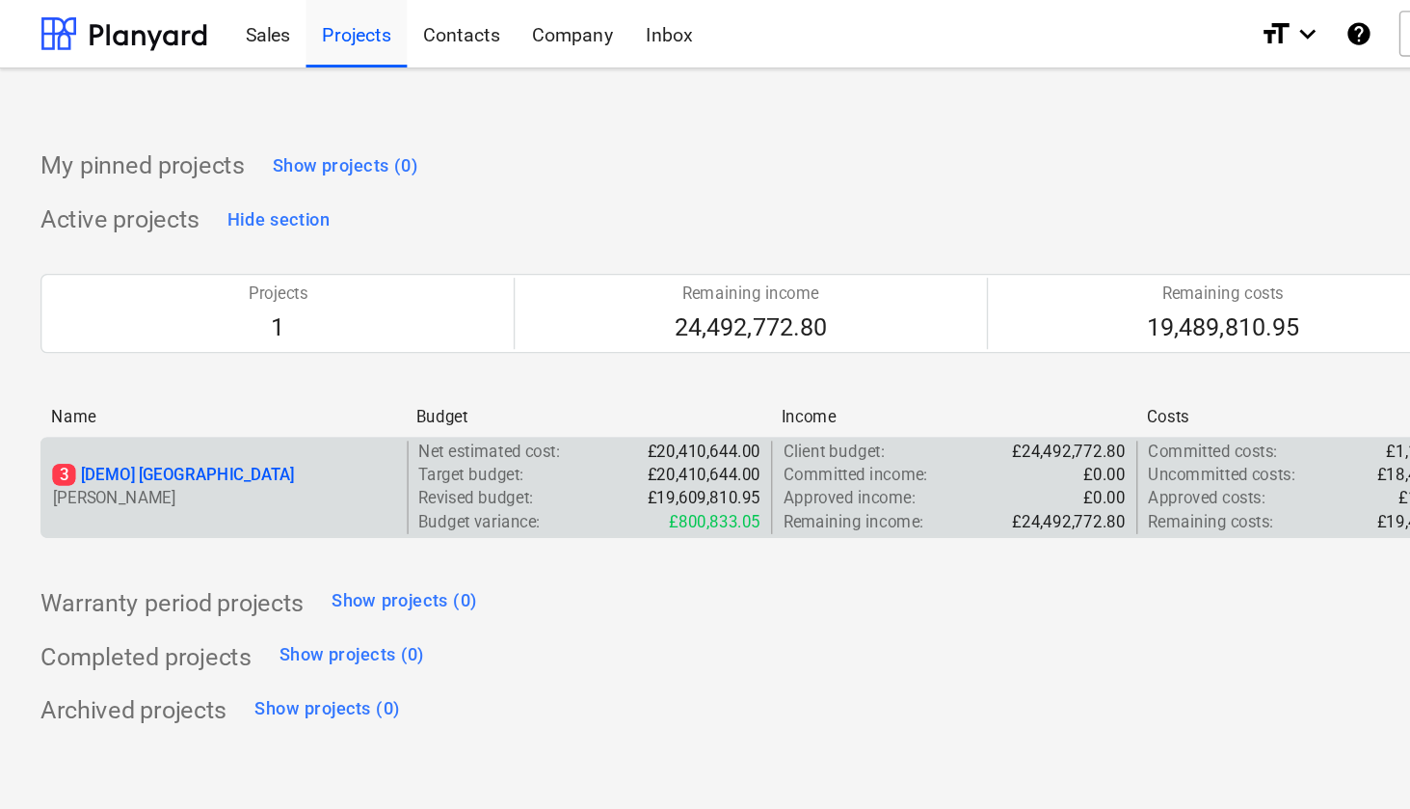
click at [208, 343] on div "3 [DEMO] [GEOGRAPHIC_DATA]" at bounding box center [161, 340] width 246 height 16
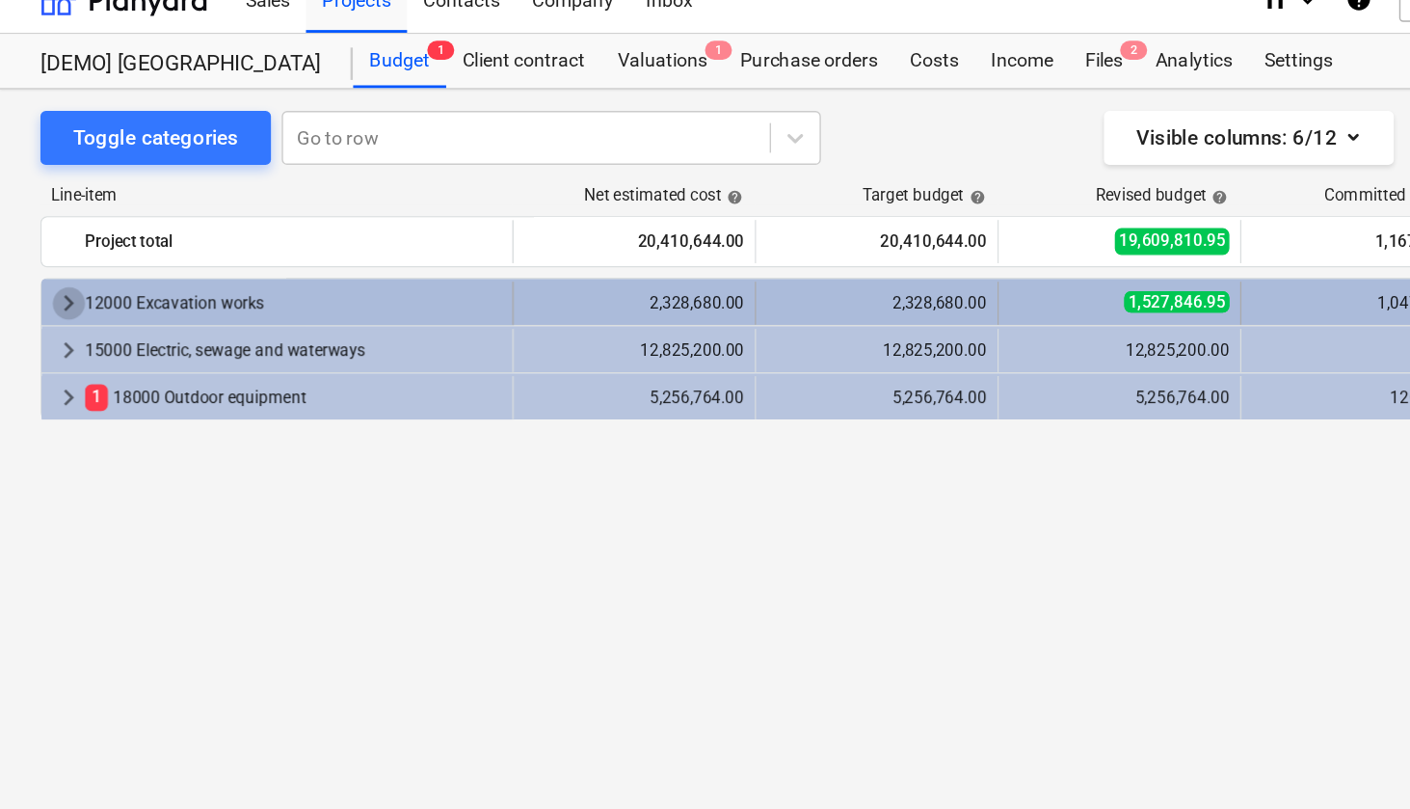
click at [46, 230] on span "keyboard_arrow_right" at bounding box center [49, 241] width 23 height 23
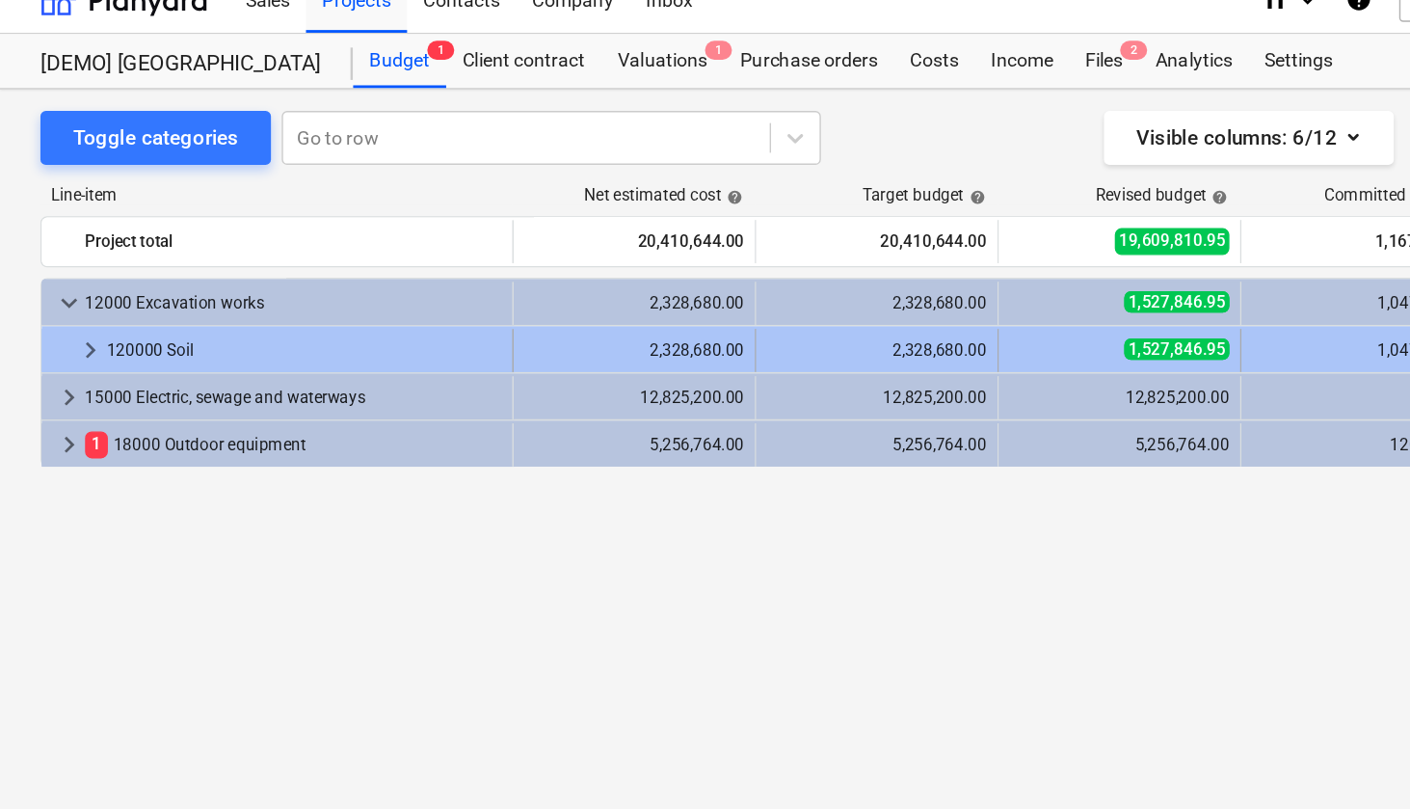
click at [58, 264] on span "keyboard_arrow_right" at bounding box center [64, 275] width 23 height 23
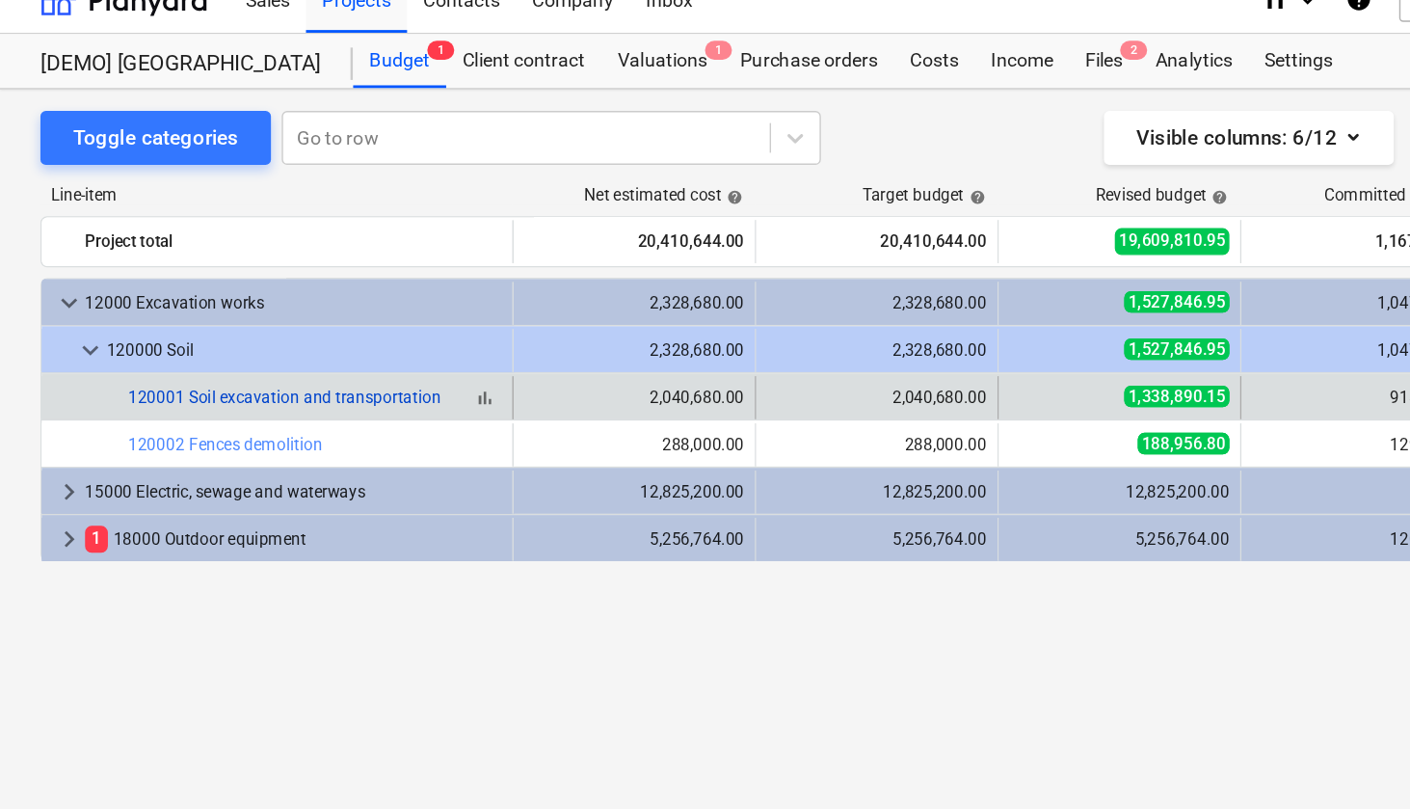
click at [222, 303] on link "120001 Soil excavation and transportation" at bounding box center [204, 309] width 224 height 13
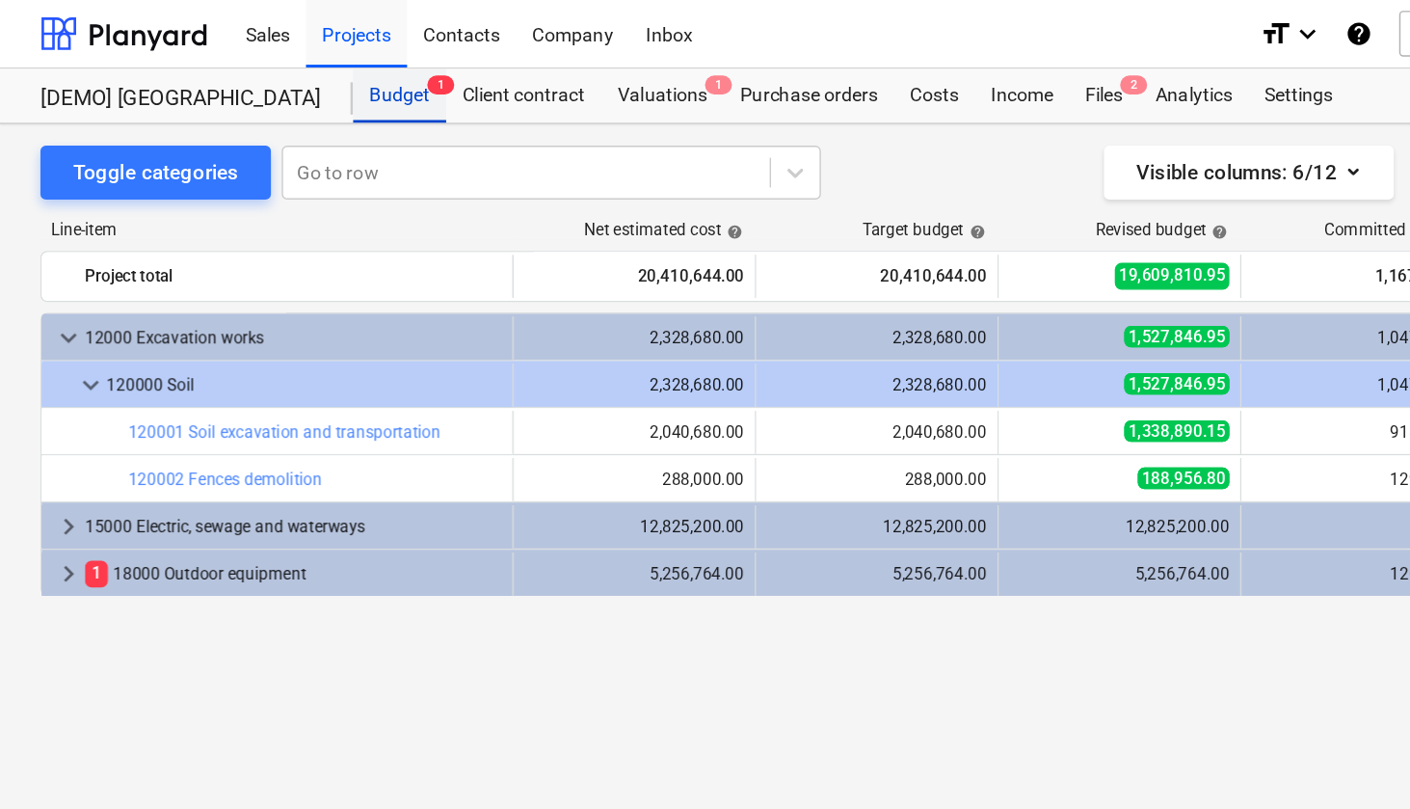
click at [299, 70] on div "Budget 1" at bounding box center [286, 68] width 66 height 39
click at [467, 73] on div "Valuations 1" at bounding box center [474, 68] width 88 height 39
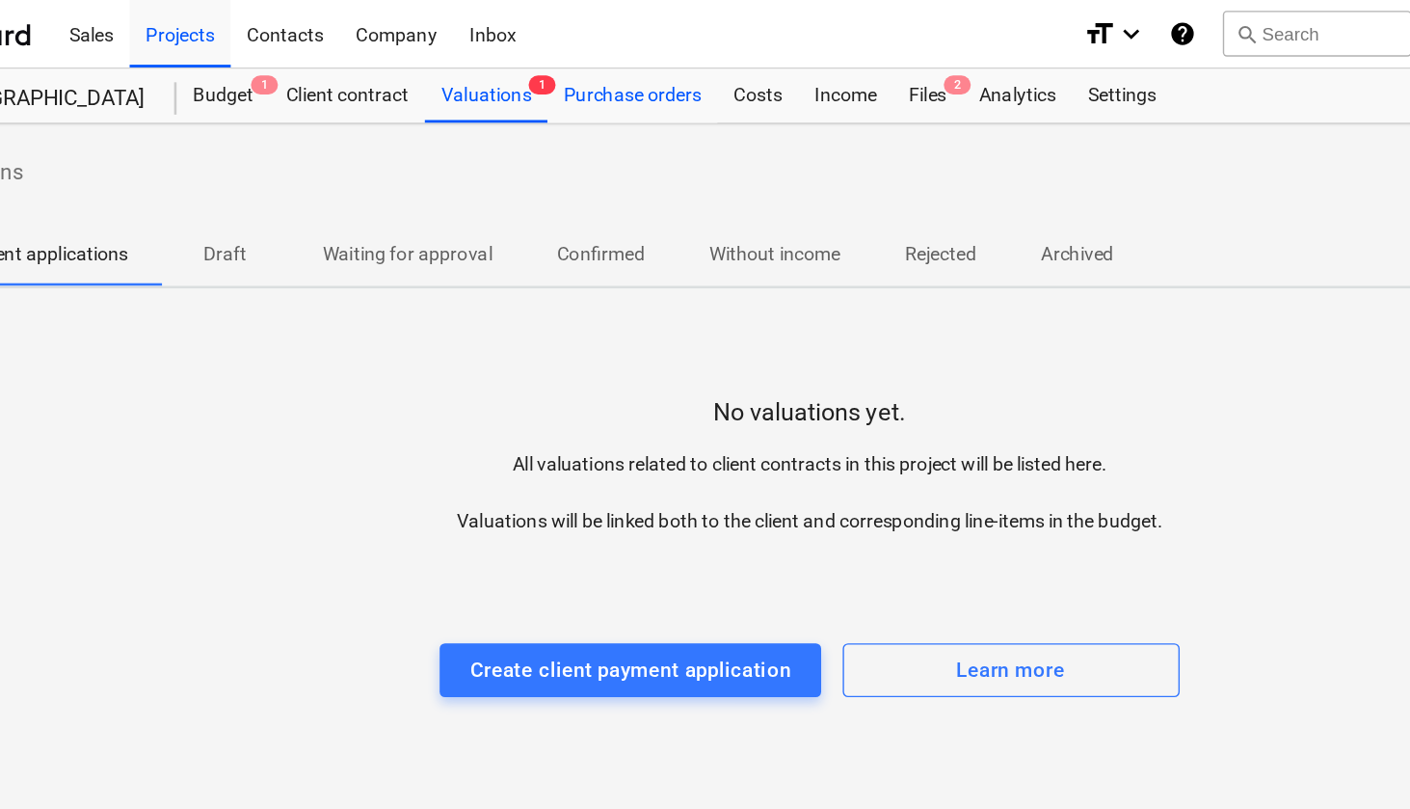
click at [518, 66] on div "Purchase orders" at bounding box center [578, 68] width 121 height 39
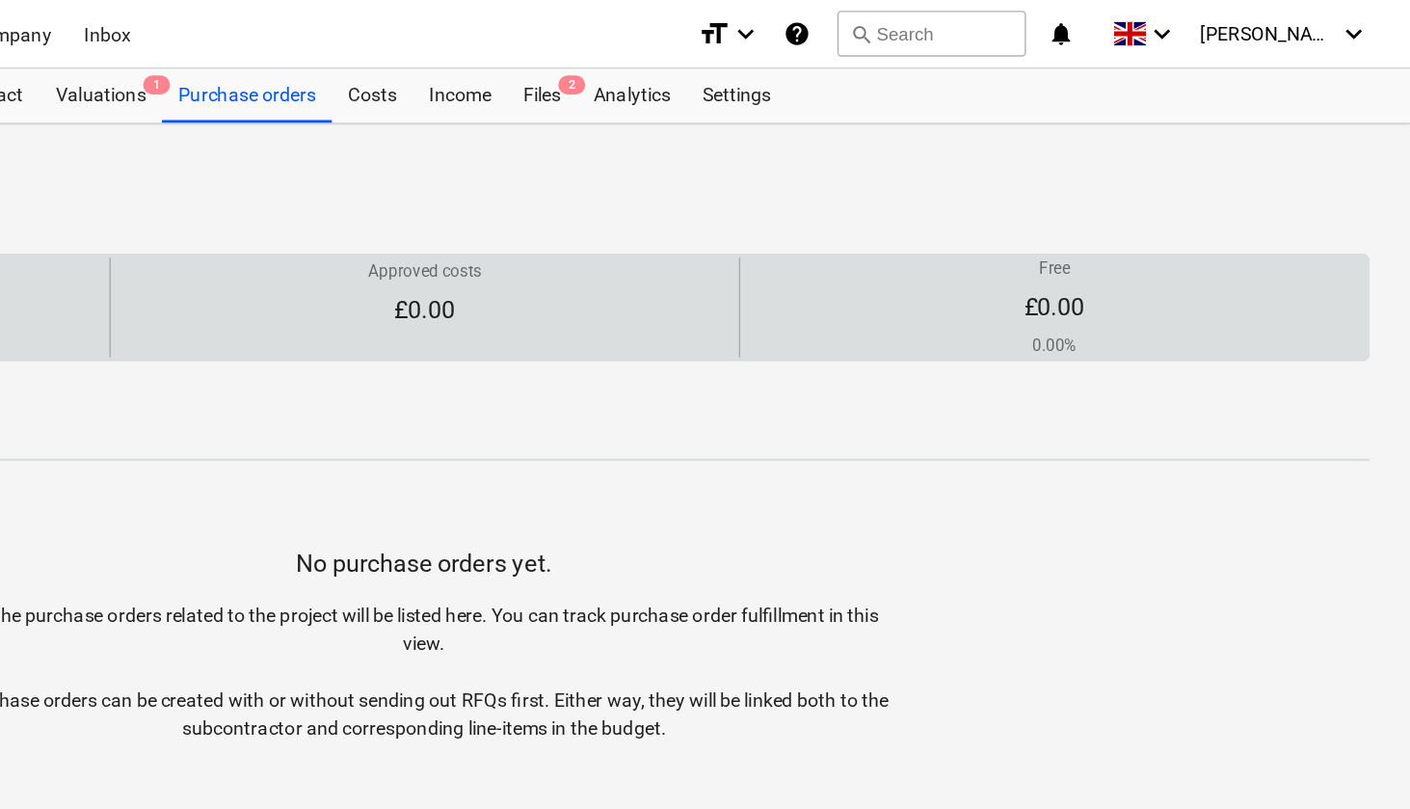
click at [1134, 229] on p "£0.00" at bounding box center [1155, 219] width 43 height 23
click at [1134, 217] on p "£0.00" at bounding box center [1155, 219] width 43 height 23
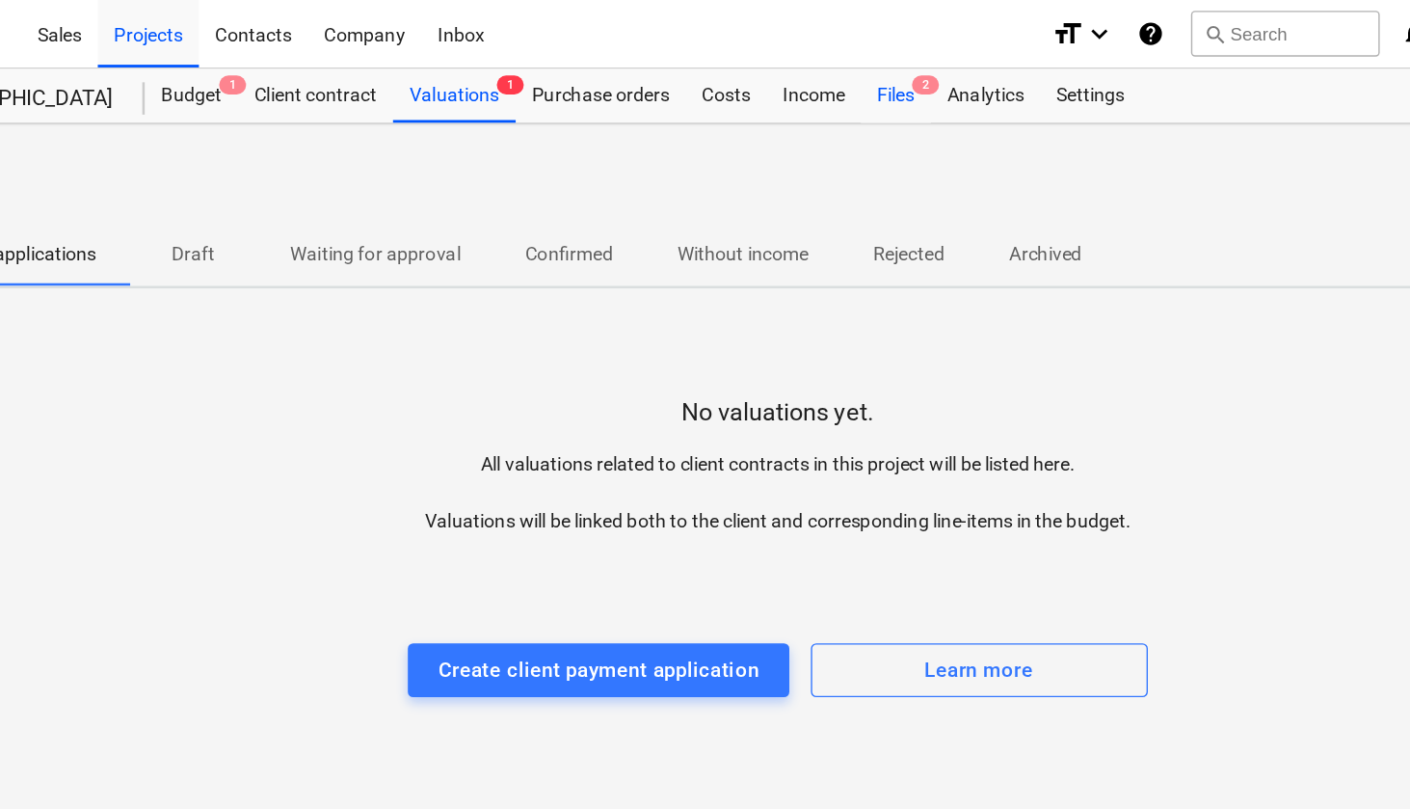
click at [764, 66] on div "Files 2" at bounding box center [789, 68] width 50 height 39
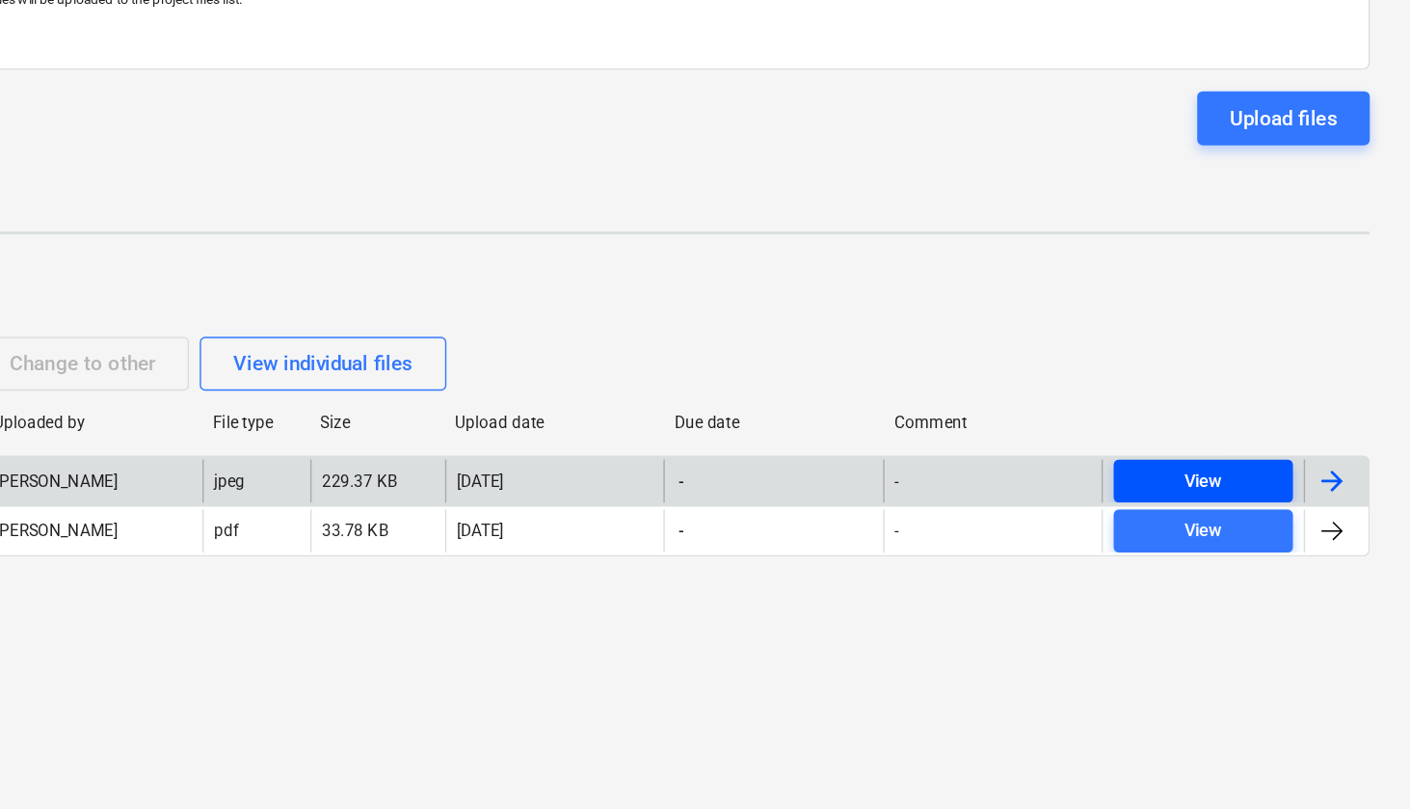
click at [1249, 461] on div "View" at bounding box center [1262, 472] width 27 height 22
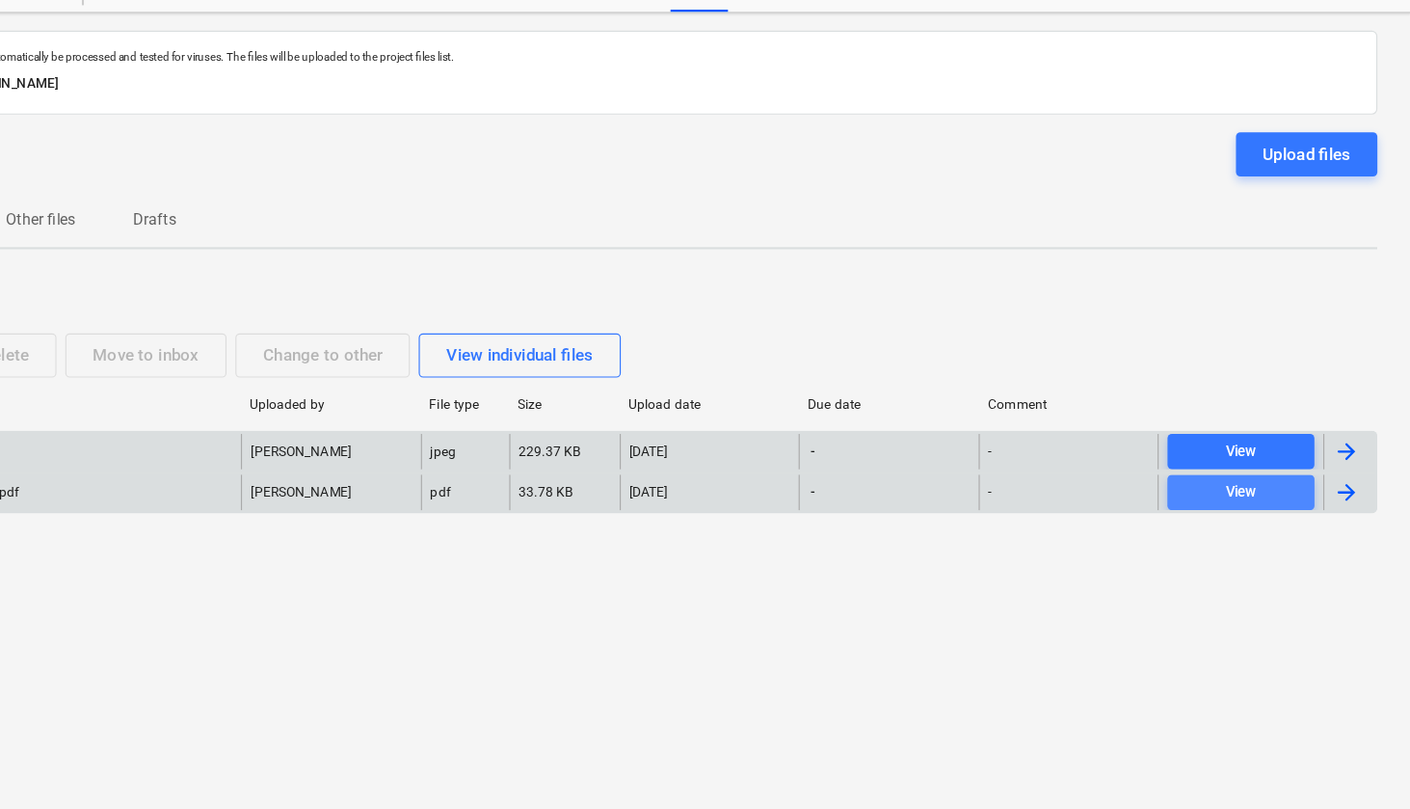
click at [1249, 496] on div "View" at bounding box center [1262, 507] width 27 height 22
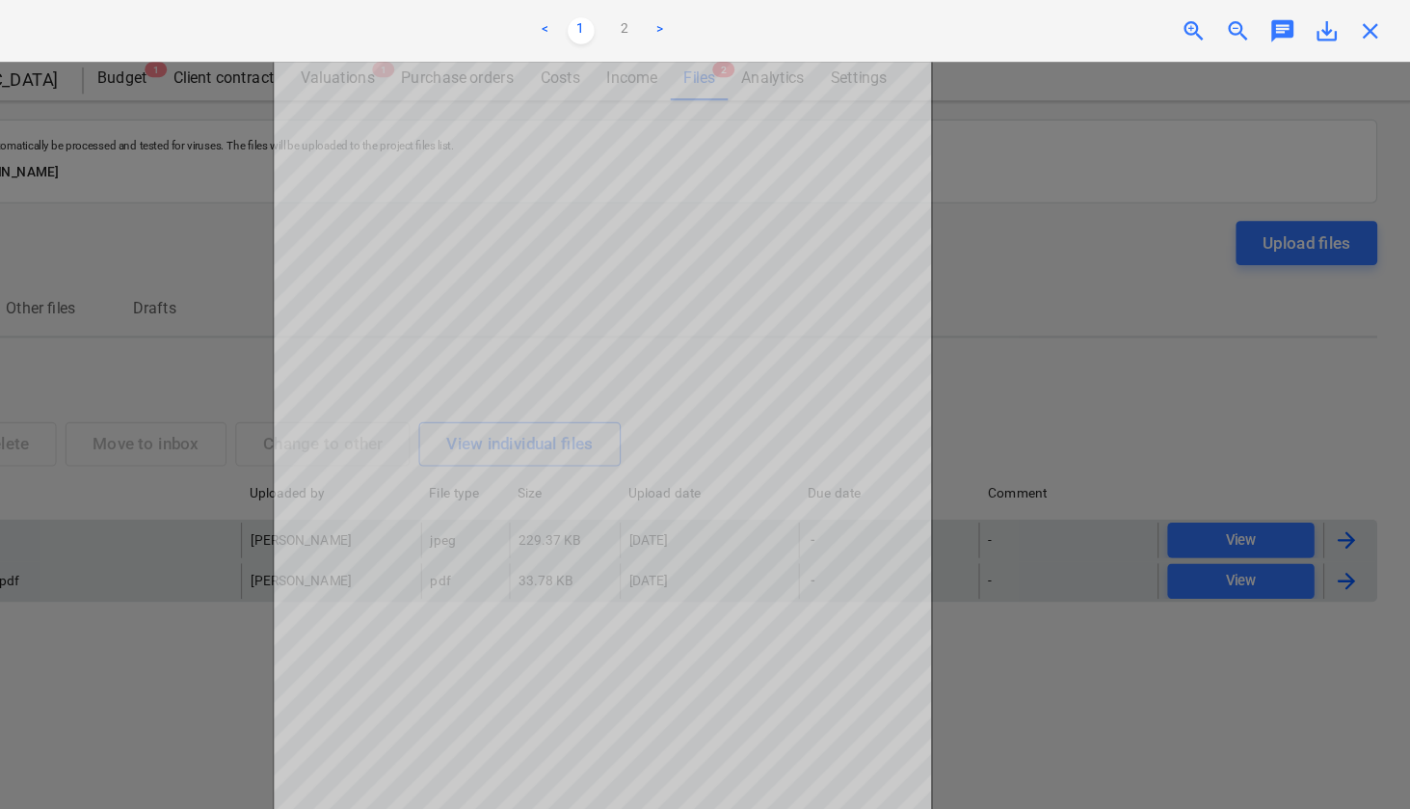
click at [172, 600] on div at bounding box center [705, 431] width 1410 height 755
click at [173, 588] on div at bounding box center [705, 431] width 1410 height 755
click at [1364, 27] on span "close" at bounding box center [1375, 26] width 23 height 23
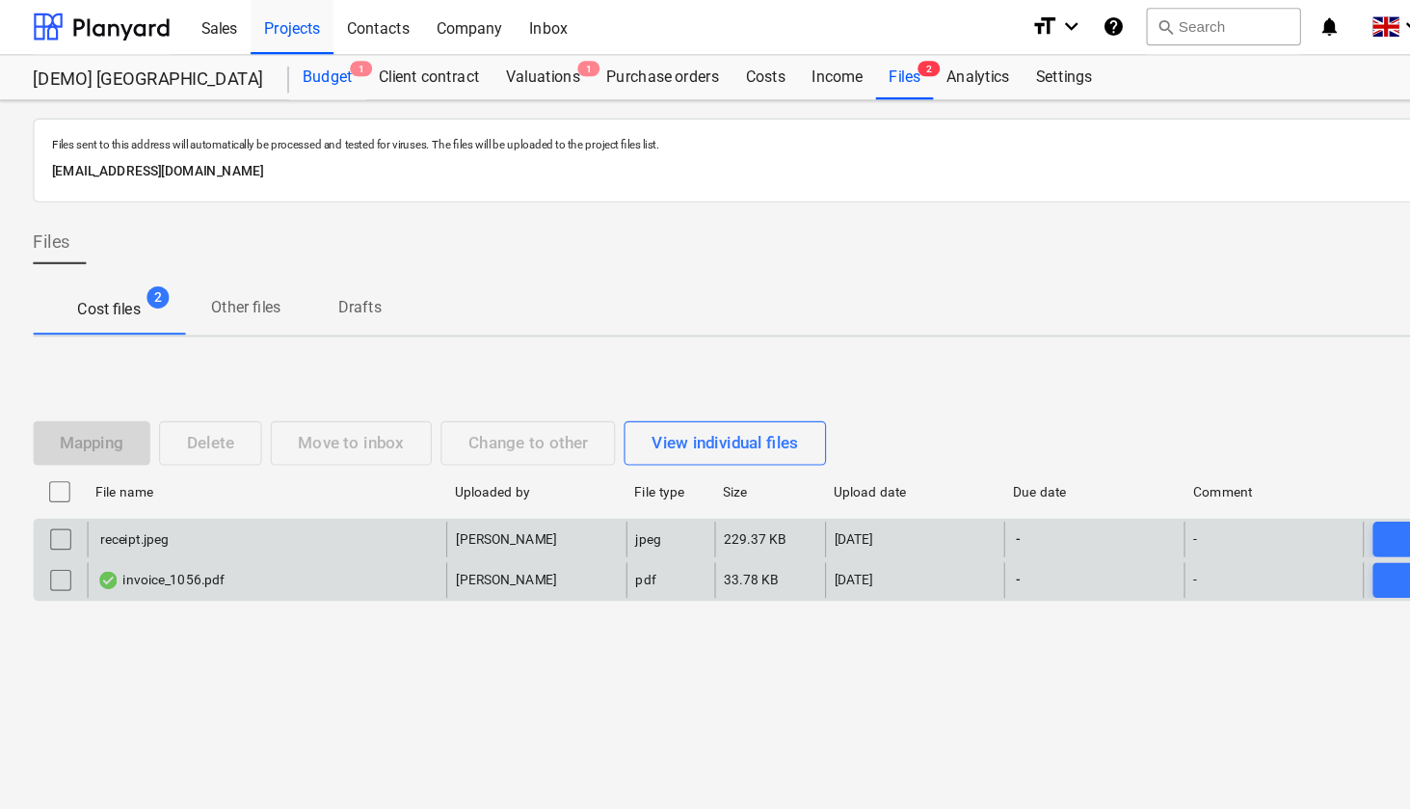
click at [278, 75] on div "Budget 1" at bounding box center [286, 68] width 66 height 39
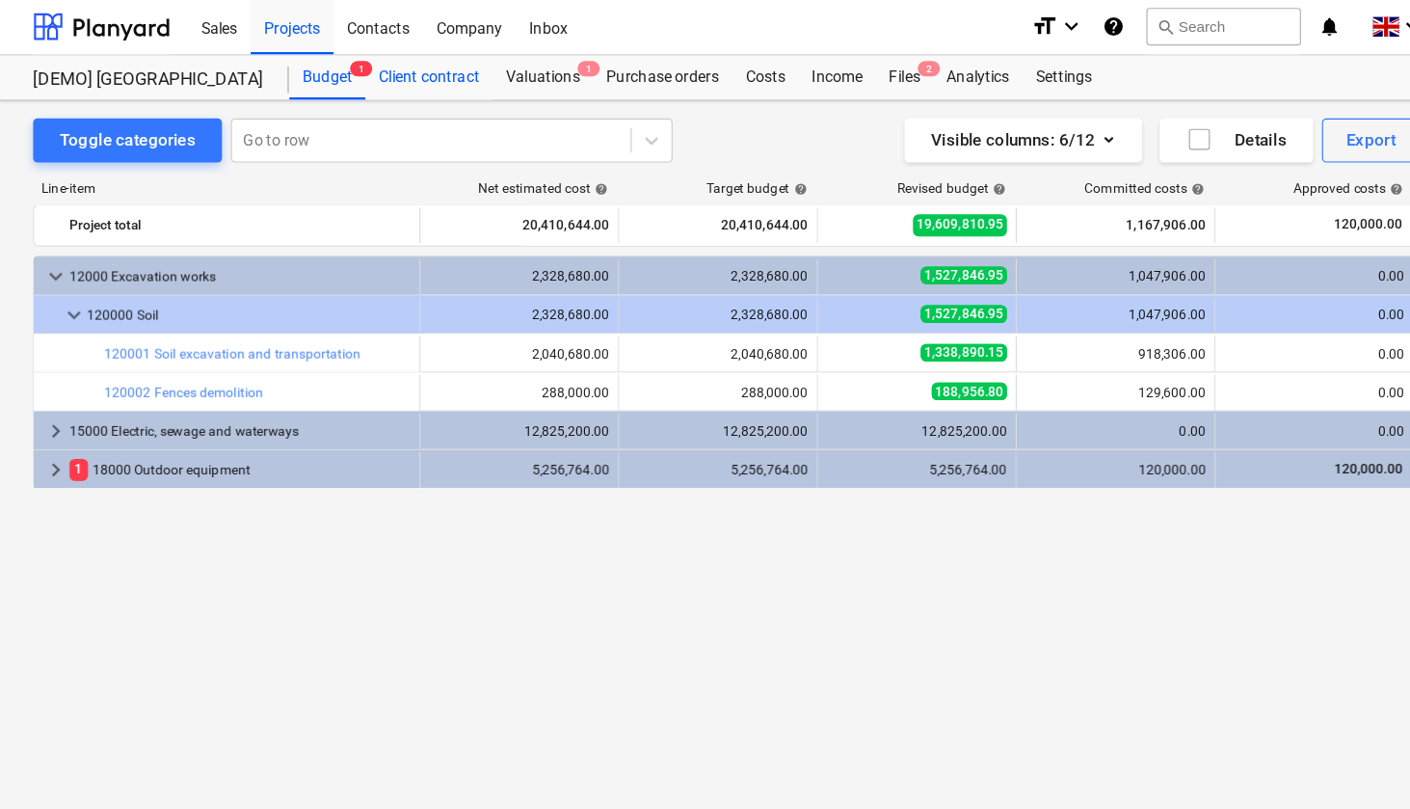
click at [377, 66] on div "Client contract" at bounding box center [374, 68] width 111 height 39
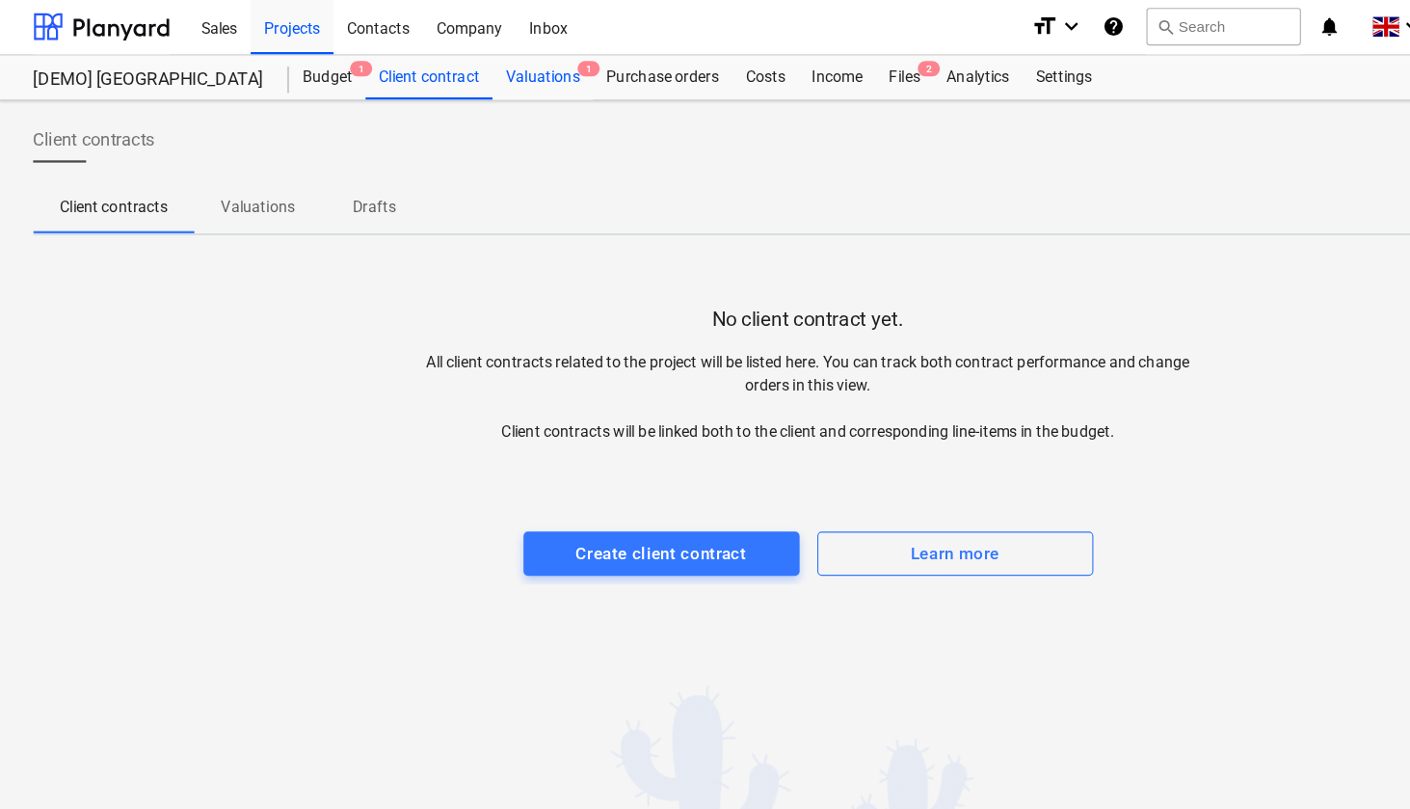
click at [483, 66] on div "Valuations 1" at bounding box center [474, 68] width 88 height 39
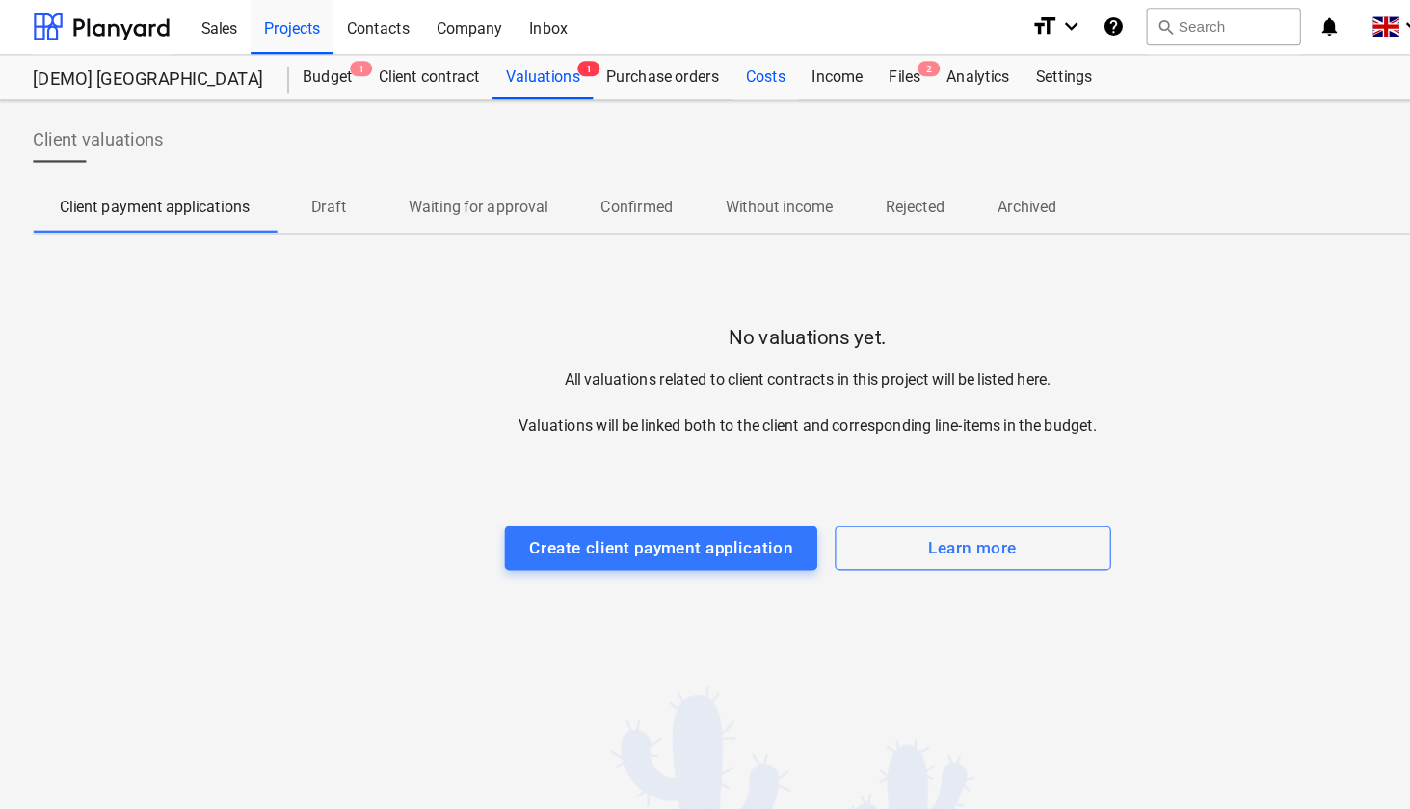
click at [667, 72] on div "Costs" at bounding box center [668, 68] width 58 height 39
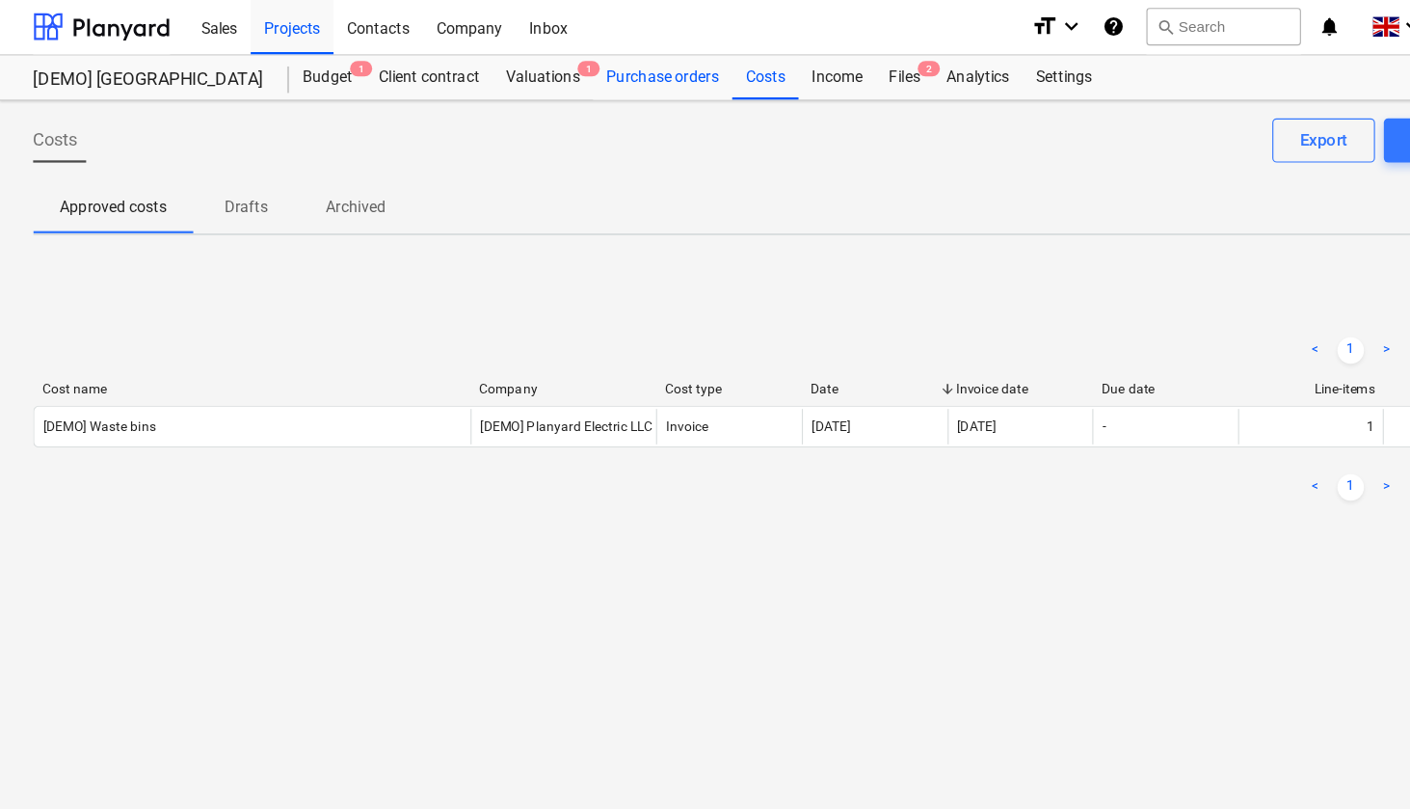
click at [593, 71] on div "Purchase orders" at bounding box center [578, 68] width 121 height 39
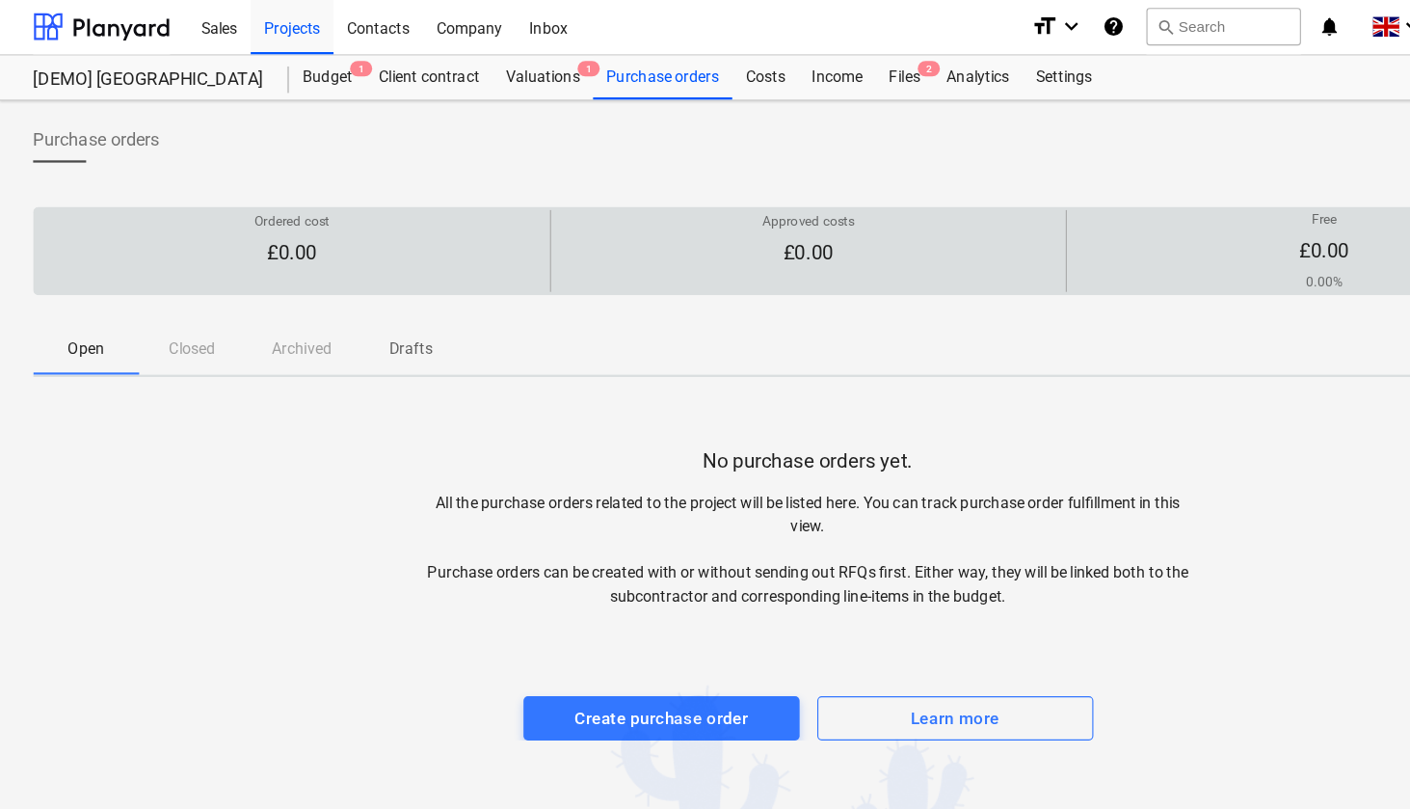
click at [284, 221] on p "£0.00" at bounding box center [256, 221] width 66 height 23
click at [248, 221] on p "£0.00" at bounding box center [256, 221] width 66 height 23
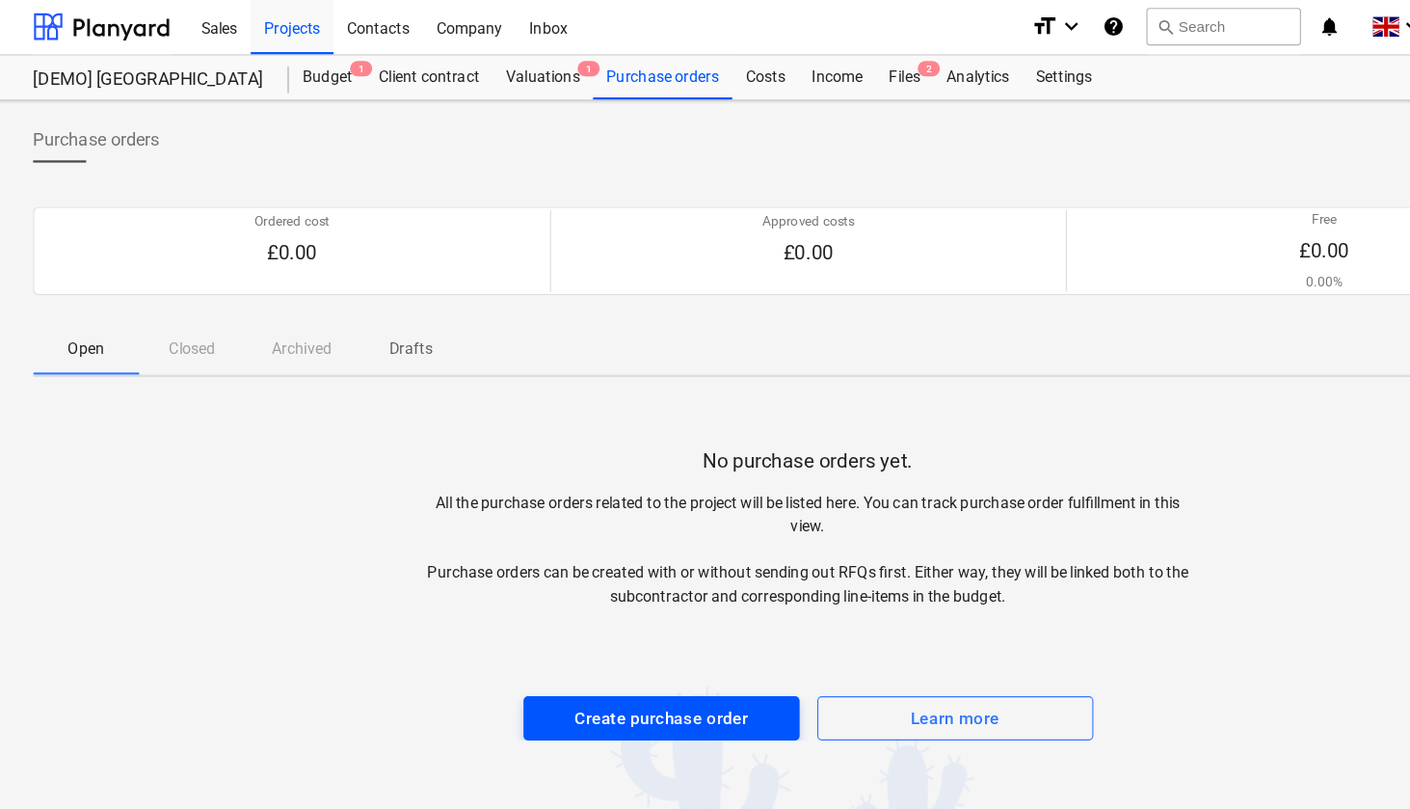
click at [644, 622] on div "Create purchase order" at bounding box center [576, 627] width 151 height 25
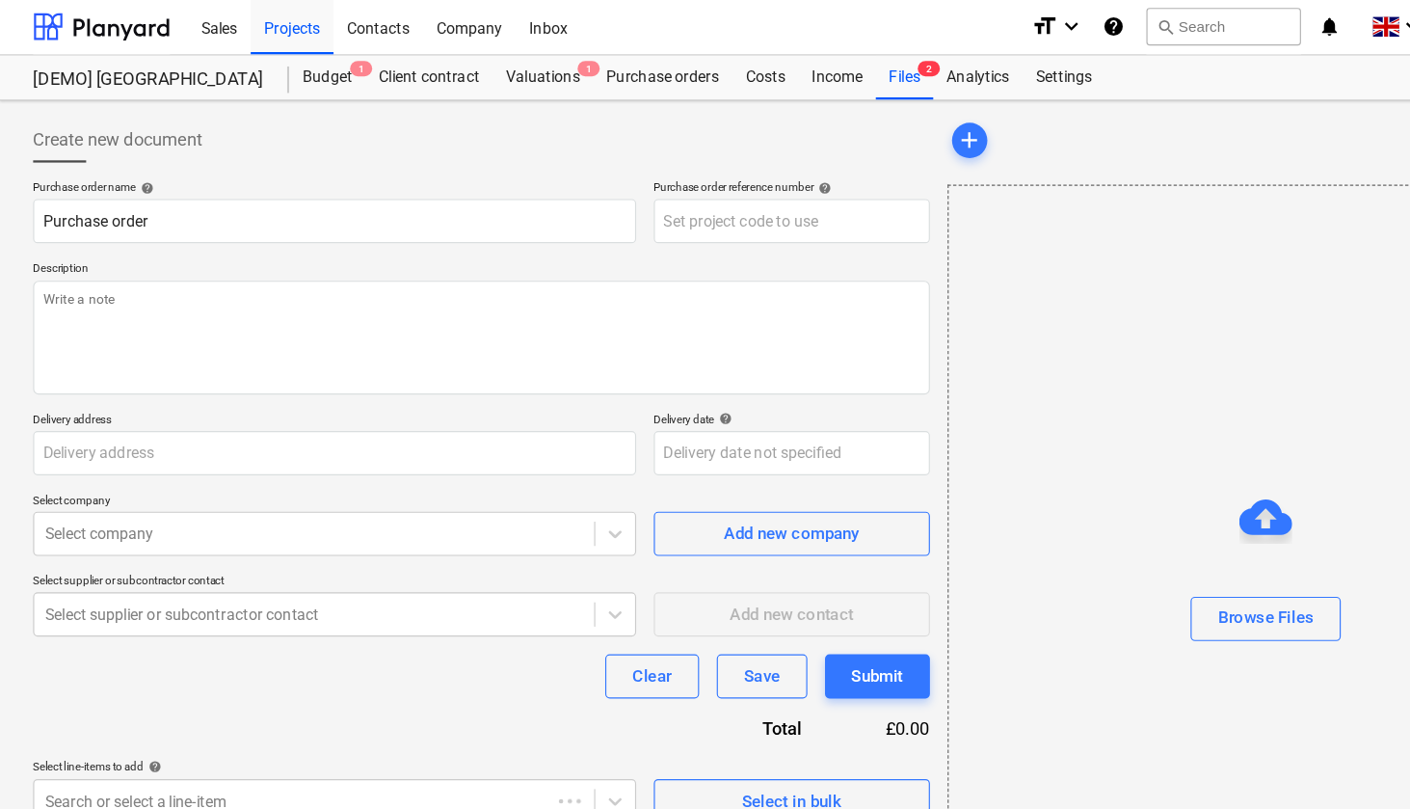
type textarea "x"
type input "Simulation Rd 200"
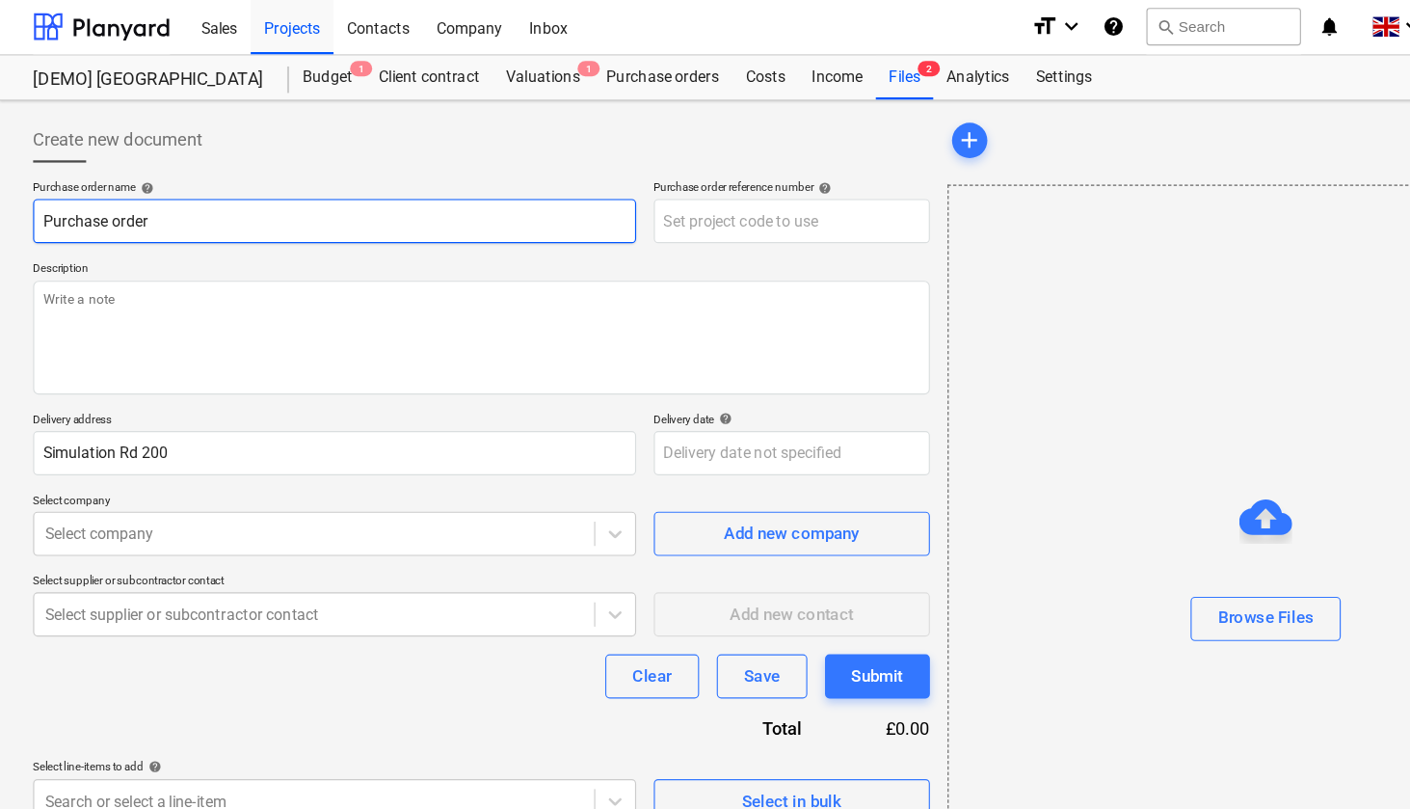
click at [234, 194] on input "Purchase order" at bounding box center [292, 193] width 526 height 39
drag, startPoint x: 224, startPoint y: 200, endPoint x: 26, endPoint y: 199, distance: 197.6
click at [26, 199] on div "Create new document Purchase order name help Purchase order Purchase order refe…" at bounding box center [420, 472] width 798 height 753
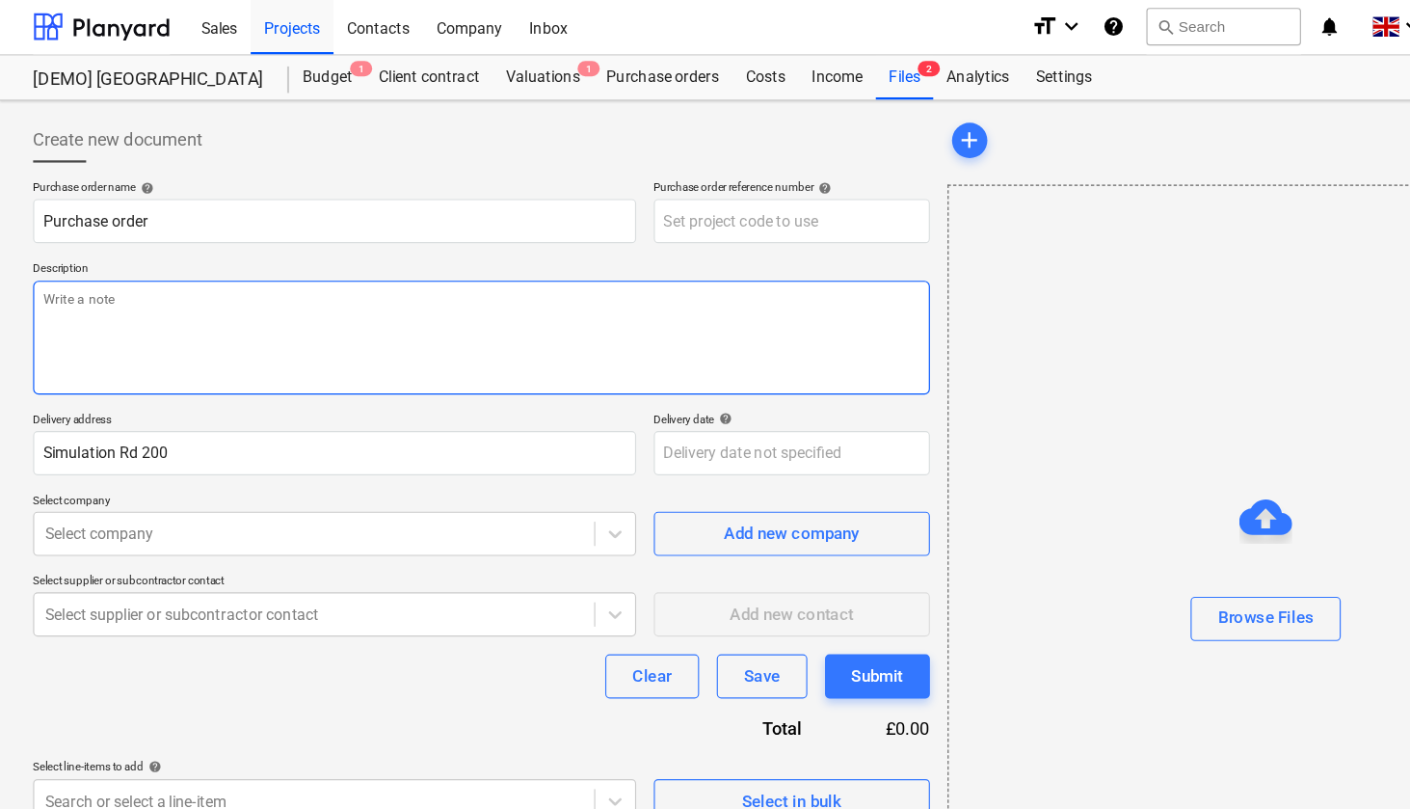
click at [241, 253] on textarea at bounding box center [420, 295] width 783 height 99
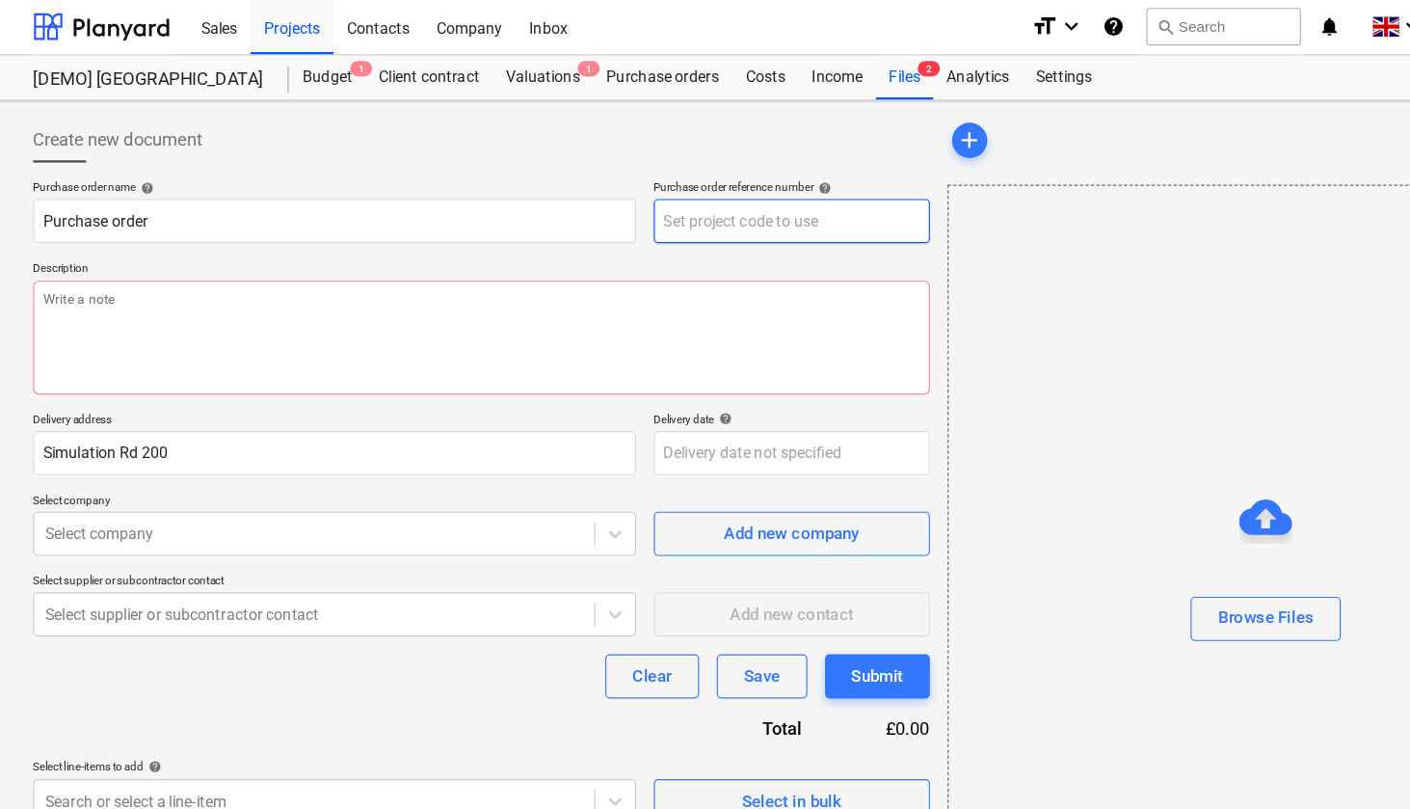
click at [659, 199] on input "text" at bounding box center [691, 193] width 241 height 39
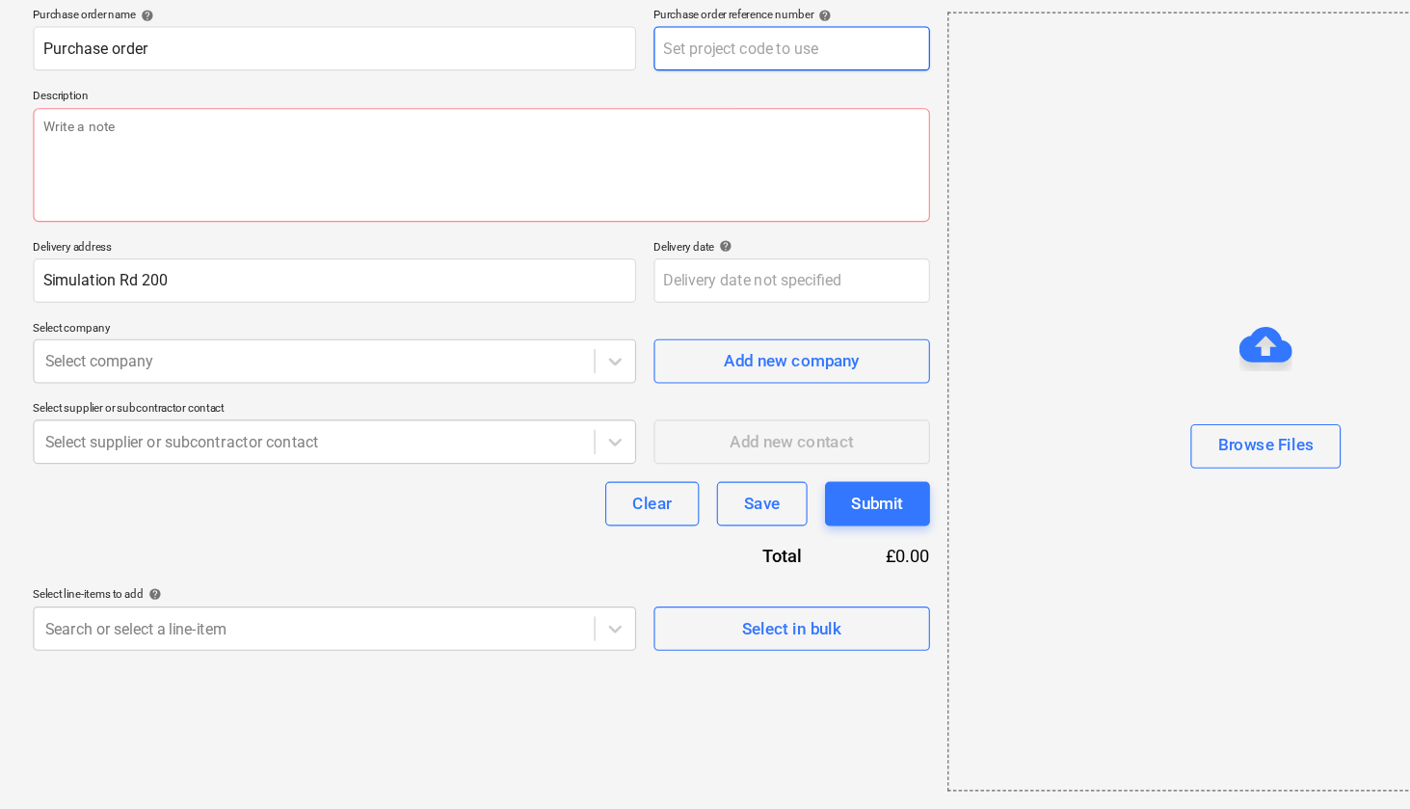
scroll to position [48, 0]
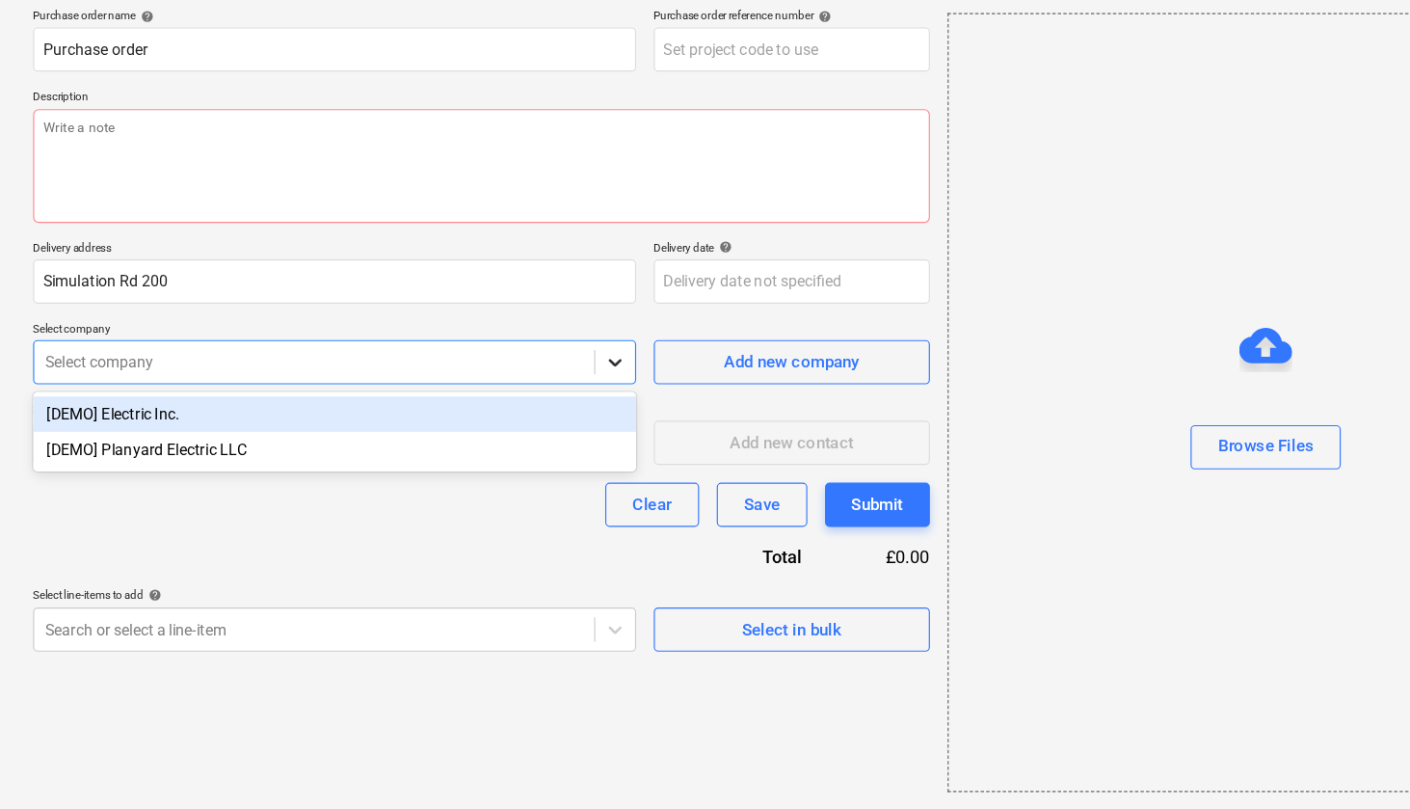
click at [531, 409] on icon at bounding box center [536, 418] width 19 height 19
click at [625, 453] on div "Add new contact" at bounding box center [691, 480] width 241 height 55
click at [535, 415] on icon at bounding box center [537, 418] width 12 height 7
click at [576, 346] on div "Purchase order name help Purchase order Purchase order reference number help De…" at bounding box center [420, 390] width 783 height 561
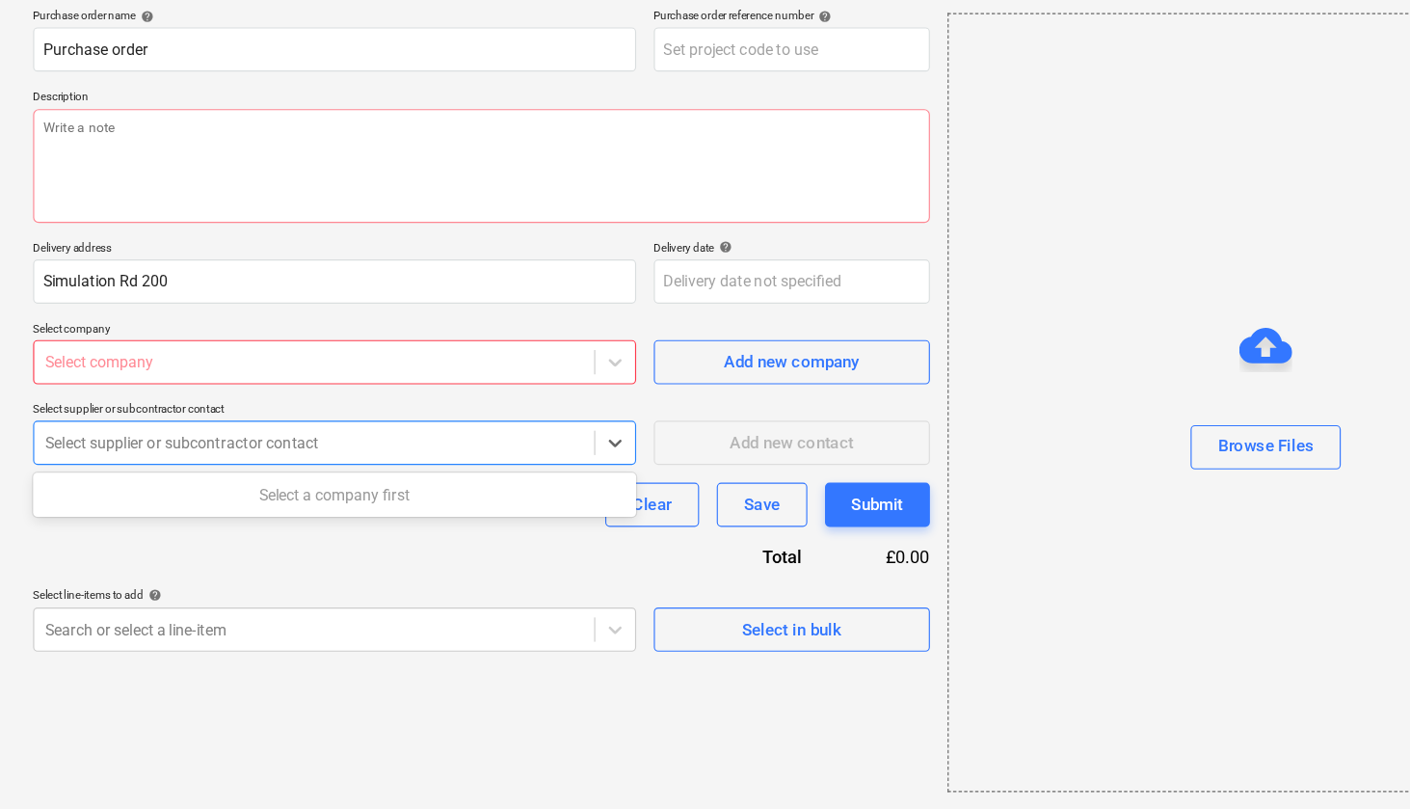
click at [345, 475] on div "Select supplier or subcontractor contact" at bounding box center [274, 488] width 489 height 27
click at [541, 479] on icon at bounding box center [536, 488] width 19 height 19
click at [538, 479] on icon at bounding box center [536, 488] width 19 height 19
click at [466, 485] on div "Purchase order name help Purchase order Purchase order reference number help De…" at bounding box center [420, 390] width 783 height 561
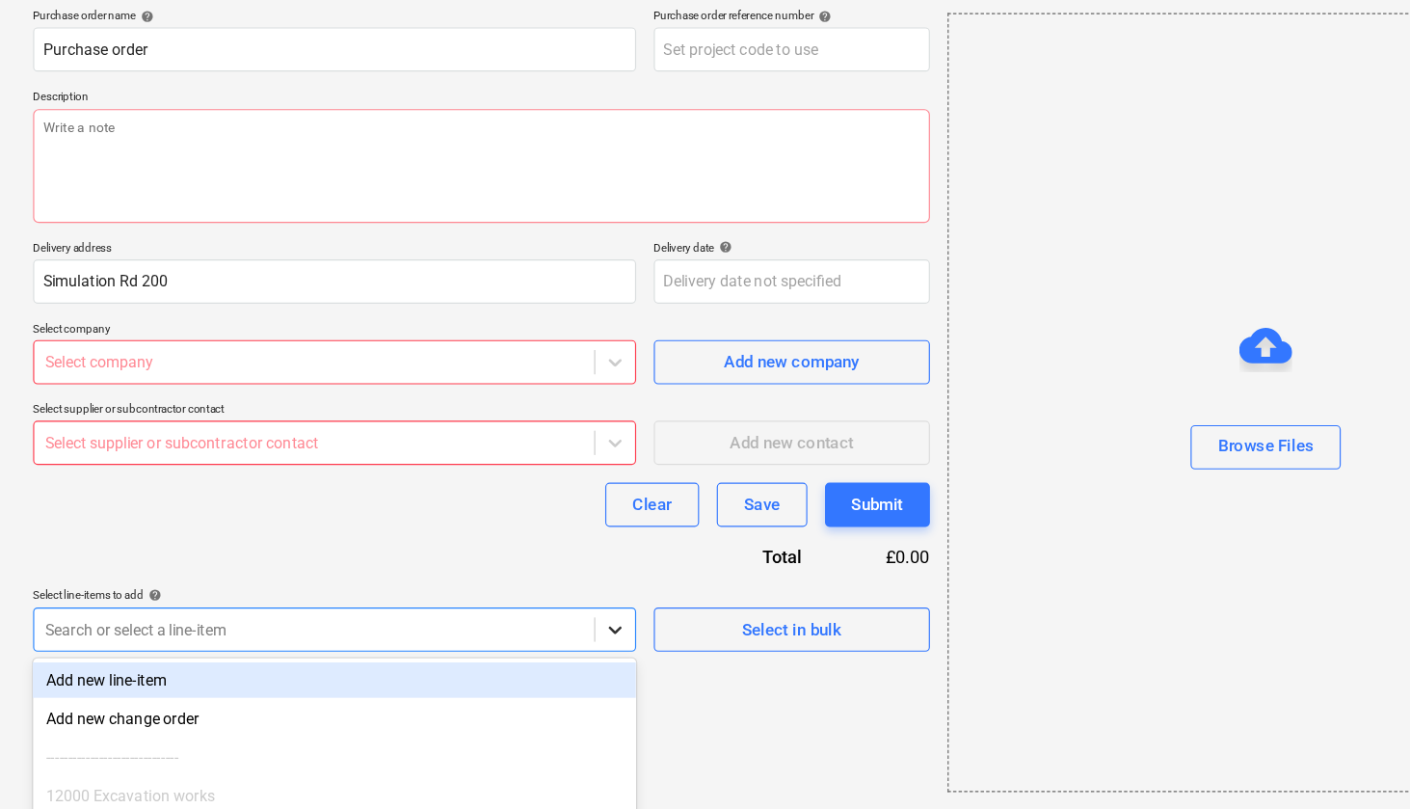
click at [535, 550] on body "Sales Projects Contacts Company Inbox format_size keyboard_arrow_down help sear…" at bounding box center [705, 356] width 1410 height 809
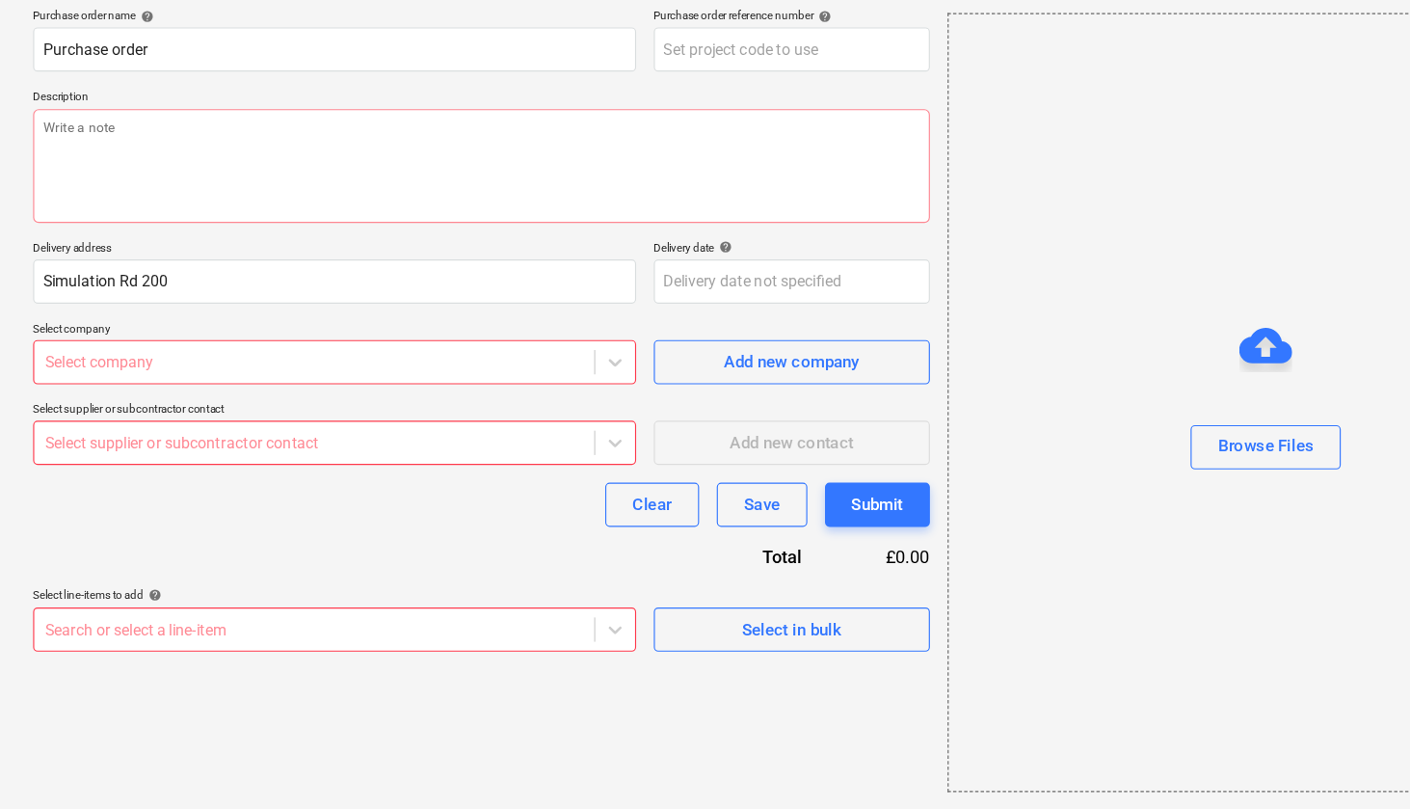
click at [667, 522] on div "Create new document Purchase order name help Purchase order Purchase order refe…" at bounding box center [420, 424] width 798 height 753
click at [651, 639] on div "Select in bulk" at bounding box center [691, 651] width 87 height 25
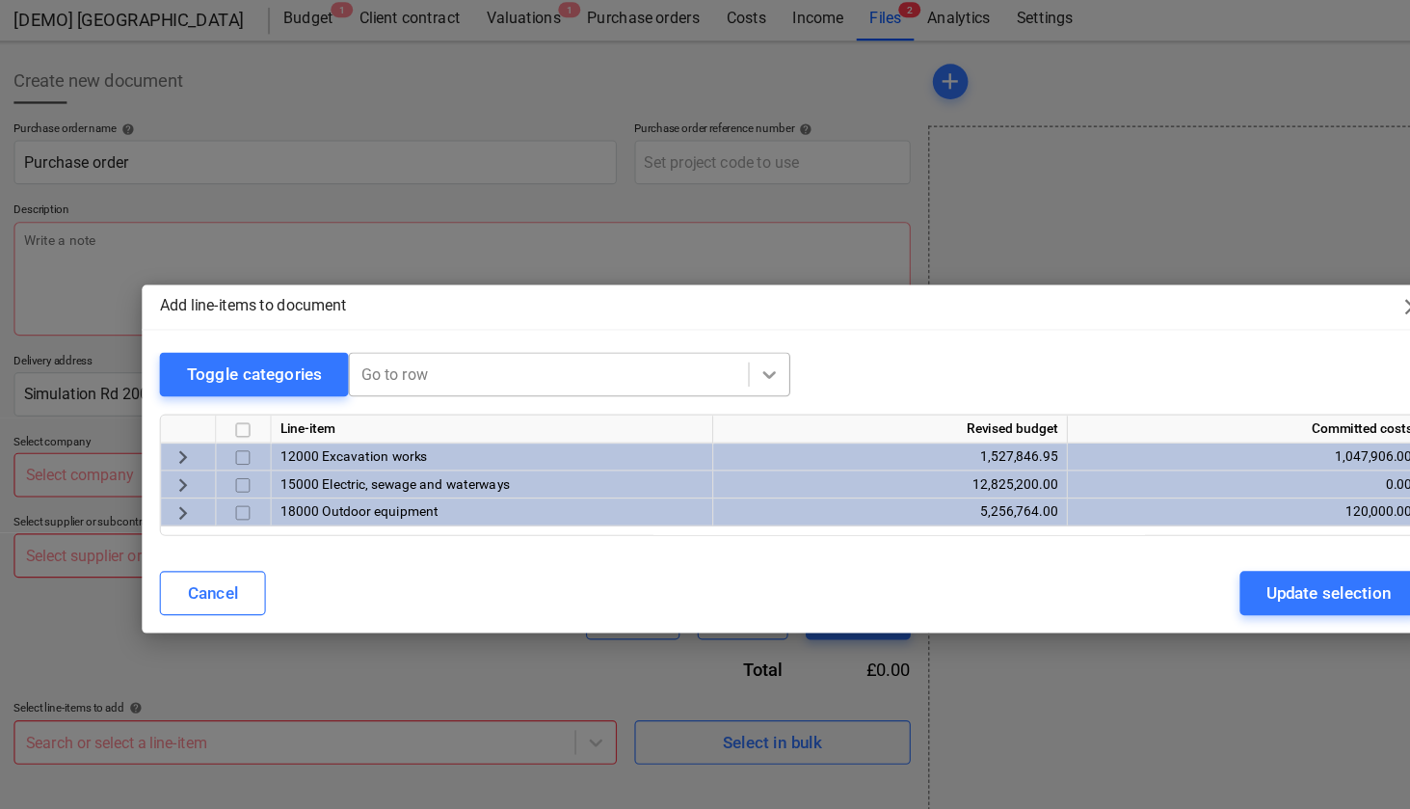
click at [678, 323] on icon at bounding box center [687, 330] width 19 height 19
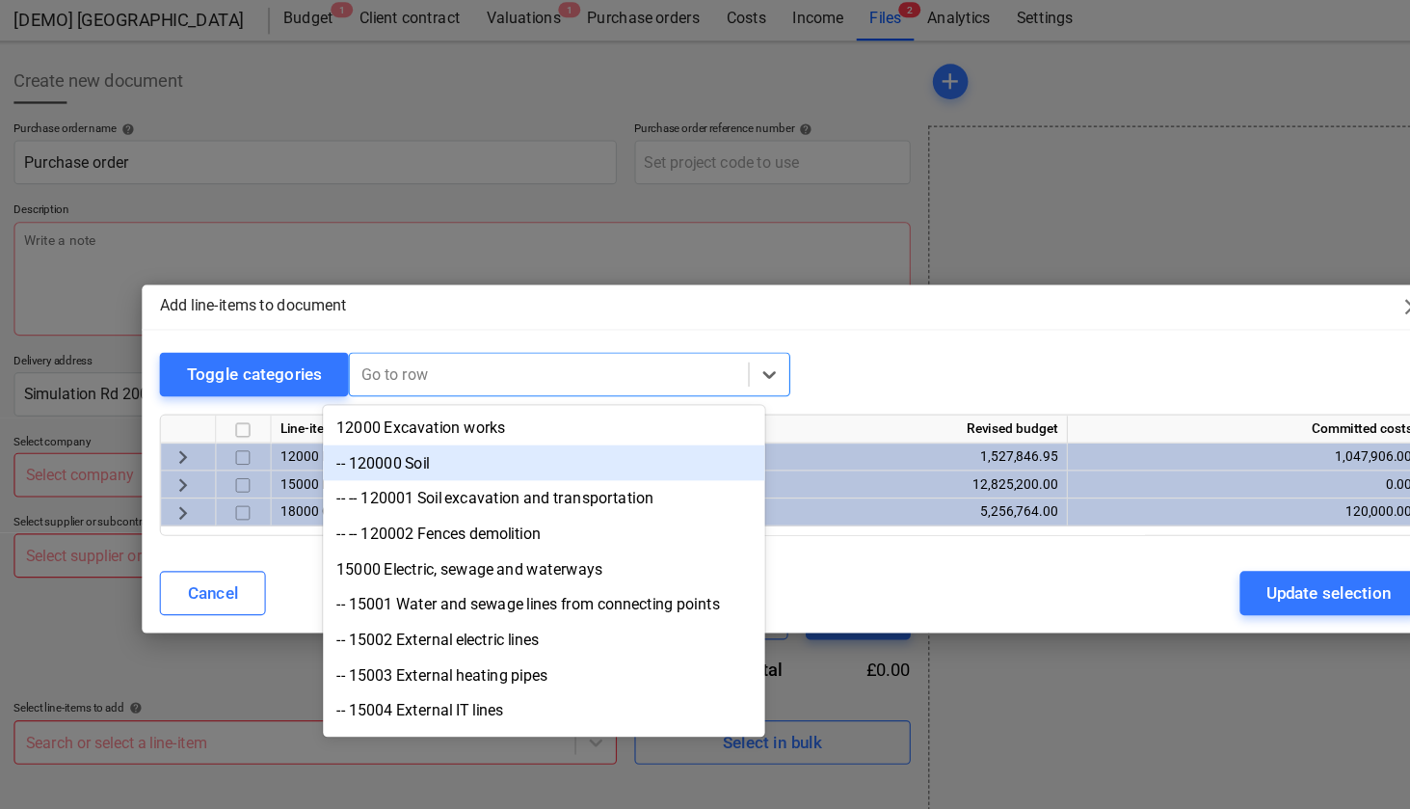
click at [451, 409] on div "-- 120000 Soil" at bounding box center [492, 407] width 386 height 31
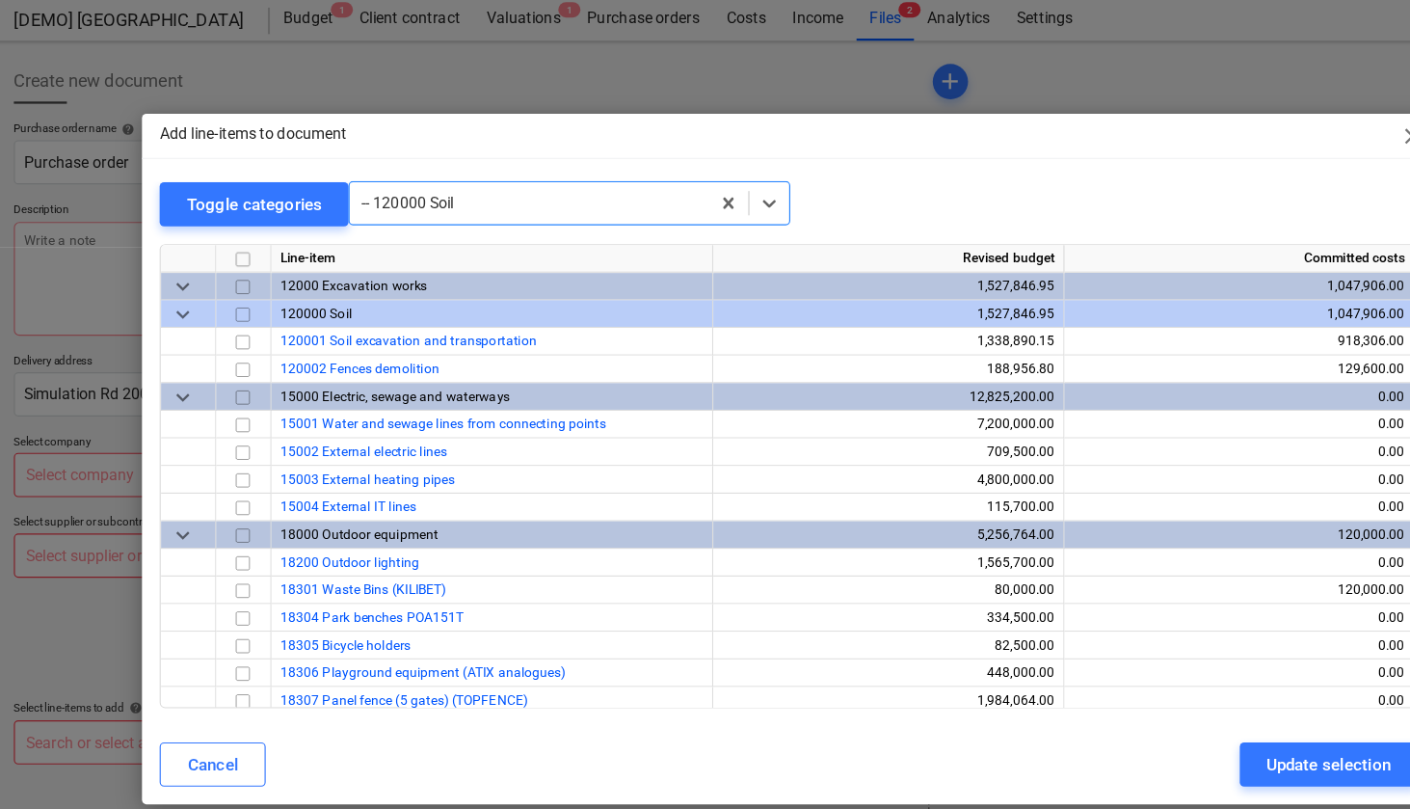
scroll to position [24, 0]
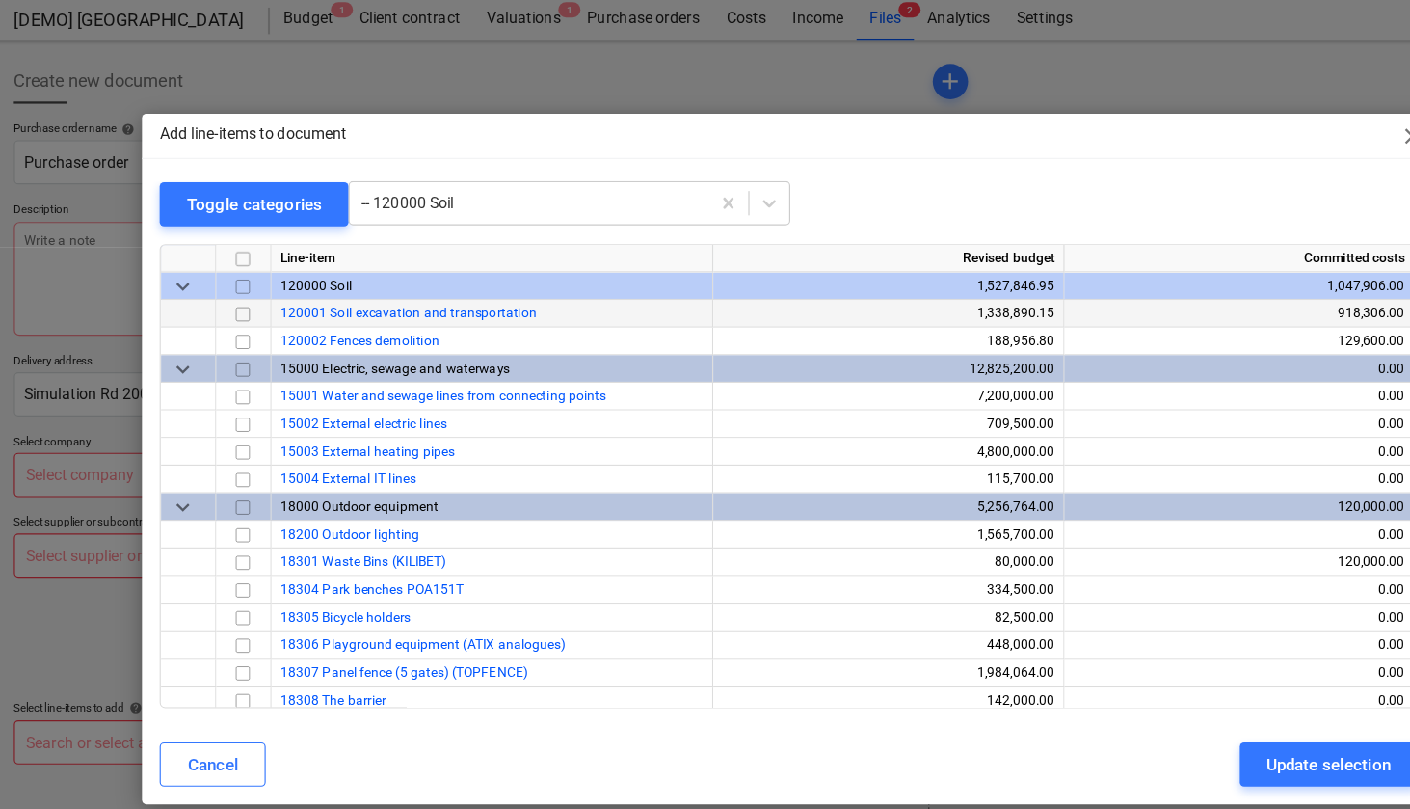
click at [493, 270] on div "120001 Soil excavation and transportation" at bounding box center [446, 278] width 386 height 24
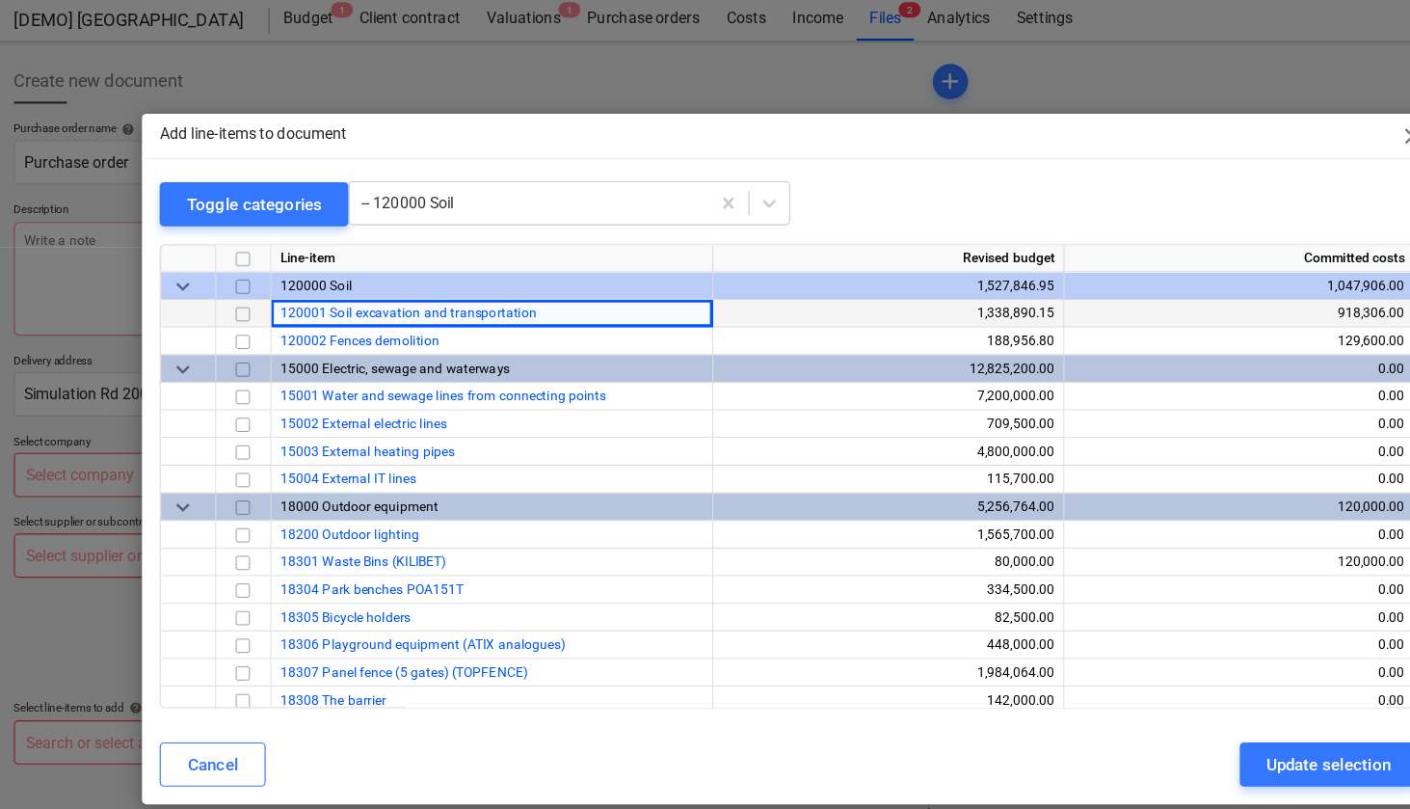
click at [217, 270] on input "checkbox" at bounding box center [228, 277] width 23 height 23
click at [217, 306] on input "checkbox" at bounding box center [228, 301] width 23 height 23
click at [217, 324] on input "checkbox" at bounding box center [228, 325] width 23 height 23
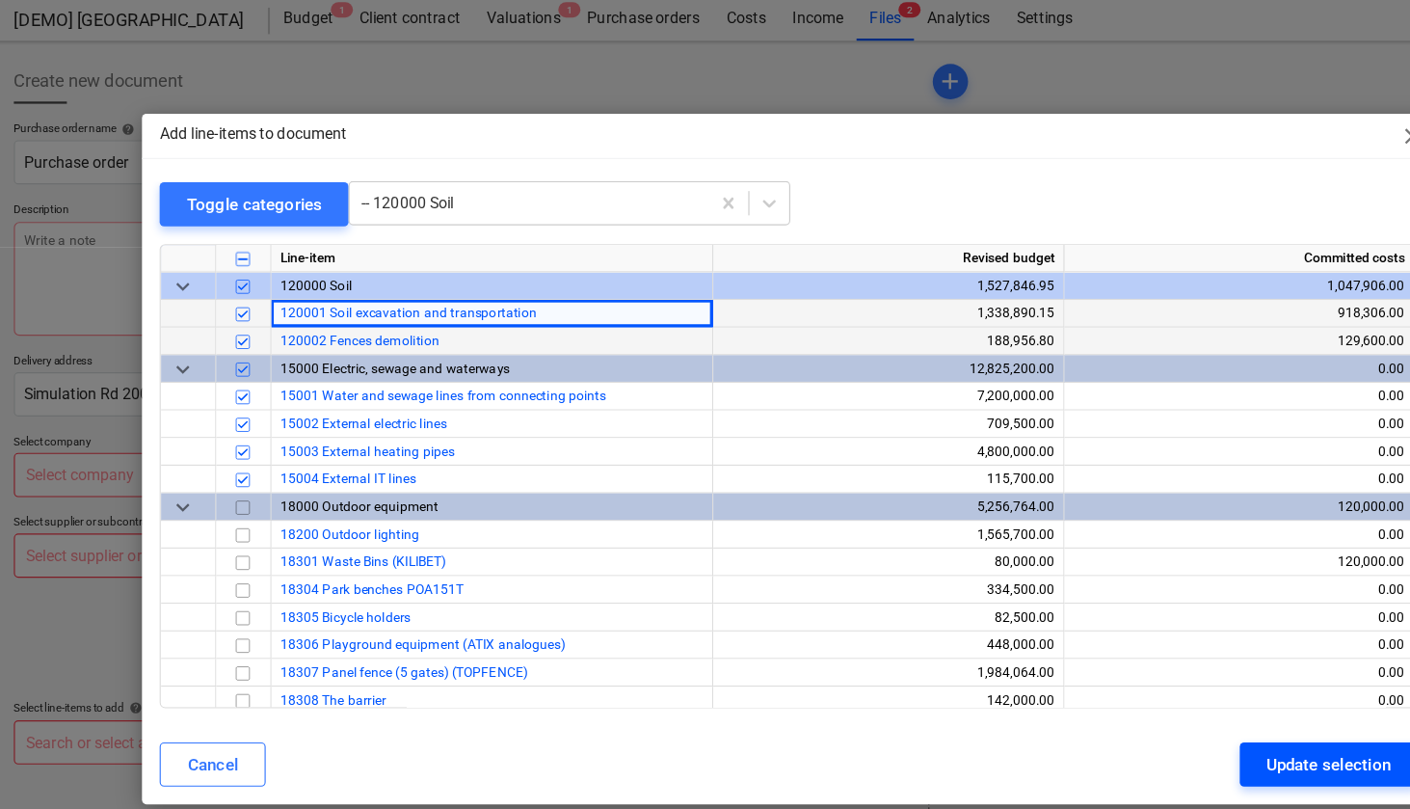
click at [1140, 667] on div "Update selection" at bounding box center [1176, 670] width 109 height 25
type textarea "x"
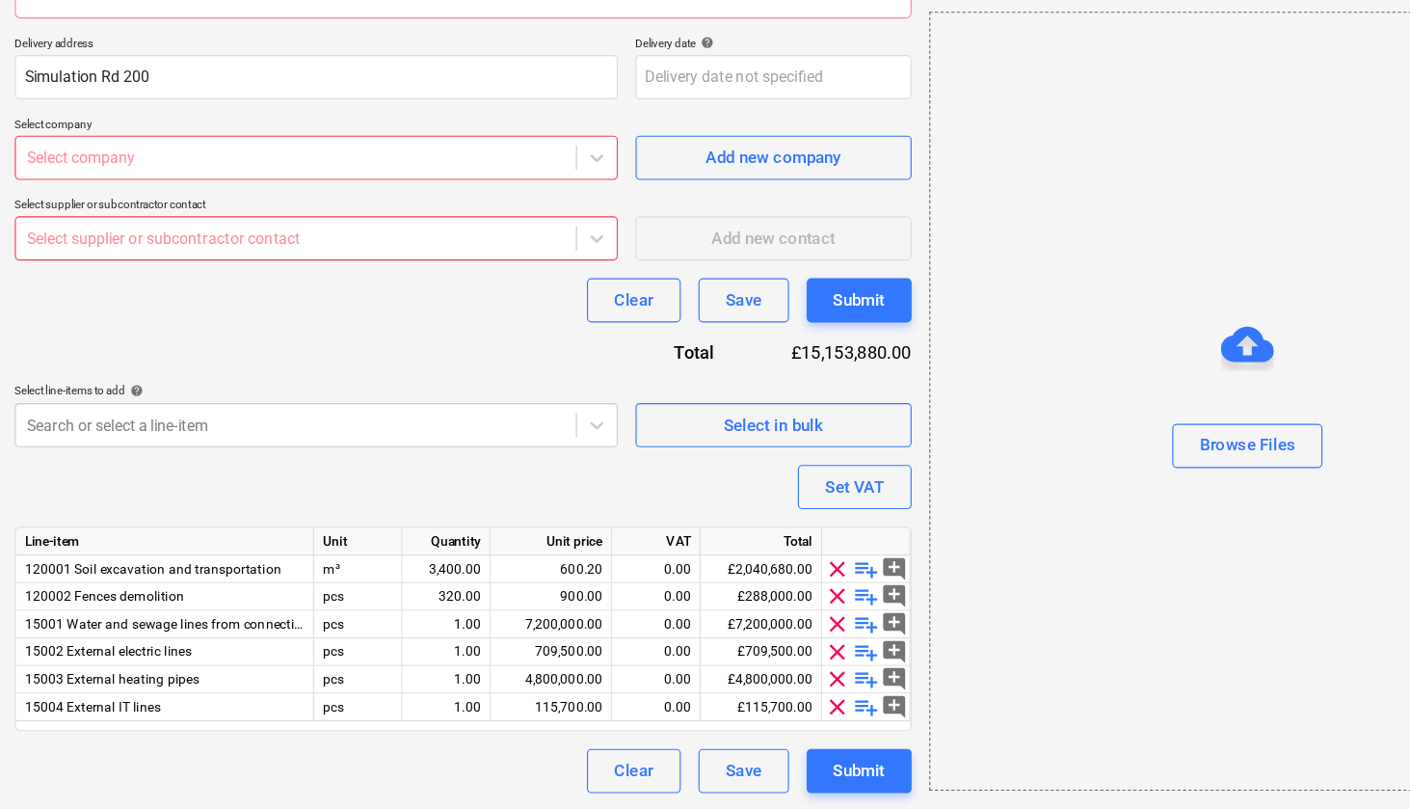
scroll to position [226, 0]
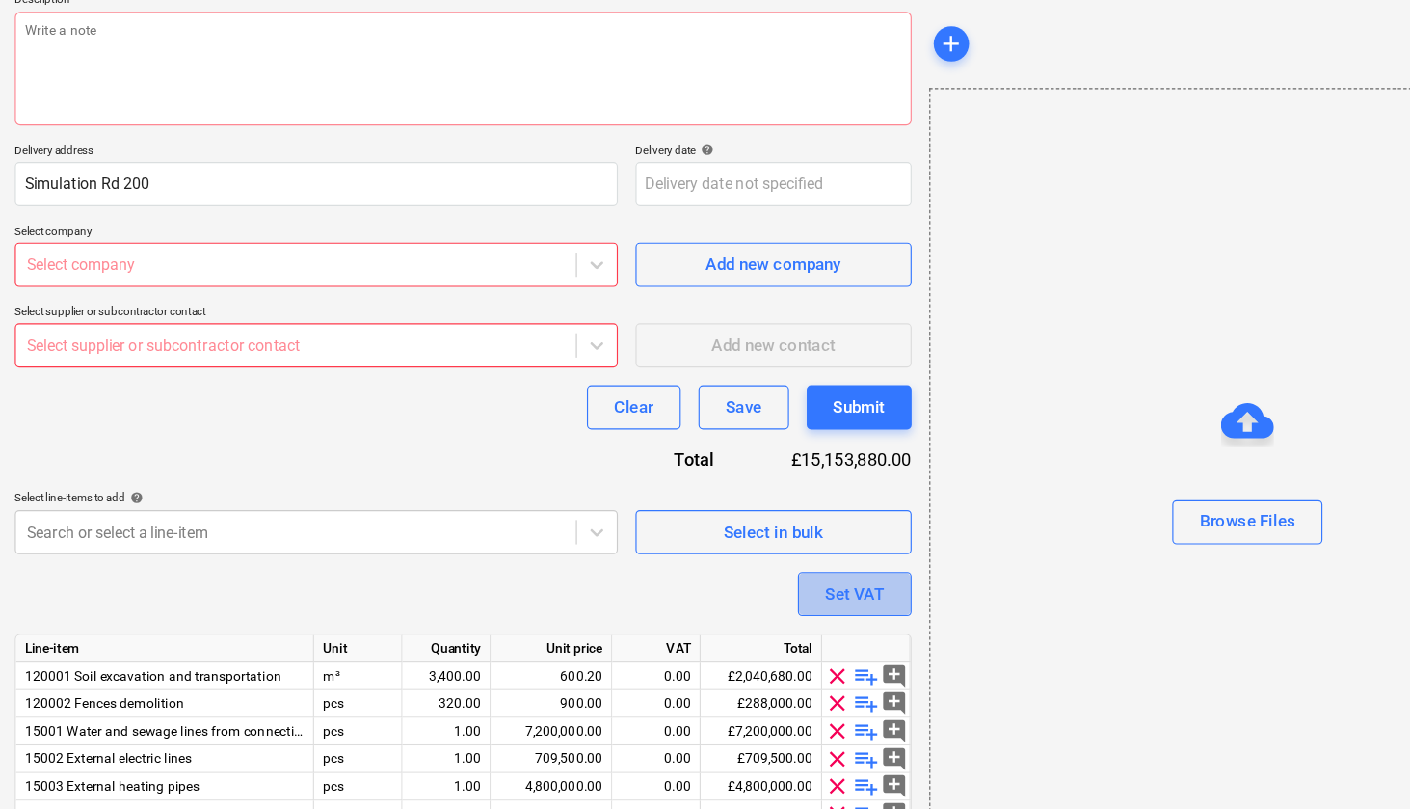
click at [742, 516] on div "Set VAT" at bounding box center [761, 528] width 51 height 25
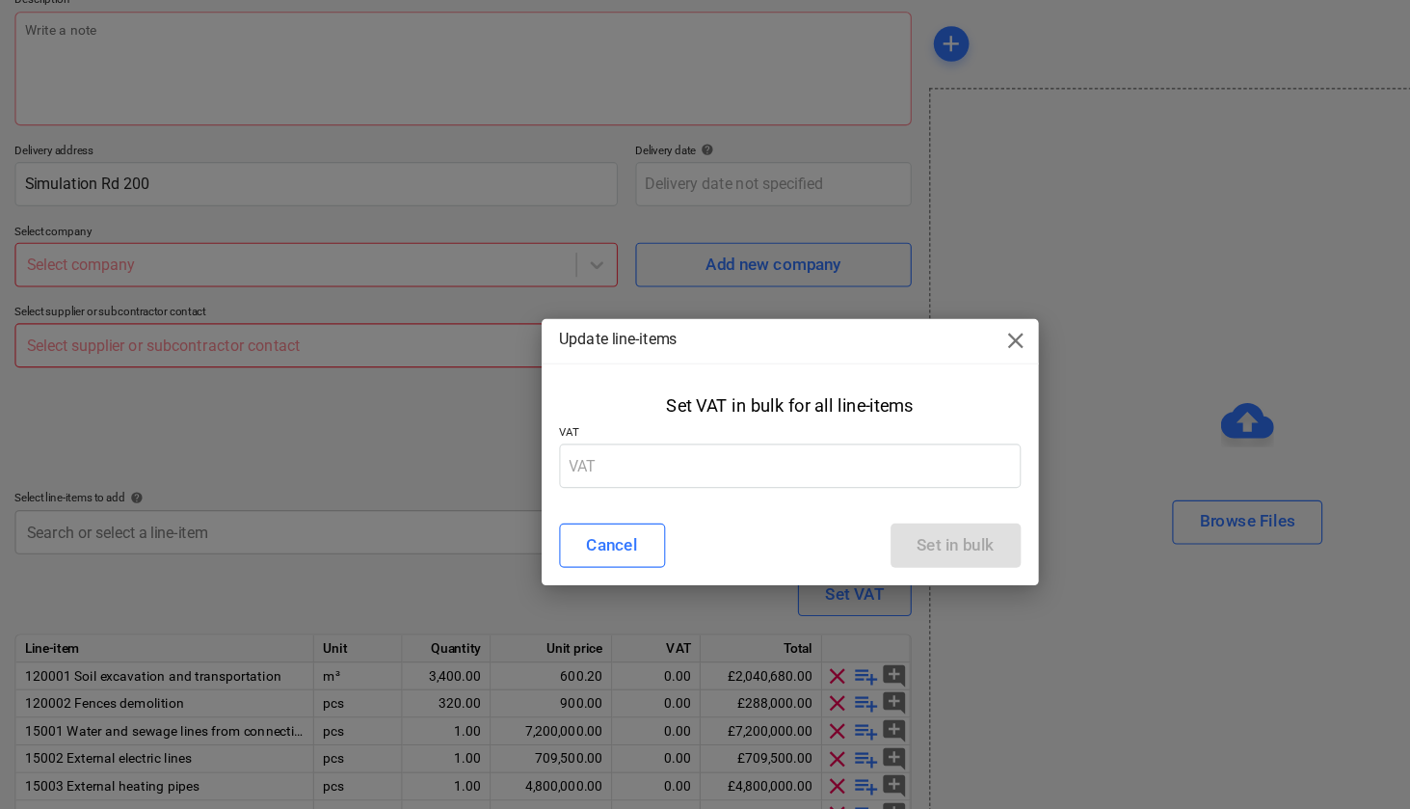
scroll to position [225, 0]
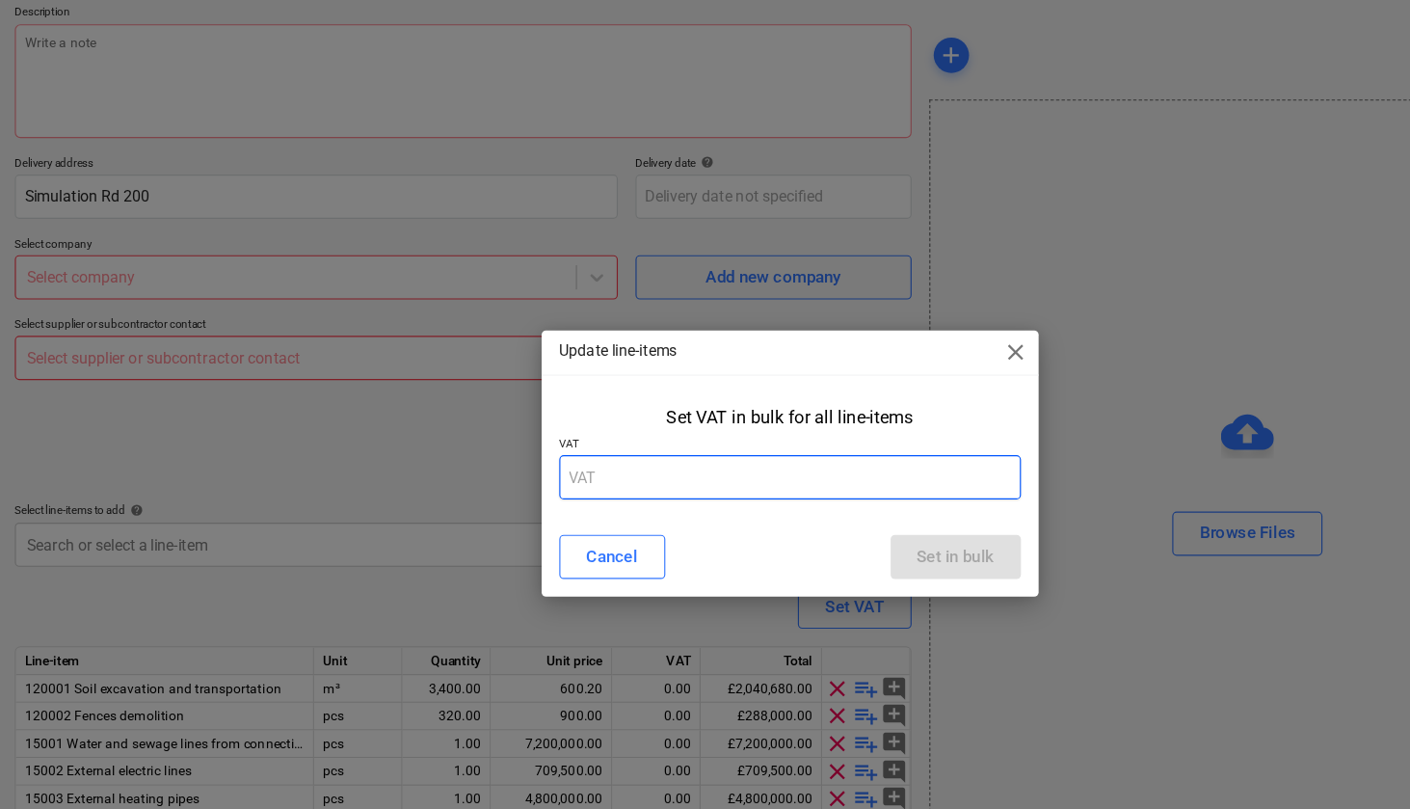
click at [647, 412] on input "text" at bounding box center [705, 416] width 403 height 39
type input "2"
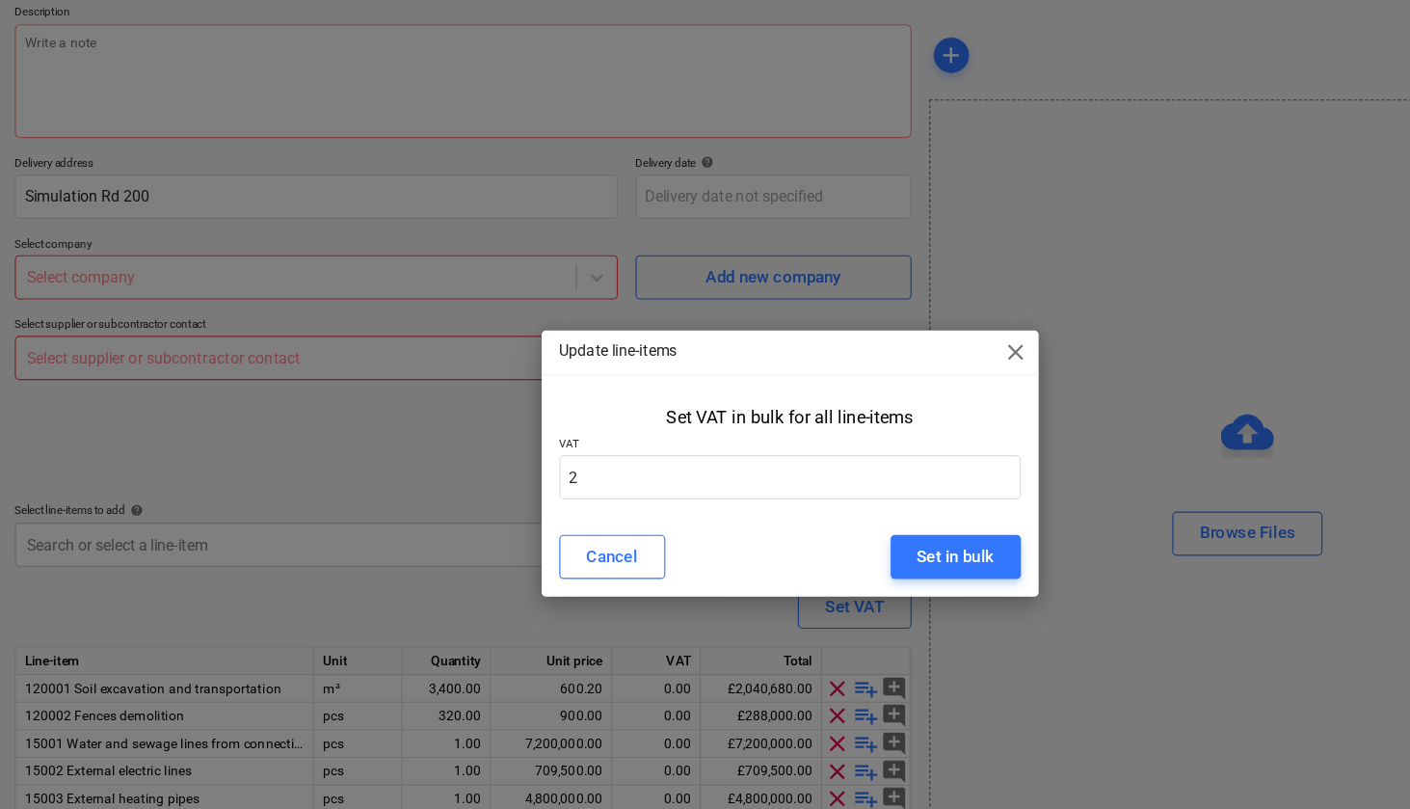
click at [899, 310] on div "Update line-items close" at bounding box center [706, 307] width 434 height 39
click at [891, 306] on span "close" at bounding box center [902, 307] width 23 height 23
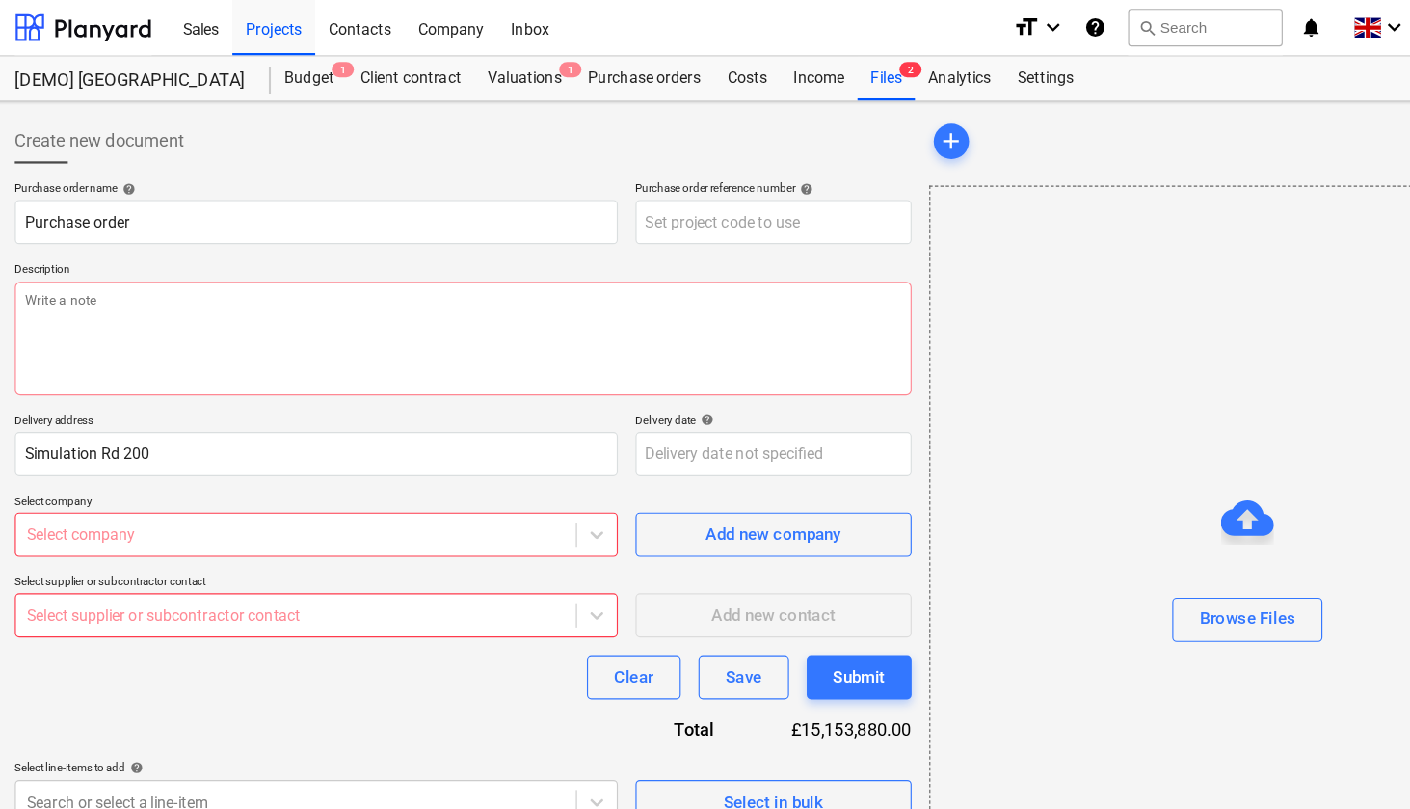
scroll to position [0, 0]
click at [461, 74] on div "Valuations 1" at bounding box center [474, 68] width 88 height 39
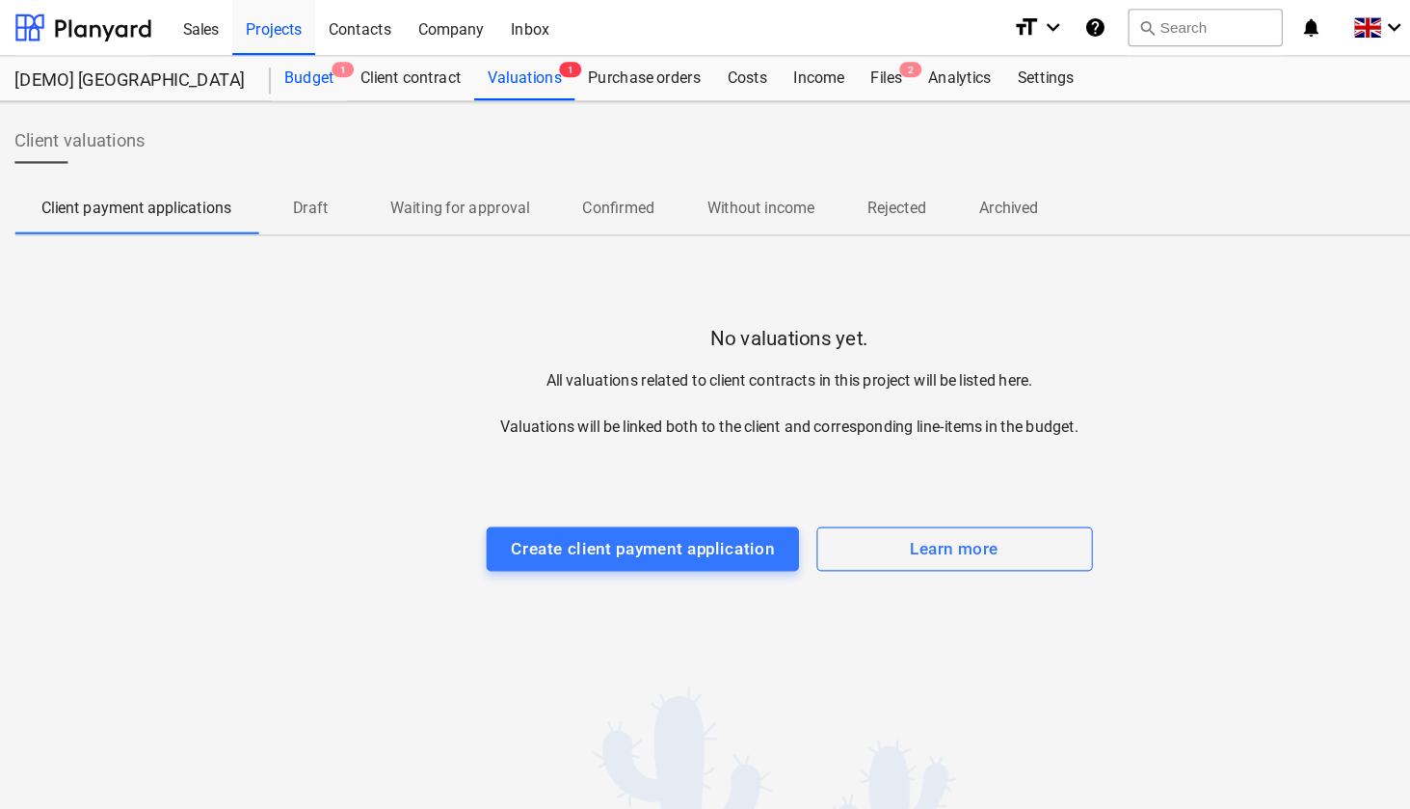
click at [269, 67] on div "Budget 1" at bounding box center [286, 68] width 66 height 39
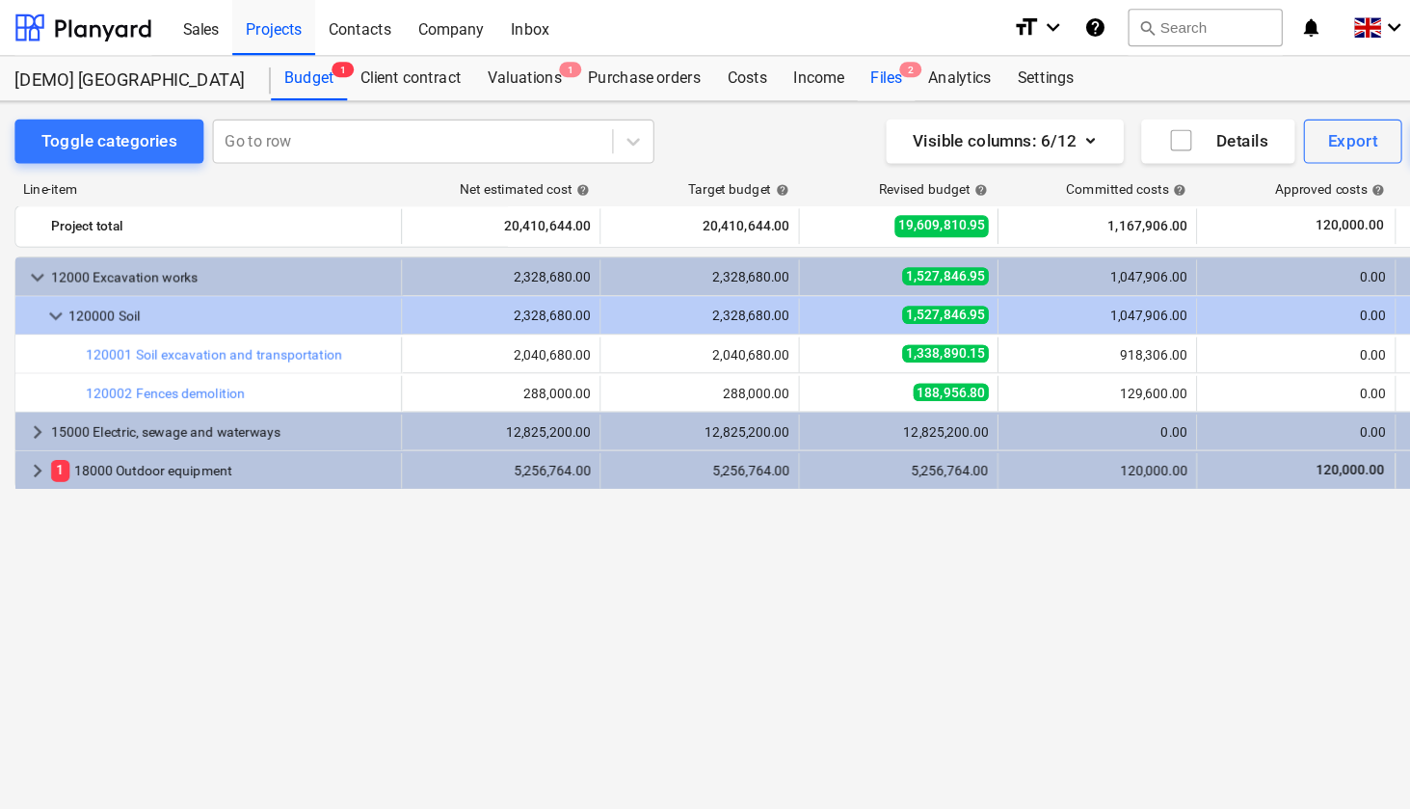
click at [784, 74] on div "Files 2" at bounding box center [789, 68] width 50 height 39
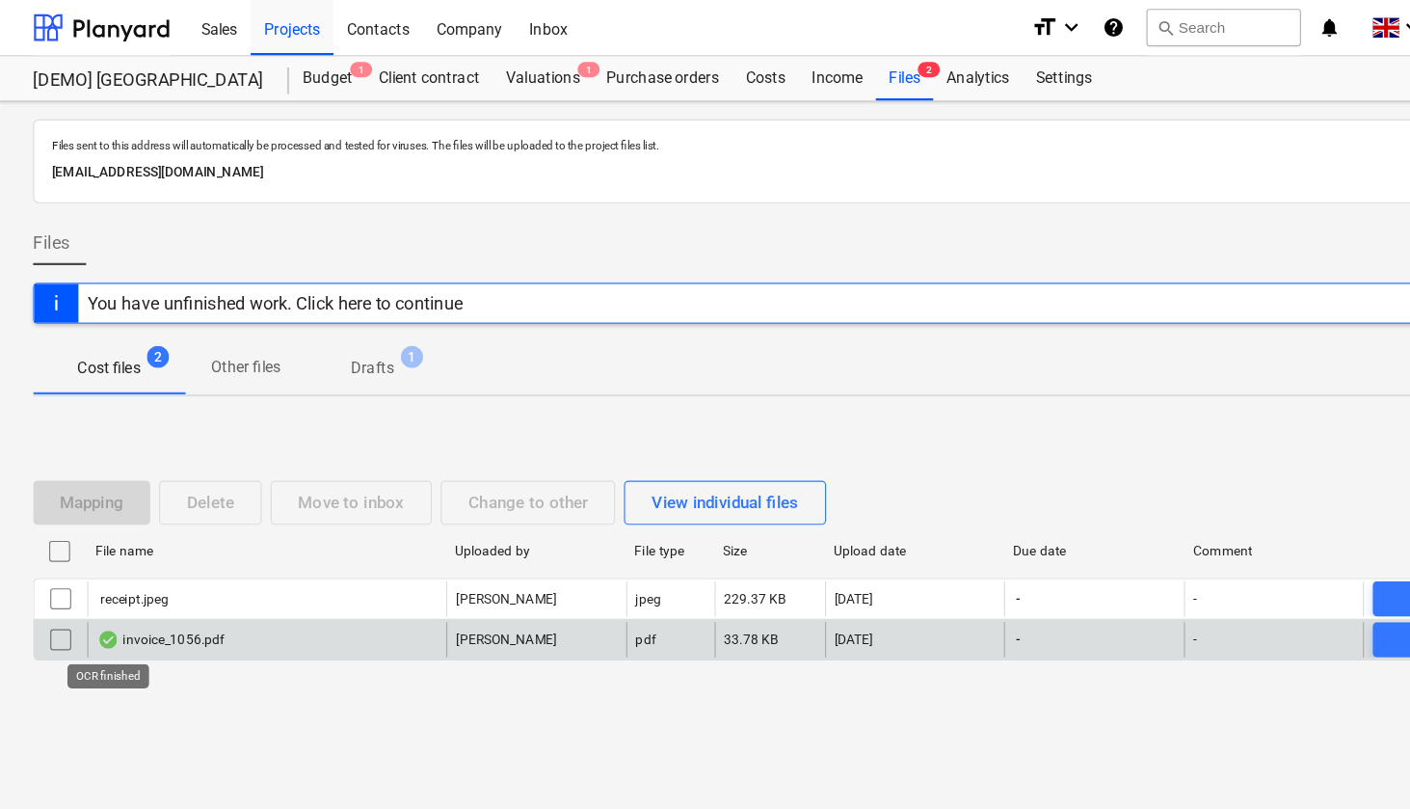
click at [97, 559] on div at bounding box center [94, 557] width 19 height 15
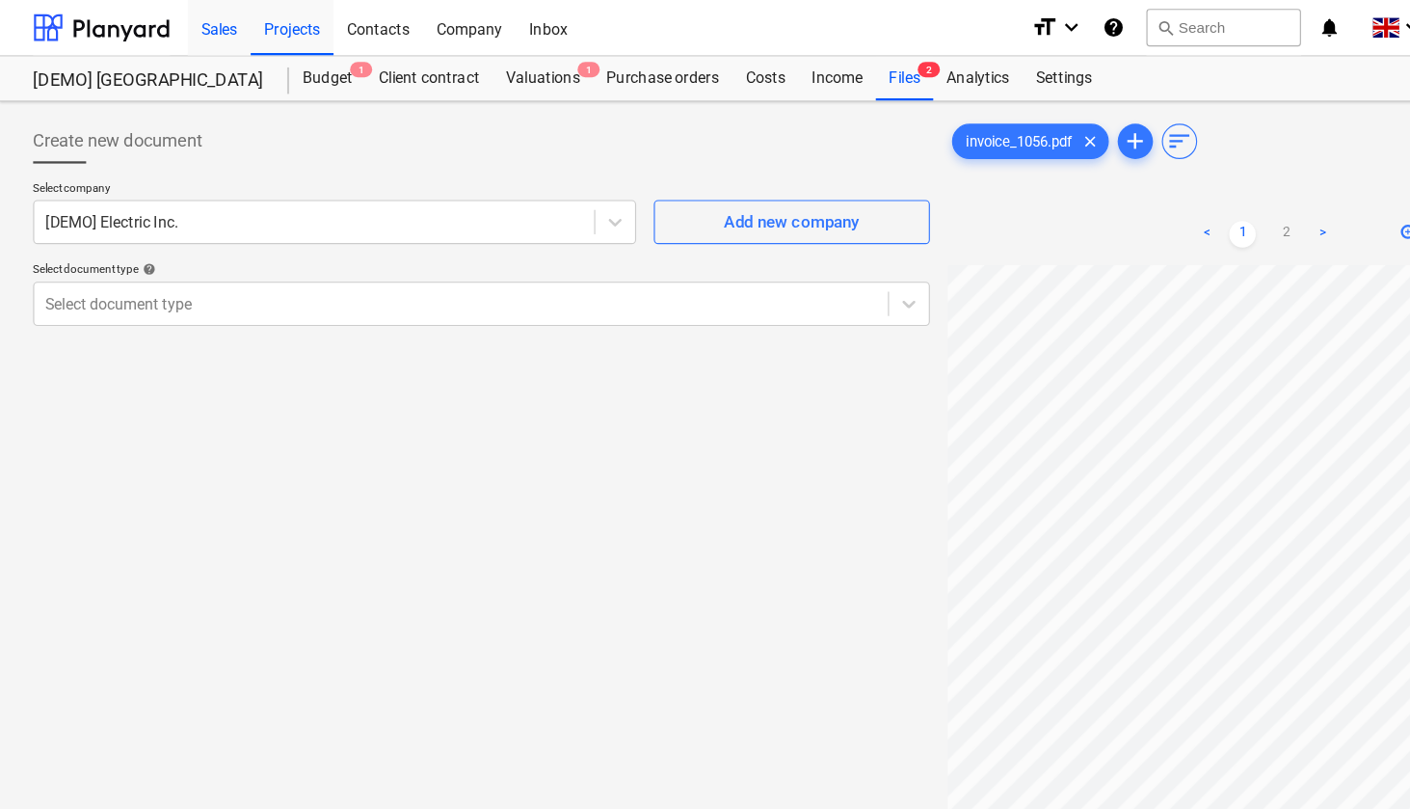
click at [197, 27] on div "Sales" at bounding box center [191, 23] width 55 height 49
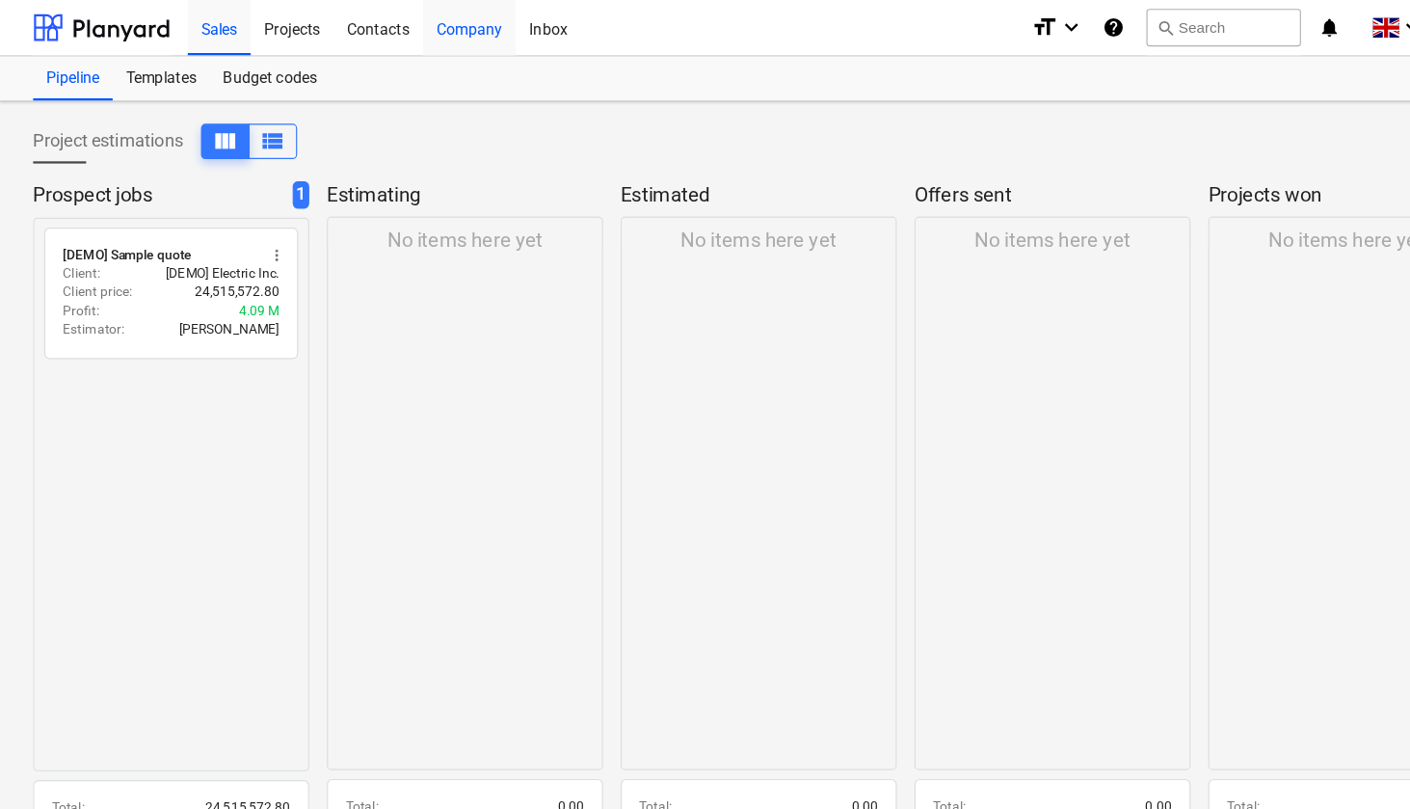
click at [422, 26] on div "Company" at bounding box center [409, 23] width 81 height 49
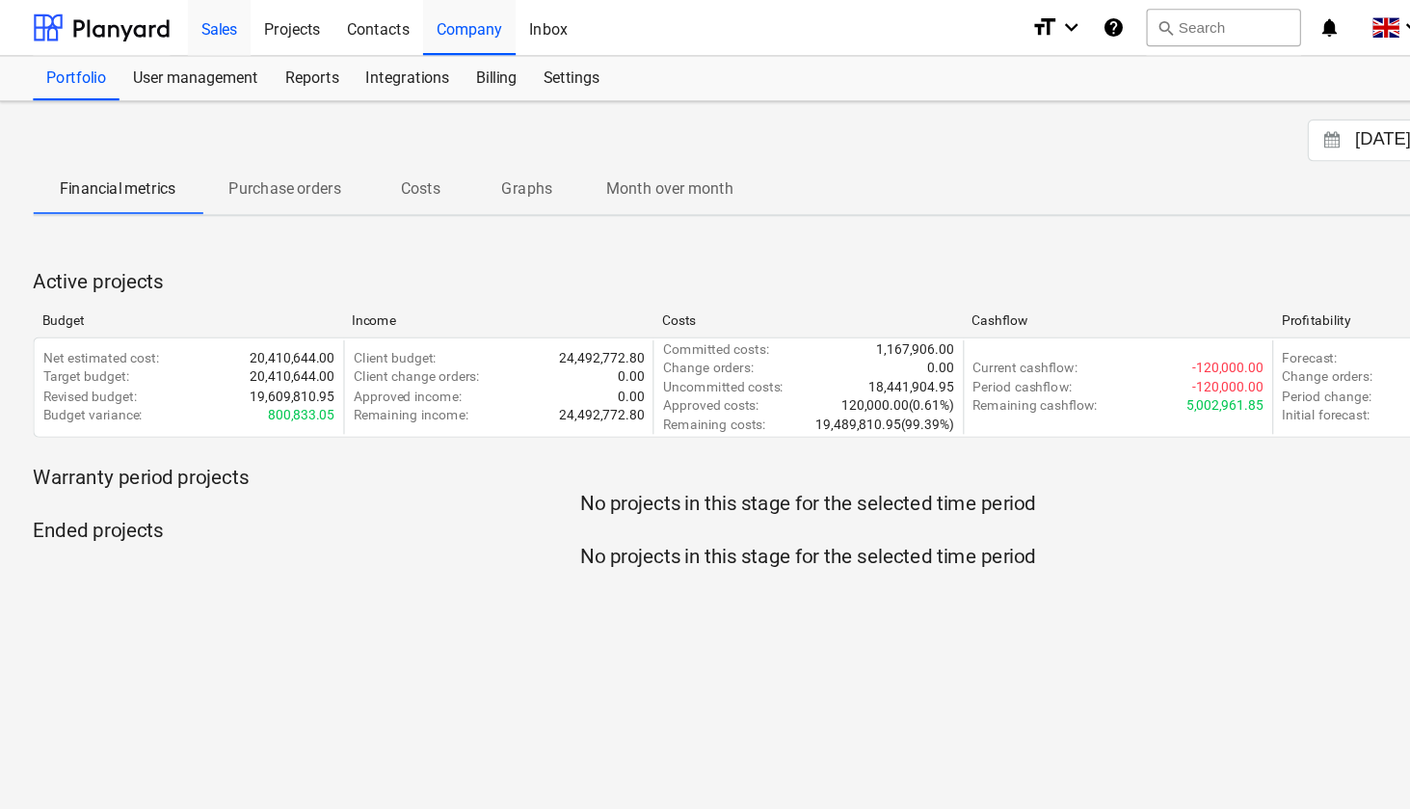
click at [200, 19] on div "Sales" at bounding box center [191, 23] width 55 height 49
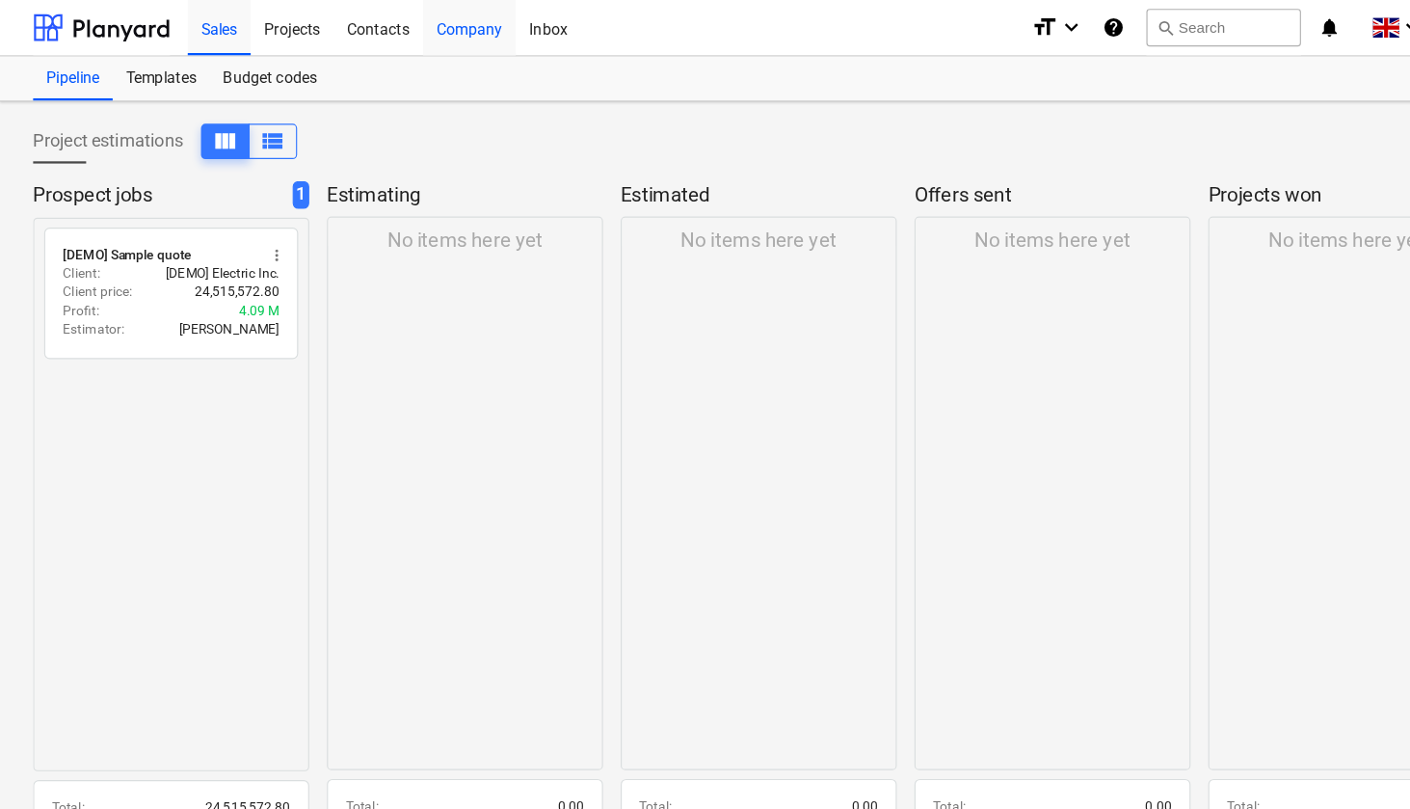
click at [395, 19] on div "Company" at bounding box center [409, 23] width 81 height 49
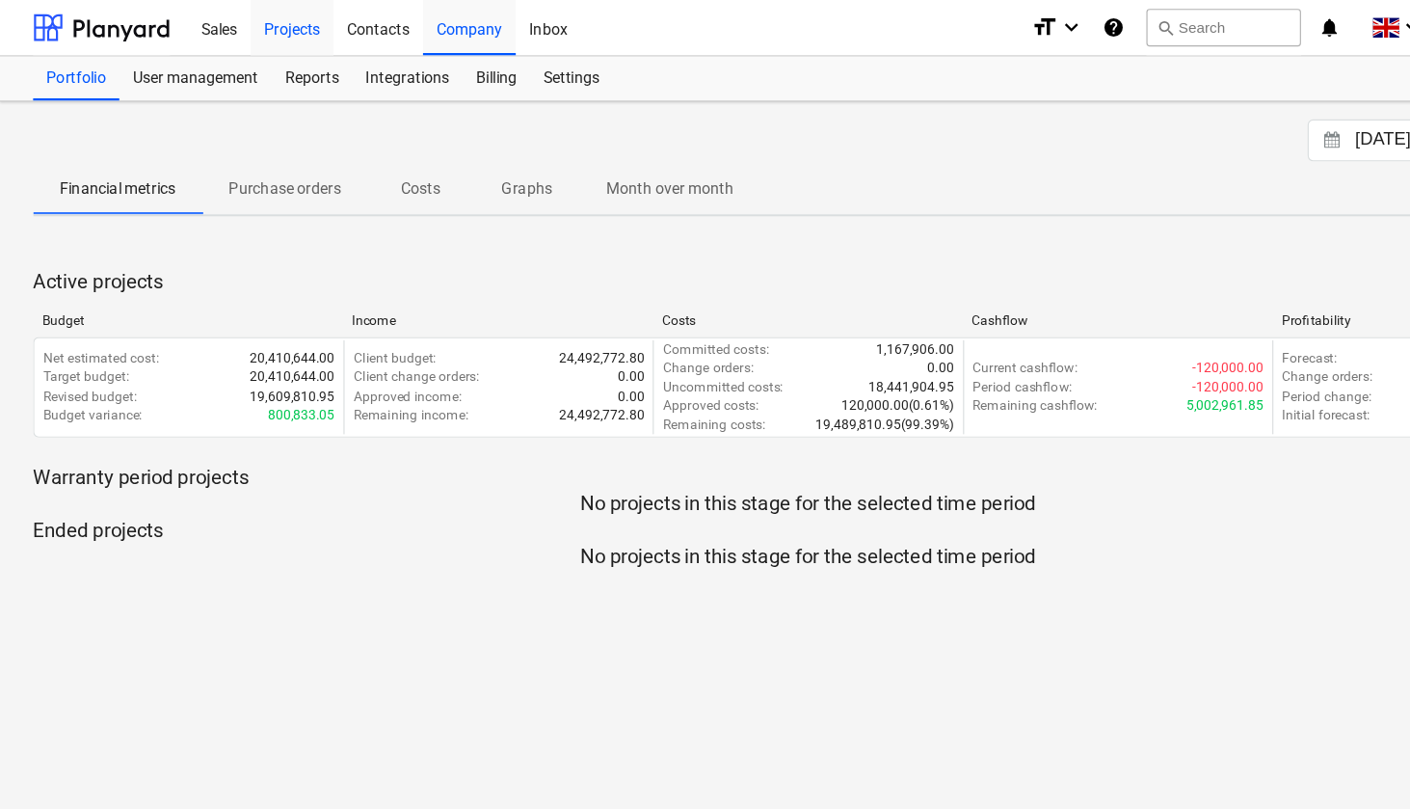
click at [251, 32] on div "Projects" at bounding box center [255, 23] width 72 height 49
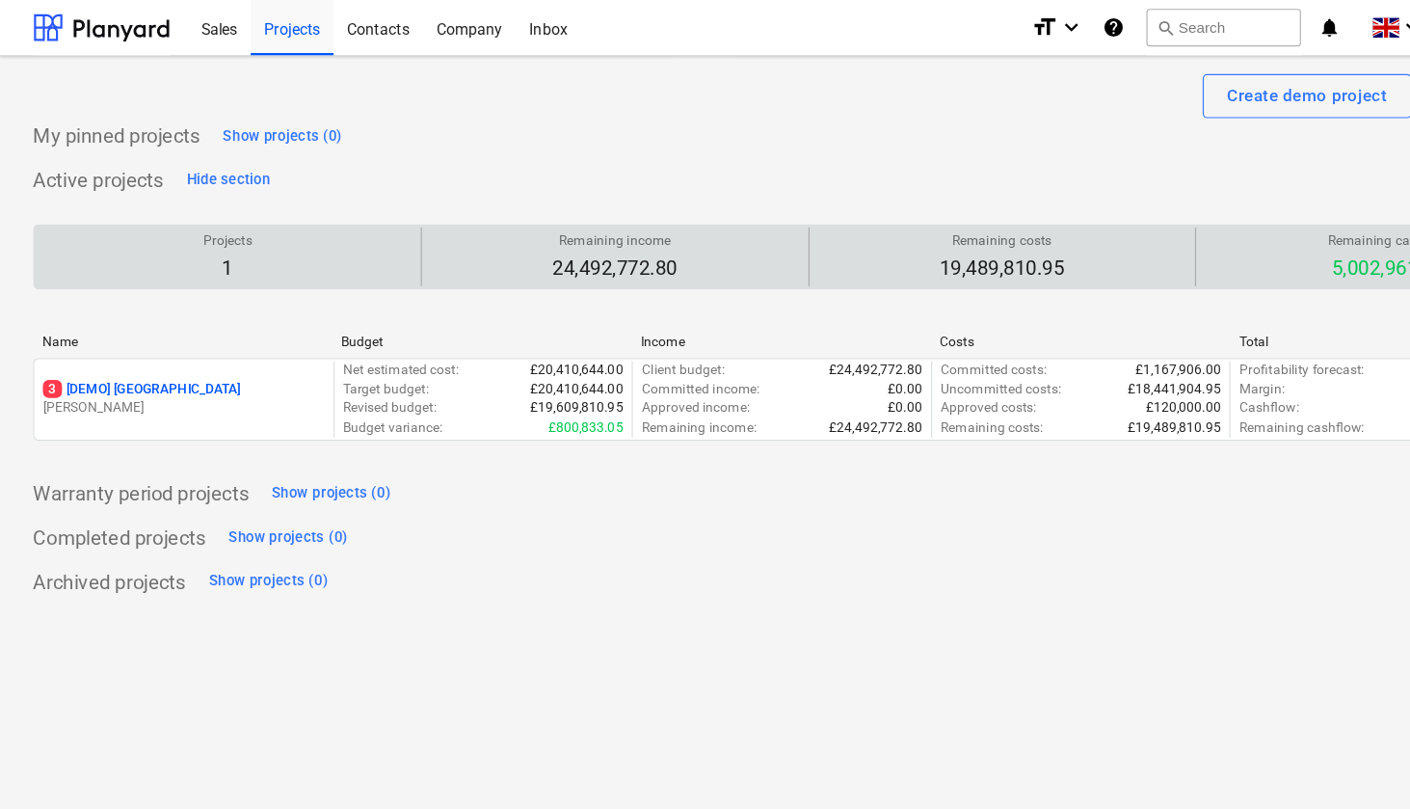
click at [244, 226] on div "Projects 1" at bounding box center [199, 224] width 322 height 51
click at [529, 233] on p "24,492,772.80" at bounding box center [536, 234] width 109 height 23
drag, startPoint x: 613, startPoint y: 231, endPoint x: 453, endPoint y: 216, distance: 160.7
click at [453, 216] on div "Remaining income 24,492,772.80" at bounding box center [536, 224] width 321 height 51
click at [456, 222] on div "Remaining income 24,492,772.80" at bounding box center [536, 224] width 321 height 51
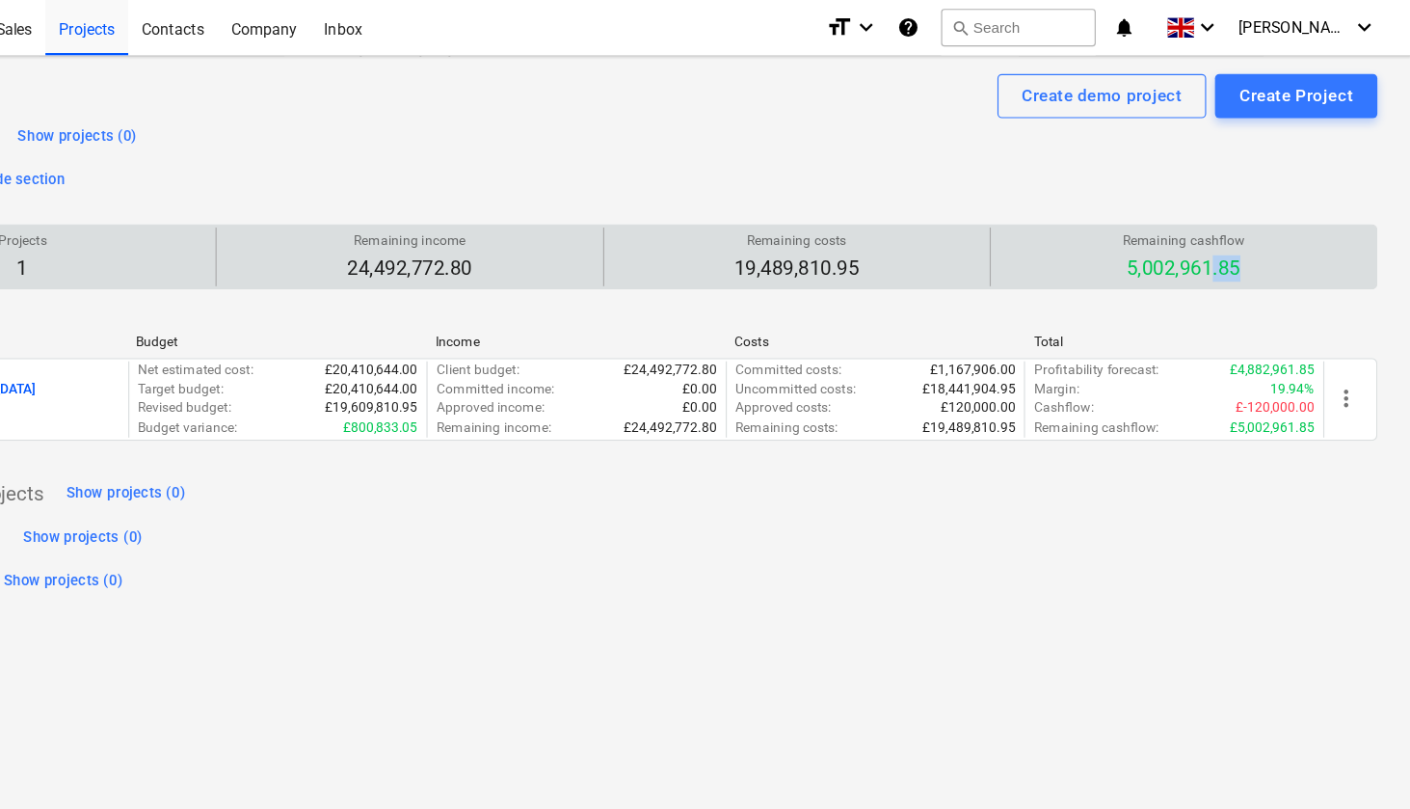
drag, startPoint x: 1090, startPoint y: 230, endPoint x: 1056, endPoint y: 230, distance: 33.7
click at [1056, 230] on div "Remaining cashflow 5,002,961.85" at bounding box center [1211, 224] width 321 height 51
click at [1111, 219] on div "Remaining cashflow 5,002,961.85" at bounding box center [1211, 224] width 321 height 51
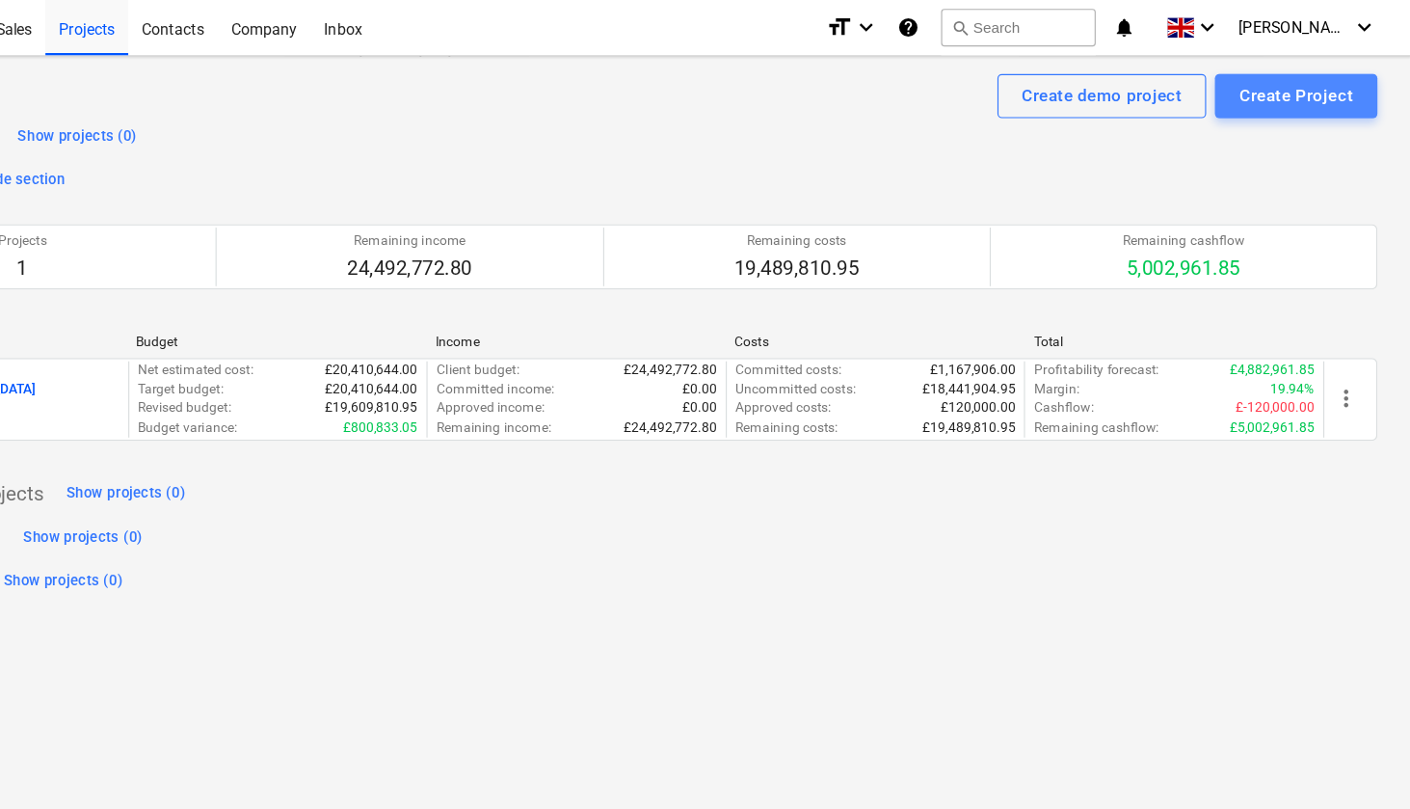
click at [1261, 75] on div "Create Project" at bounding box center [1310, 83] width 99 height 25
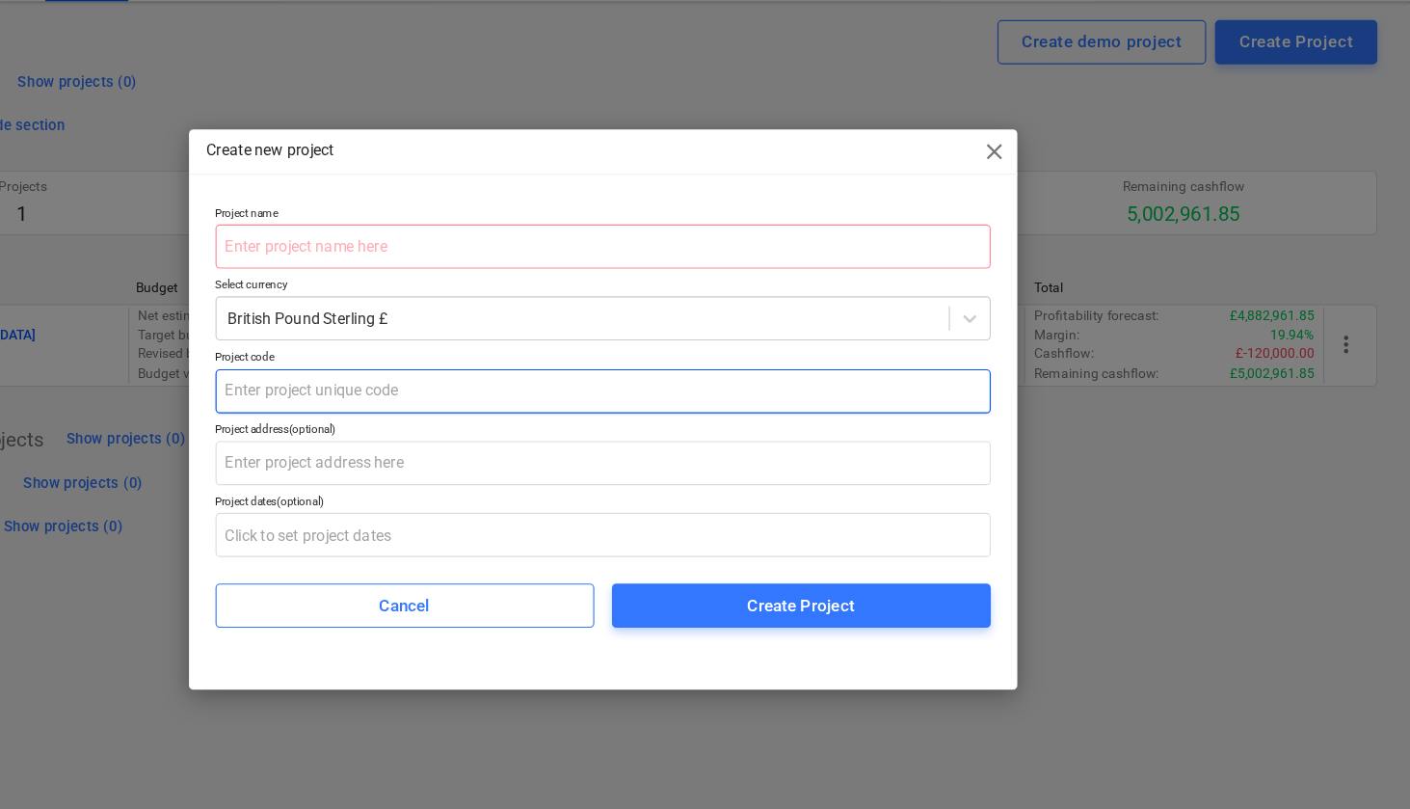
click at [367, 369] on input "text" at bounding box center [705, 388] width 677 height 39
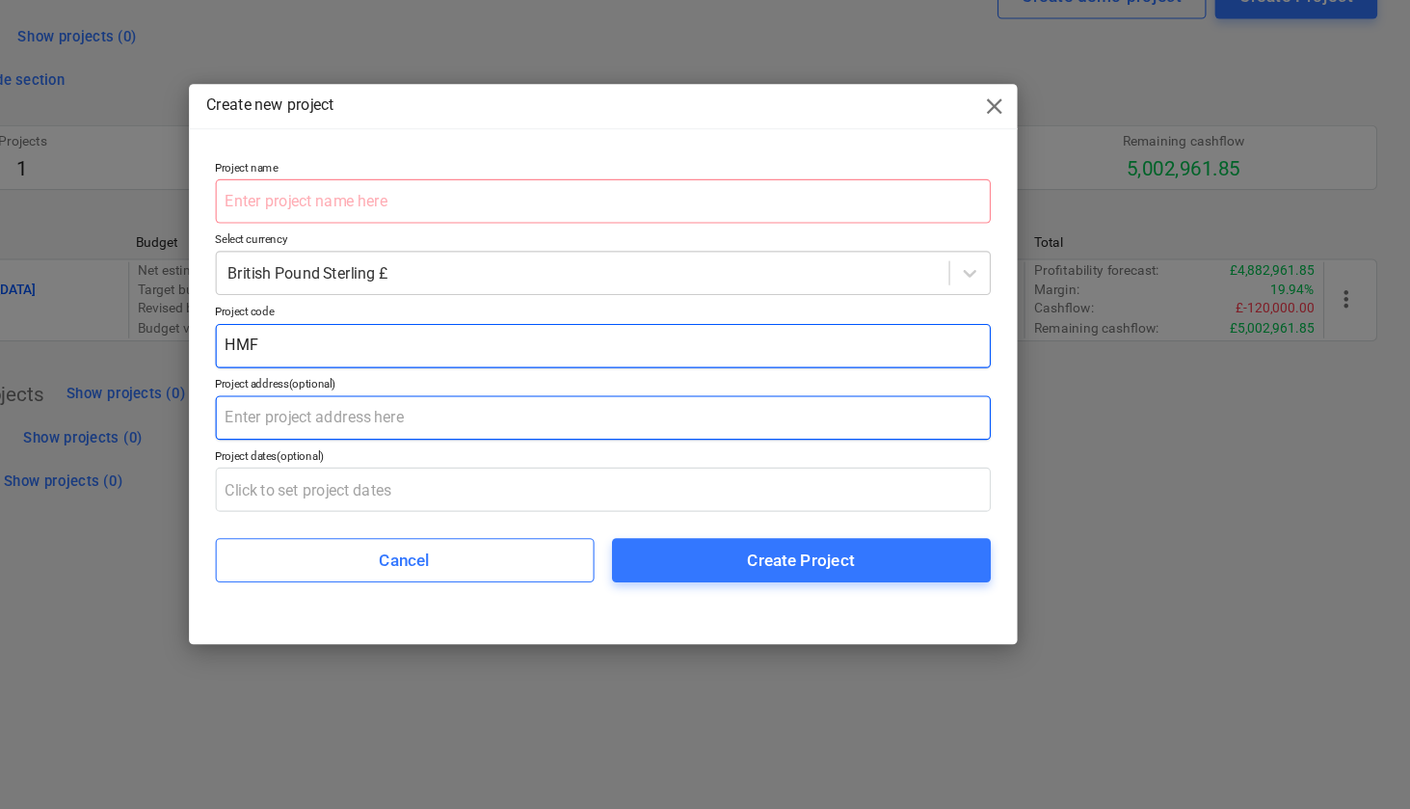
type input "HMF"
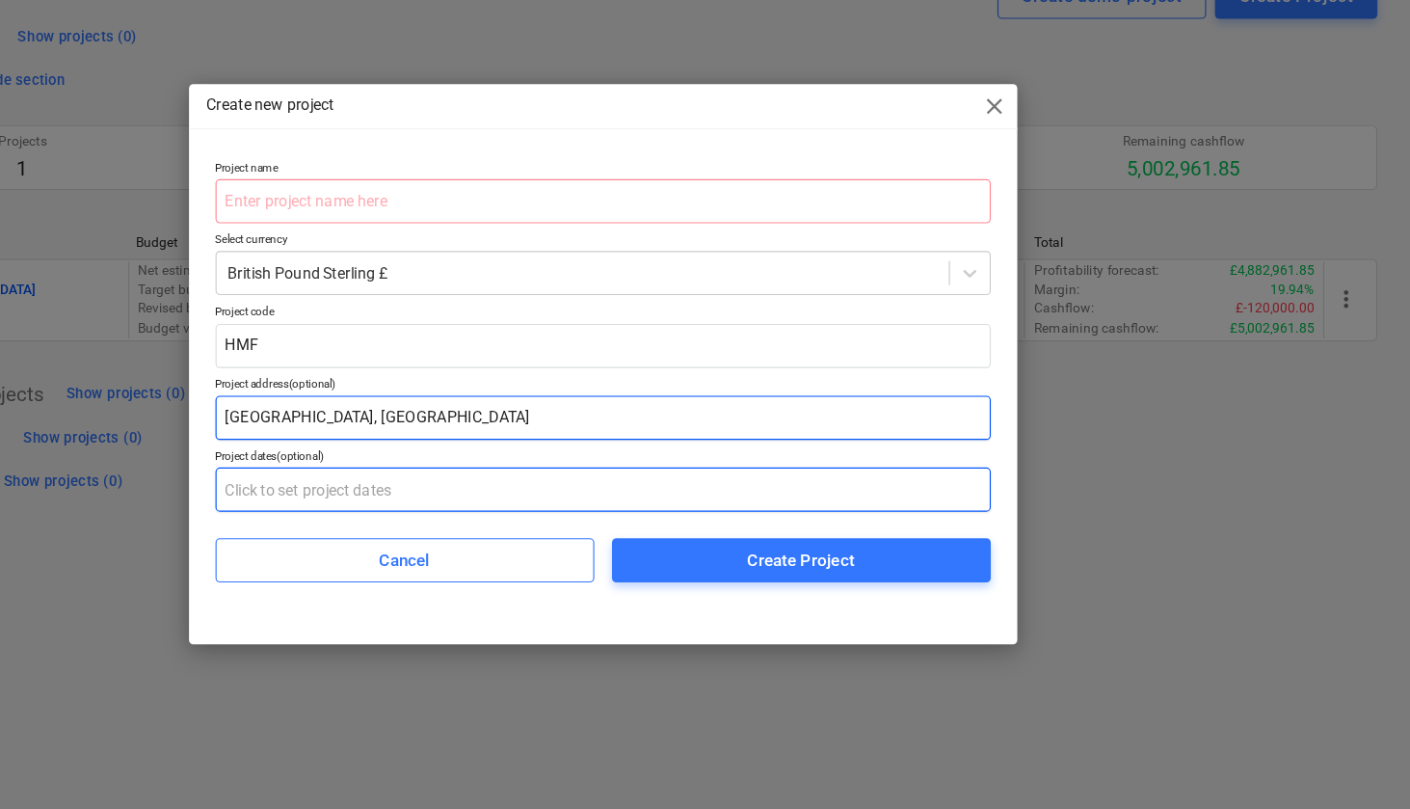
type input "[GEOGRAPHIC_DATA], [GEOGRAPHIC_DATA]"
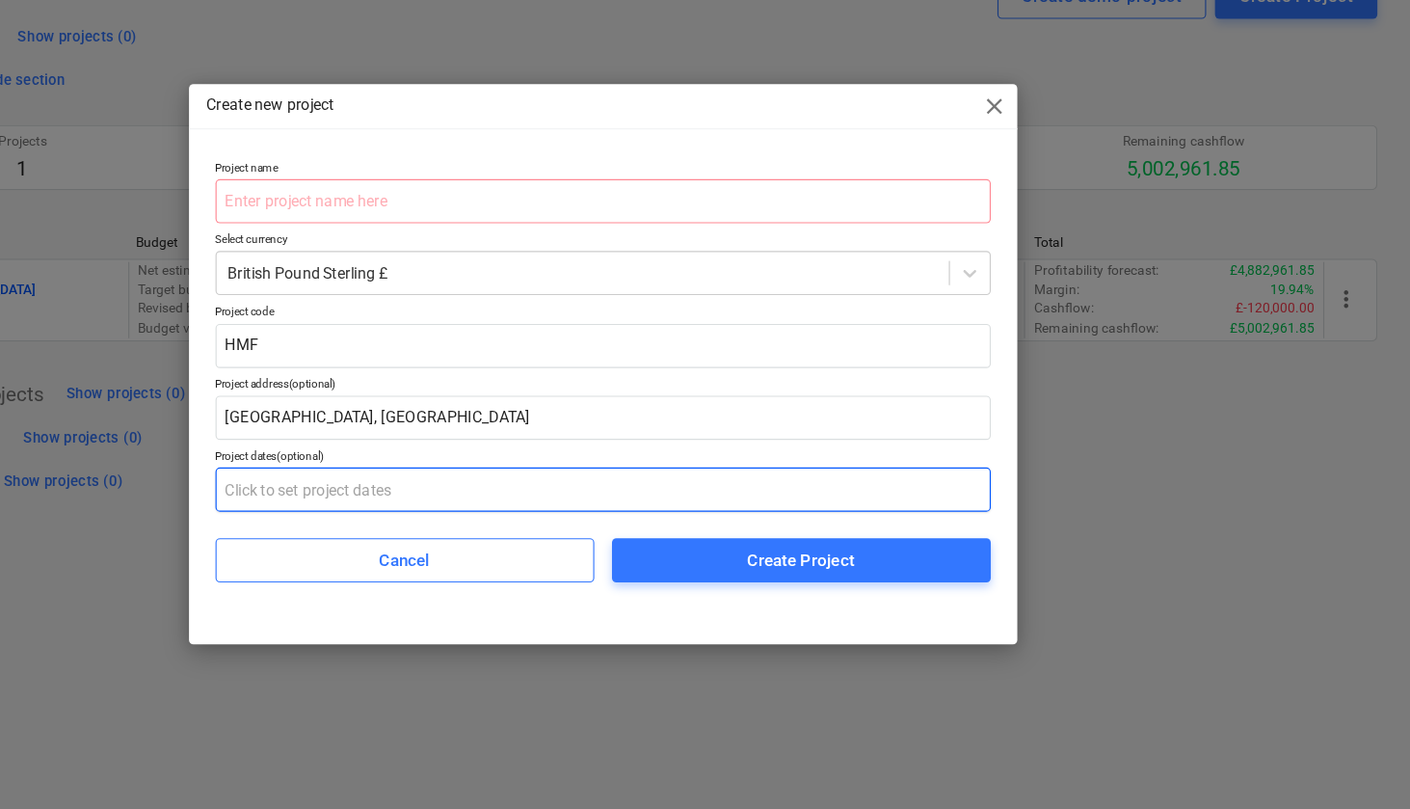
click at [367, 494] on input "text" at bounding box center [705, 513] width 677 height 39
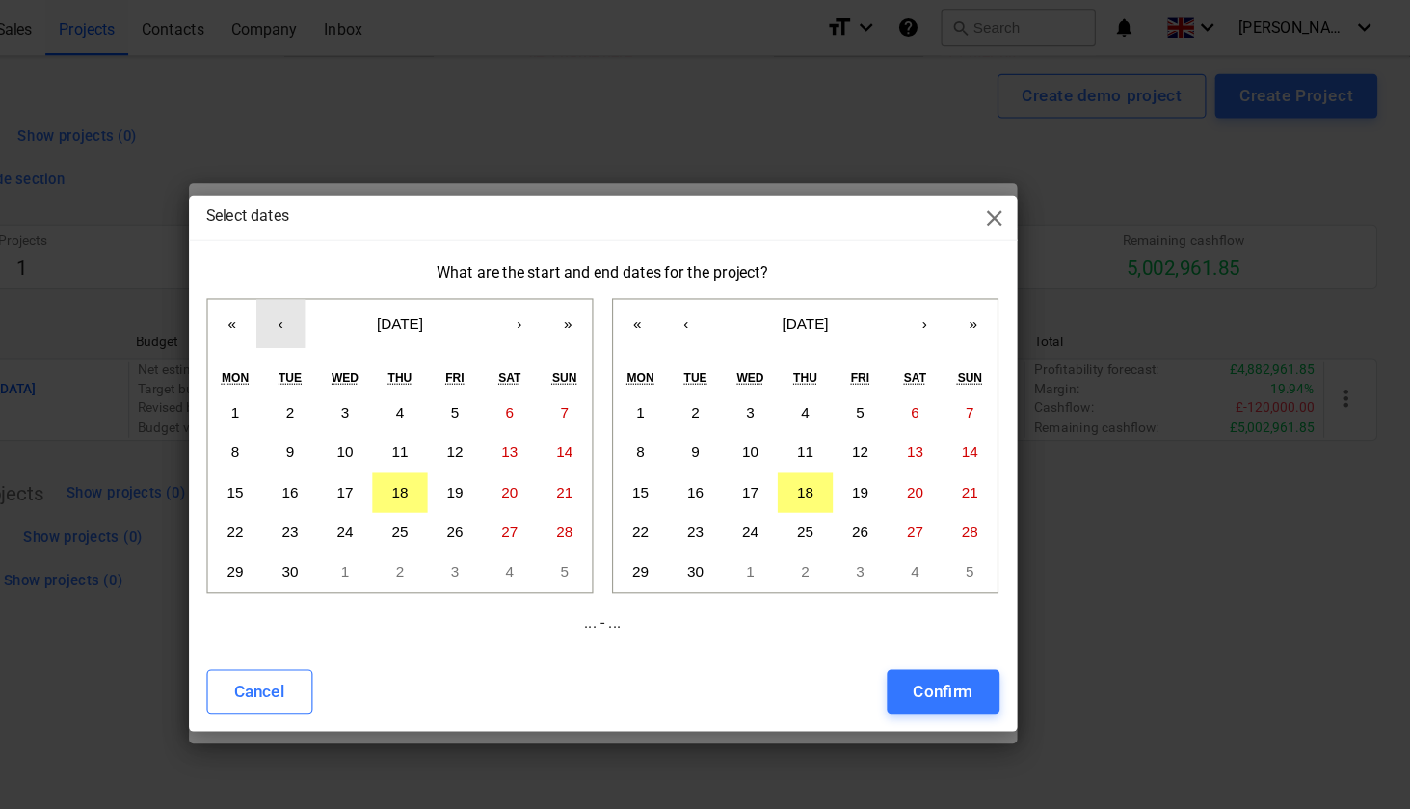
click at [403, 289] on button "‹" at bounding box center [424, 282] width 42 height 42
click at [611, 280] on button "›" at bounding box center [632, 282] width 42 height 42
click at [403, 290] on button "‹" at bounding box center [424, 282] width 42 height 42
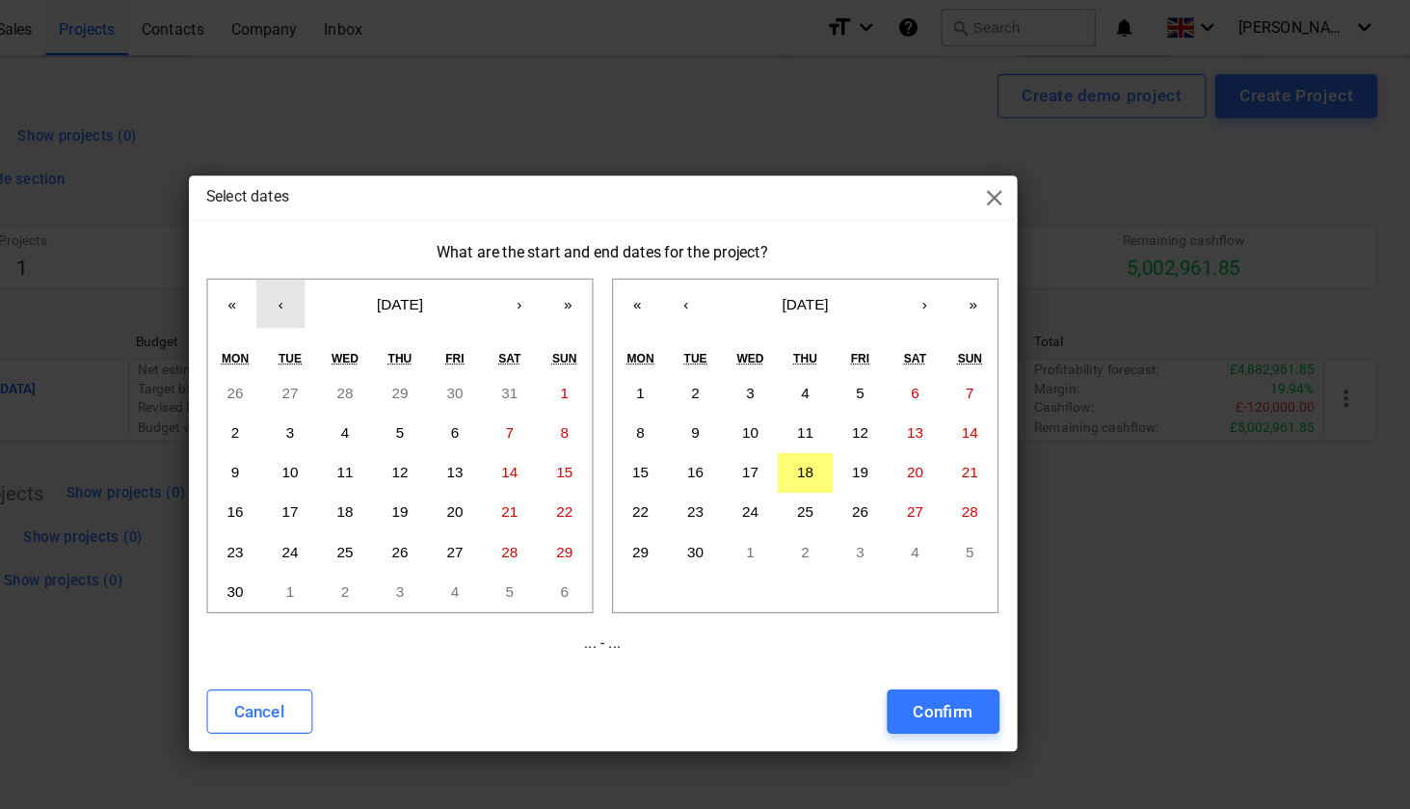
click at [403, 268] on button "‹" at bounding box center [424, 265] width 42 height 42
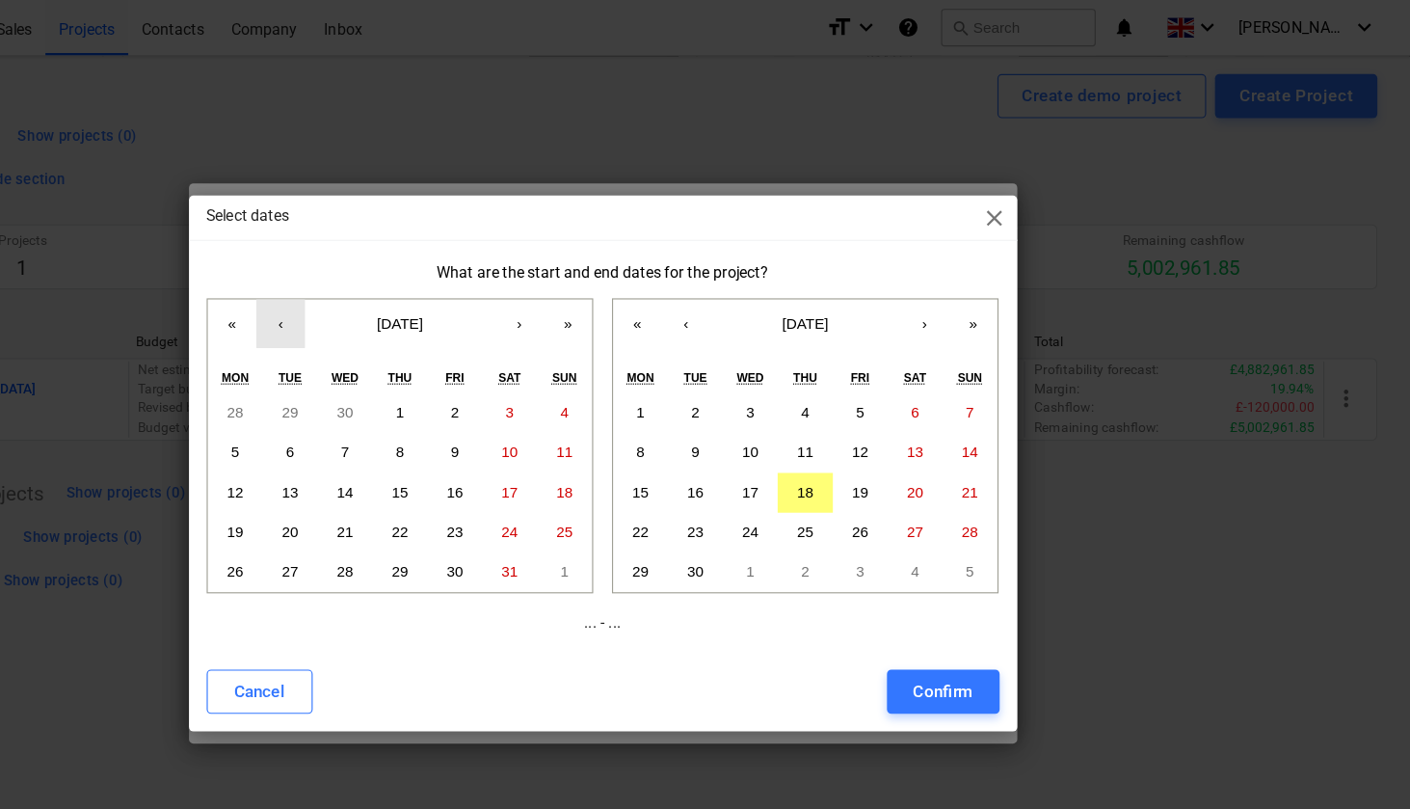
click at [403, 268] on button "‹" at bounding box center [424, 282] width 42 height 42
click at [425, 465] on abbr "22" at bounding box center [432, 464] width 14 height 14
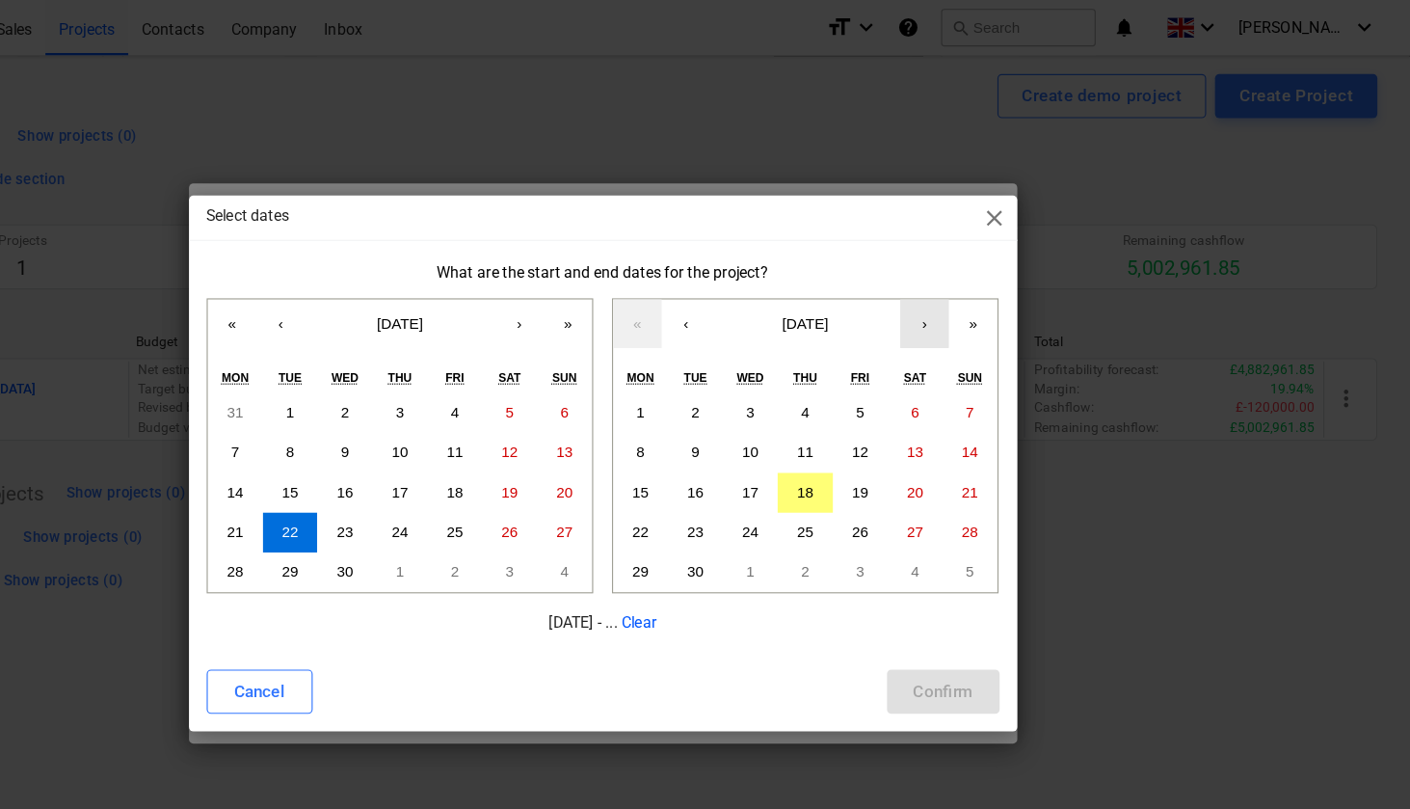
click at [965, 289] on button "›" at bounding box center [986, 282] width 42 height 42
click at [922, 496] on abbr "28" at bounding box center [929, 499] width 14 height 14
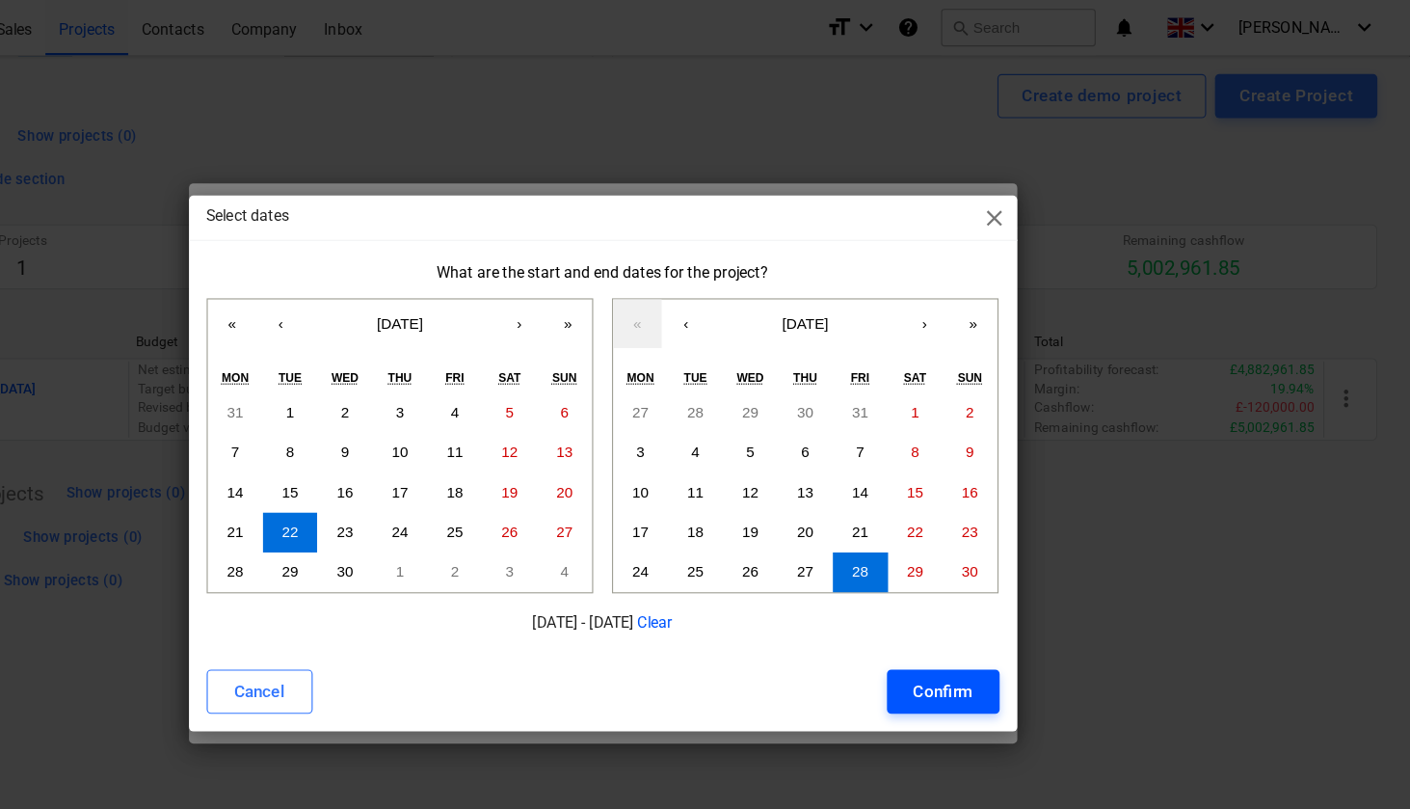
click at [953, 616] on button "Confirm" at bounding box center [1002, 603] width 98 height 39
type input "[DATE] - [DATE]"
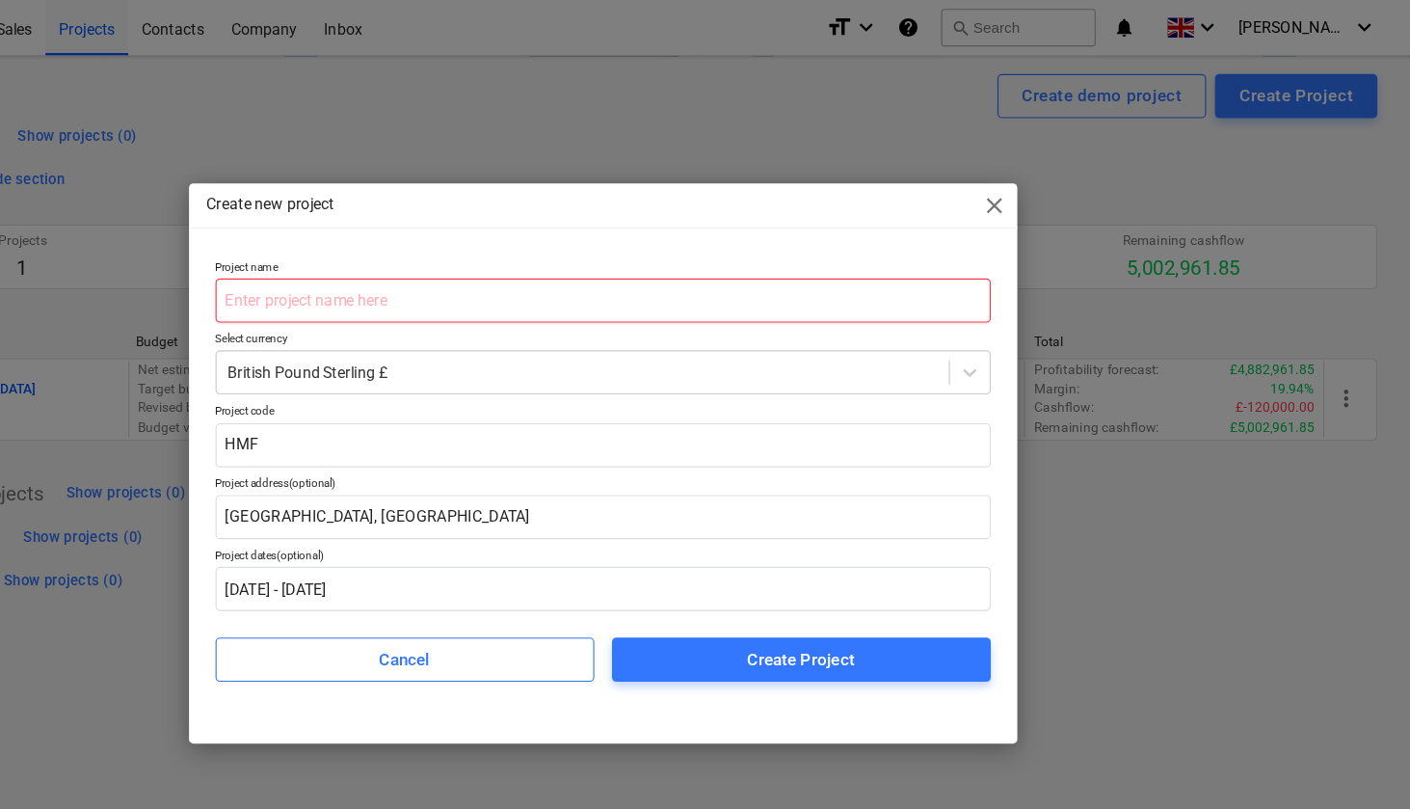
click at [367, 262] on input "text" at bounding box center [705, 262] width 677 height 39
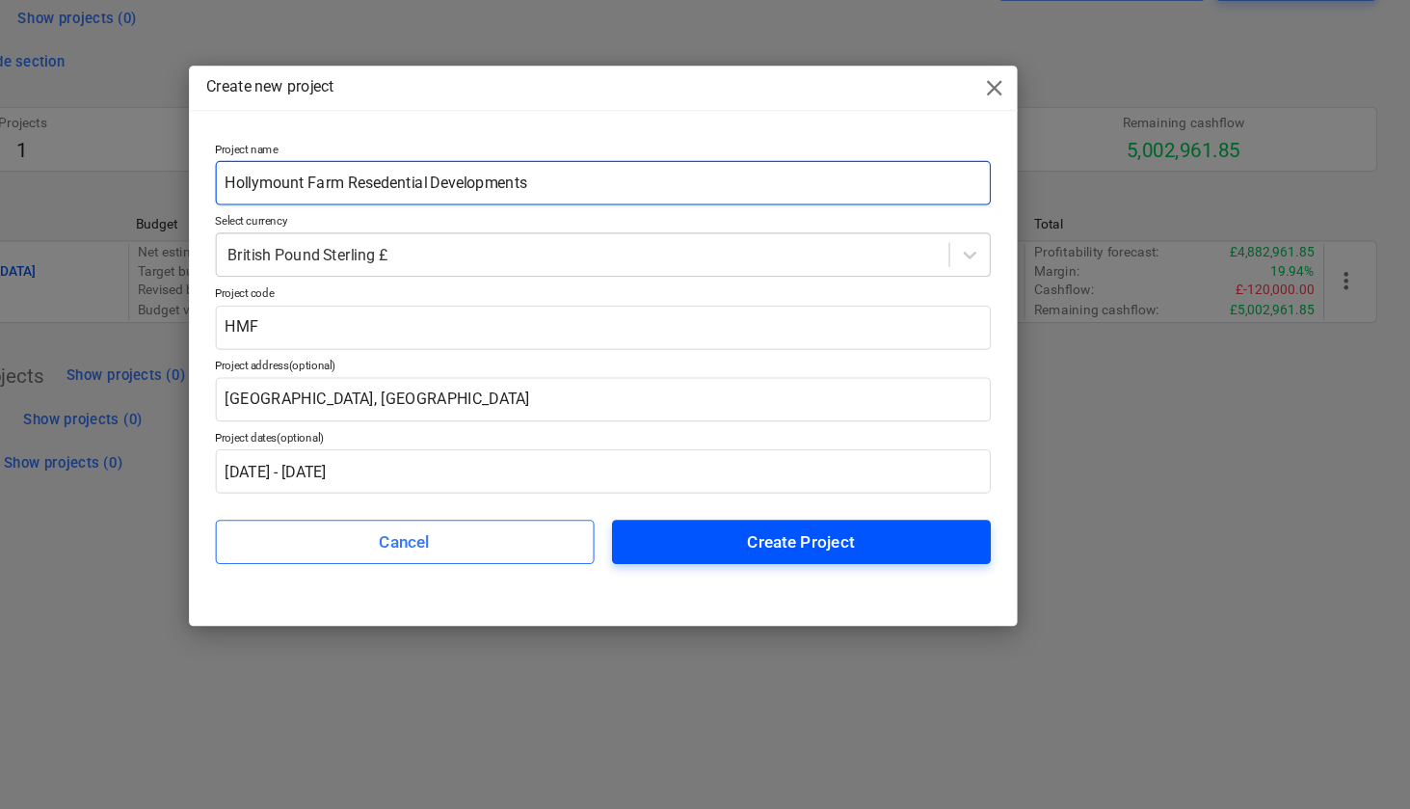
type input "Hollymount Farm Resedential Developments"
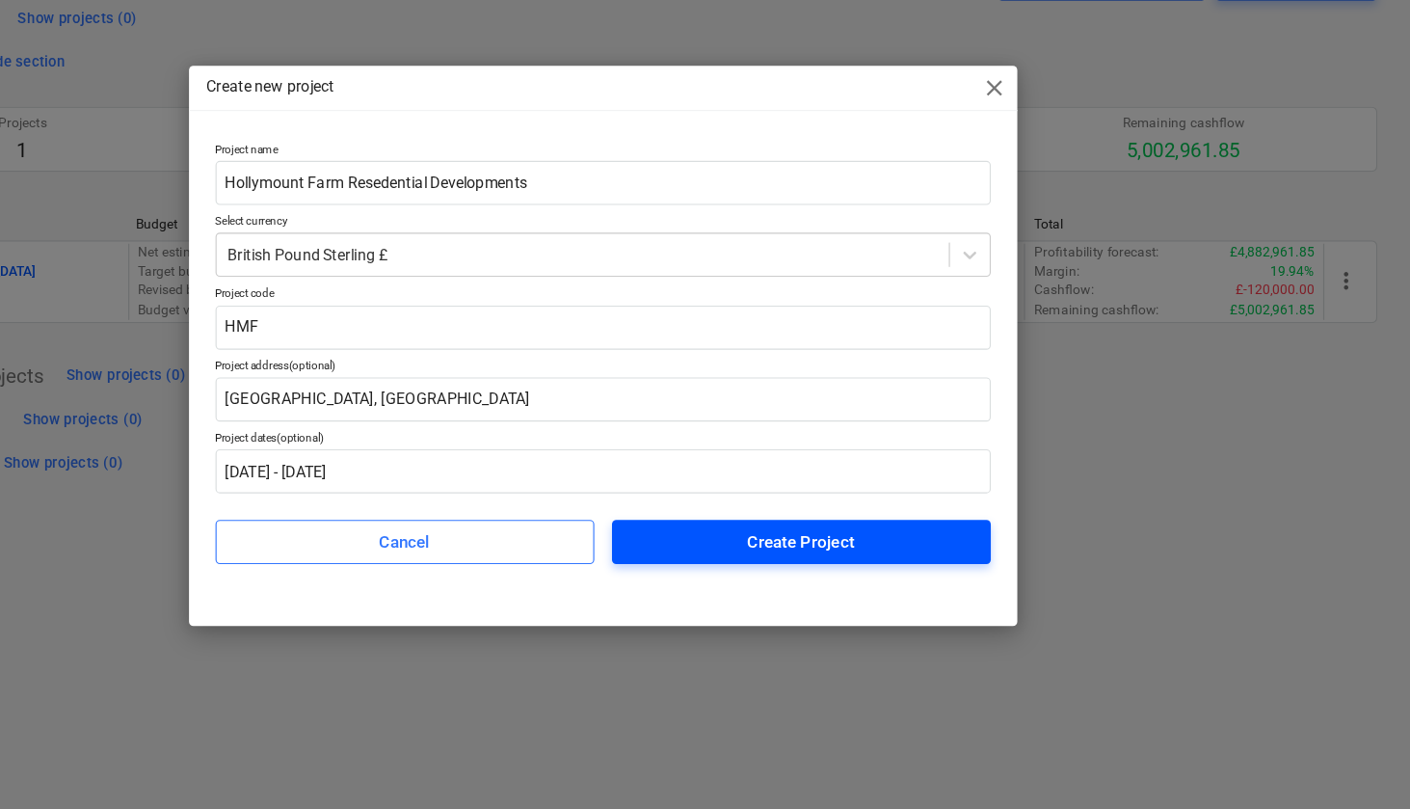
click at [832, 563] on div "Create Project" at bounding box center [878, 575] width 93 height 25
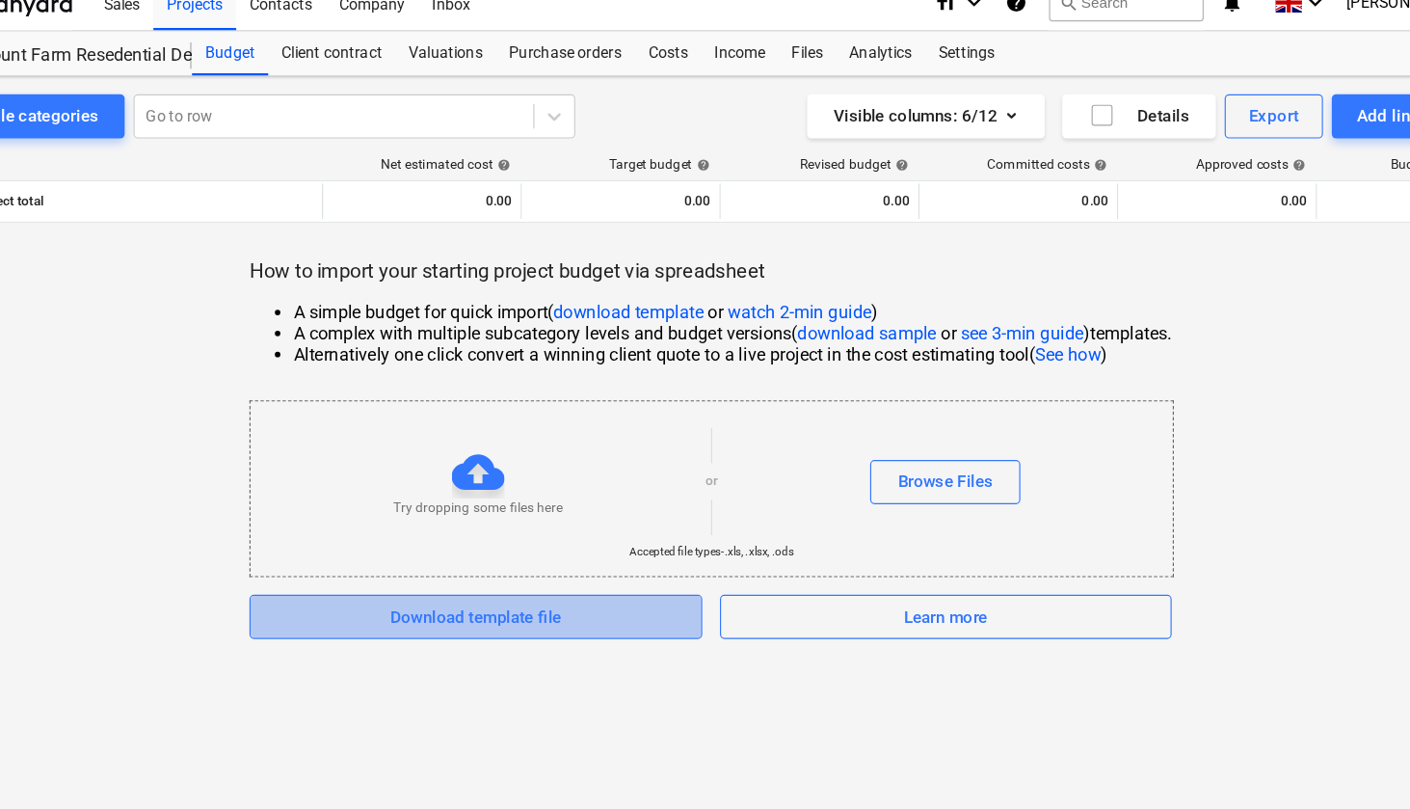
click at [524, 547] on span "Download template file" at bounding box center [500, 559] width 347 height 25
